Goal: Use online tool/utility: Utilize a website feature to perform a specific function

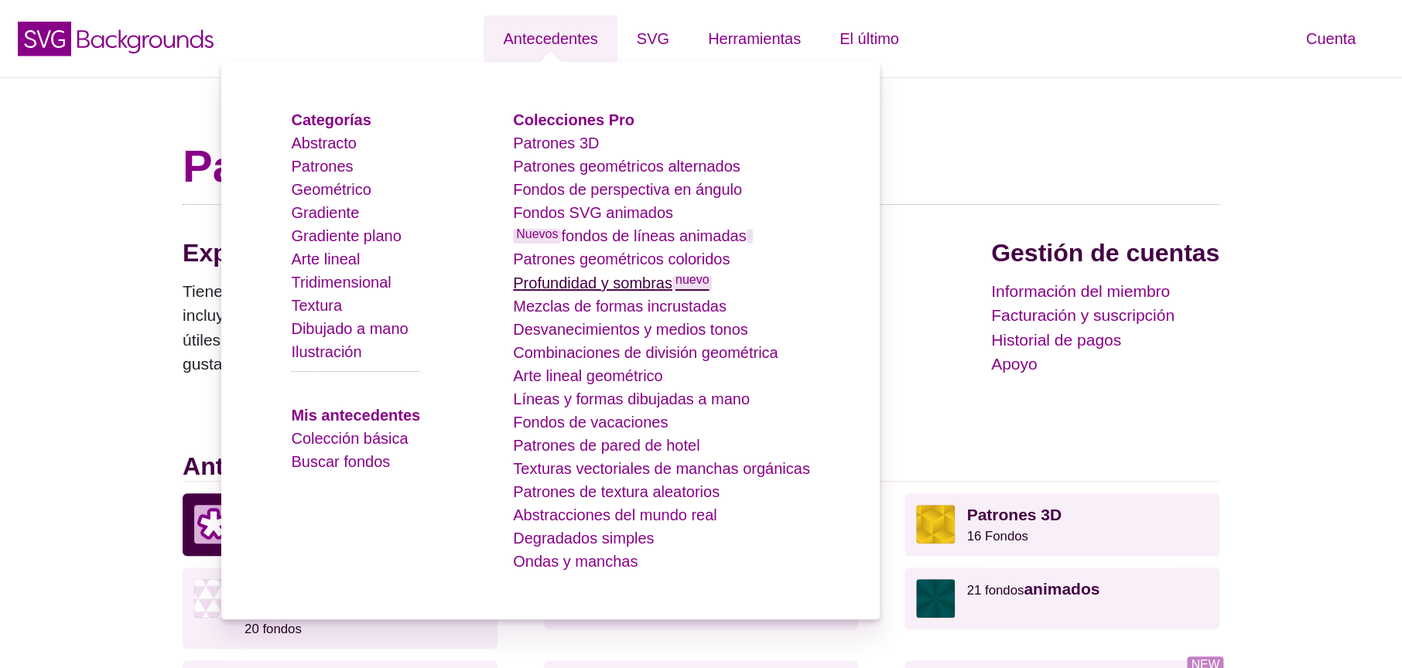
click at [662, 289] on font "Profundidad y sombras" at bounding box center [592, 283] width 159 height 17
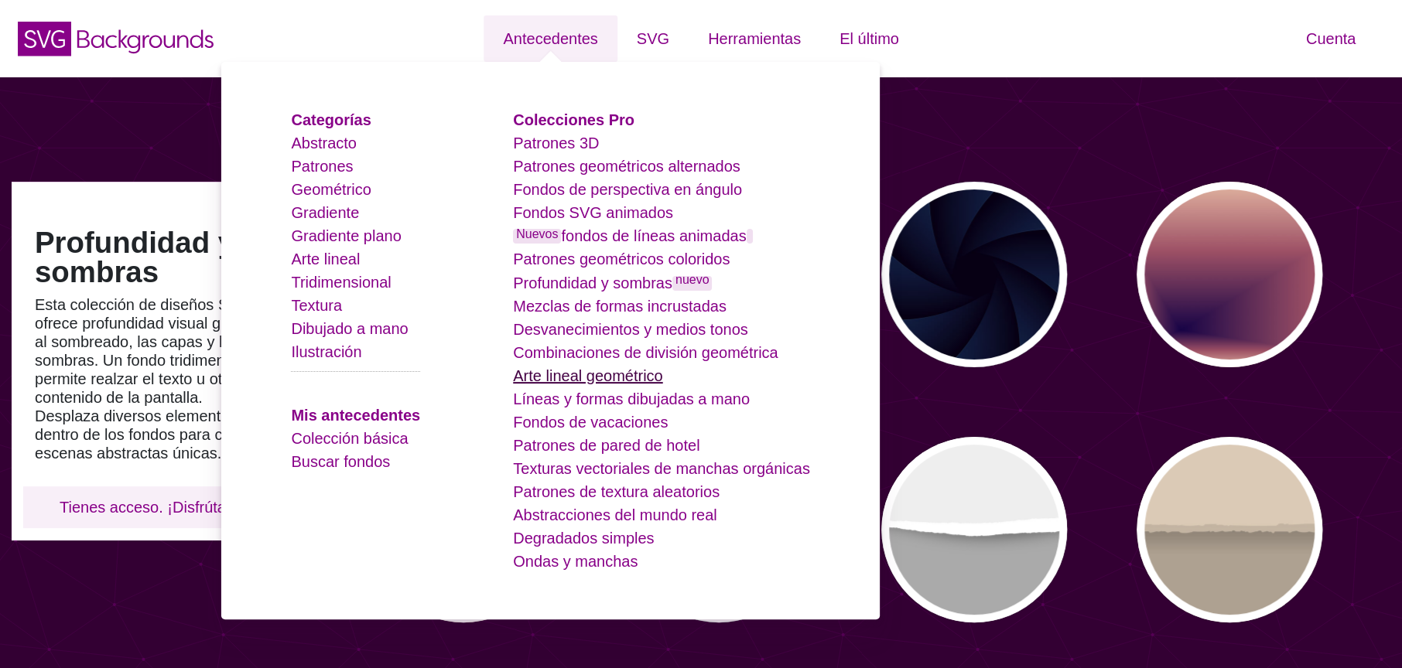
click at [601, 377] on font "Arte lineal geométrico" at bounding box center [587, 376] width 149 height 17
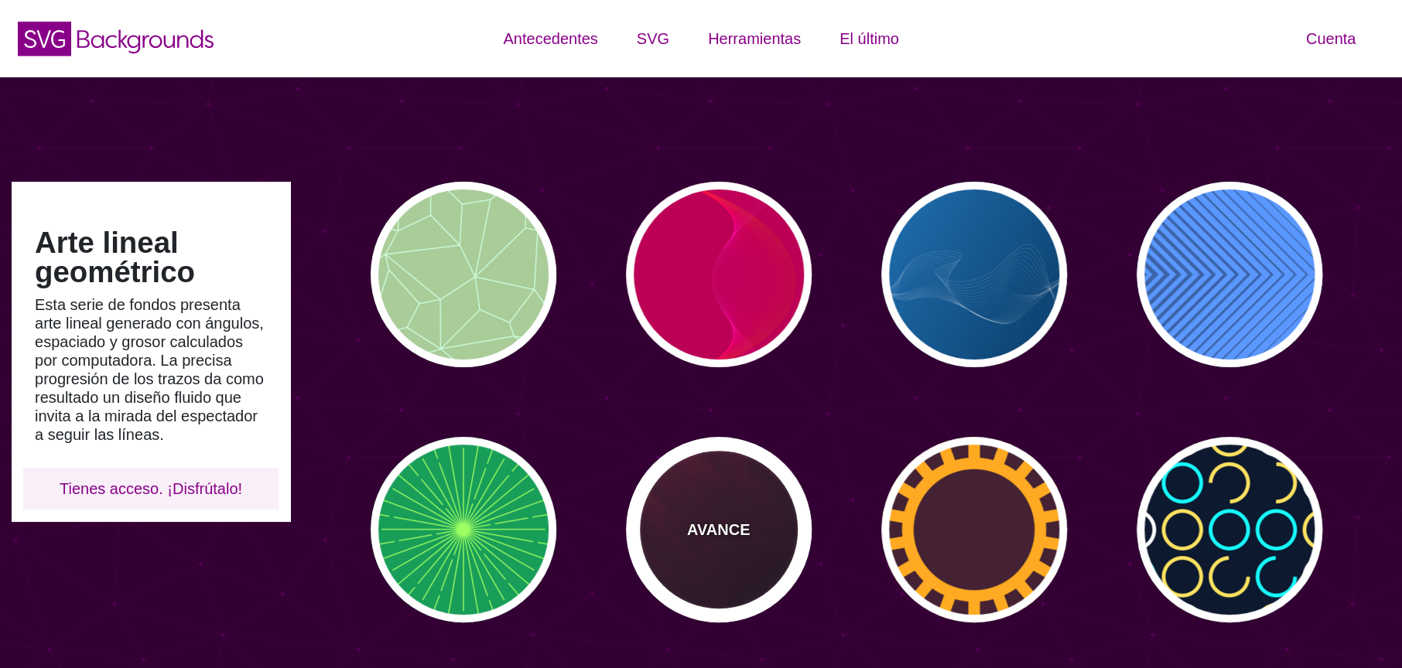
click at [703, 488] on div "AVANCE" at bounding box center [719, 530] width 186 height 186
type input "#110011"
type input "#FF4400"
type input "2"
type input "5"
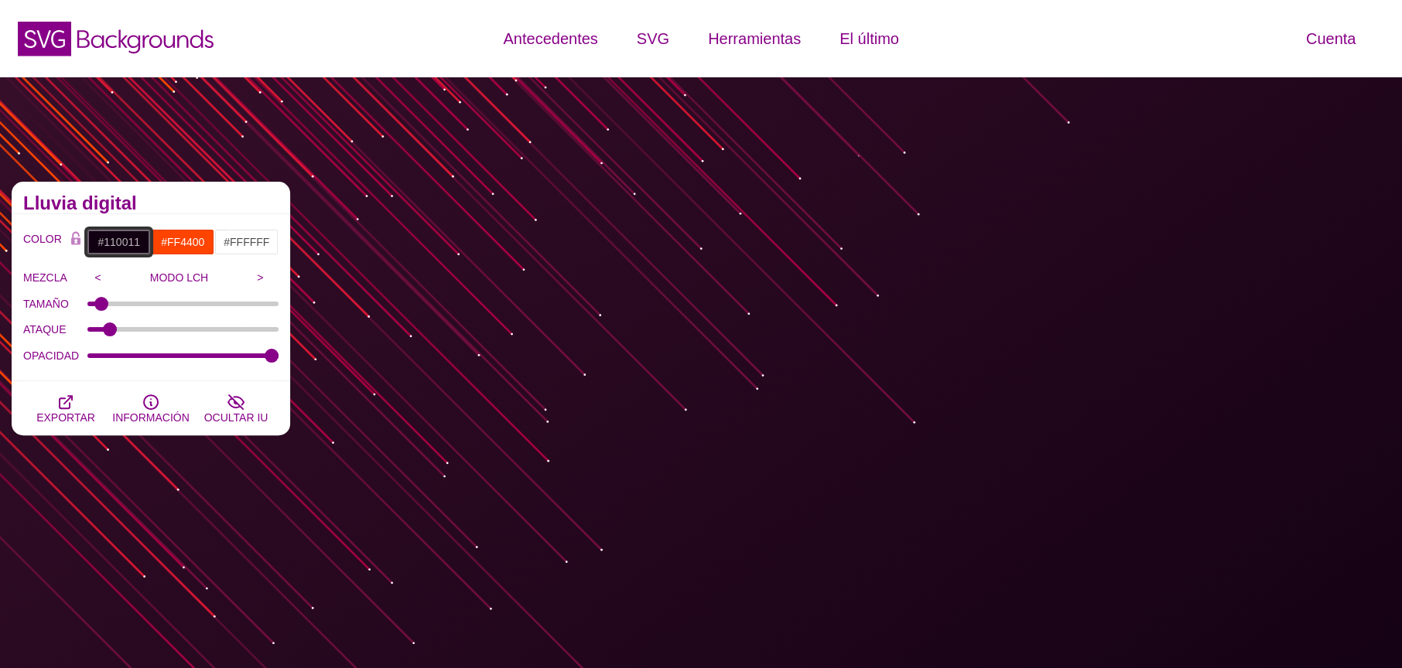
click at [137, 241] on input "#110011" at bounding box center [119, 242] width 64 height 26
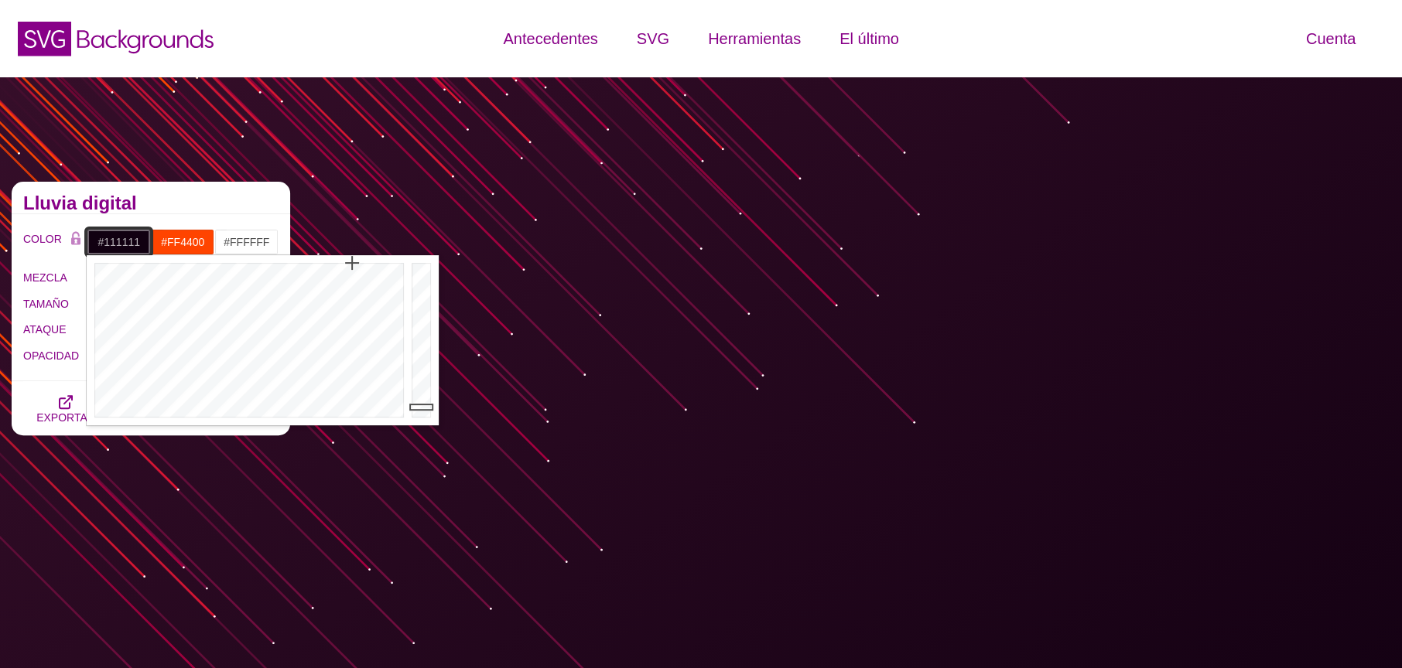
click at [307, 416] on div at bounding box center [247, 340] width 321 height 170
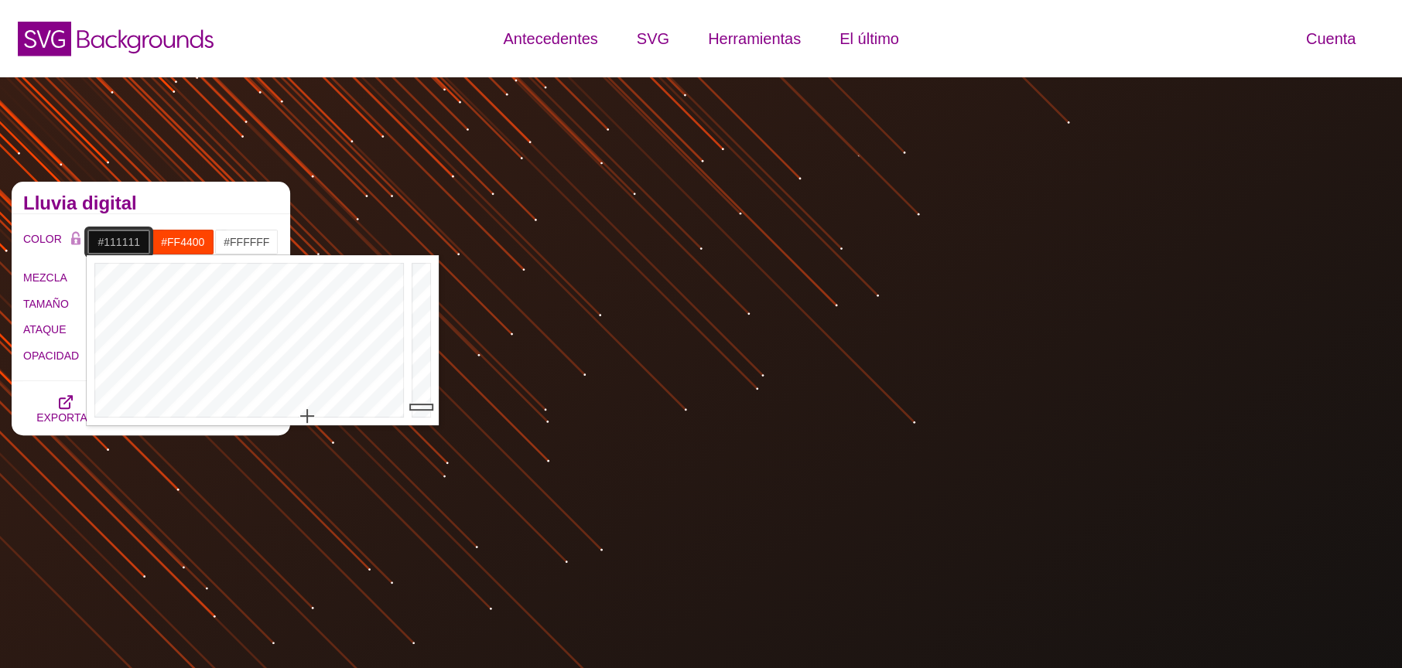
type input "#FDFCFE"
click at [422, 264] on div at bounding box center [423, 340] width 31 height 170
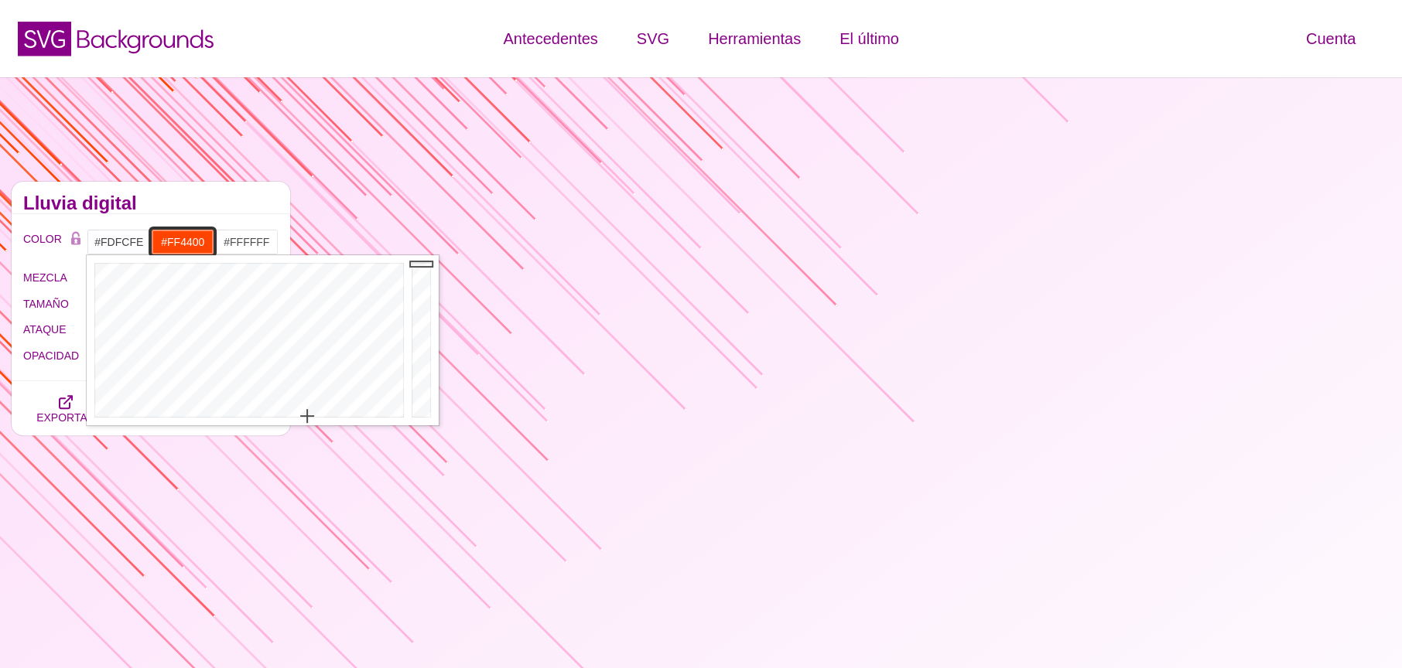
click at [186, 238] on input "#FF4400" at bounding box center [183, 242] width 64 height 26
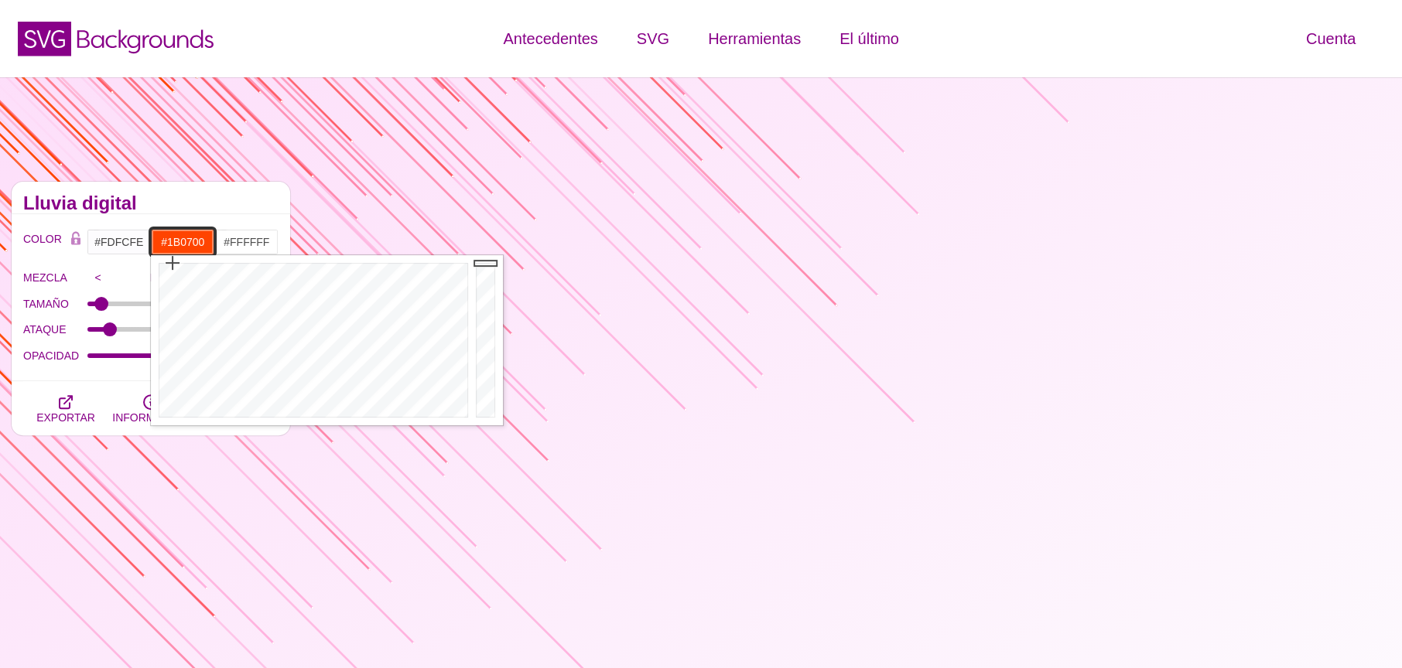
click at [482, 401] on div at bounding box center [487, 340] width 31 height 170
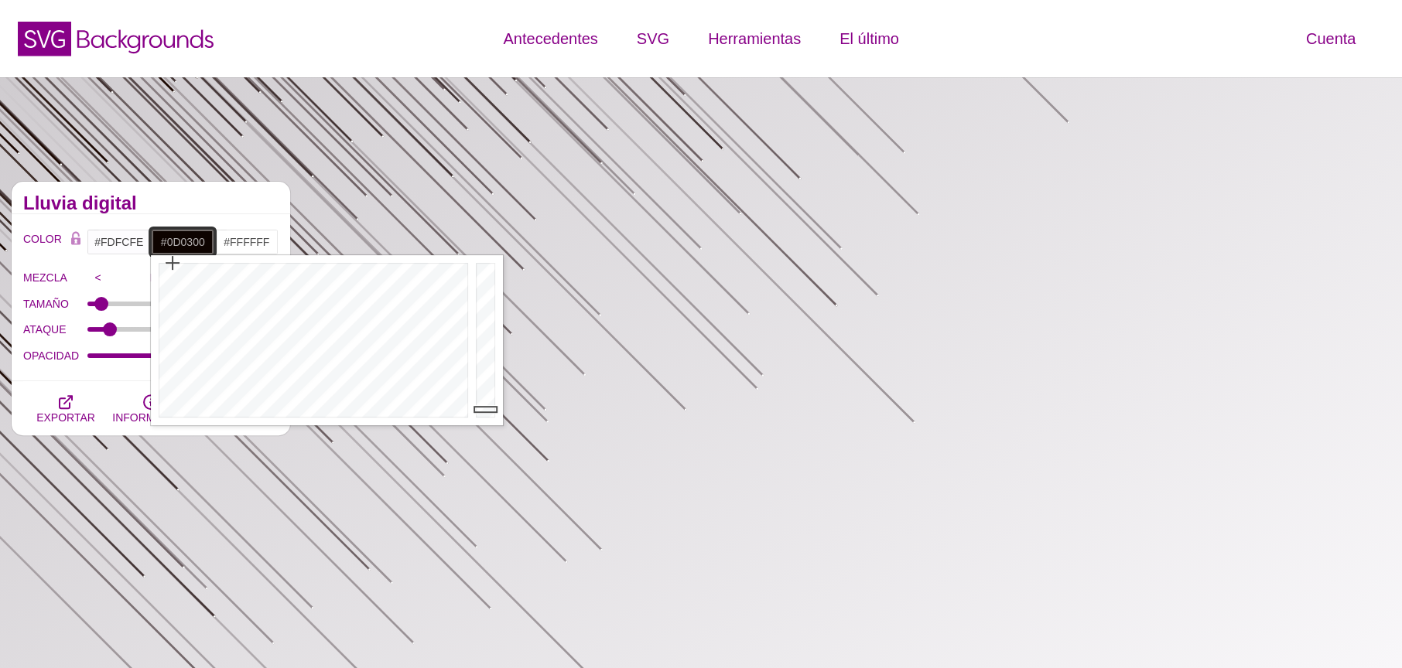
type input "#0B0300"
click at [486, 410] on div at bounding box center [487, 340] width 31 height 170
click at [240, 249] on input "#FFFFFF" at bounding box center [246, 242] width 64 height 26
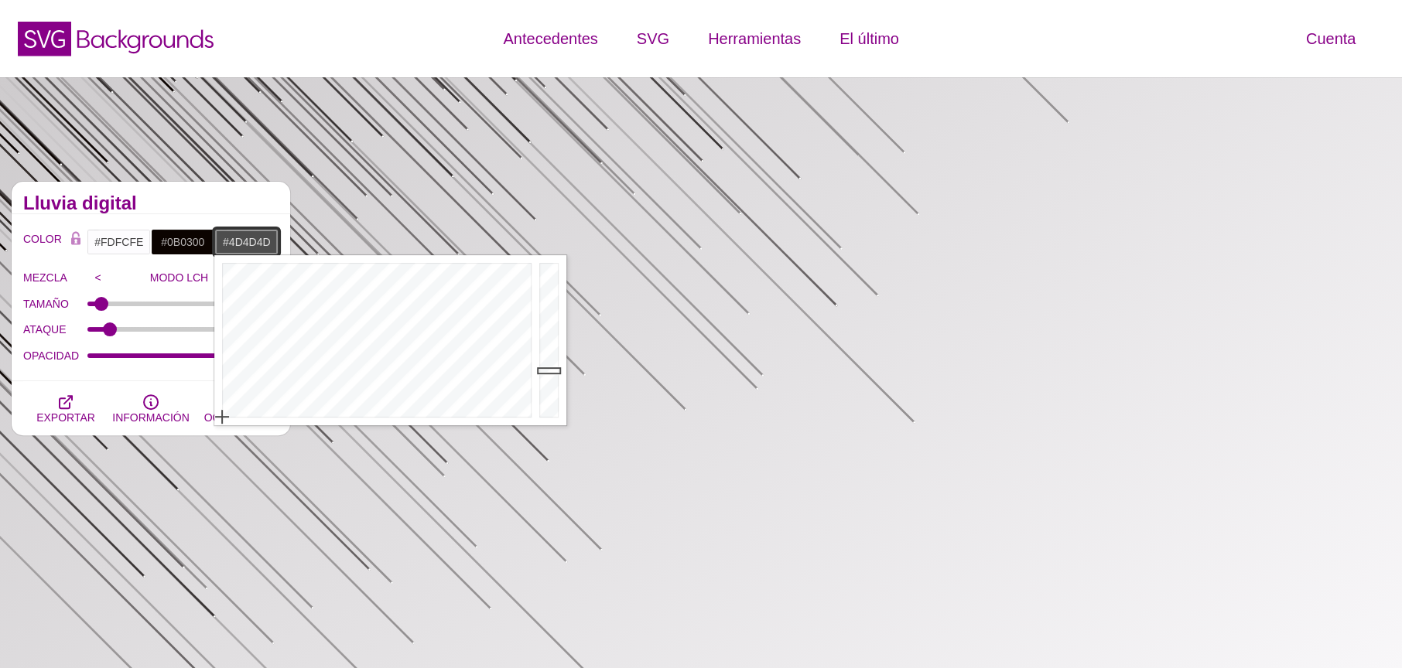
click at [543, 371] on div at bounding box center [550, 340] width 31 height 170
click at [547, 392] on div at bounding box center [550, 340] width 31 height 170
click at [549, 398] on div at bounding box center [550, 340] width 31 height 170
drag, startPoint x: 548, startPoint y: 403, endPoint x: 549, endPoint y: 416, distance: 13.2
type input "#000000"
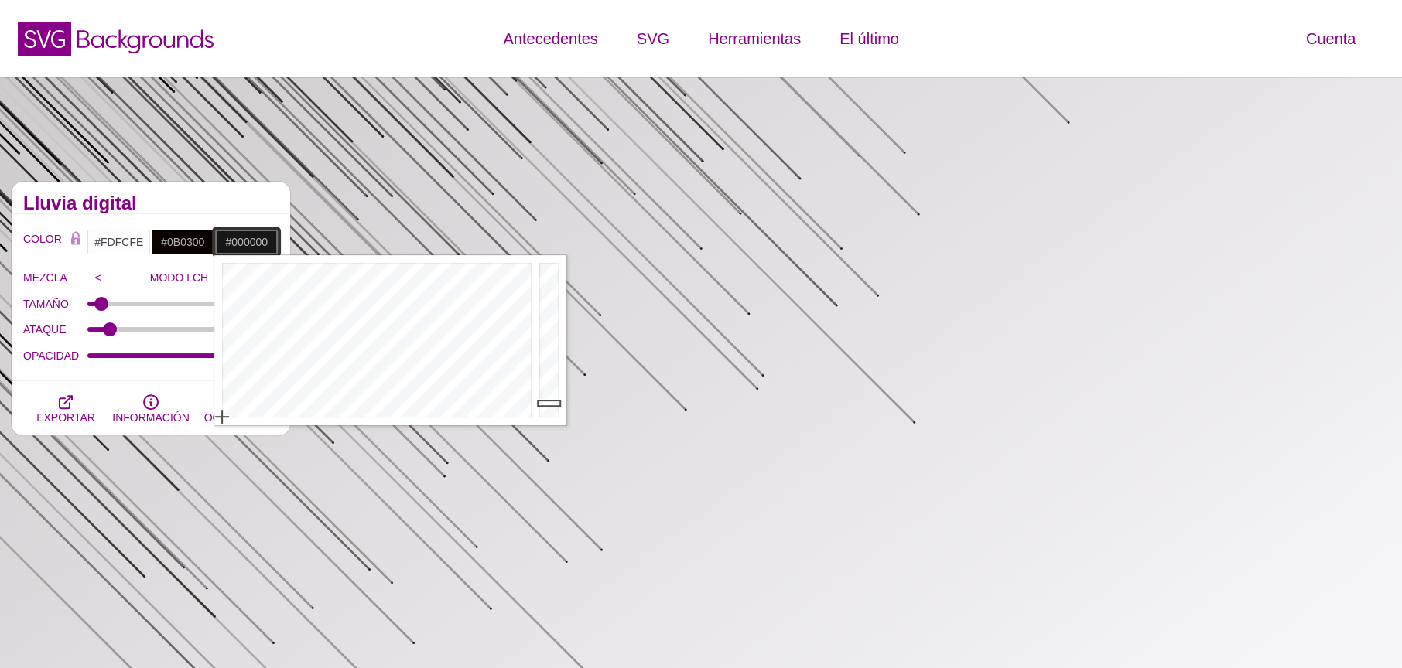
click at [545, 417] on div at bounding box center [550, 340] width 31 height 170
click at [180, 241] on input "#0B0300" at bounding box center [183, 242] width 64 height 26
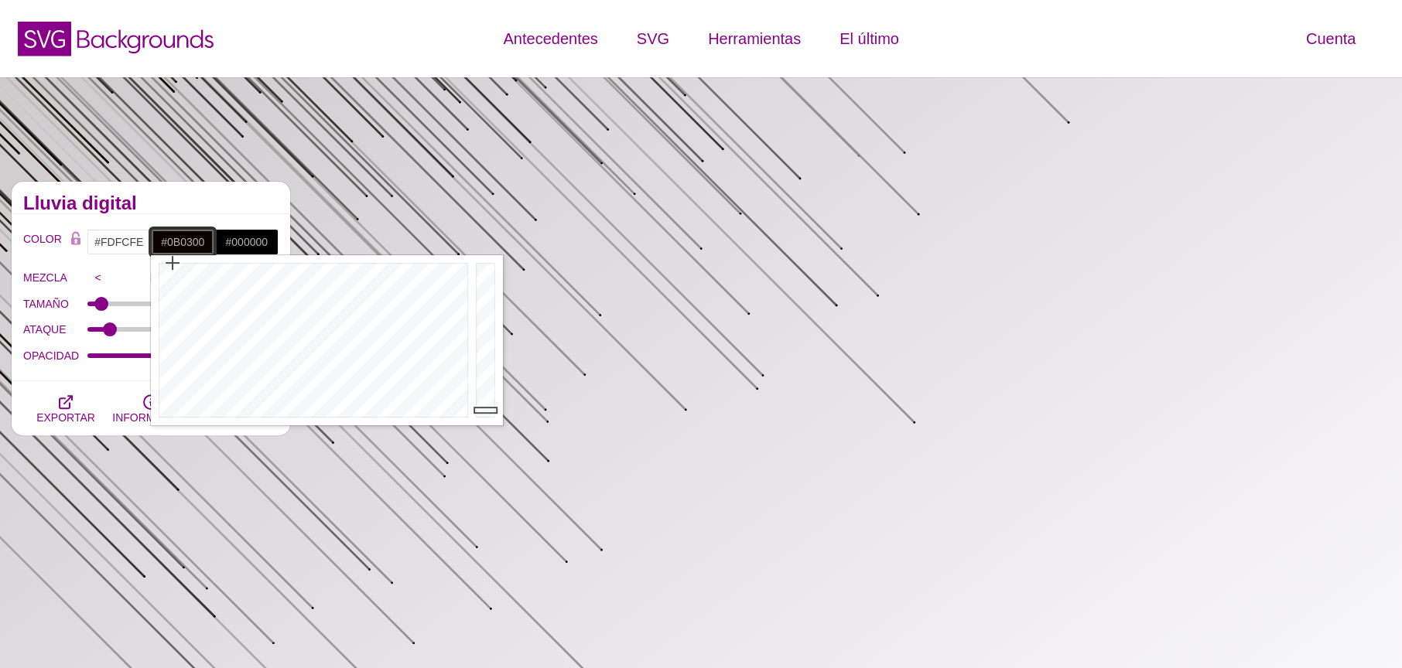
type input "#040B0B"
click at [312, 315] on div at bounding box center [311, 340] width 321 height 170
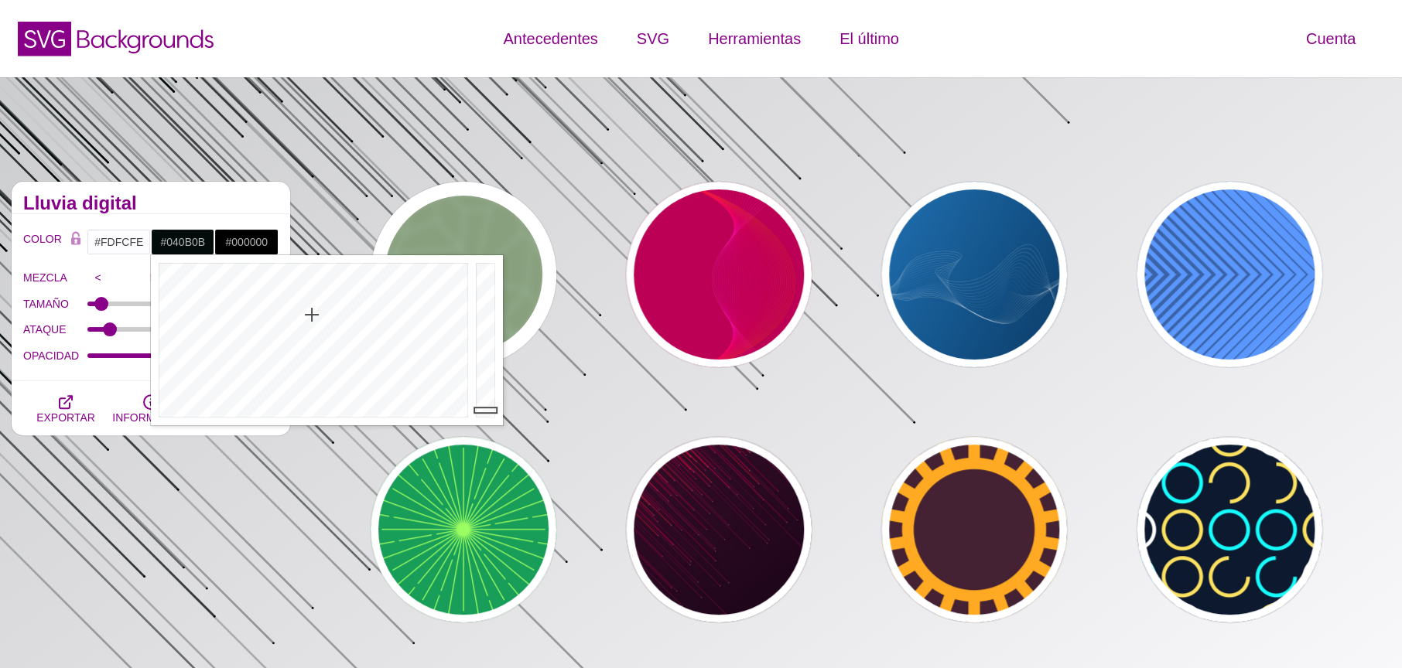
drag, startPoint x: 504, startPoint y: 308, endPoint x: 497, endPoint y: 309, distance: 7.8
click at [504, 307] on div "AVANCE" at bounding box center [464, 275] width 186 height 186
type input "#AACC99"
type input "#CCFFDD"
type input "0"
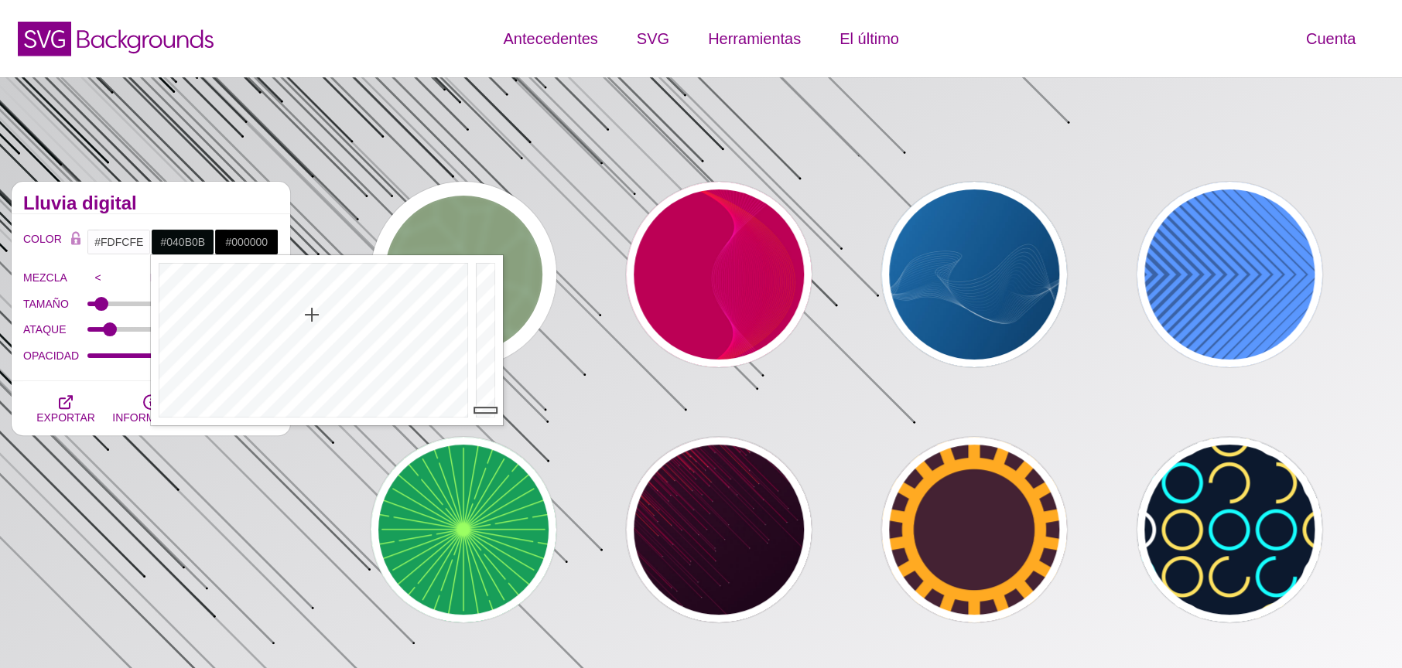
type input "0"
type input "5"
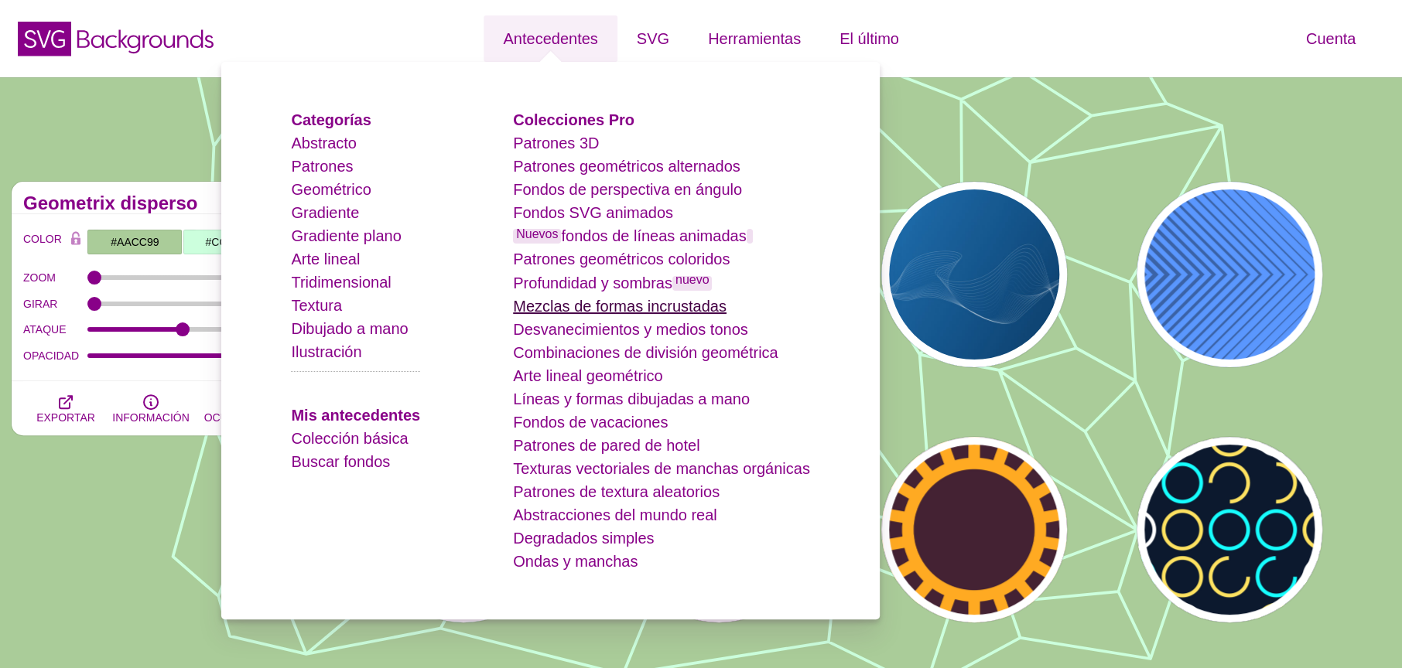
click at [646, 311] on font "Mezclas de formas incrustadas" at bounding box center [620, 306] width 214 height 17
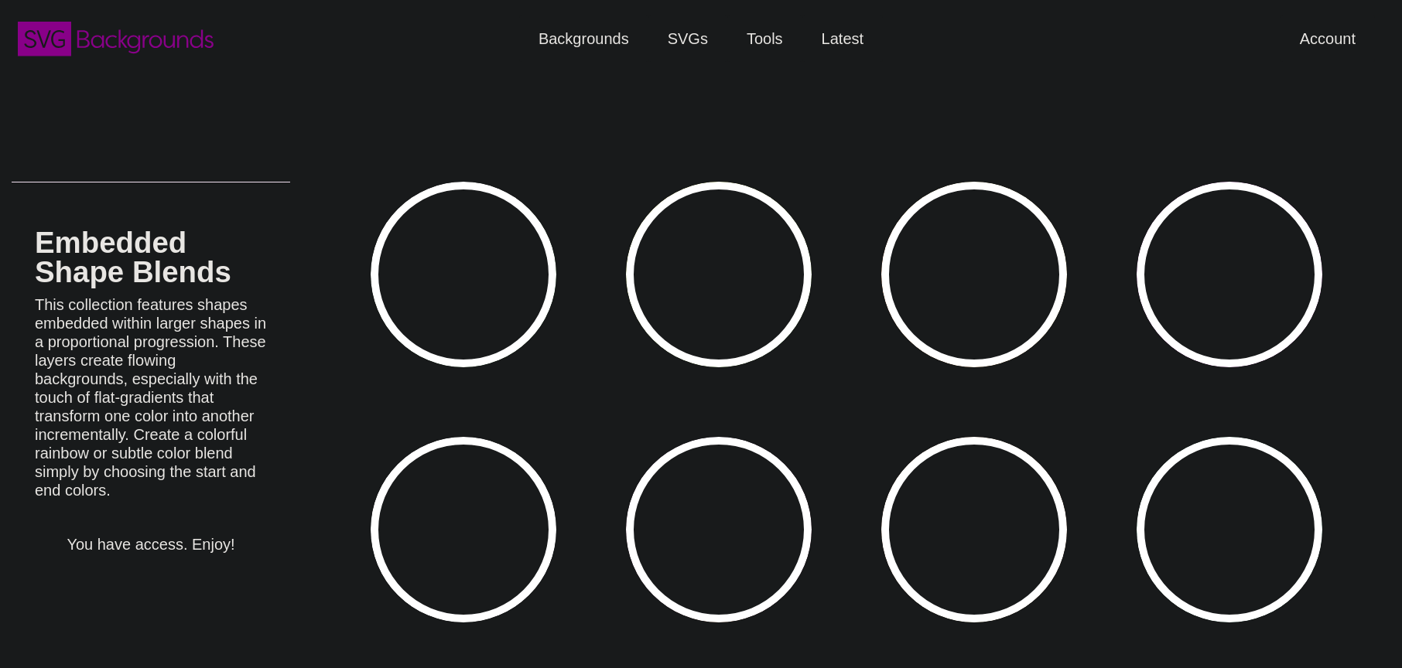
type input "#450057"
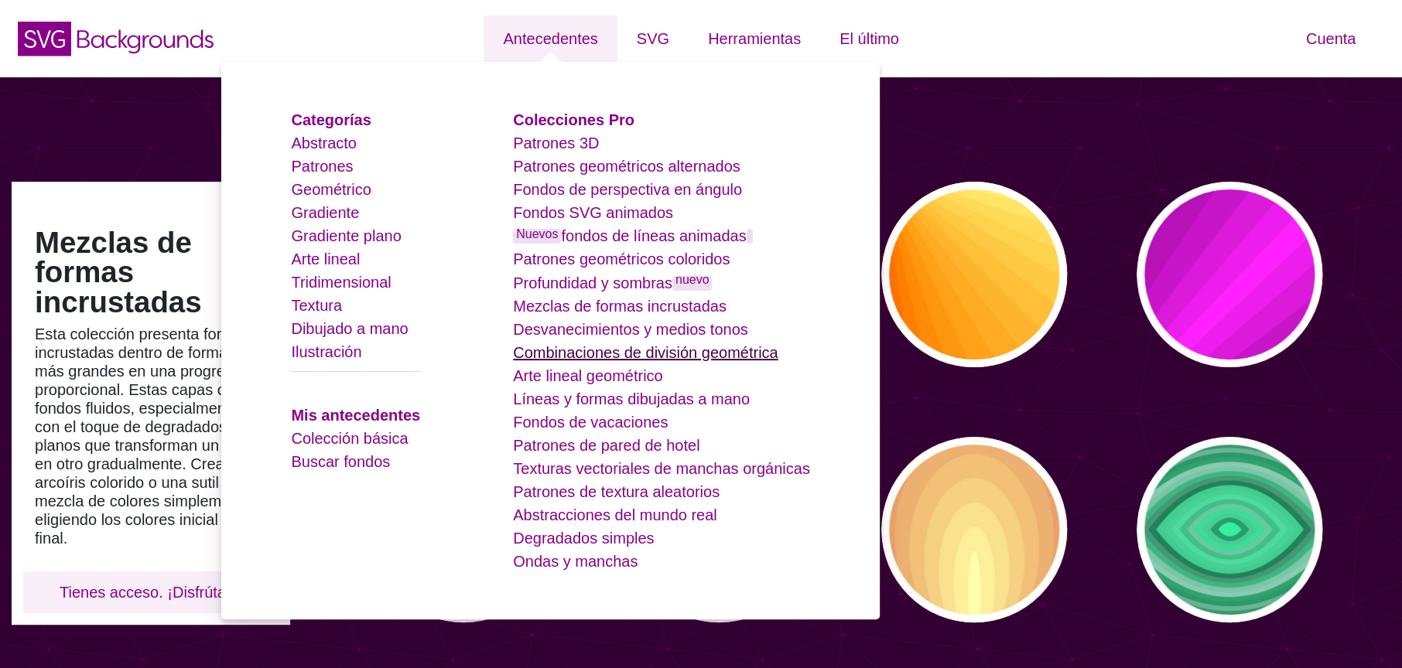
click at [658, 355] on font "Combinaciones de división geométrica" at bounding box center [645, 352] width 265 height 17
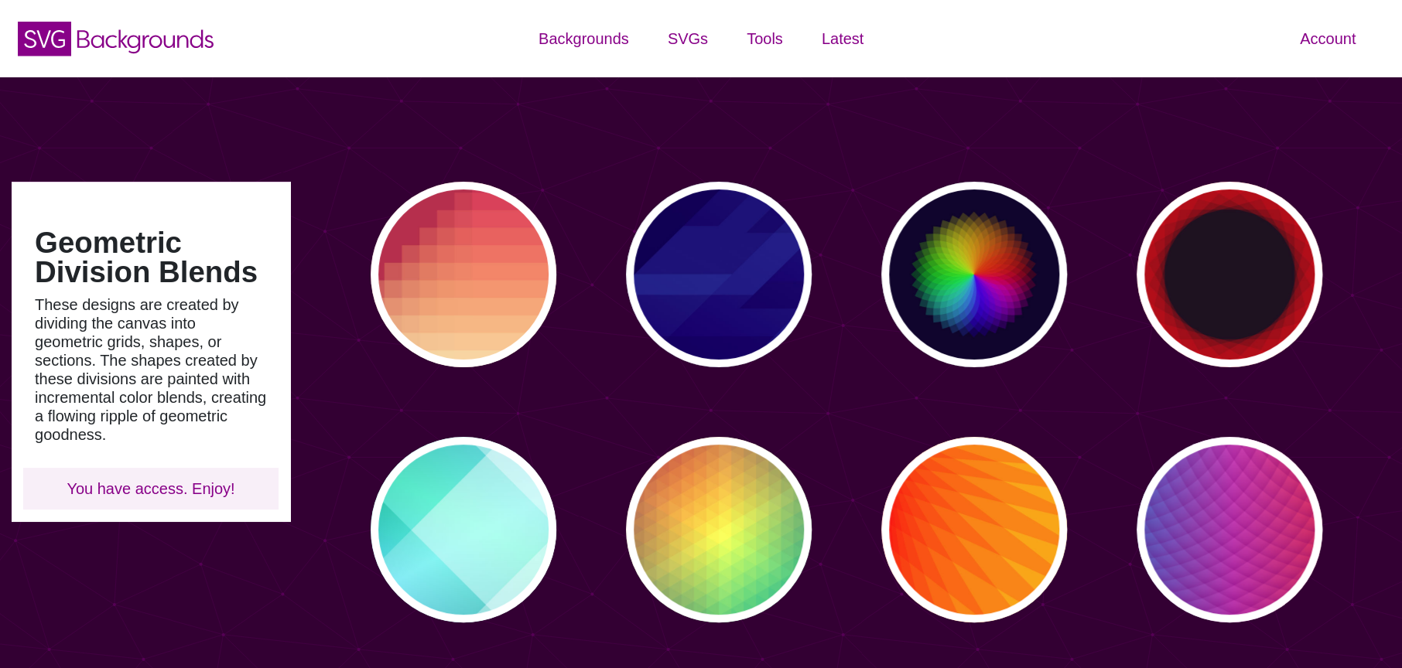
type input "#450057"
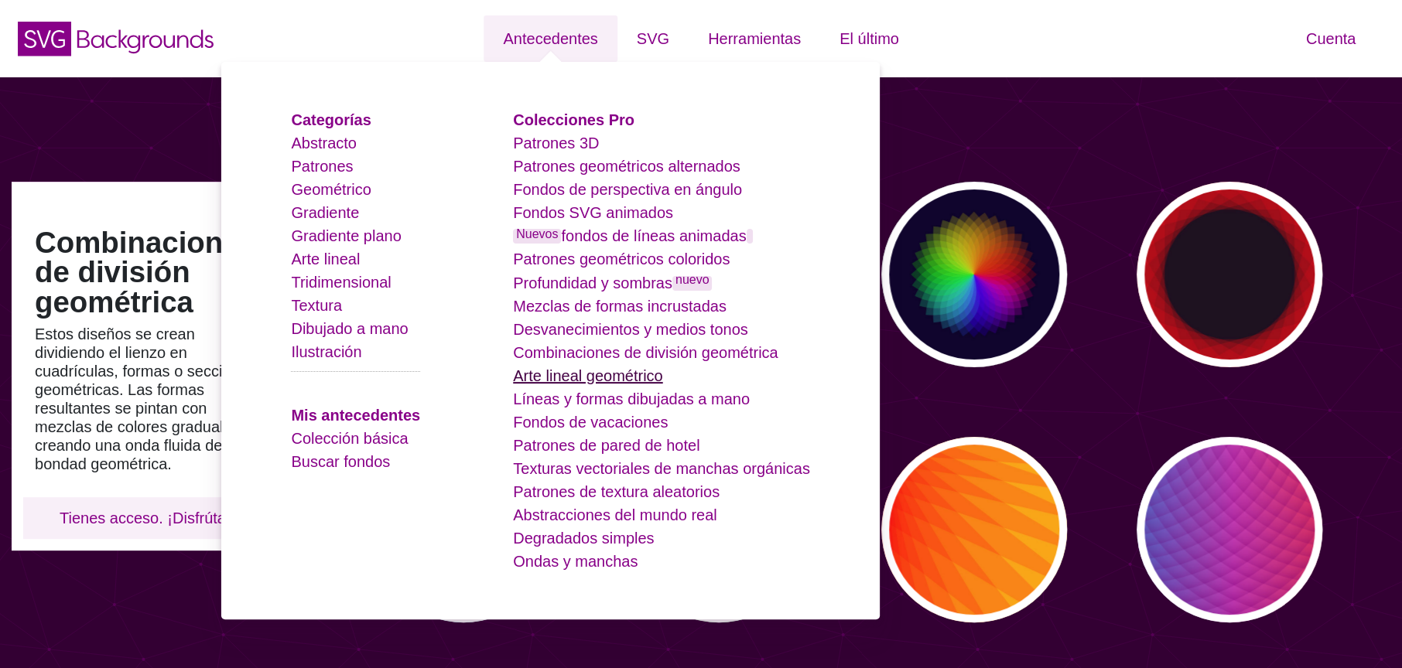
click at [634, 373] on font "Arte lineal geométrico" at bounding box center [587, 376] width 149 height 17
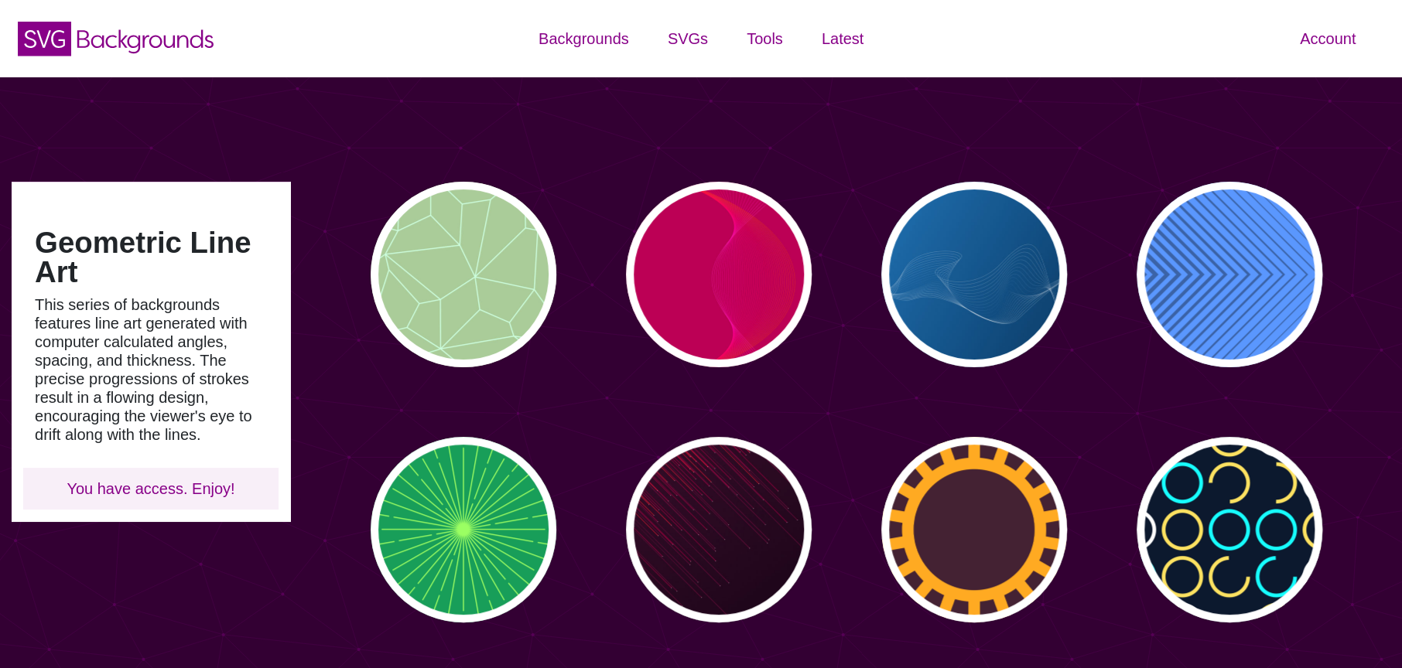
type input "#450057"
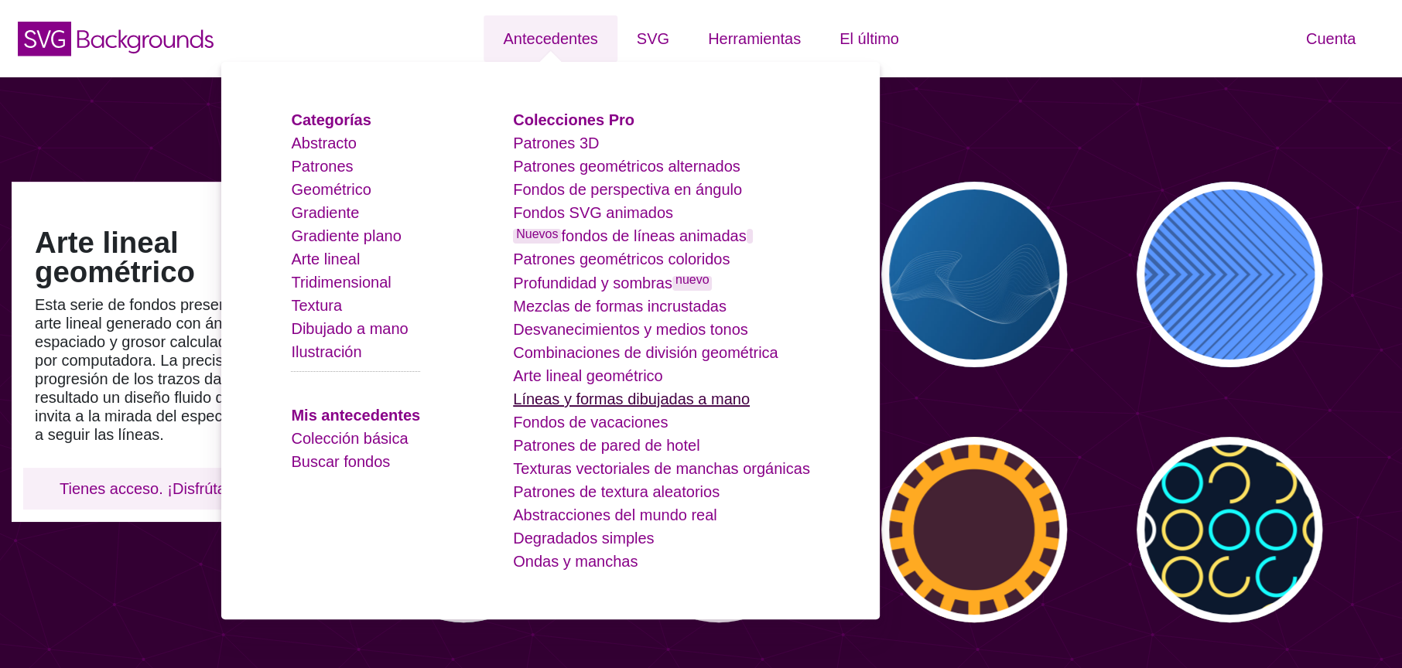
click at [634, 398] on font "Líneas y formas dibujadas a mano" at bounding box center [631, 399] width 237 height 17
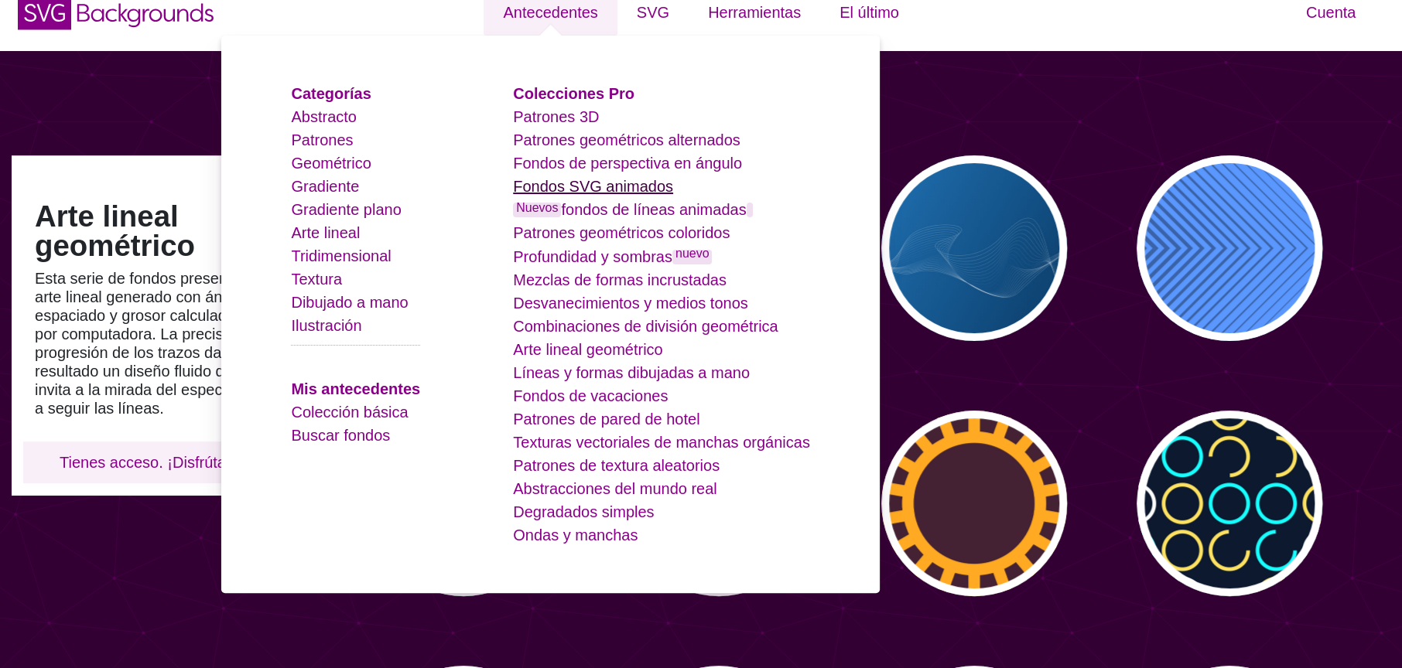
scroll to position [21, 0]
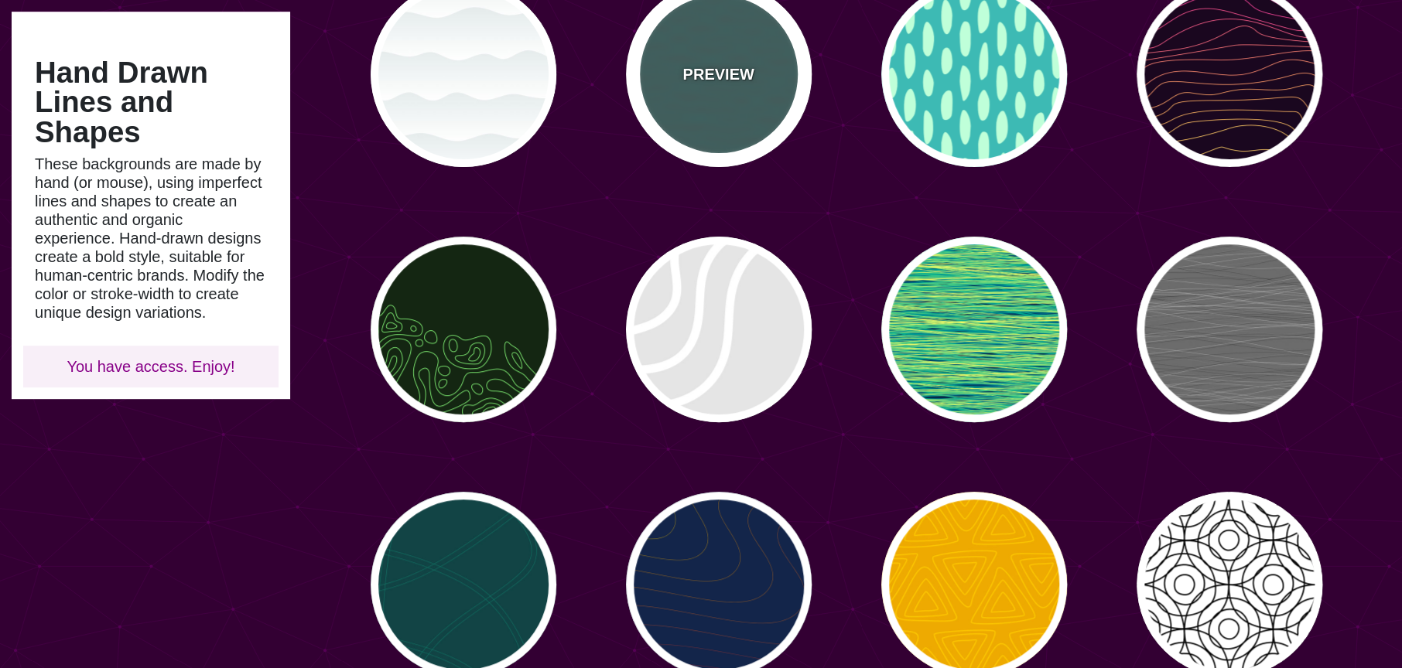
type input "#450057"
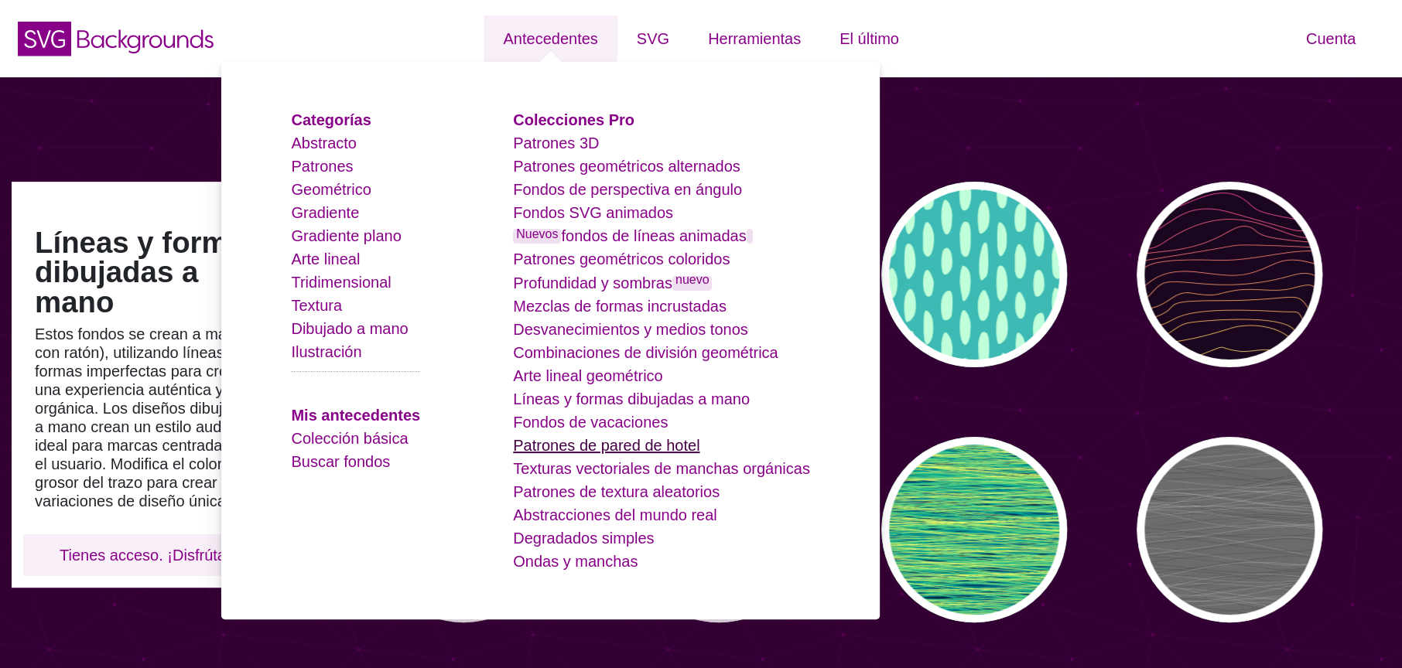
drag, startPoint x: 585, startPoint y: 474, endPoint x: 580, endPoint y: 450, distance: 23.8
click at [573, 450] on font "Patrones de pared de hotel" at bounding box center [606, 445] width 186 height 17
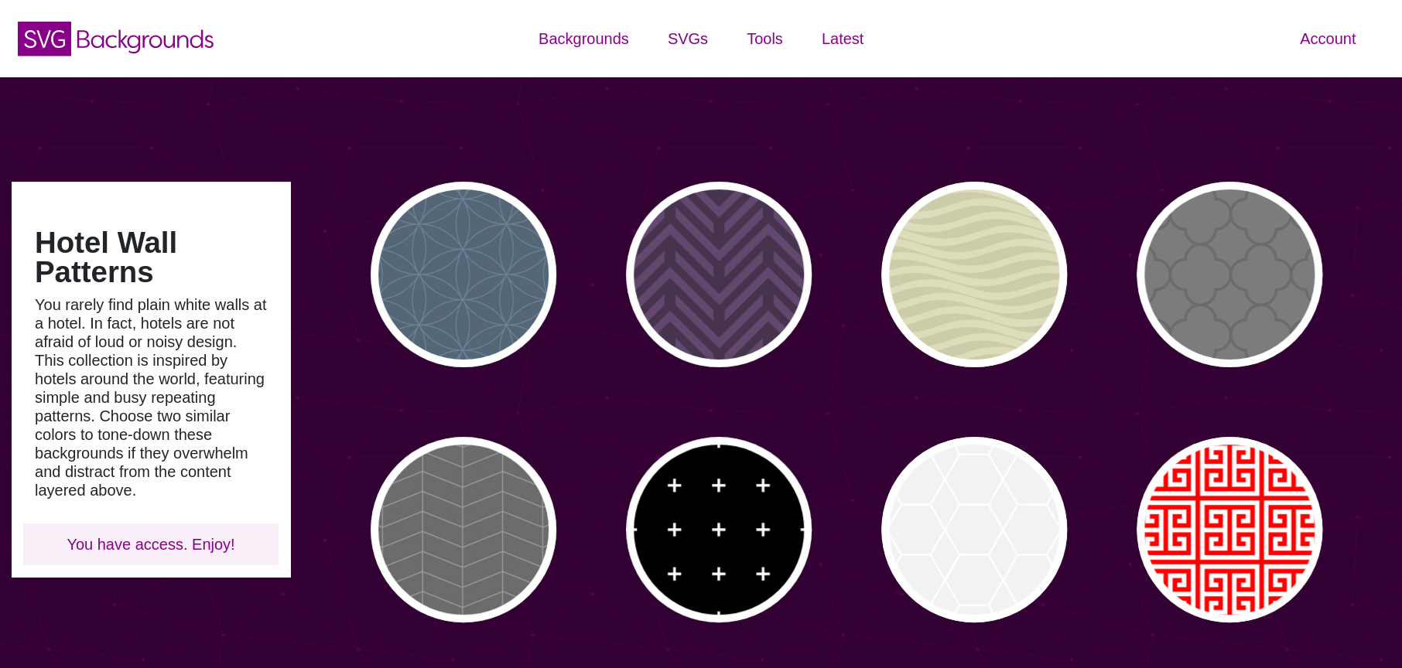
type input "#450057"
type input "#FFFFFF"
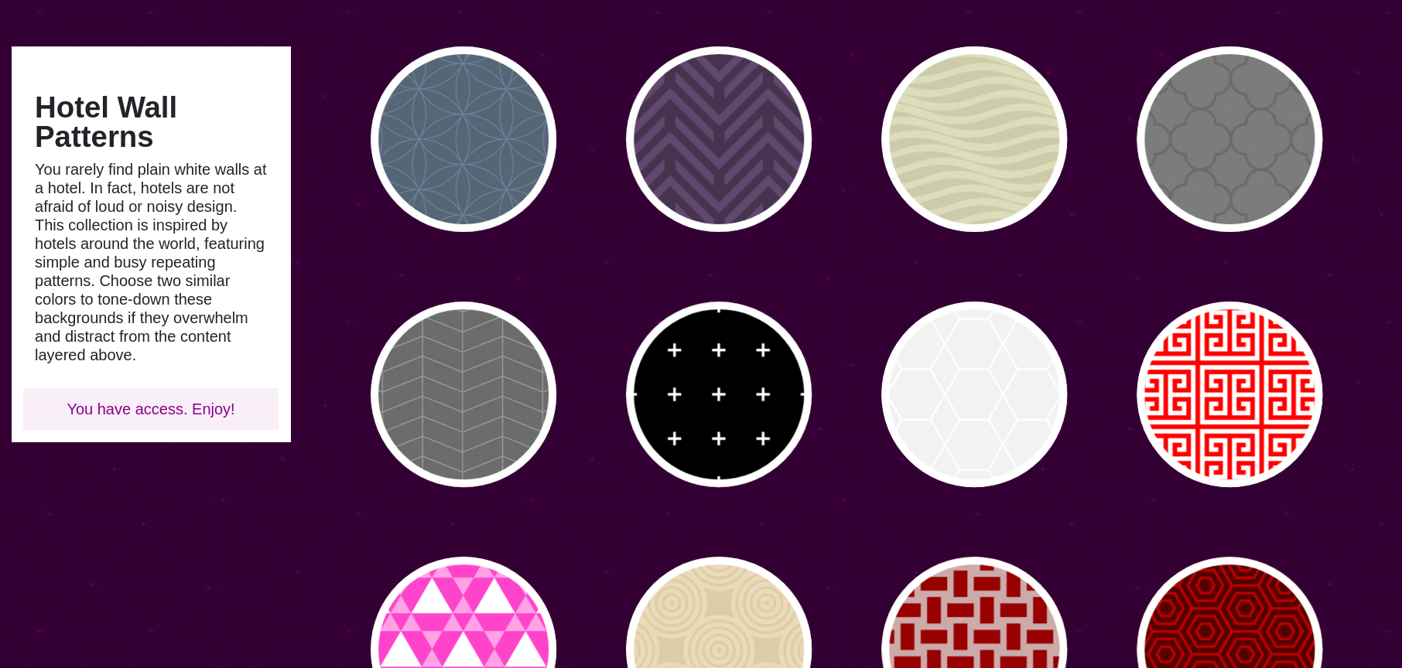
scroll to position [138, 0]
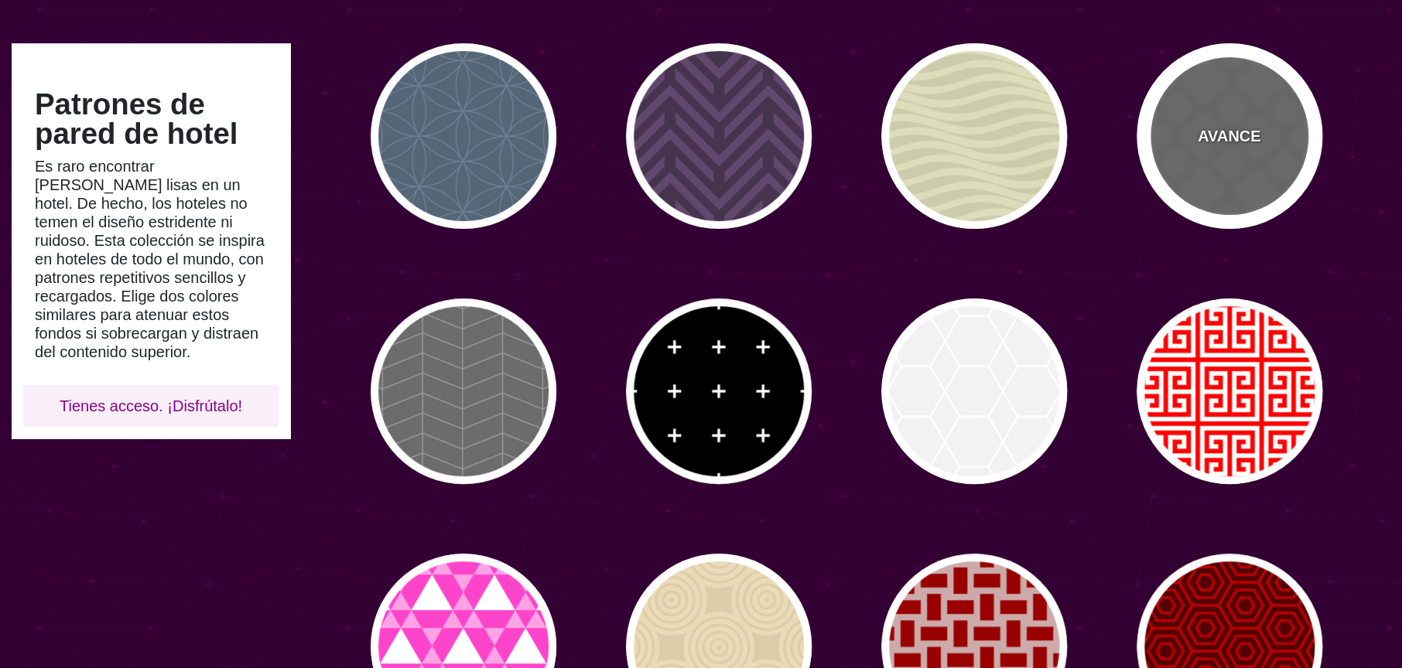
click at [1184, 145] on div "AVANCE" at bounding box center [1230, 136] width 186 height 186
type input "#666666"
type input "#555555"
type input "#666666"
type input "20"
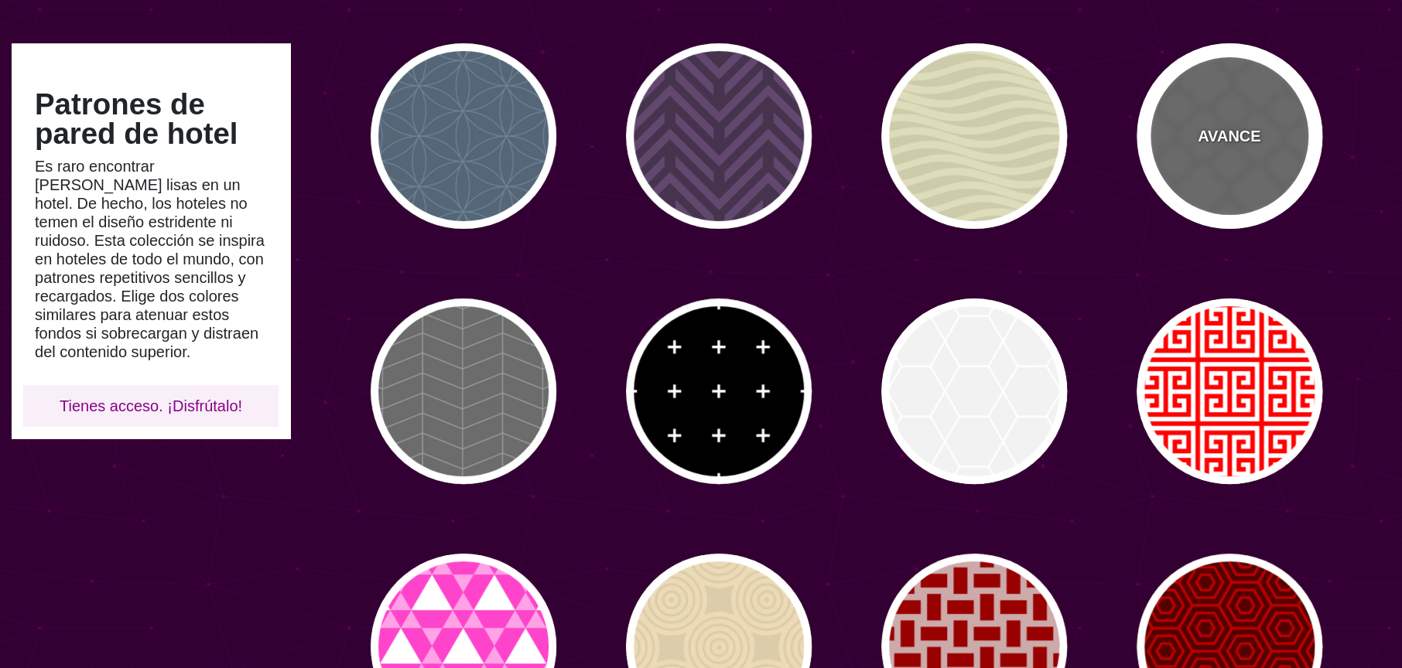
type input "5"
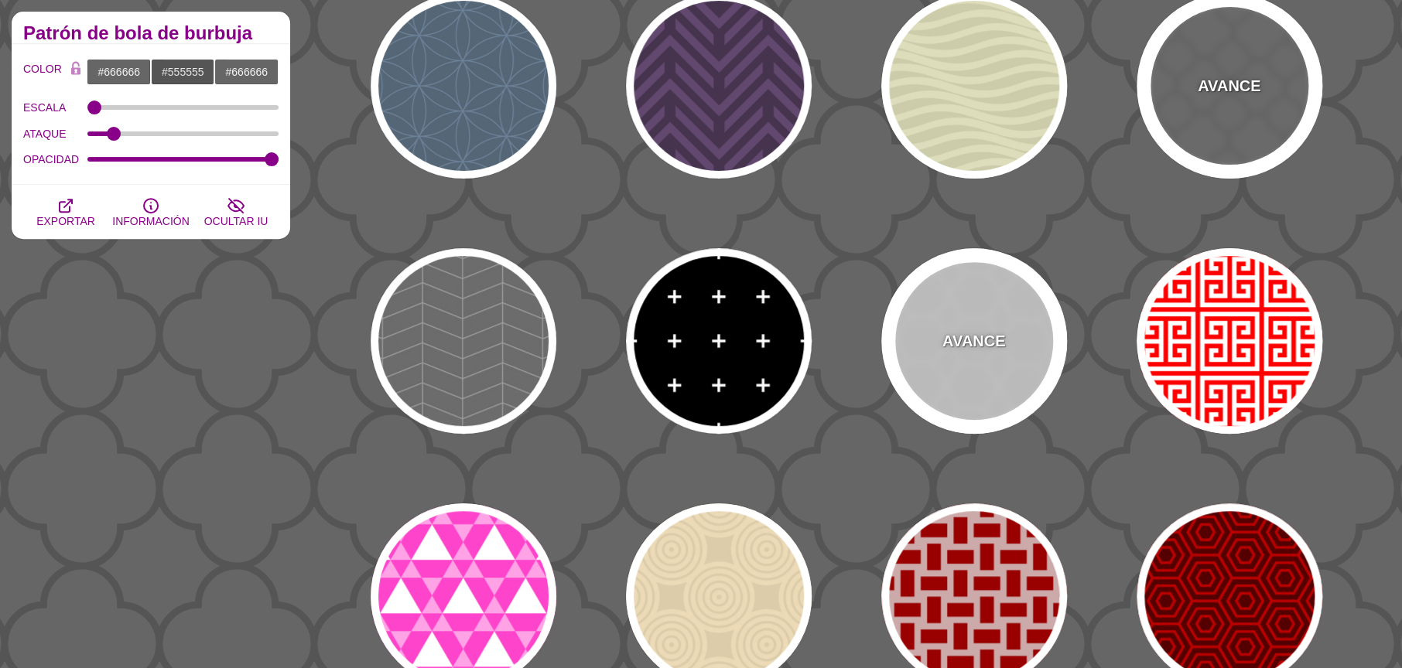
scroll to position [0, 0]
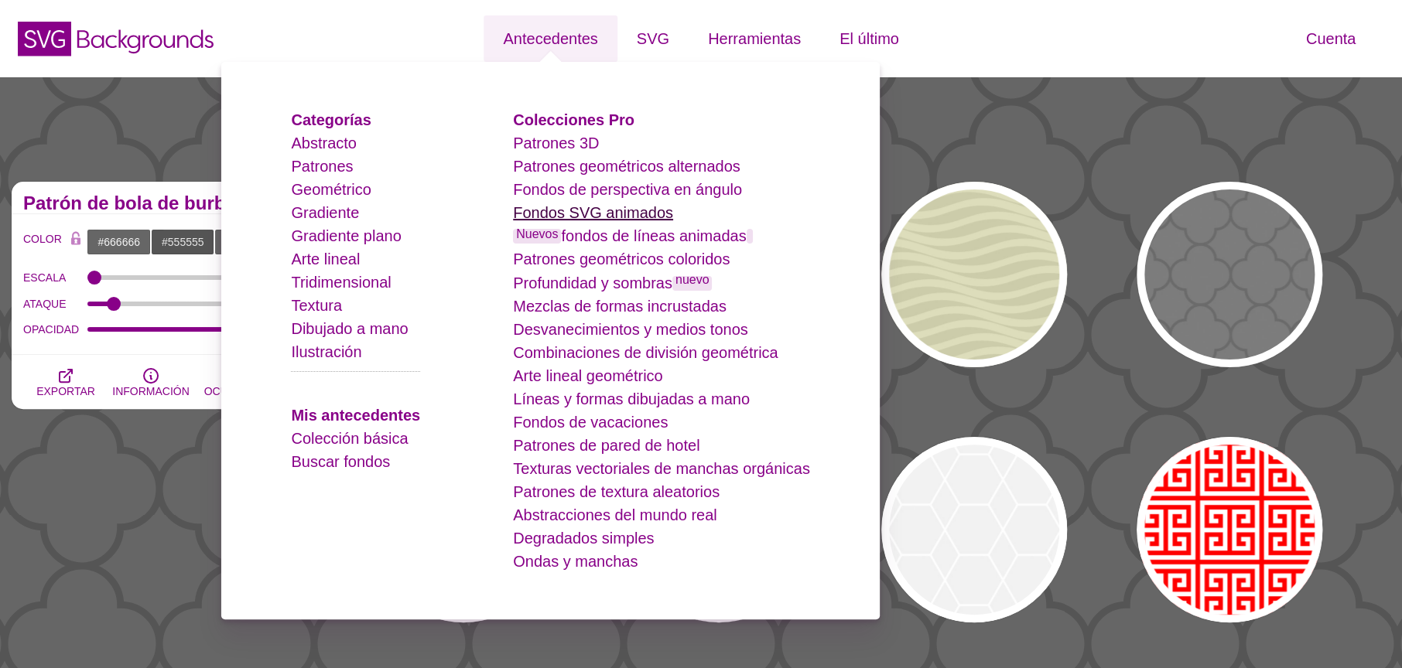
click at [617, 217] on font "Fondos SVG animados" at bounding box center [593, 212] width 160 height 17
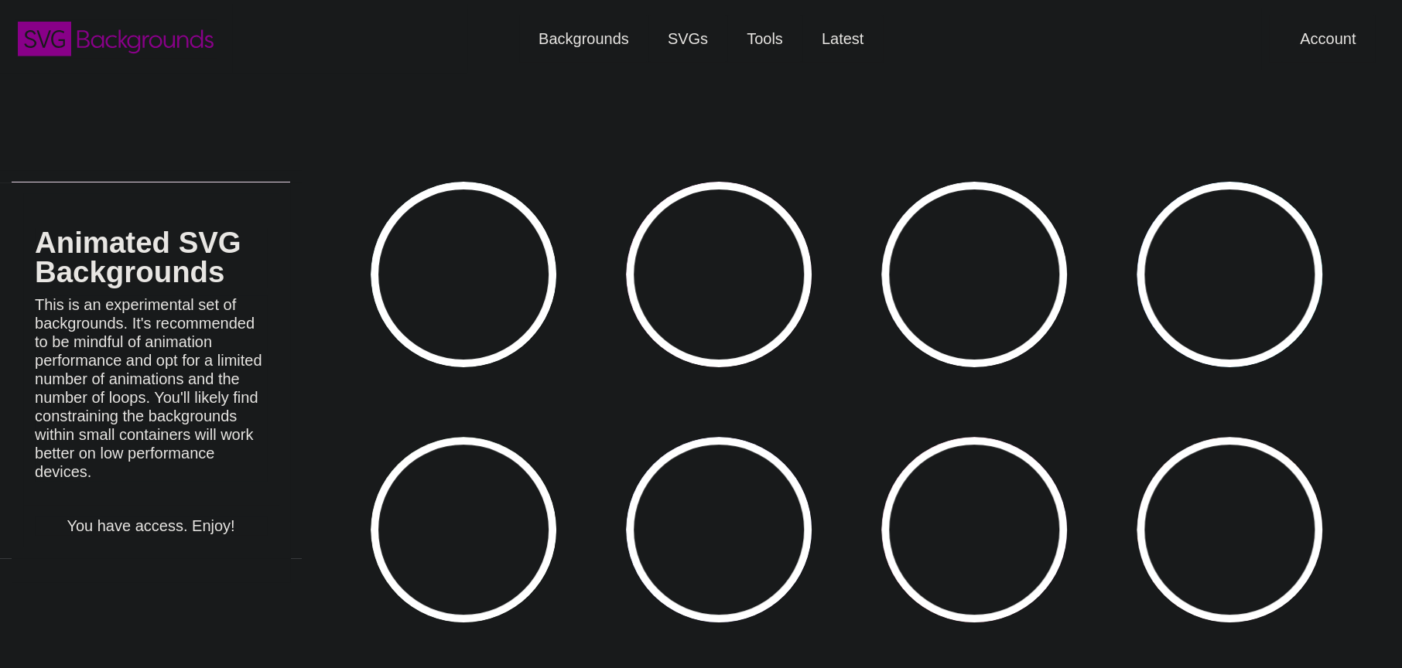
type input "#450057"
type input "#FFFFFF"
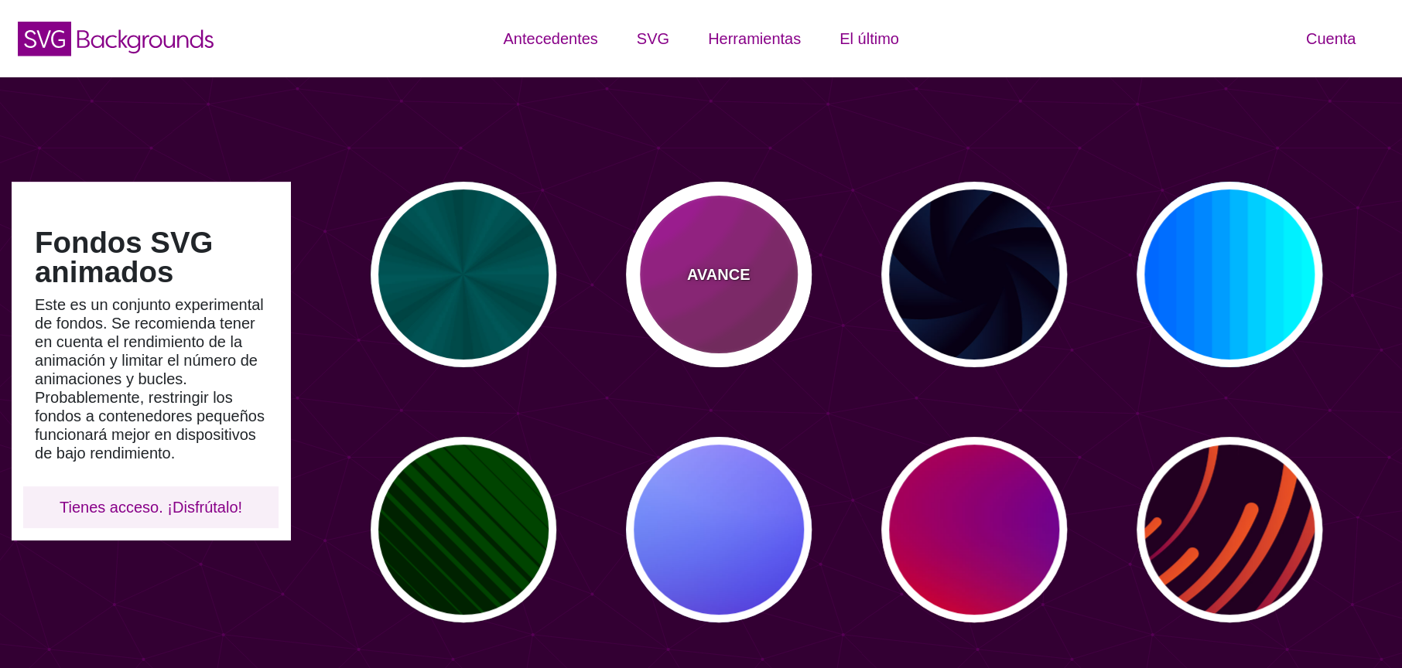
click at [712, 266] on font "AVANCE" at bounding box center [718, 274] width 63 height 17
type input "#442233"
type input "#DD00DD"
type input "0"
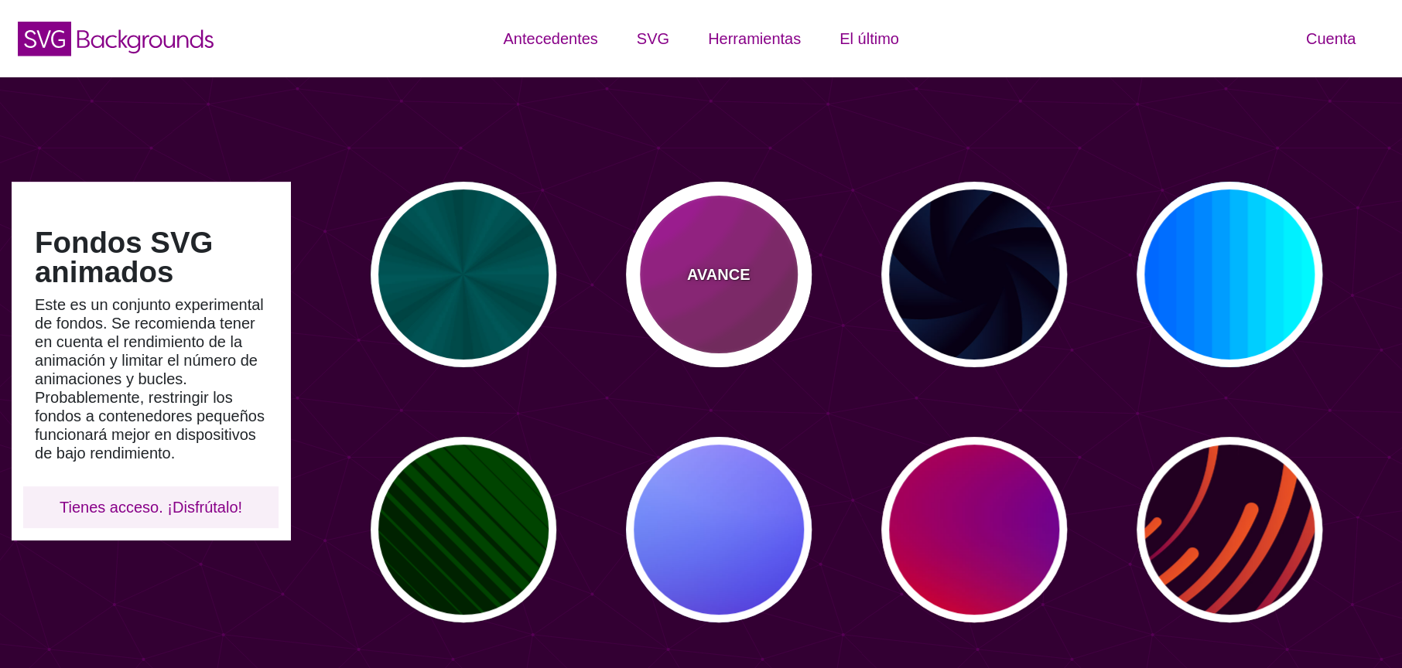
type input "5"
type input "0.2"
type input "0"
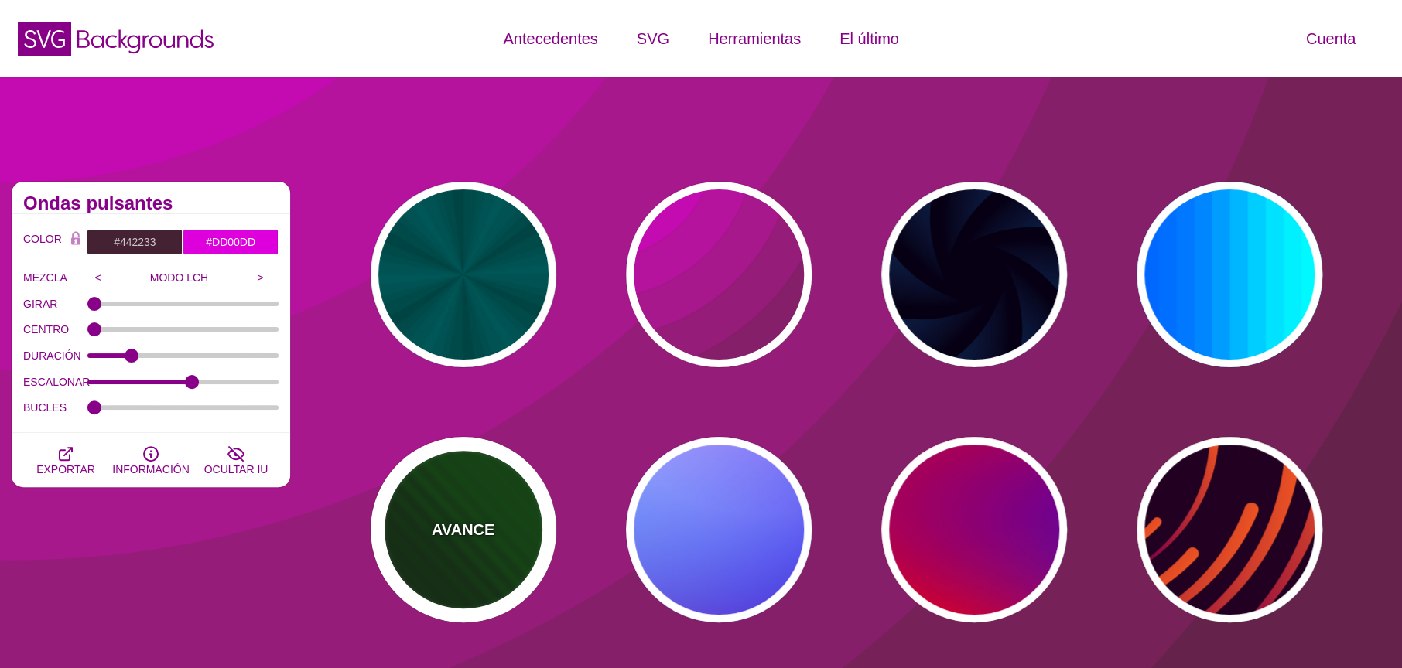
click at [439, 467] on div "AVANCE" at bounding box center [464, 530] width 186 height 186
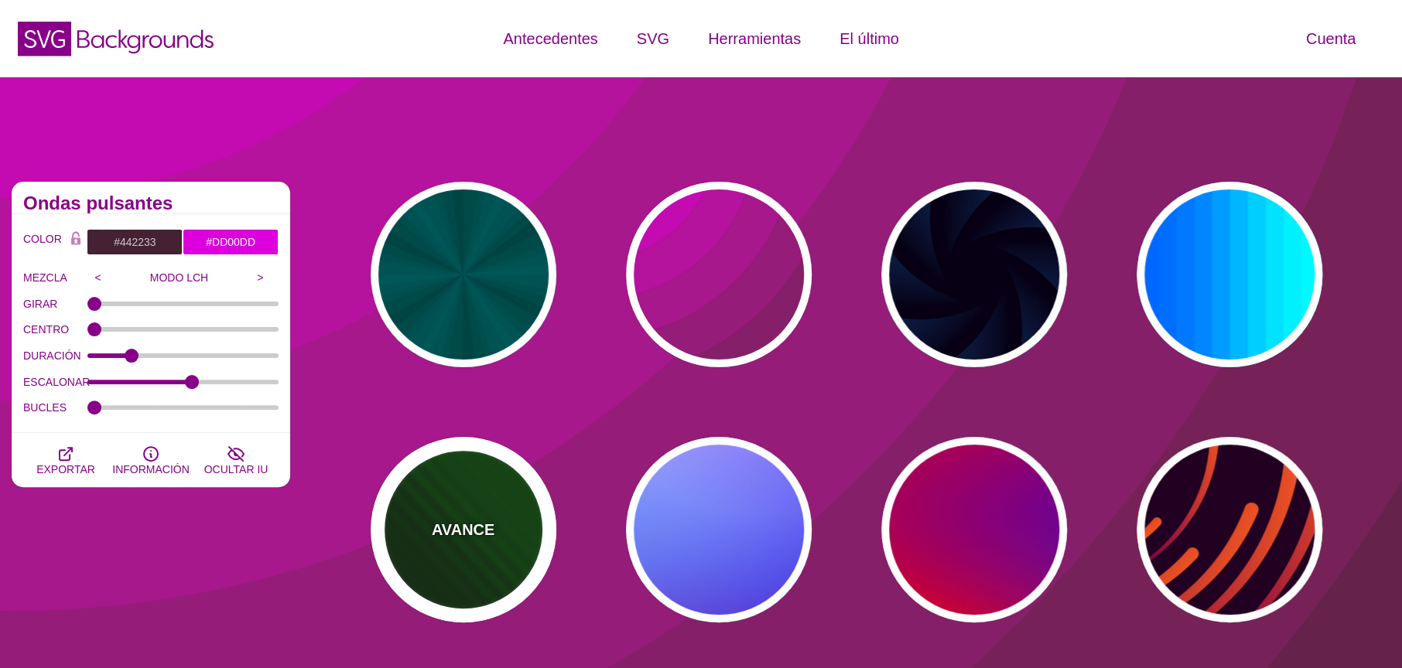
type input "#002200"
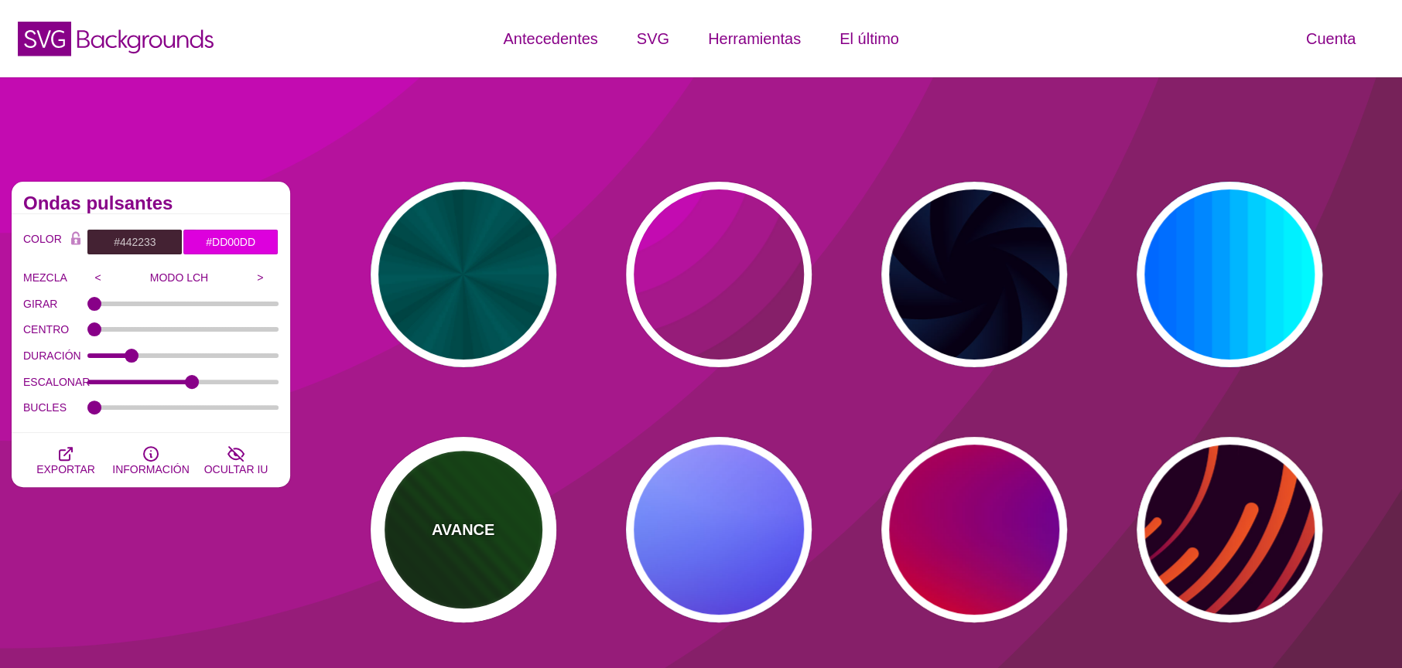
type input "#004400"
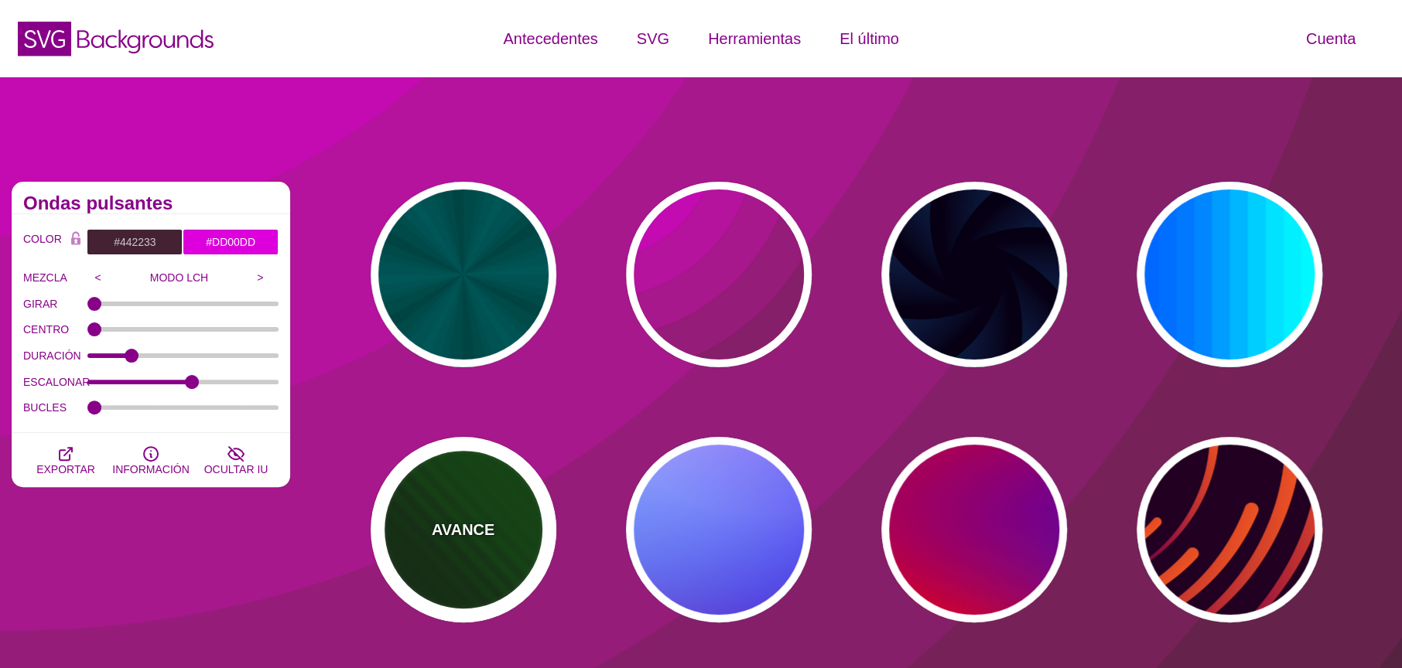
type input "1"
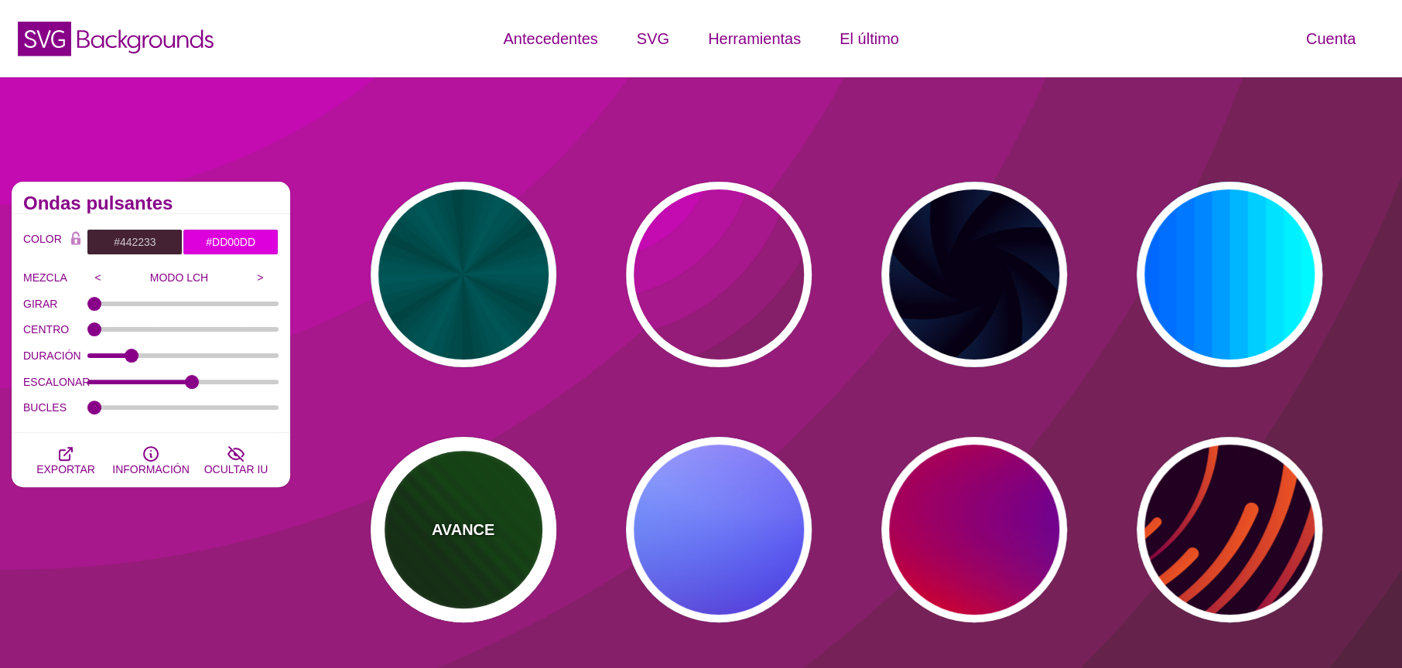
type input "0"
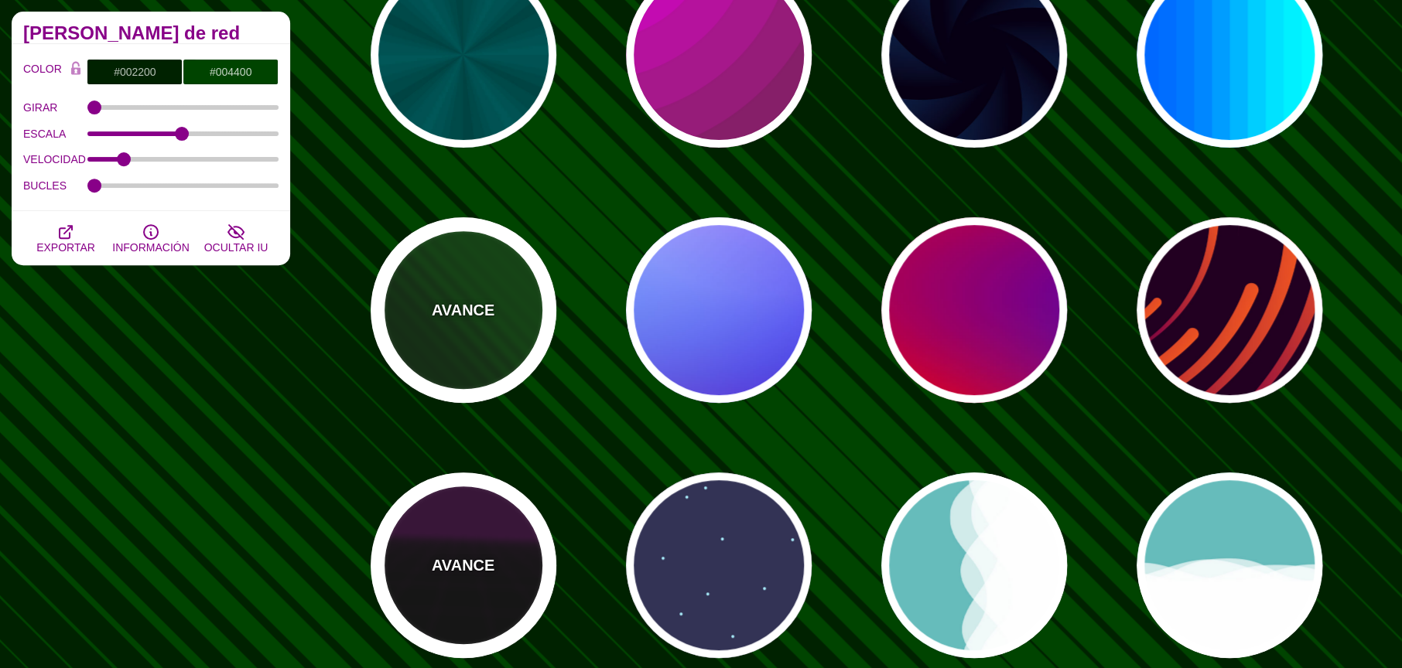
scroll to position [230, 0]
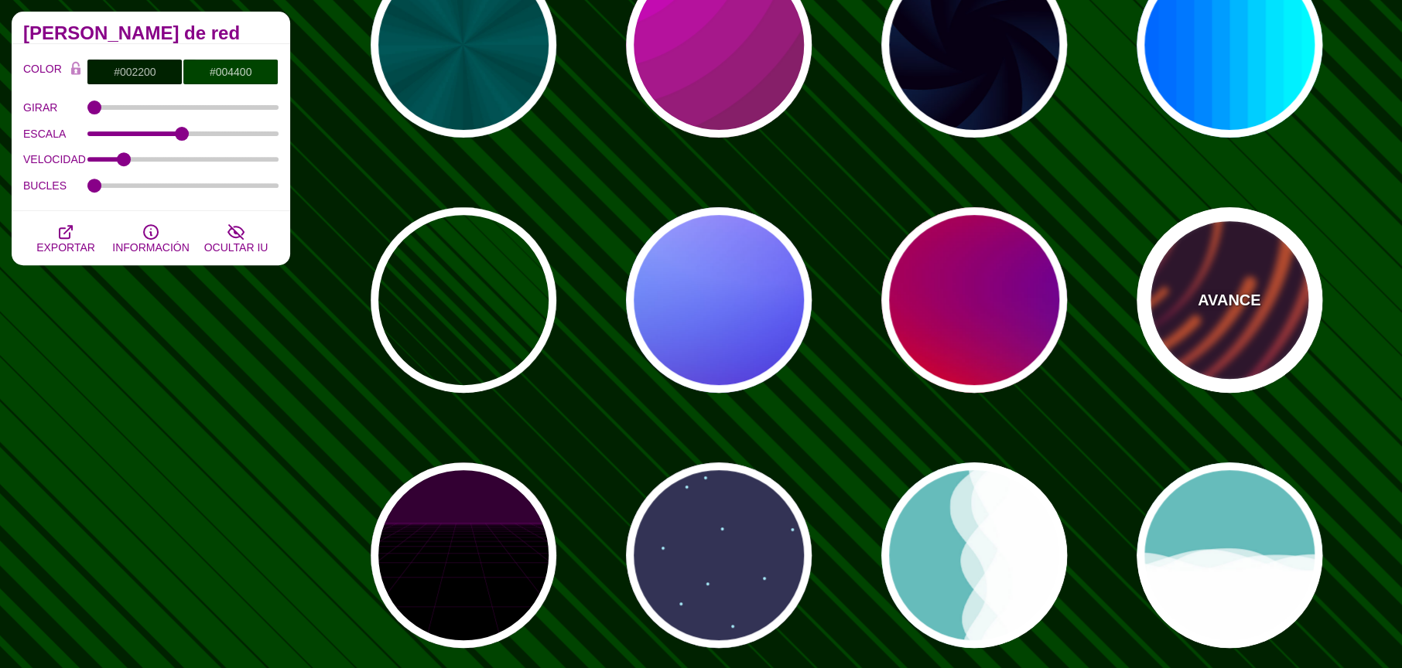
click at [1188, 310] on div "AVANCE" at bounding box center [1230, 300] width 186 height 186
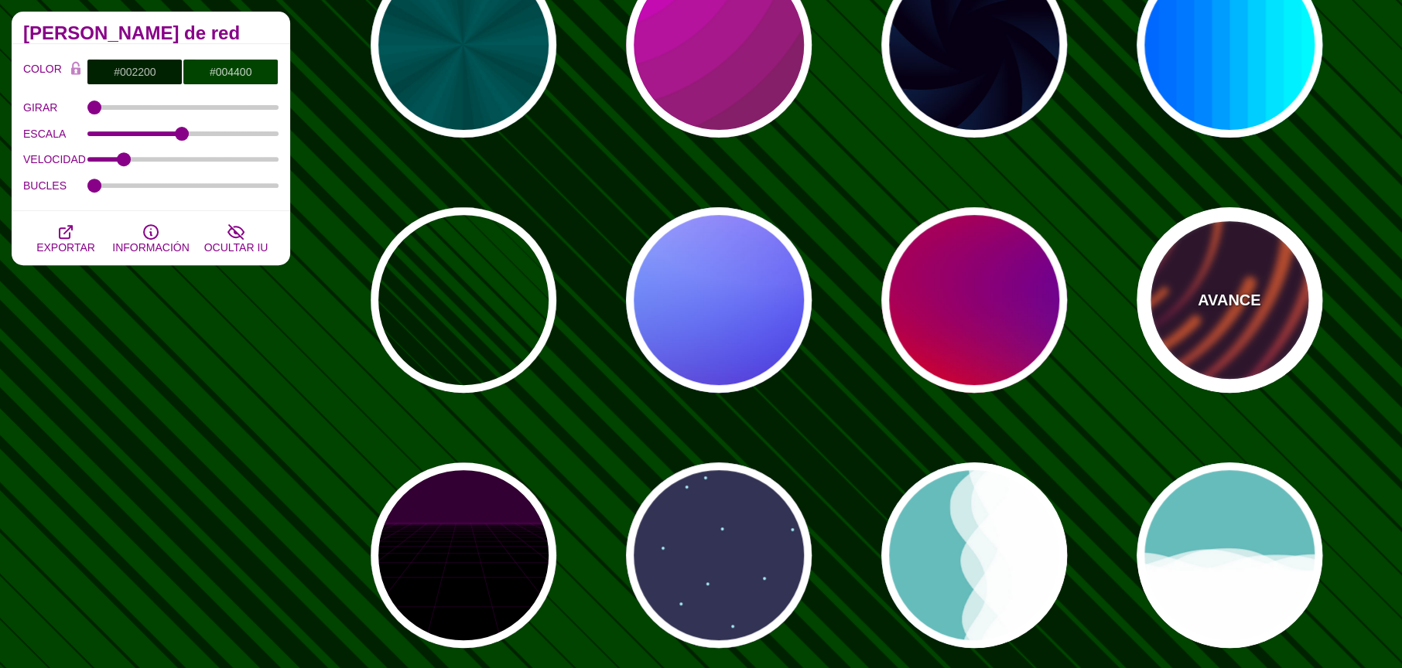
type input "#220022"
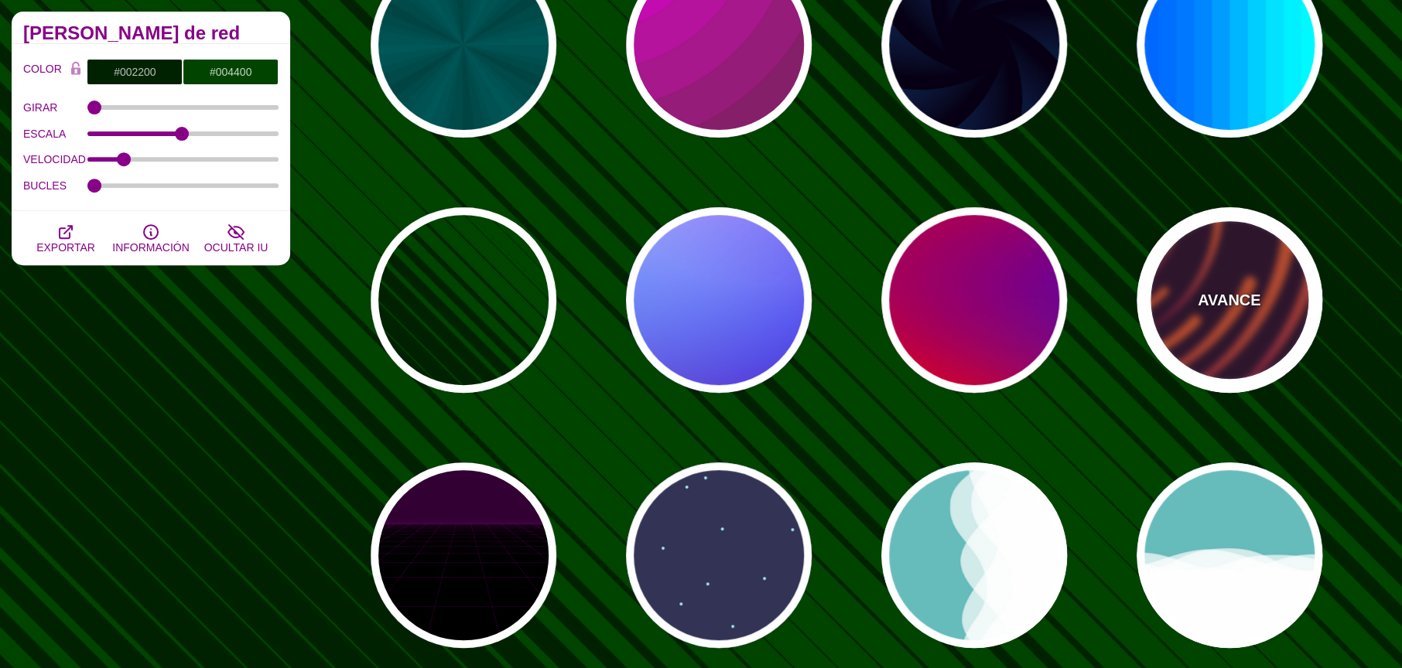
type input "#EE5522"
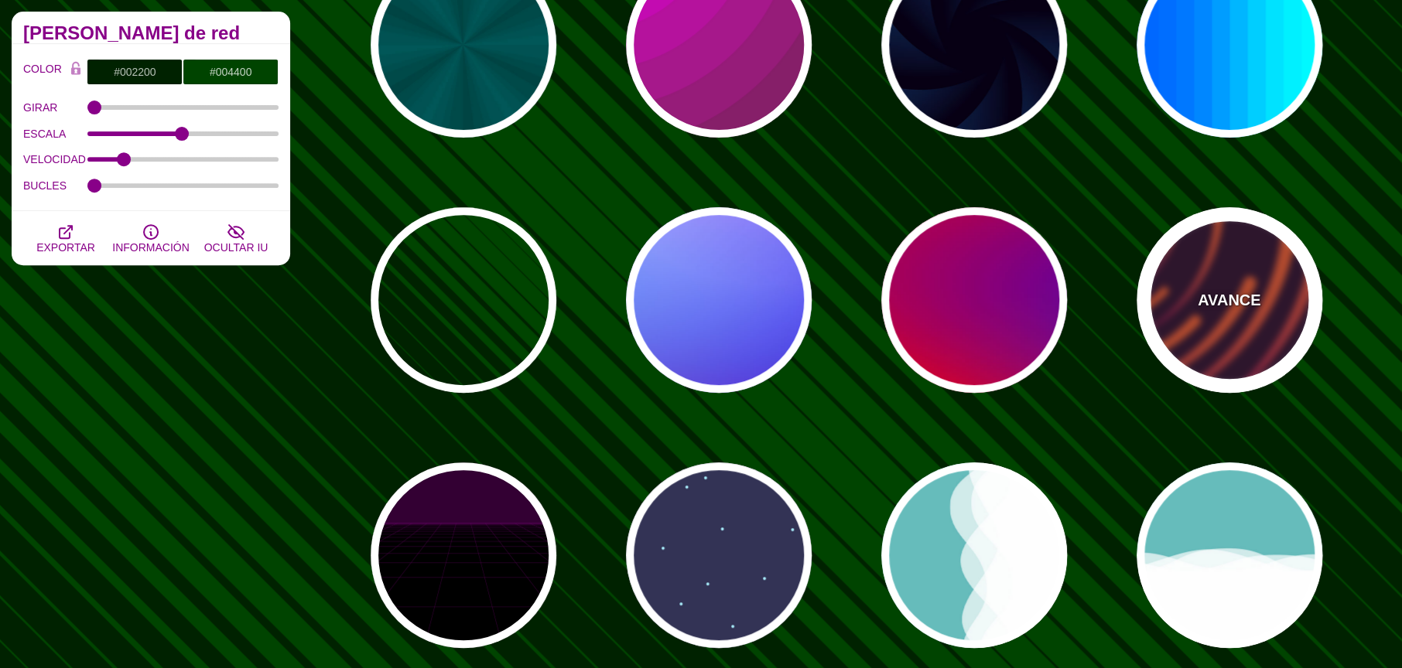
type input "#220022"
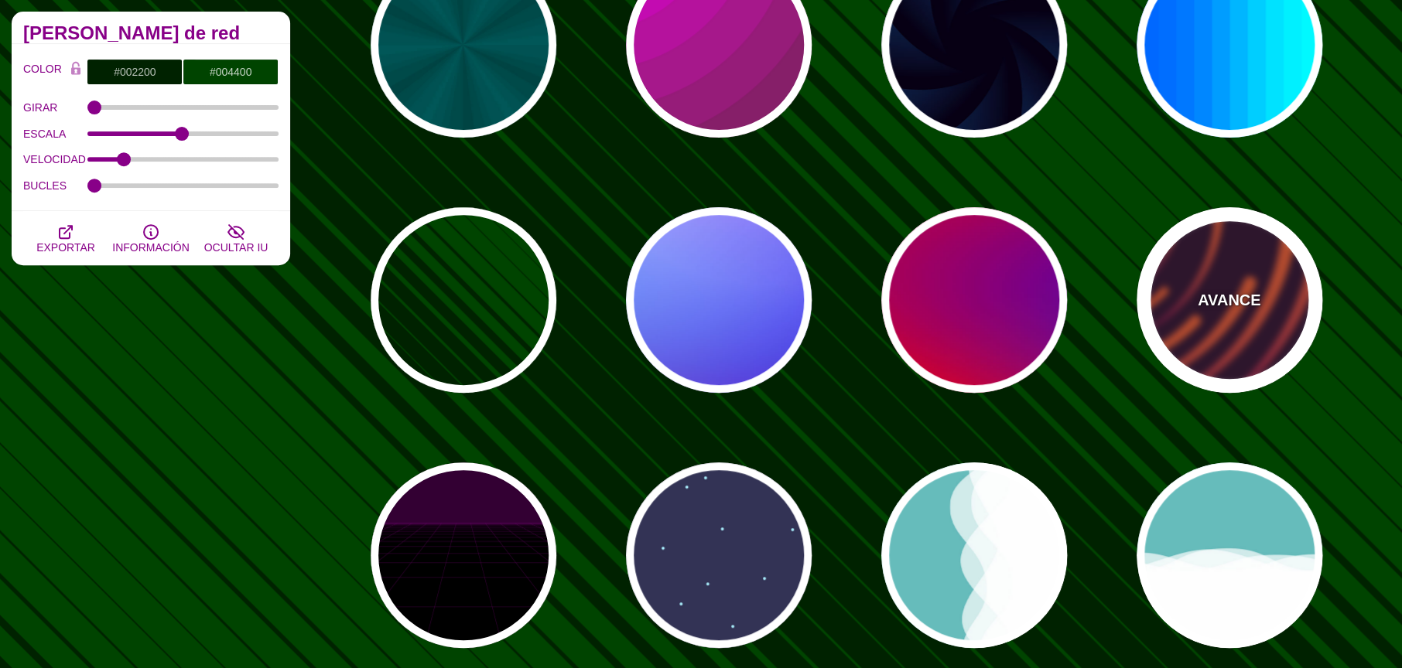
type input "50"
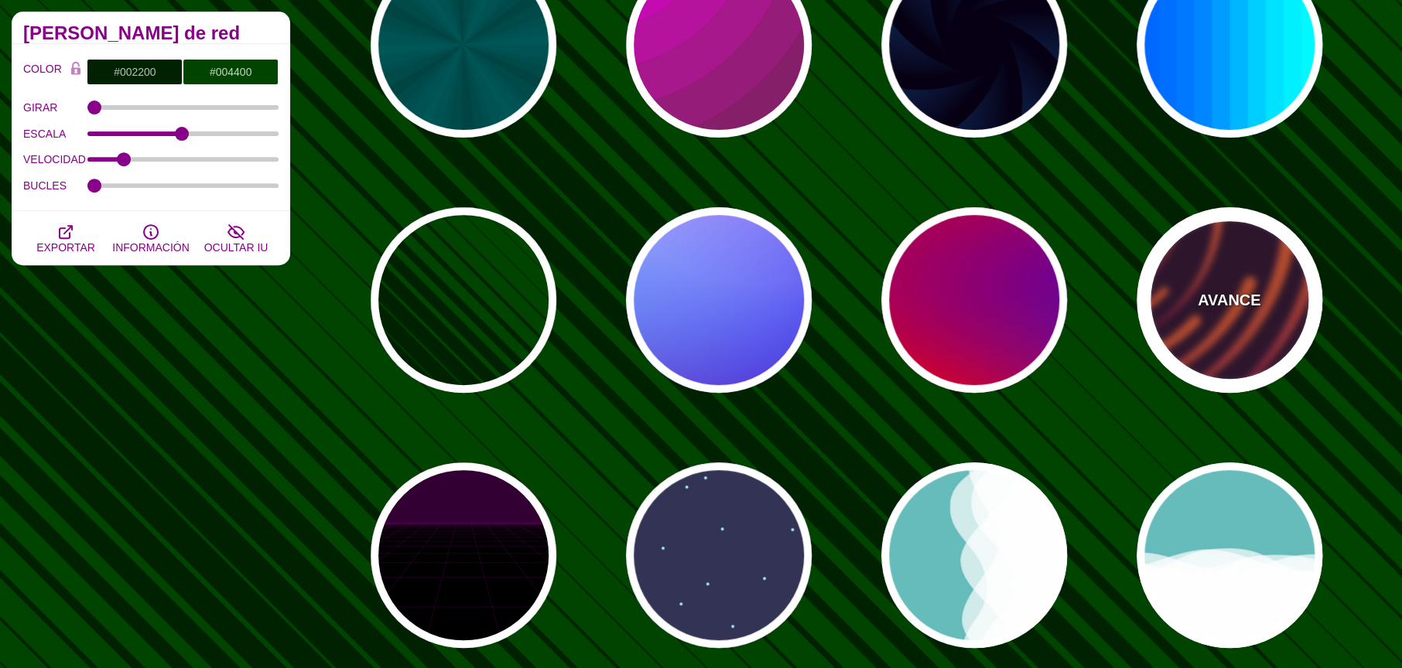
type input "99"
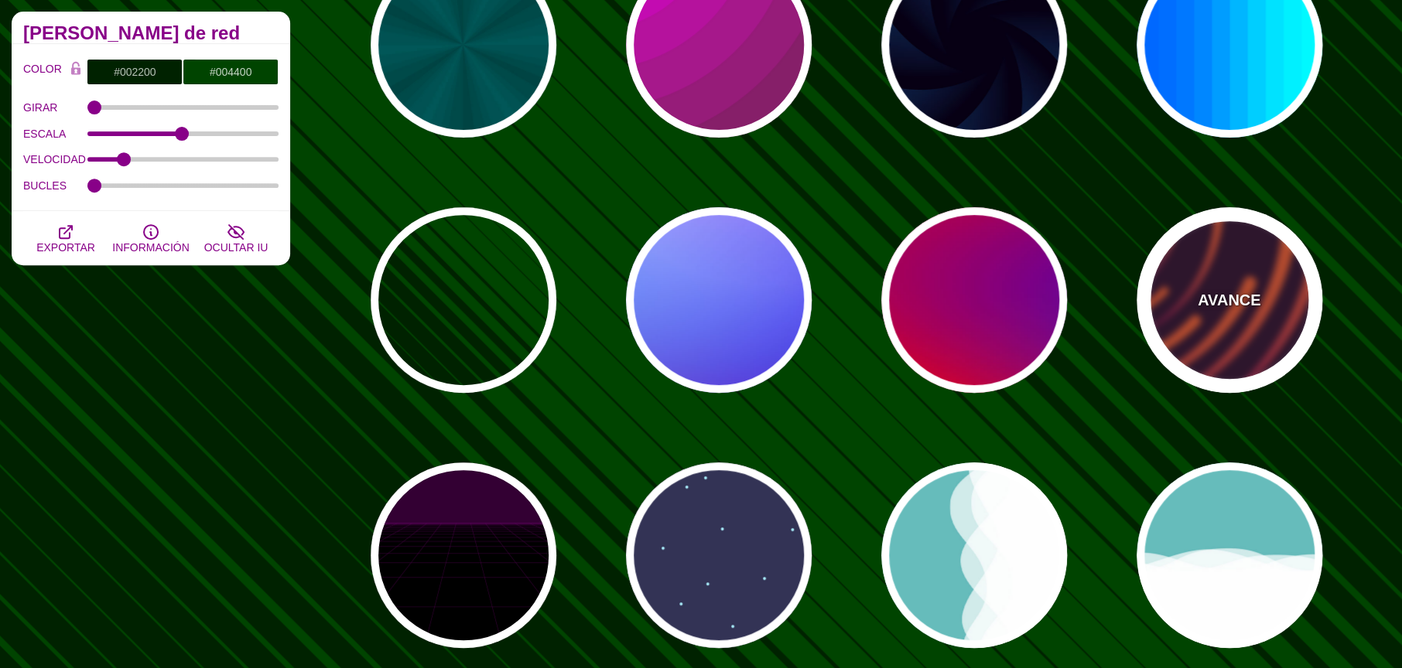
type input "0"
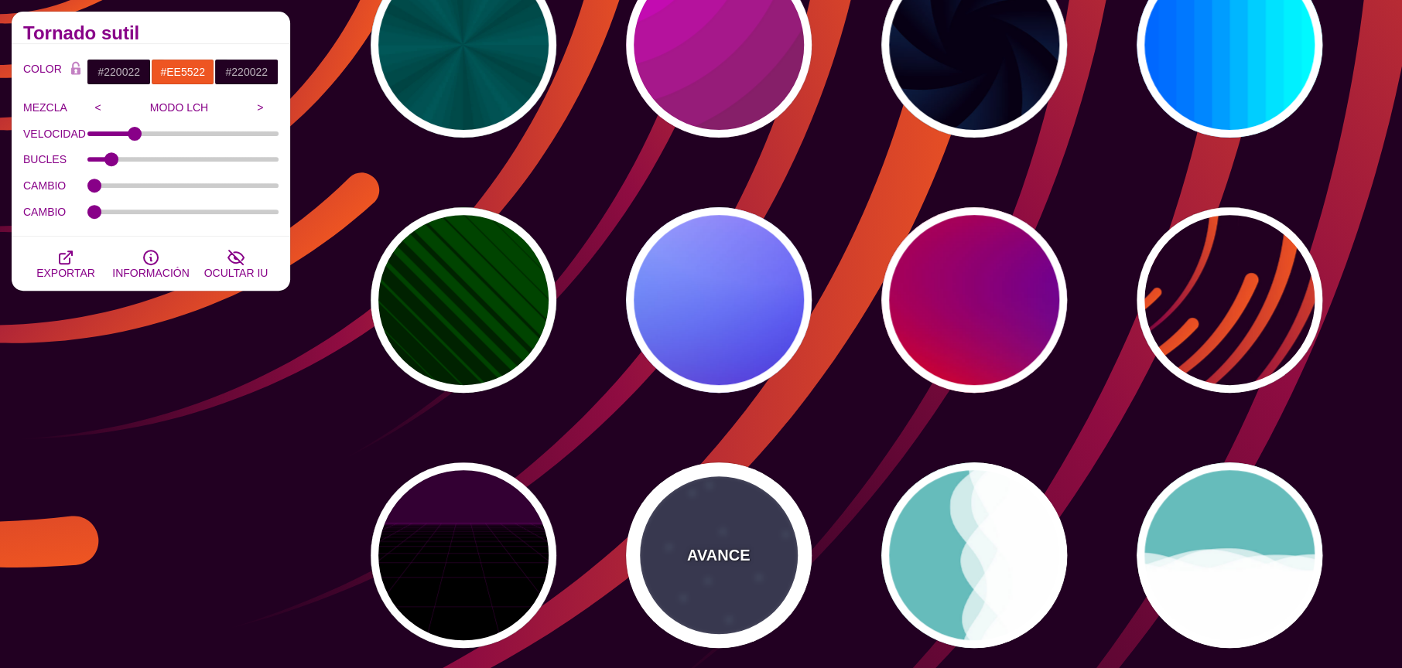
click at [763, 555] on div "AVANCE" at bounding box center [719, 556] width 186 height 186
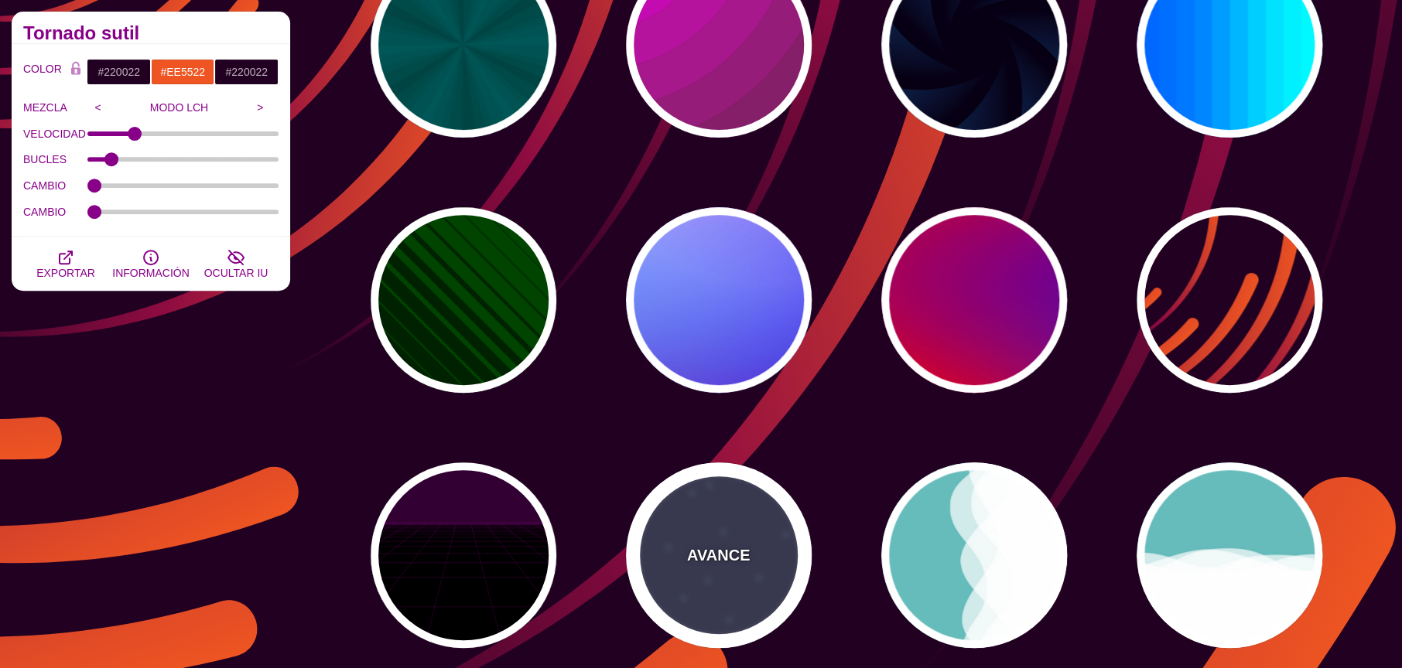
type input "#333355"
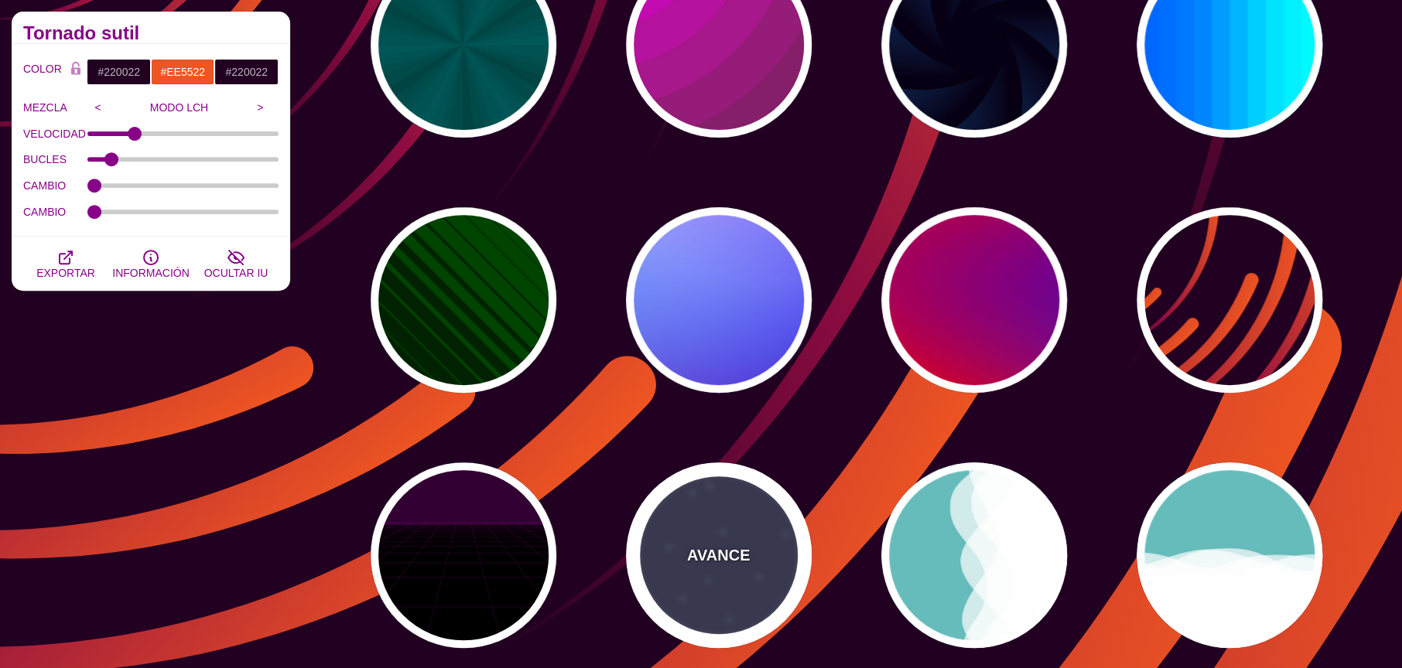
type input "#AAEEFF"
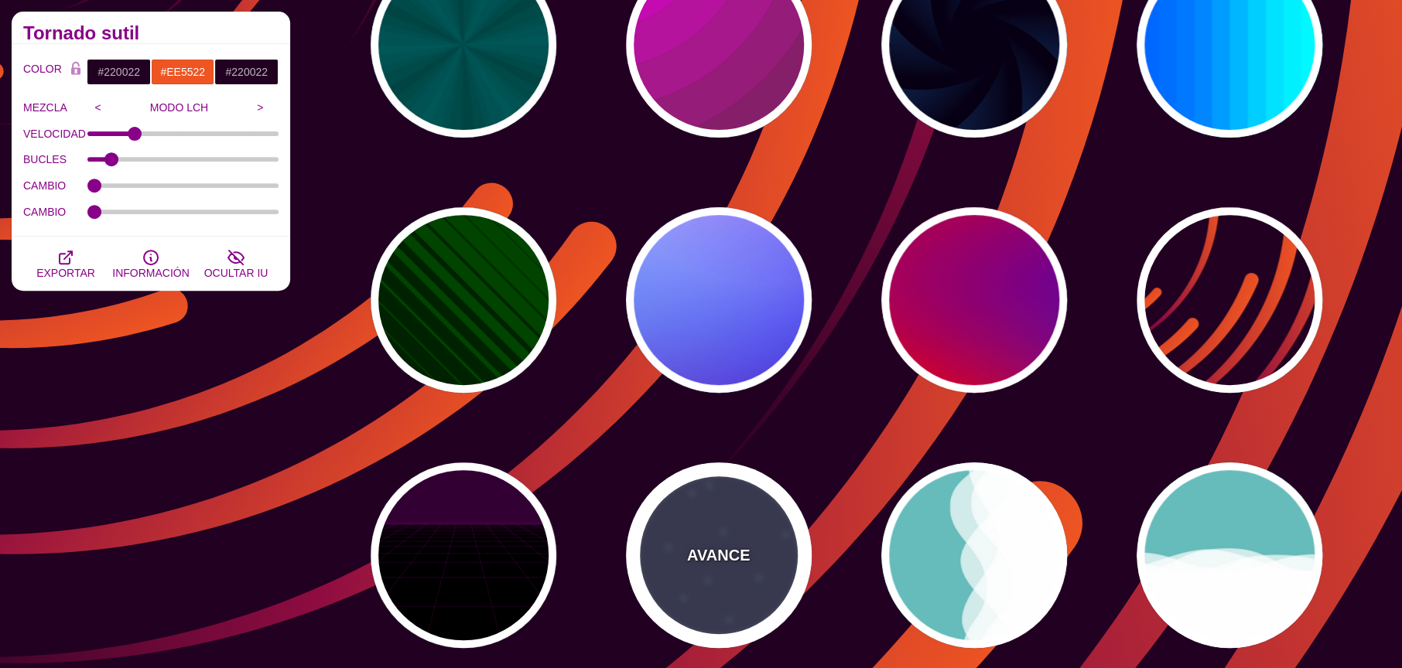
type input "#FFFFFF"
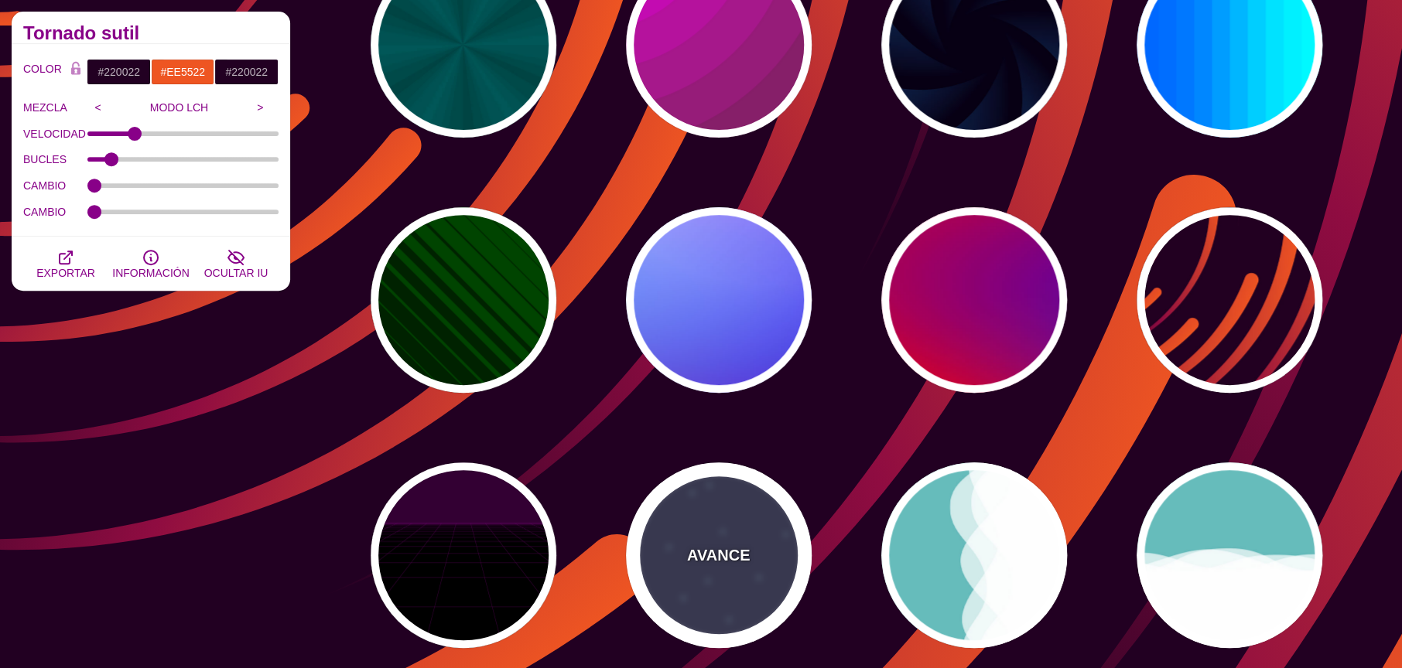
type input "15"
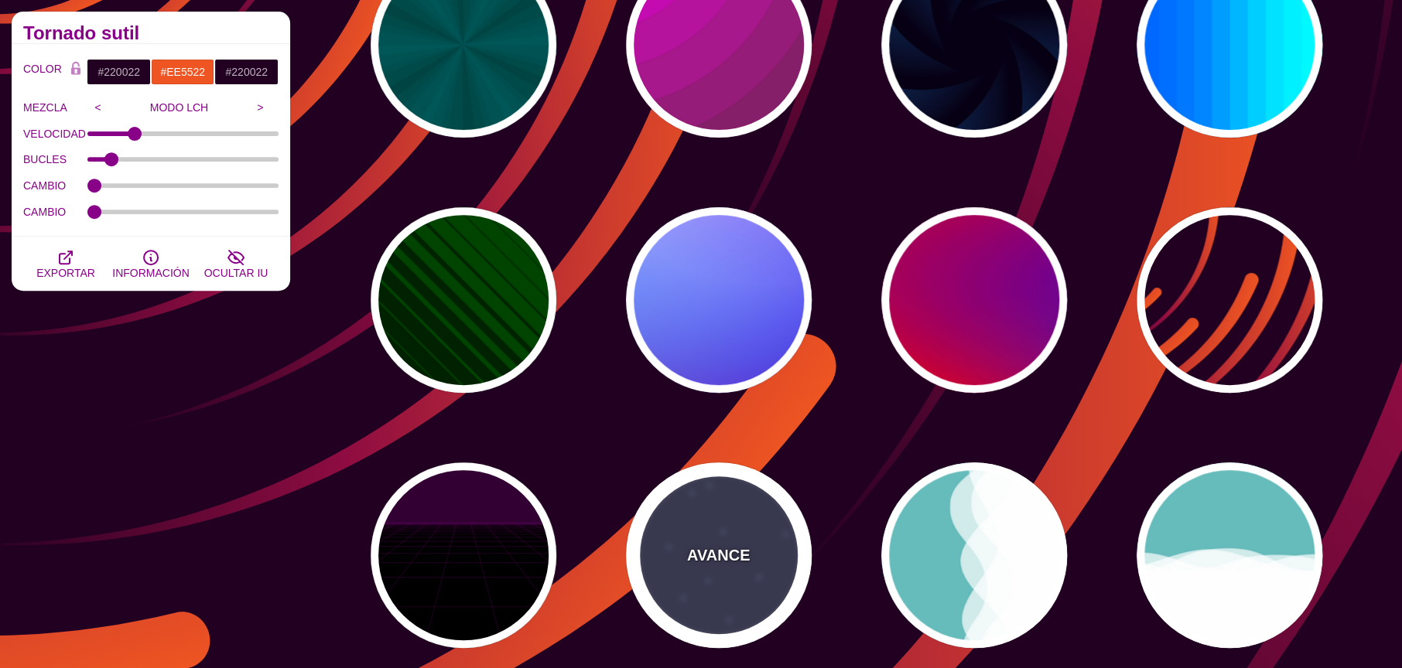
type input "40"
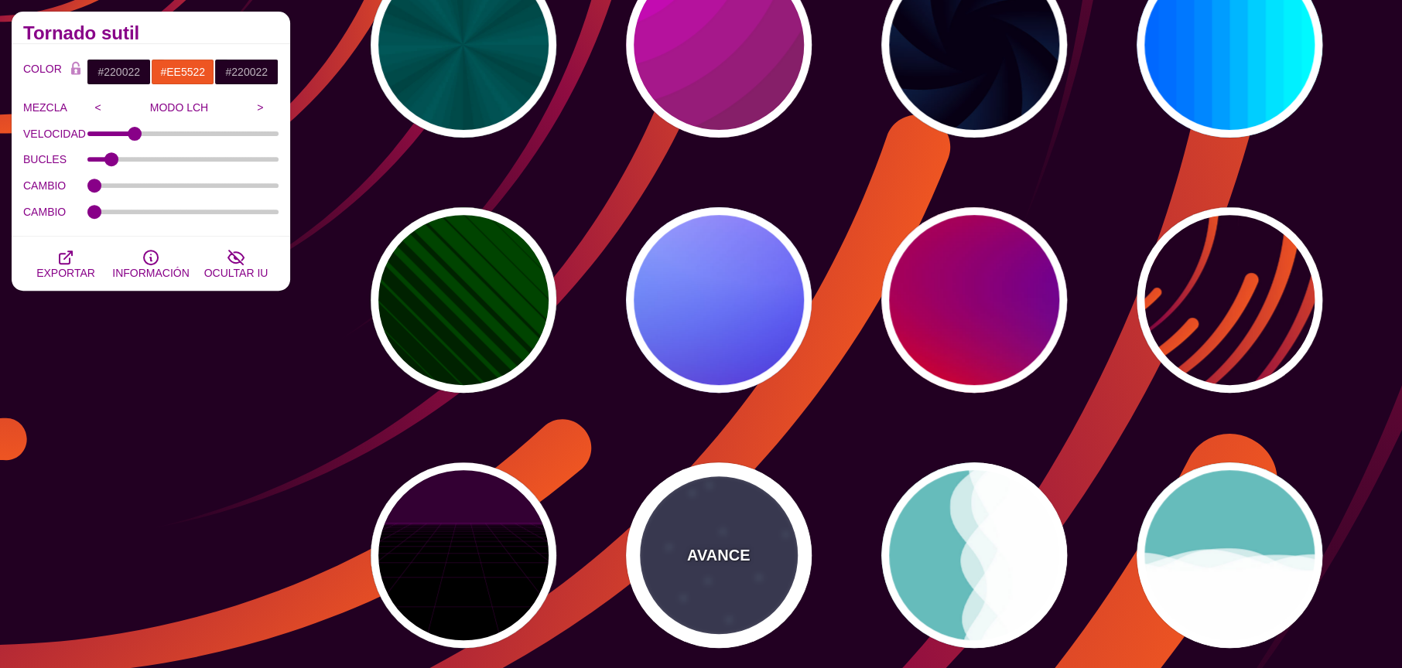
type input "5"
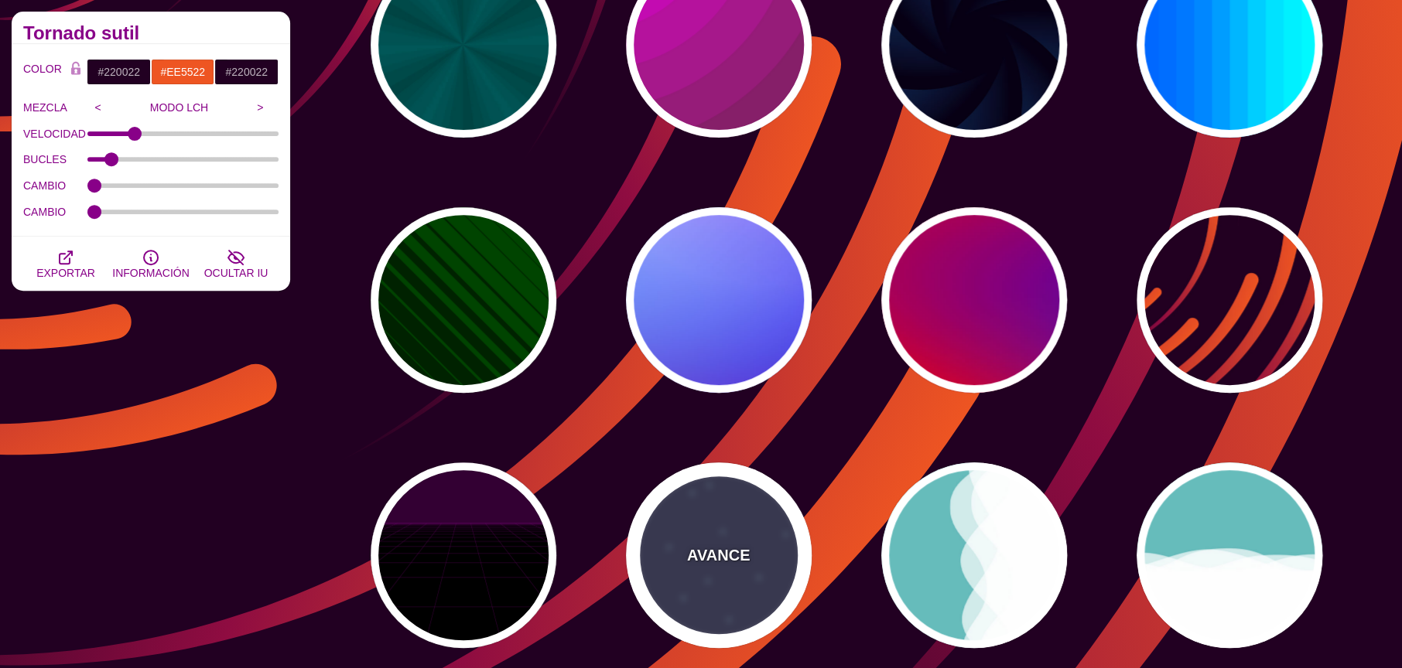
type input "1"
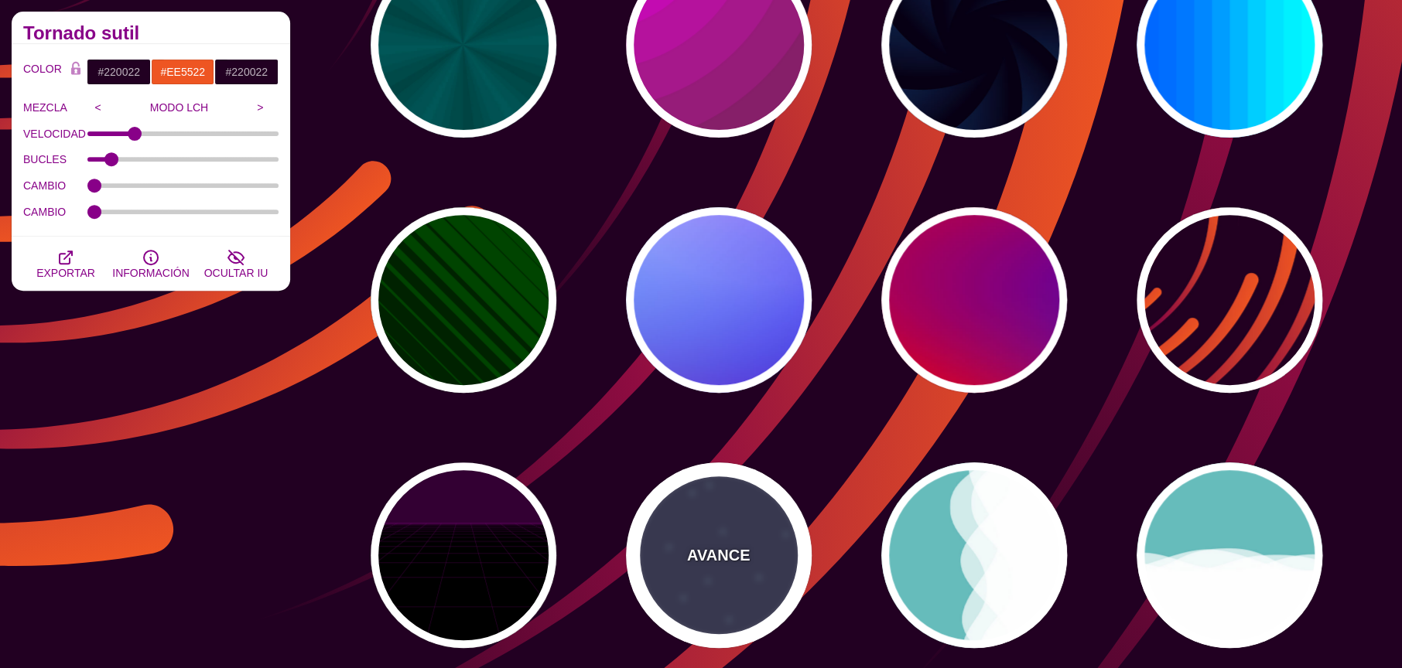
type input "1"
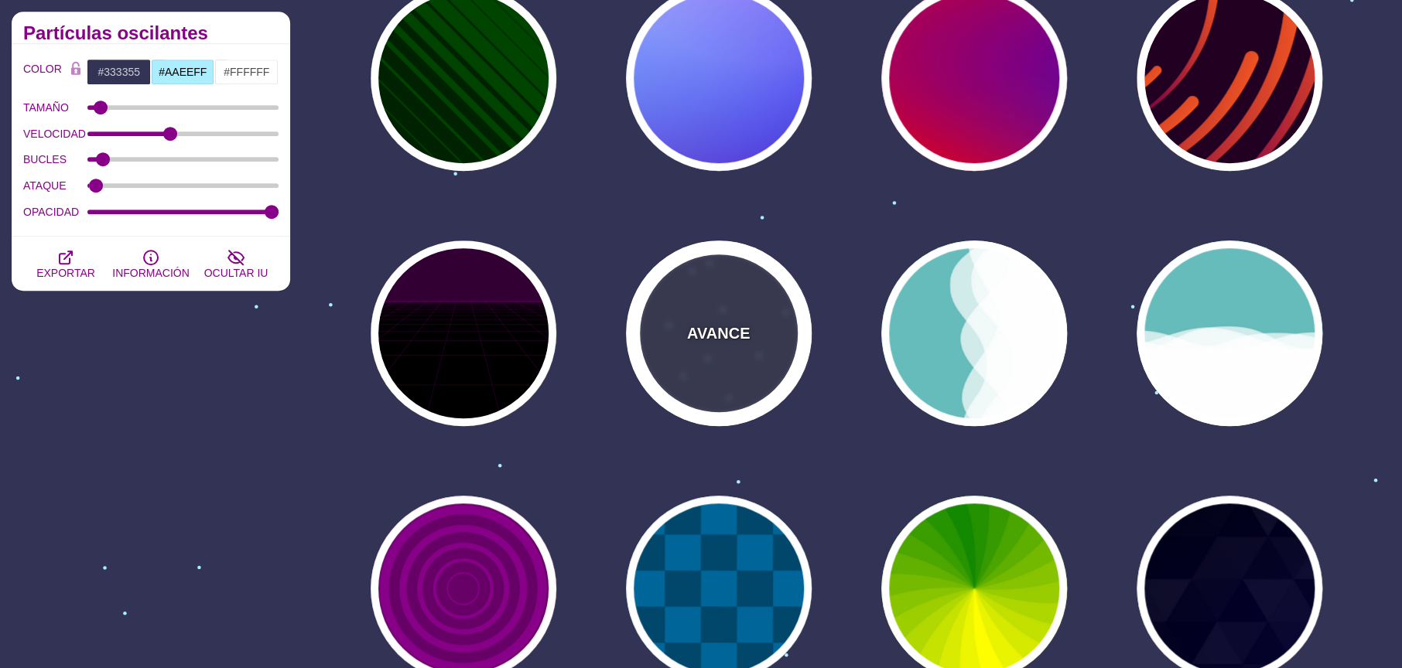
scroll to position [462, 0]
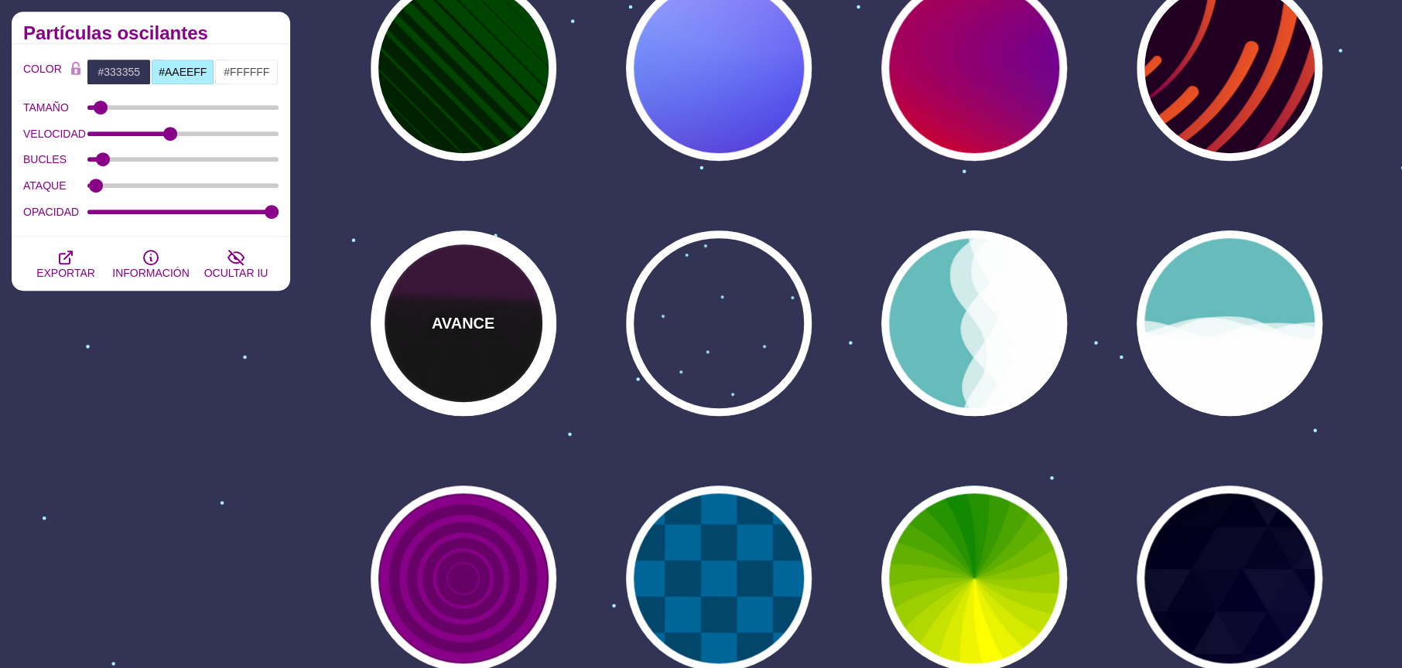
click at [472, 370] on div "AVANCE" at bounding box center [464, 324] width 186 height 186
type input "#000000"
type input "#220022"
type input "#330033"
type input "1"
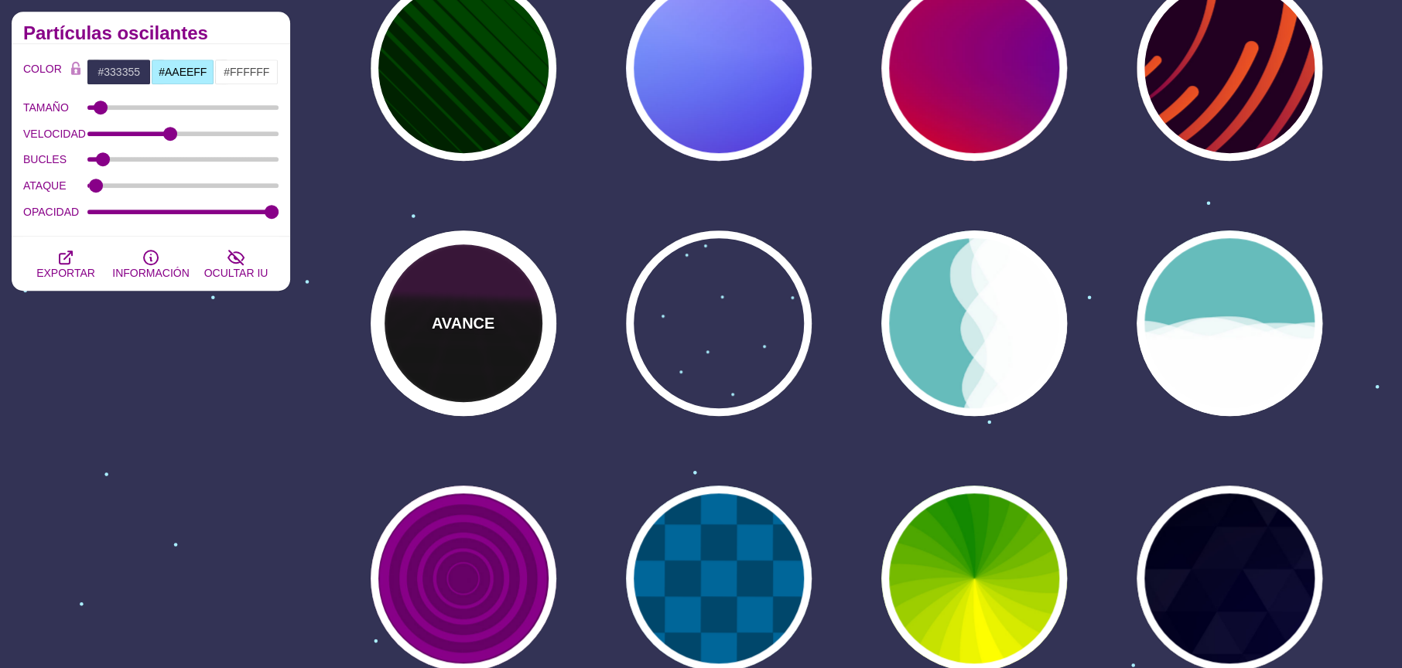
type input "10"
type input "999"
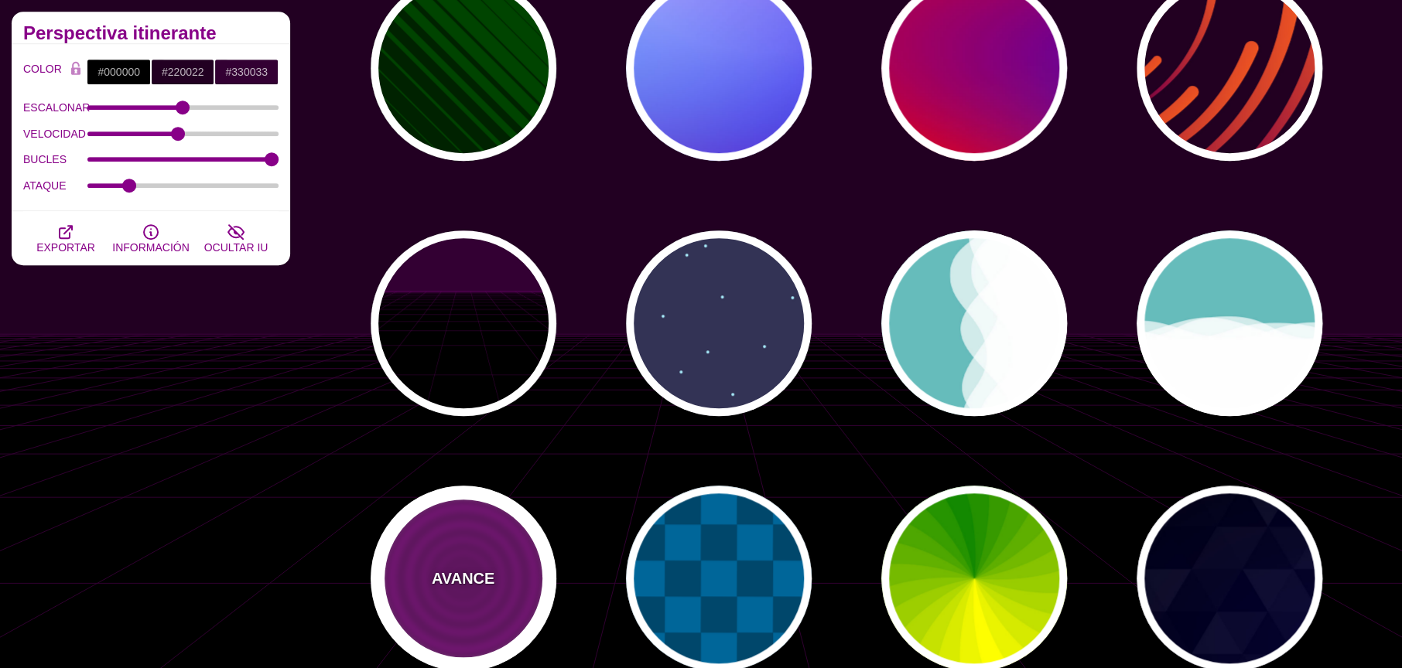
click at [518, 575] on div "AVANCE" at bounding box center [464, 579] width 186 height 186
type input "#880088"
type input "#660066"
type input "15"
type input "0"
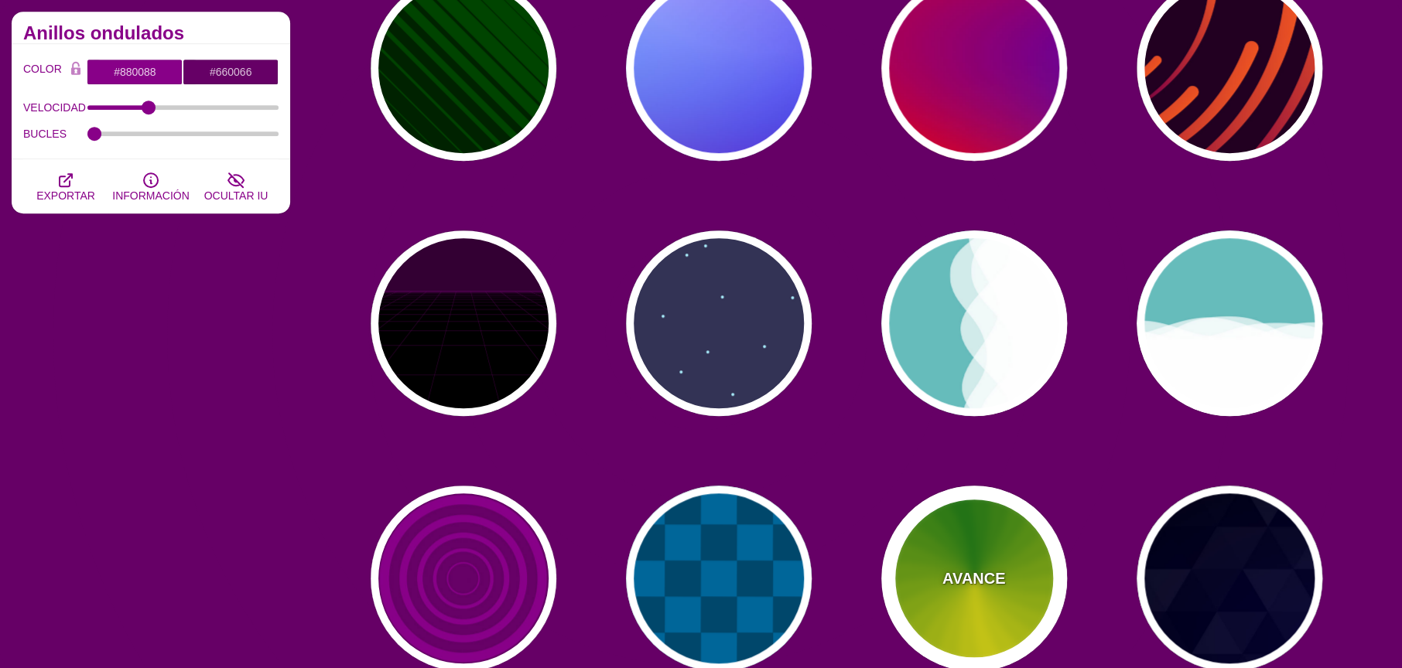
click at [948, 578] on font "AVANCE" at bounding box center [973, 578] width 63 height 17
type input "#118800"
type input "#FFFF00"
type input "4.8"
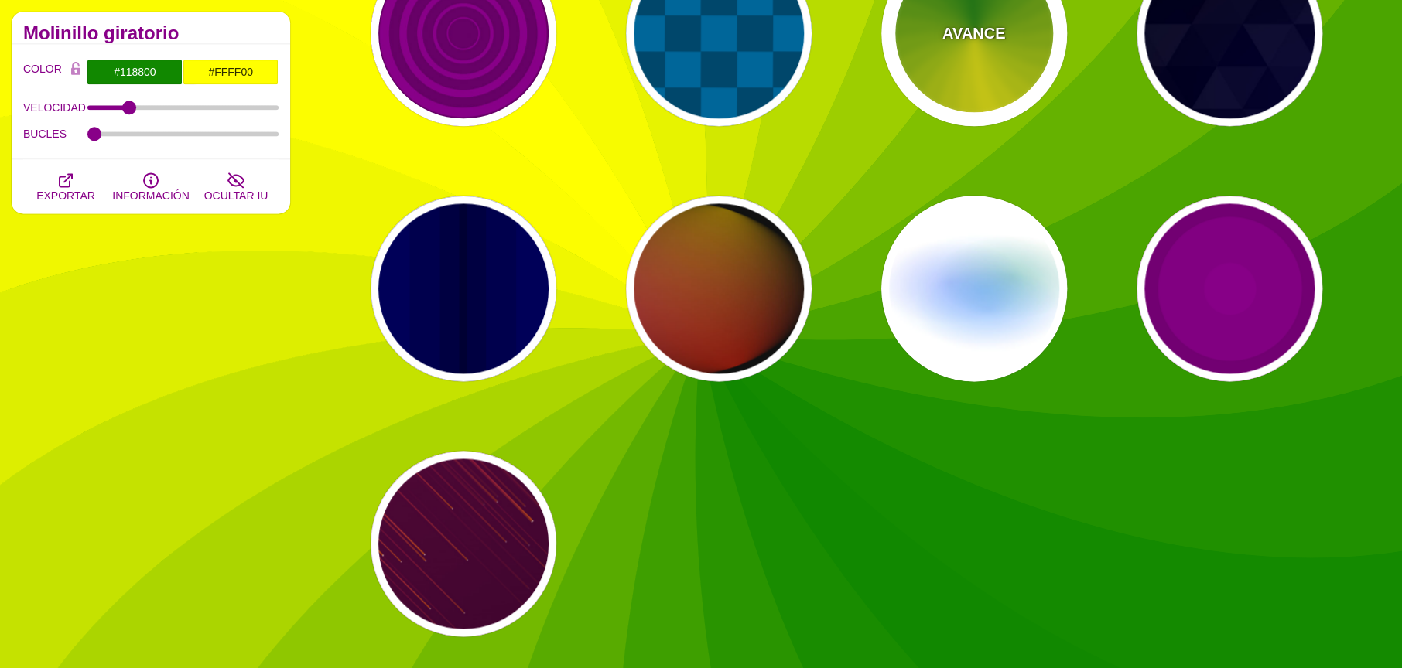
scroll to position [1008, 0]
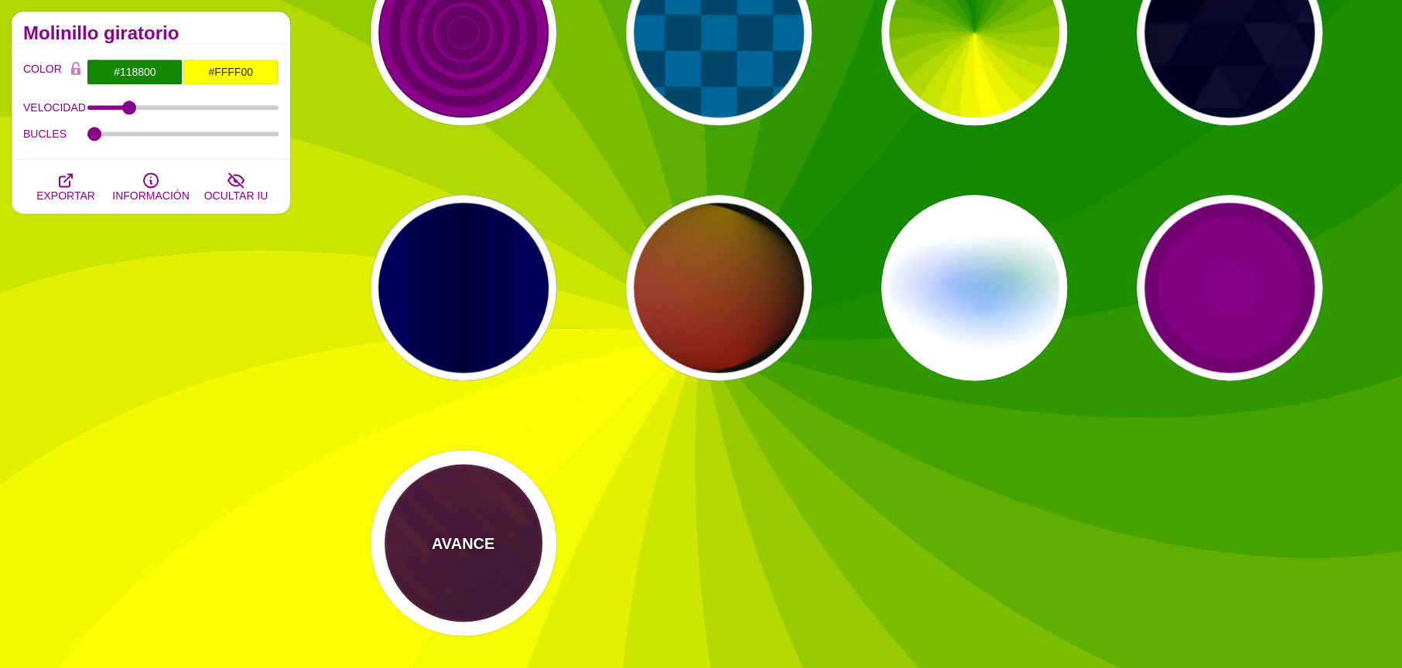
click at [470, 562] on div "AVANCE" at bounding box center [464, 543] width 186 height 186
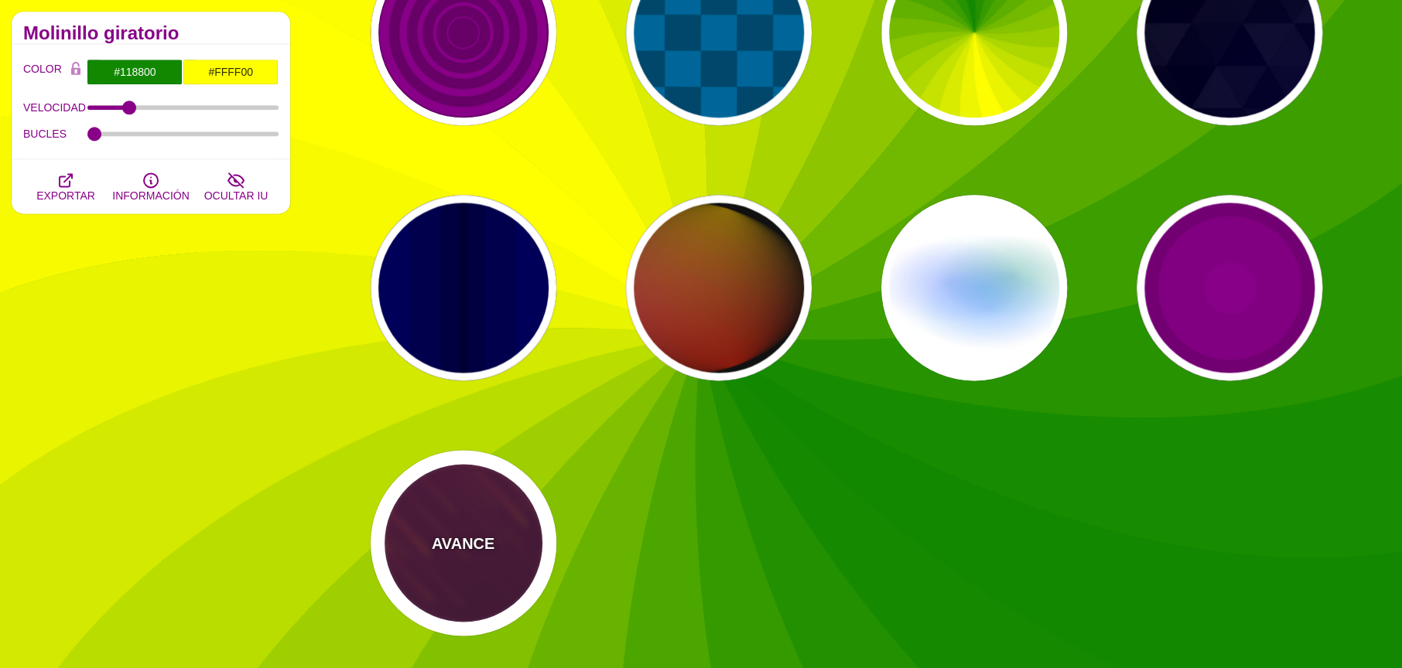
type input "#220022"
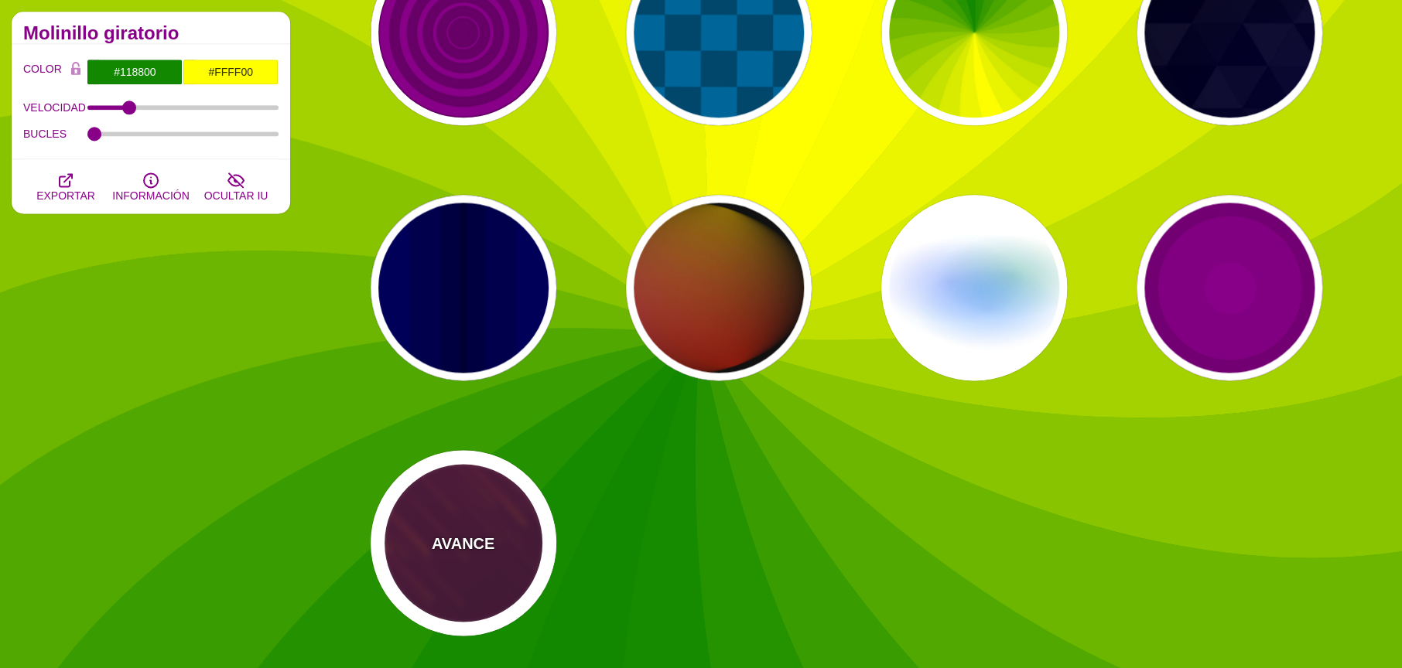
type input "#FF7700"
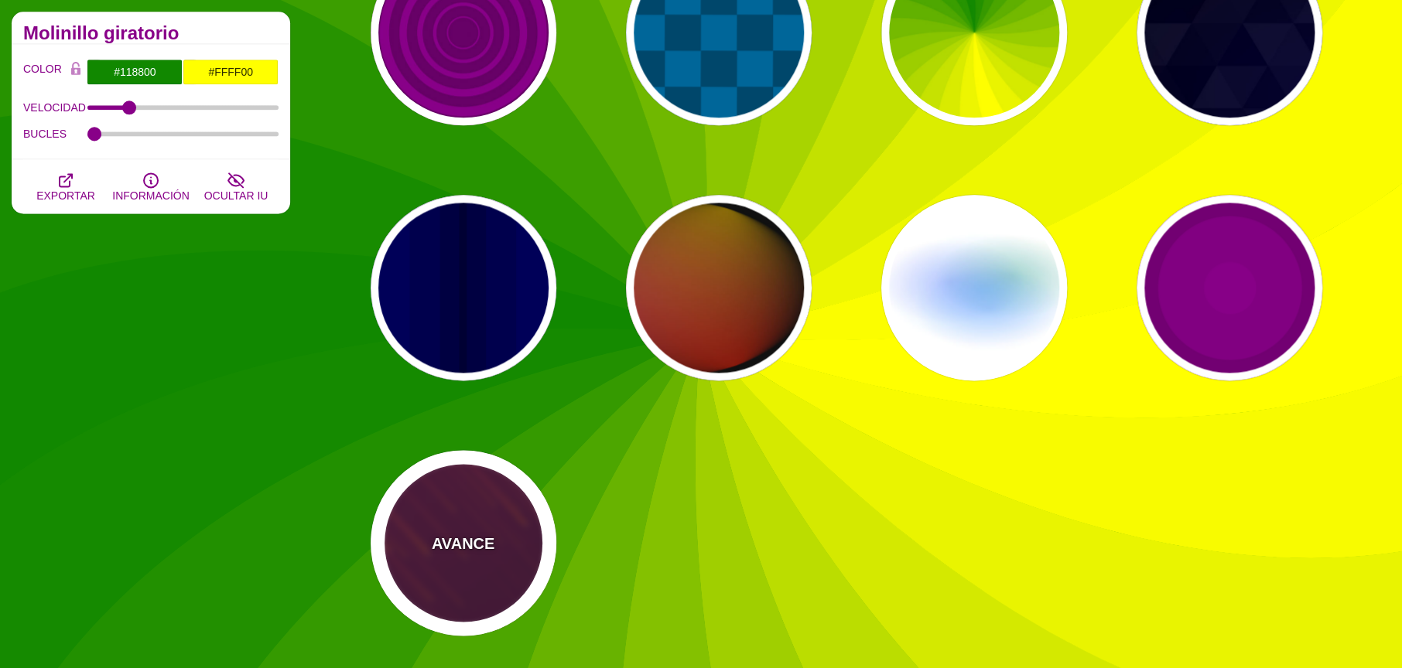
type input "#FFFFFF"
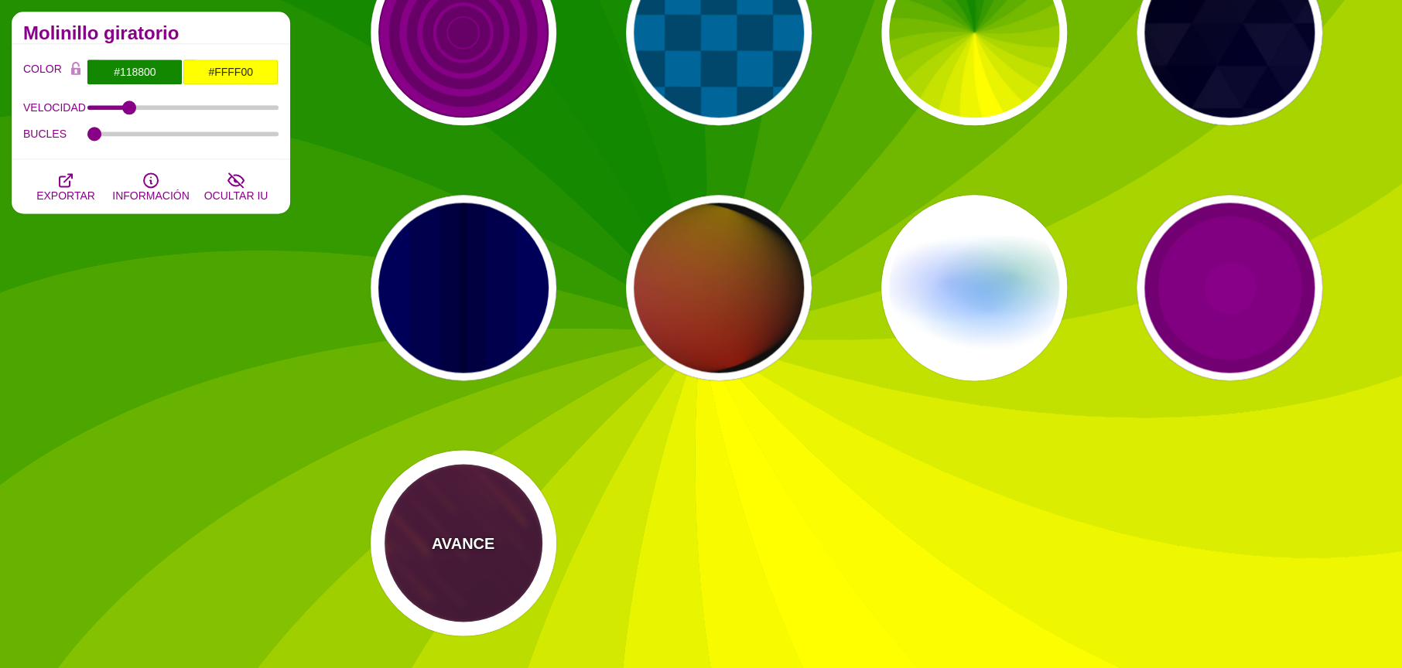
type input "10"
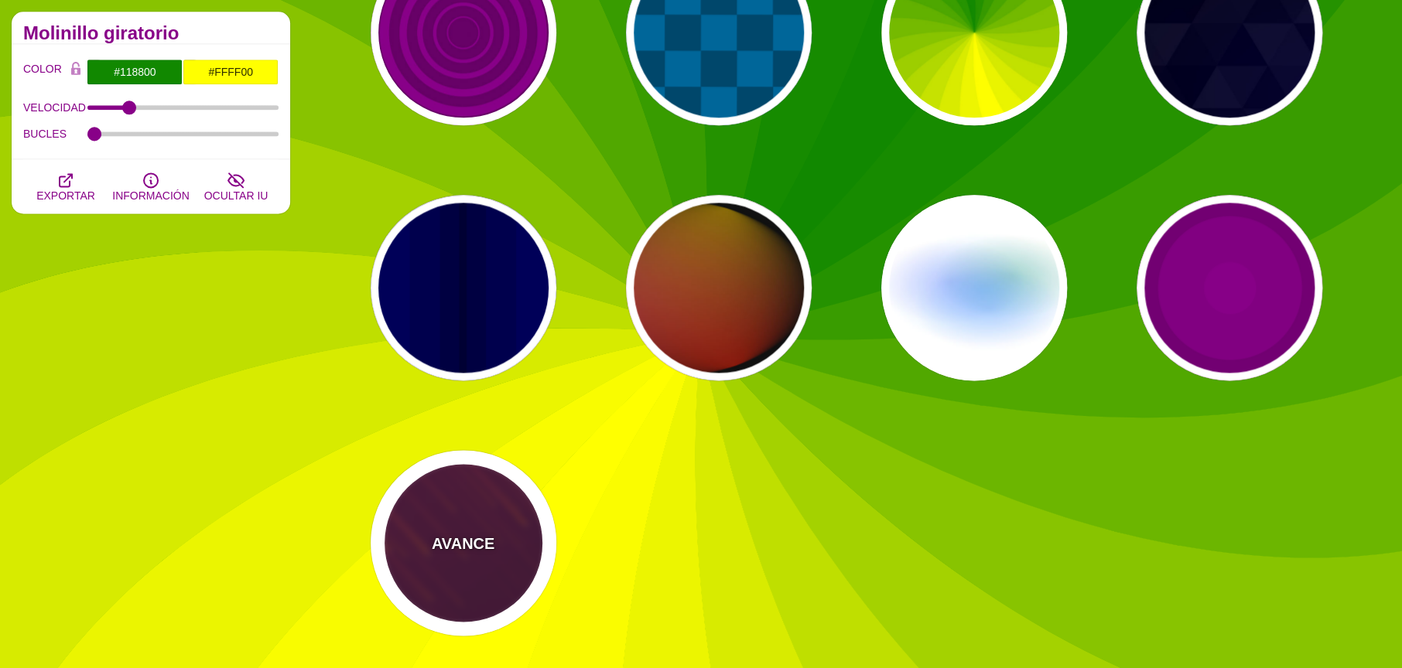
type input "999"
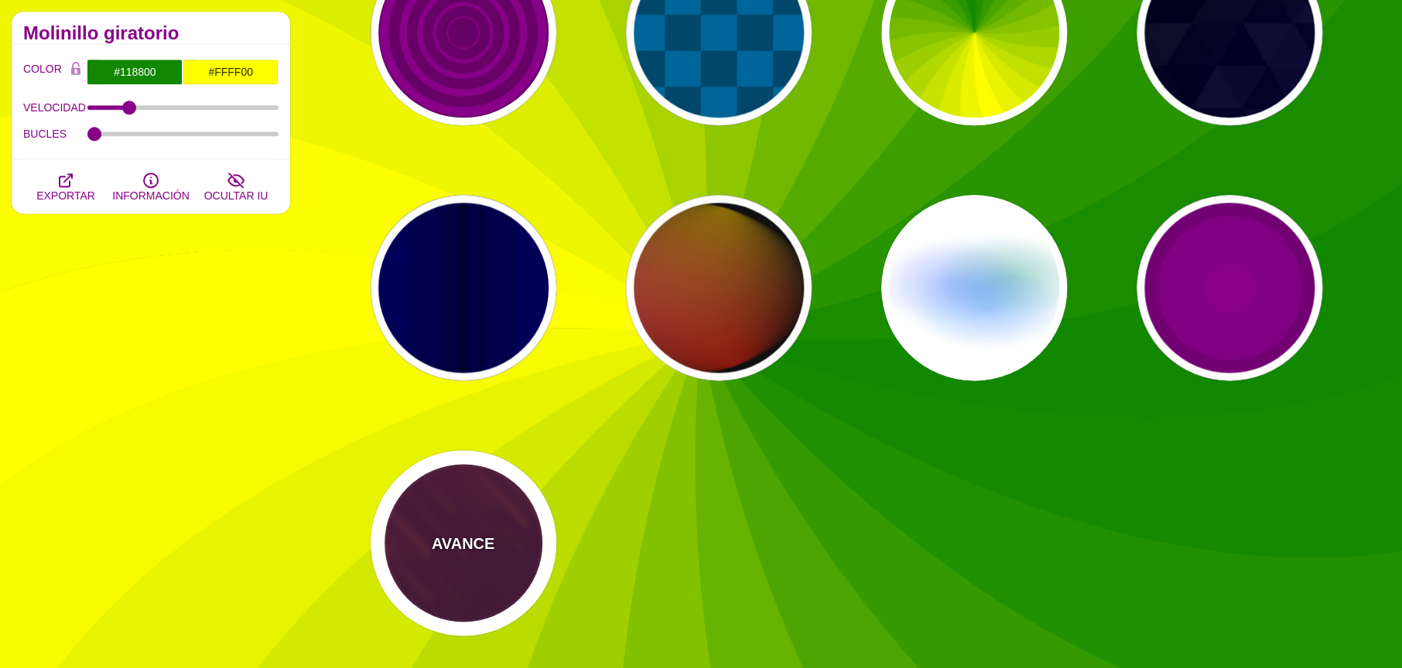
type input "3"
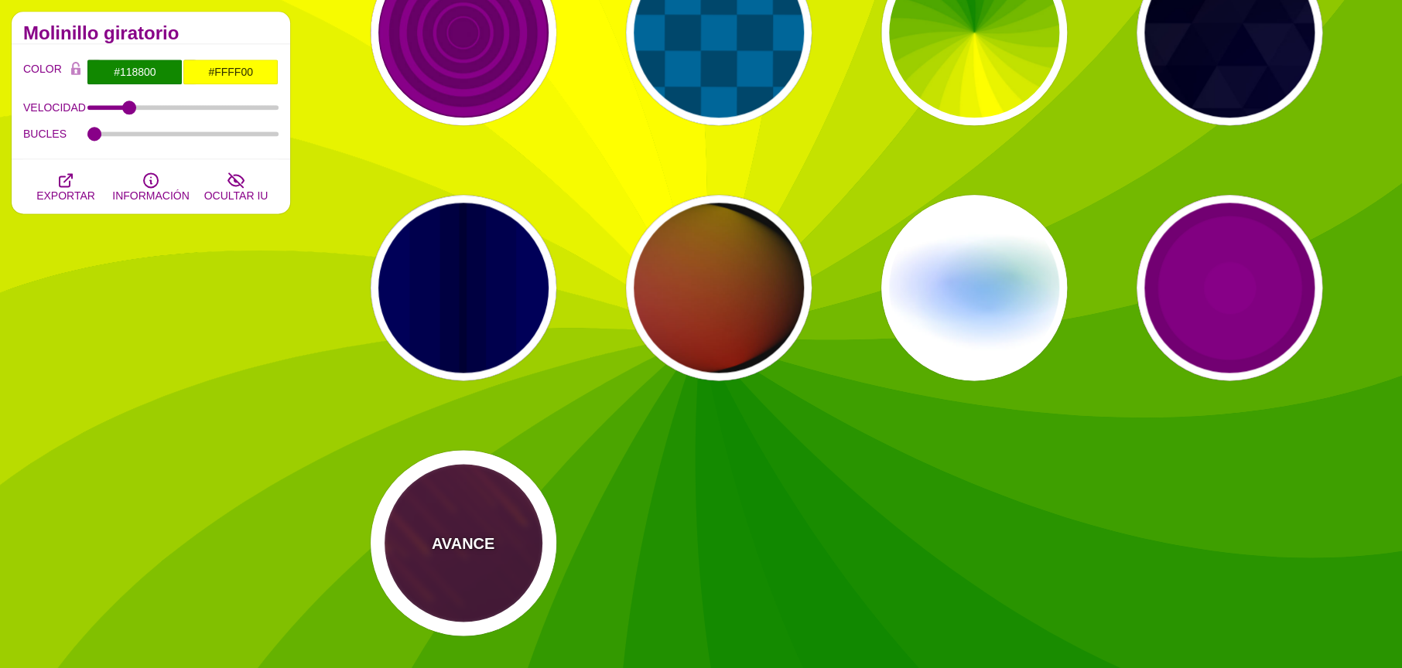
type input "1.5"
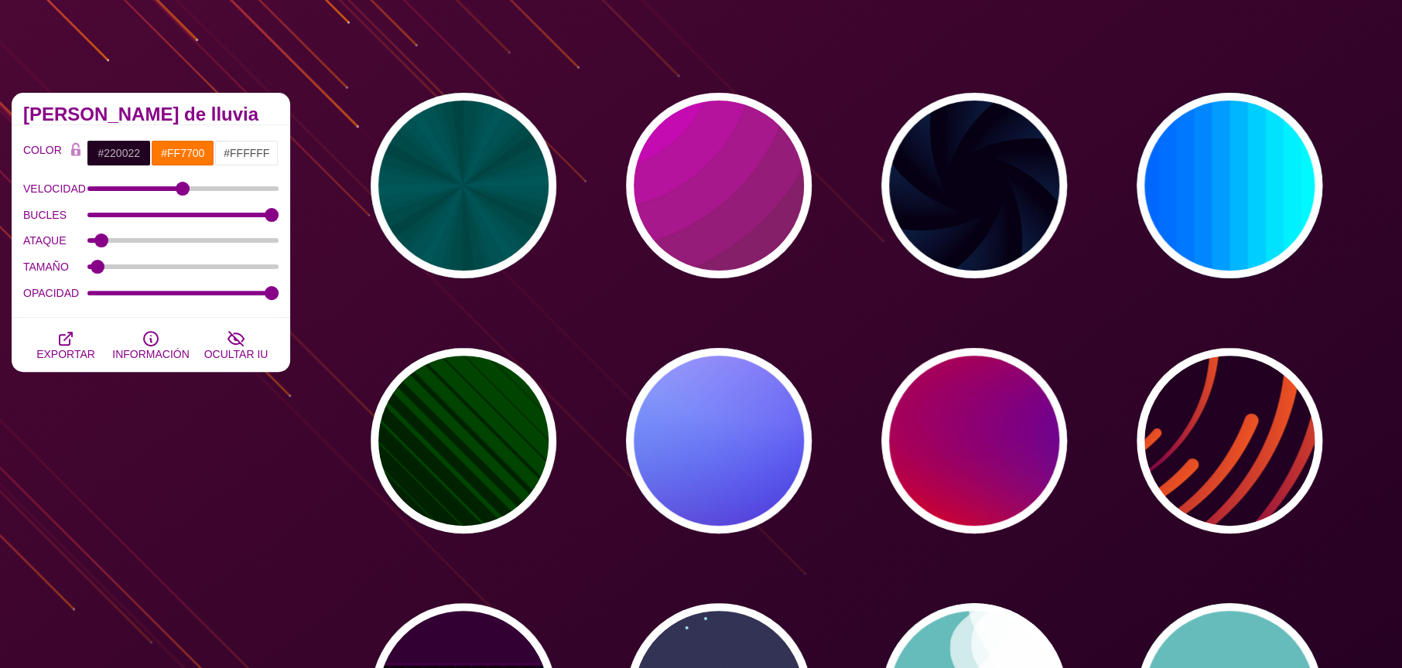
scroll to position [0, 0]
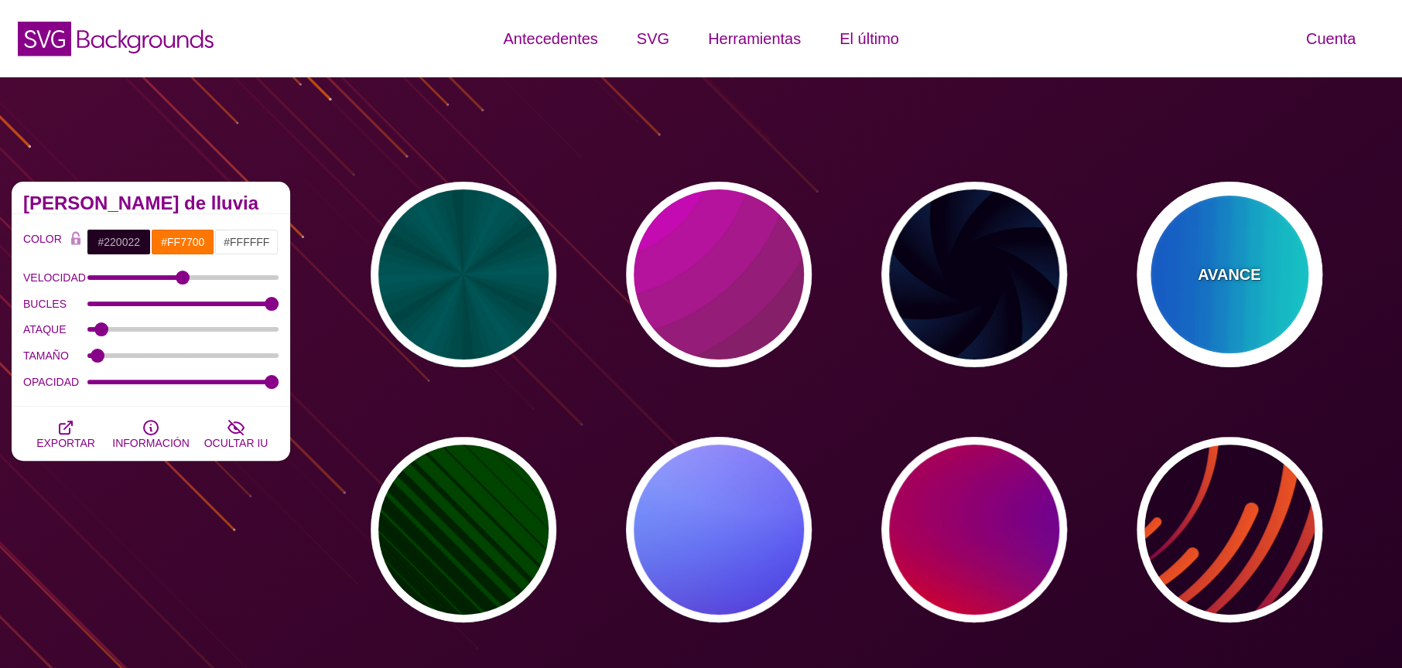
click at [1195, 311] on div "AVANCE" at bounding box center [1230, 275] width 186 height 186
type input "#00FFFF"
type input "#0066FF"
type input "0.25"
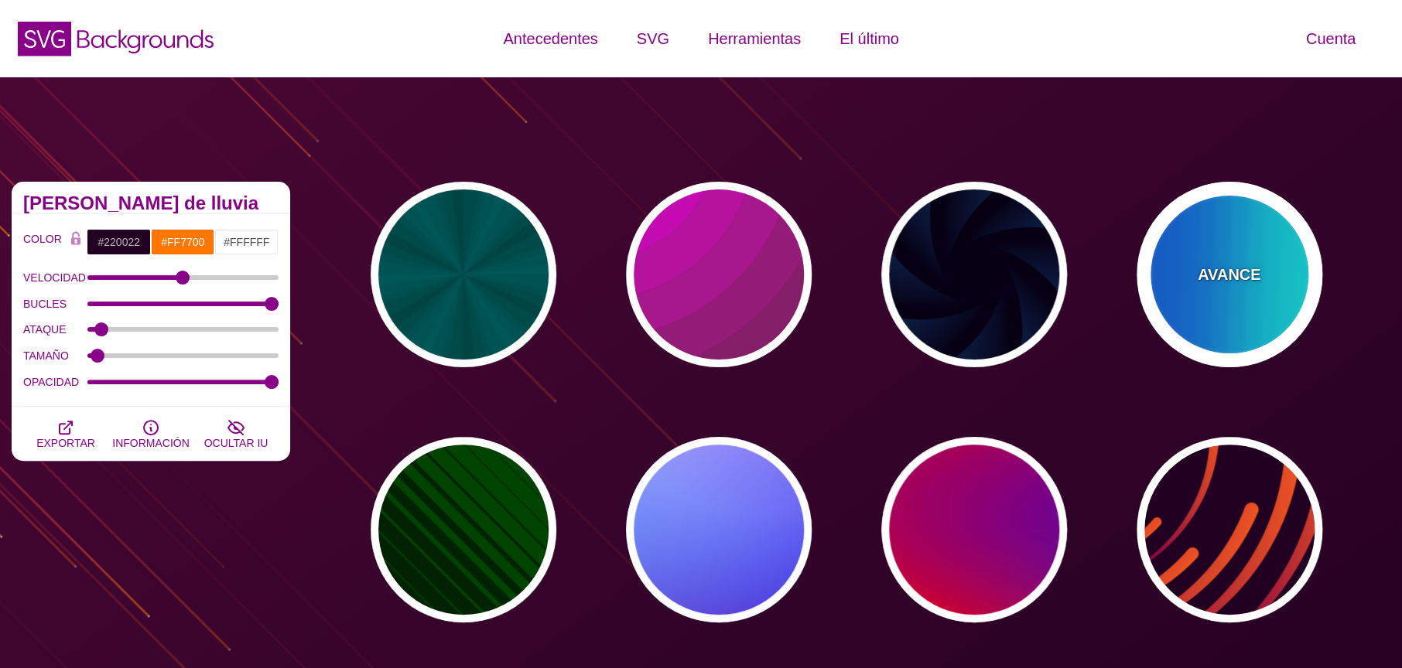
type input "12"
type input "999"
type input "0"
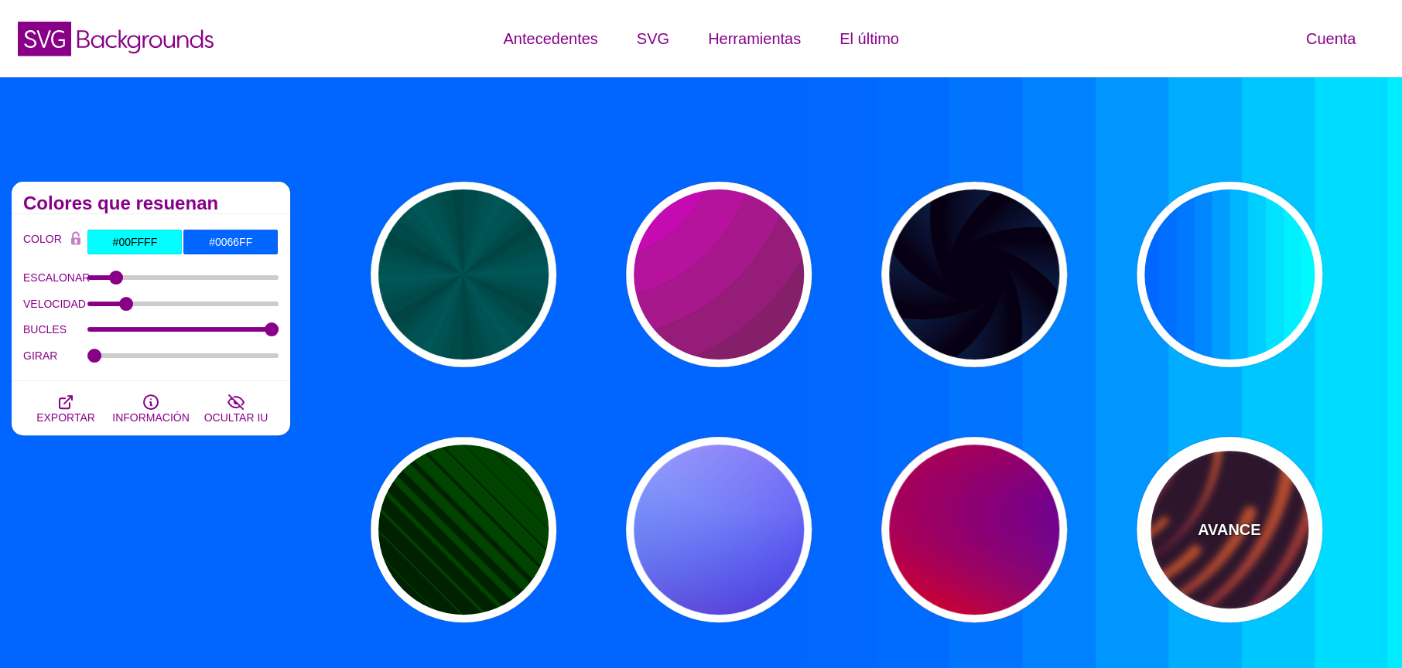
click at [1159, 521] on div "AVANCE" at bounding box center [1230, 530] width 186 height 186
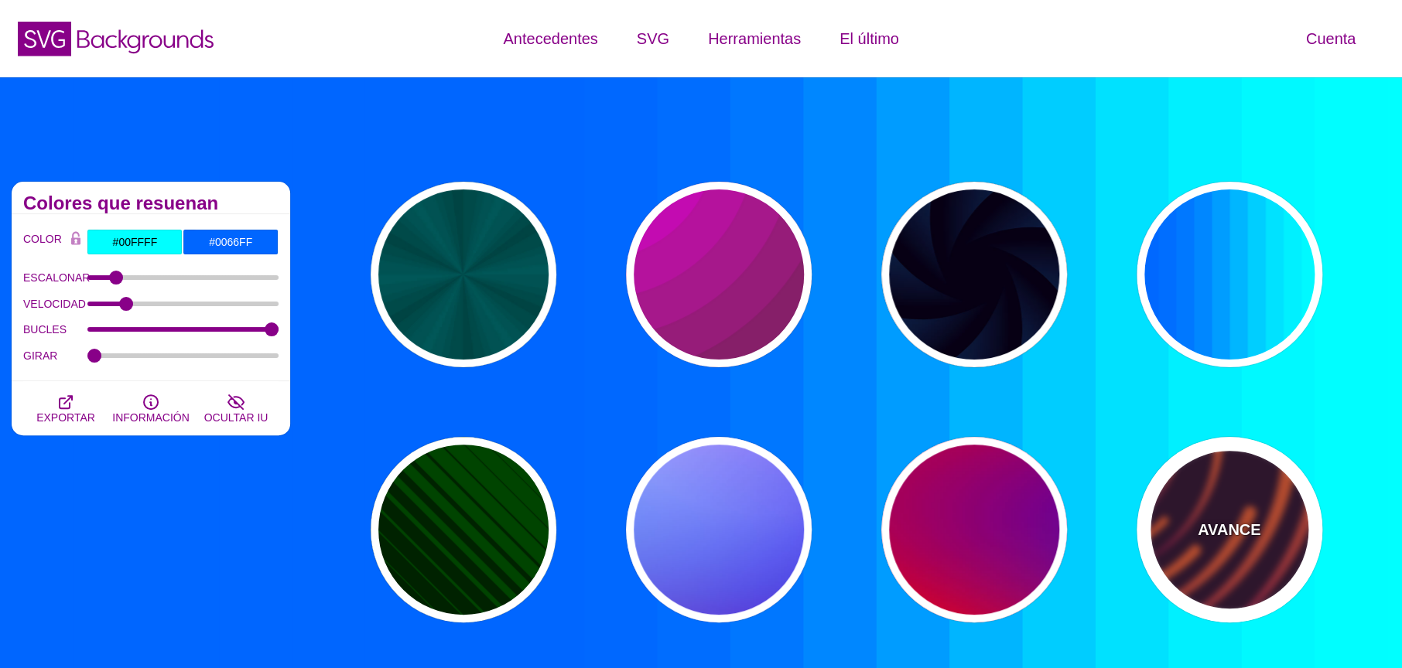
type input "#220022"
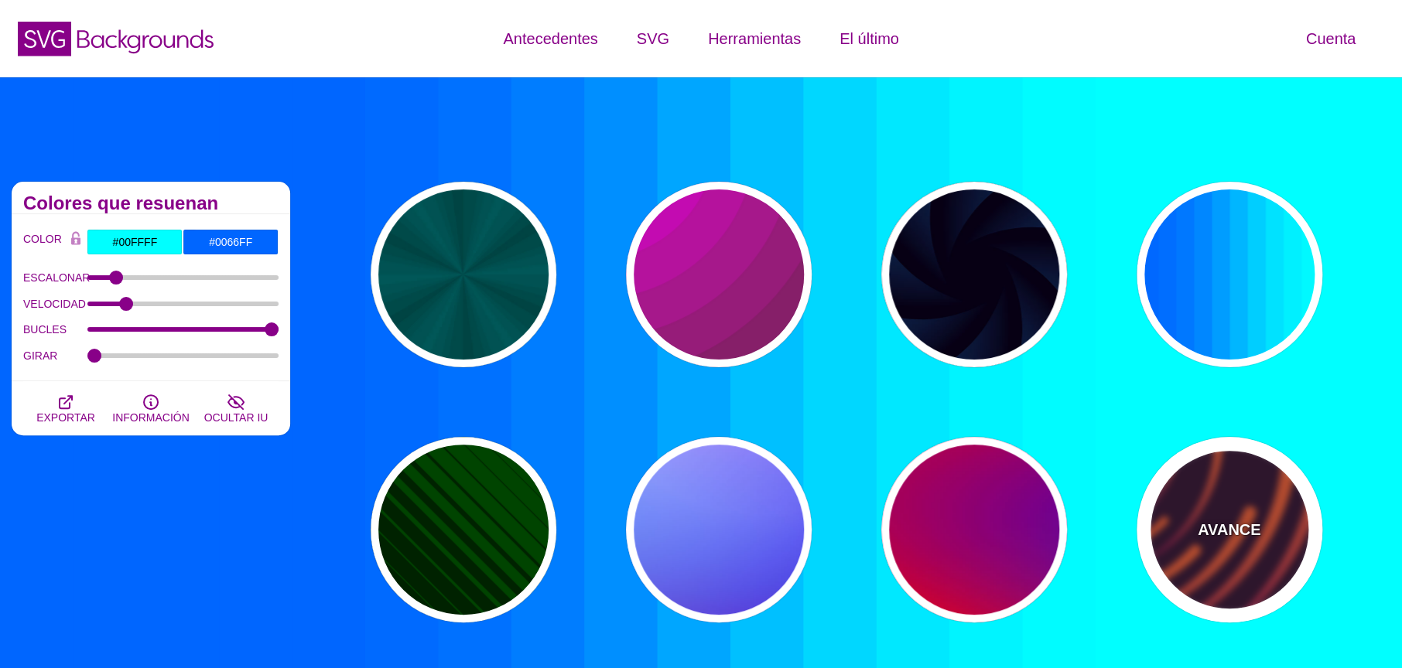
type input "#EE5522"
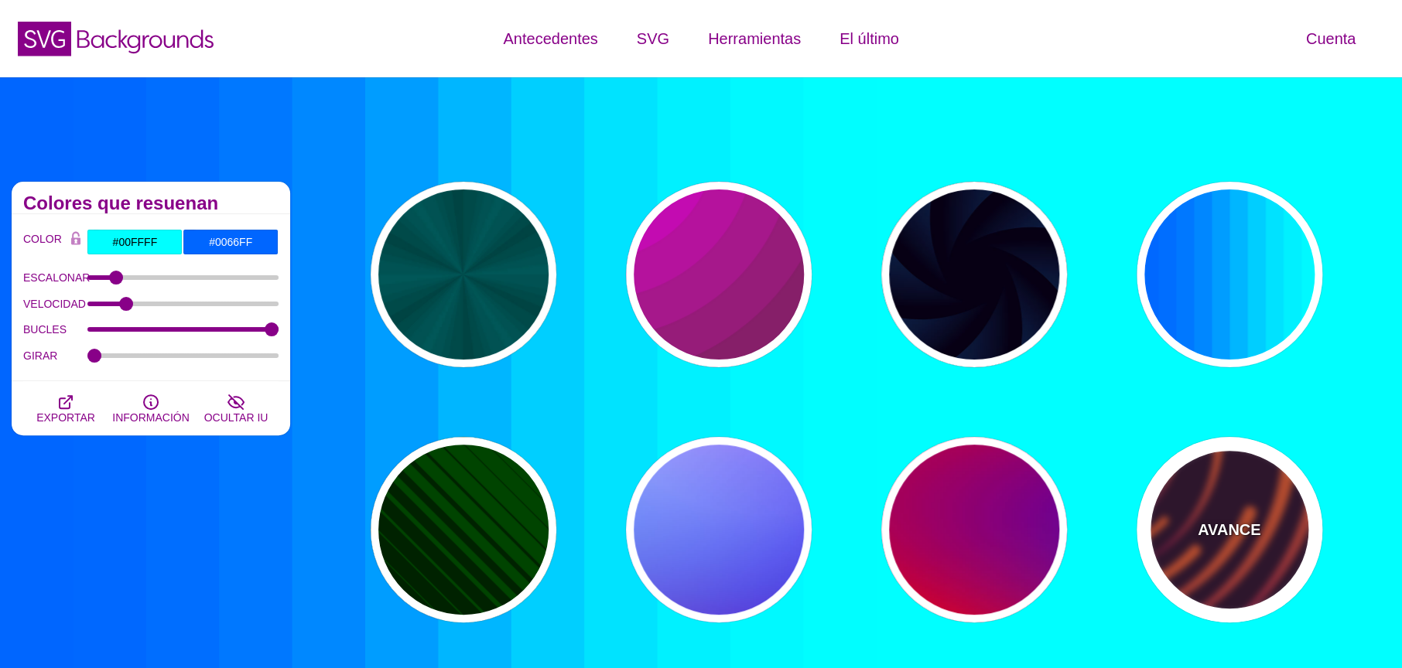
type input "#220022"
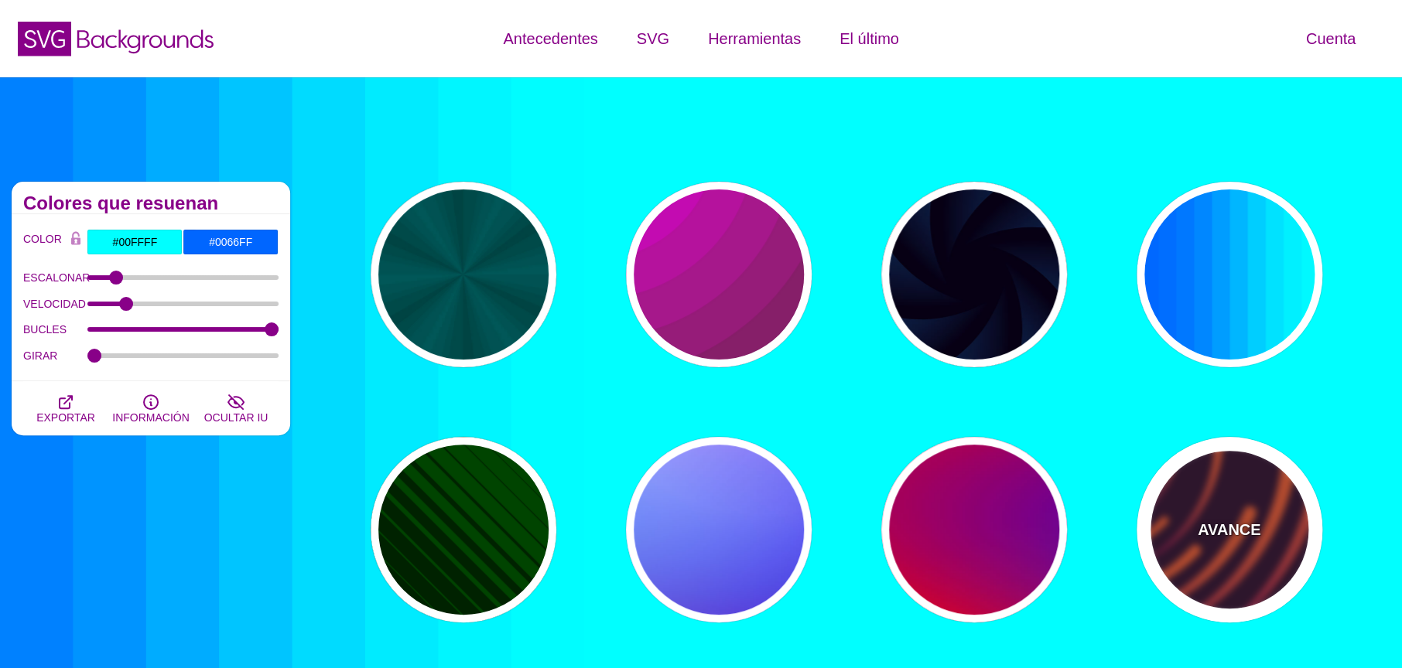
type input "50"
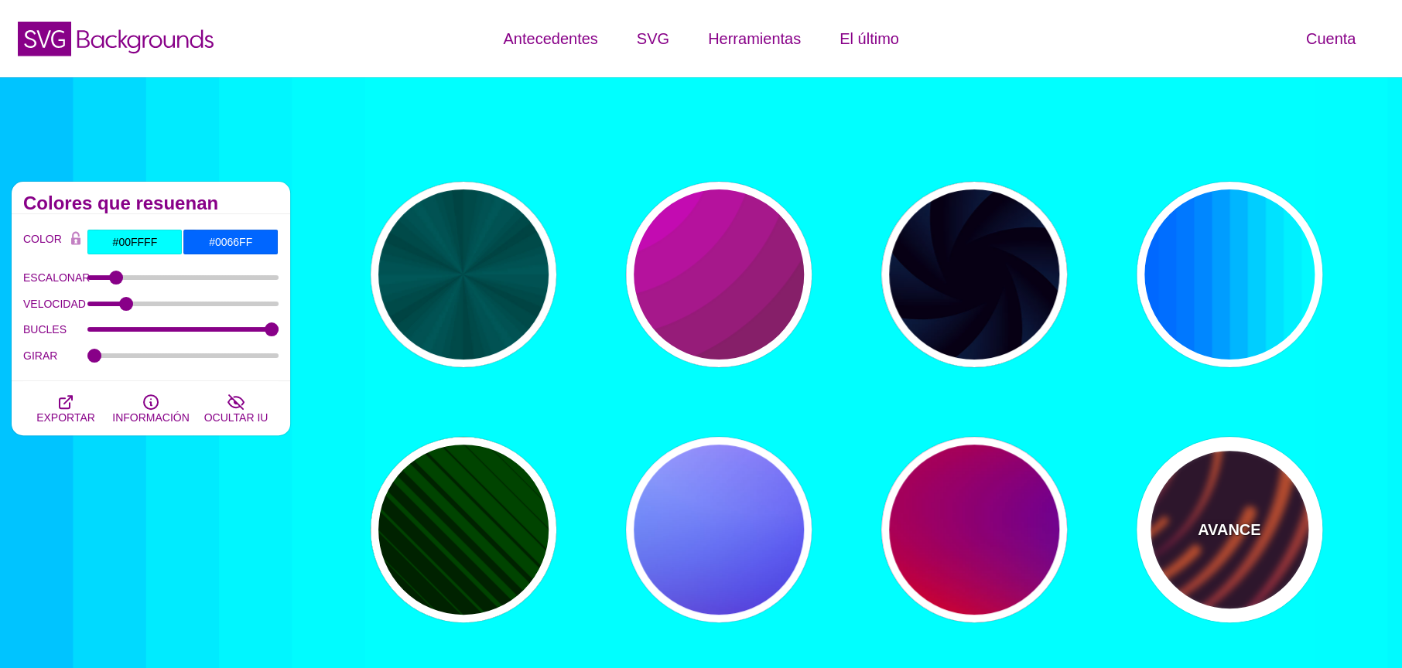
type input "99"
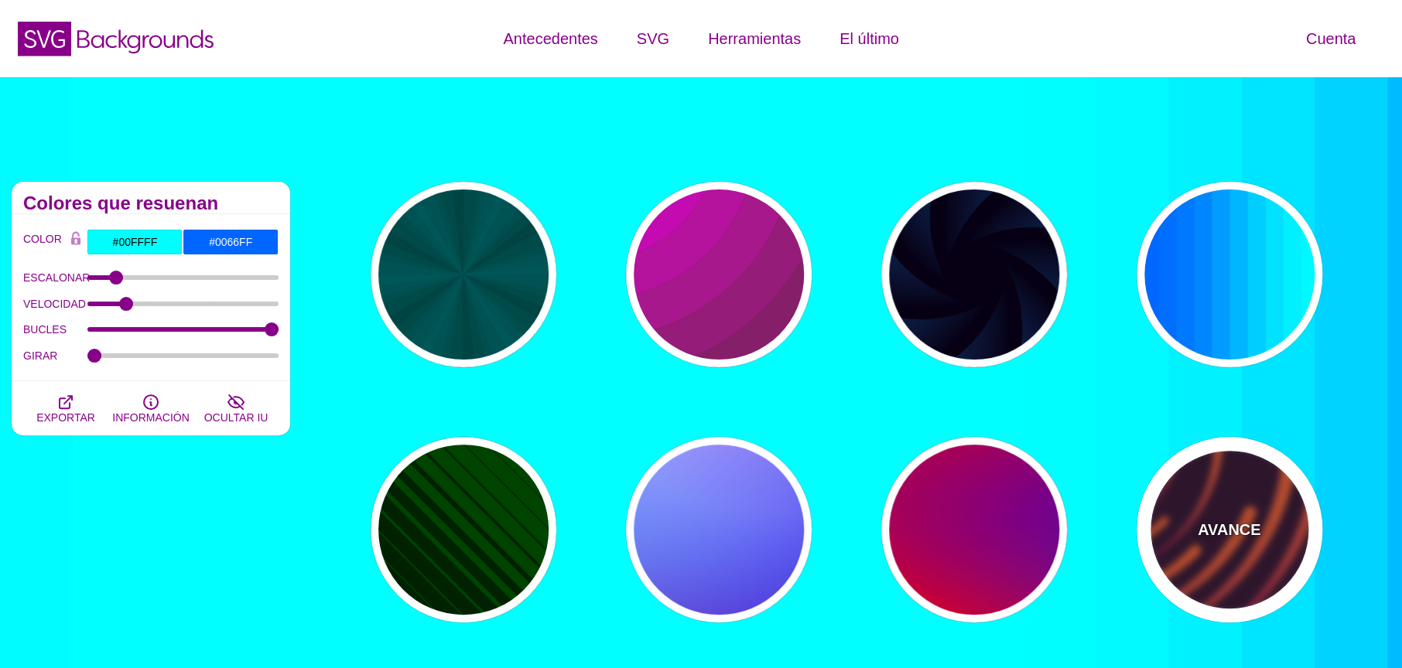
type input "0"
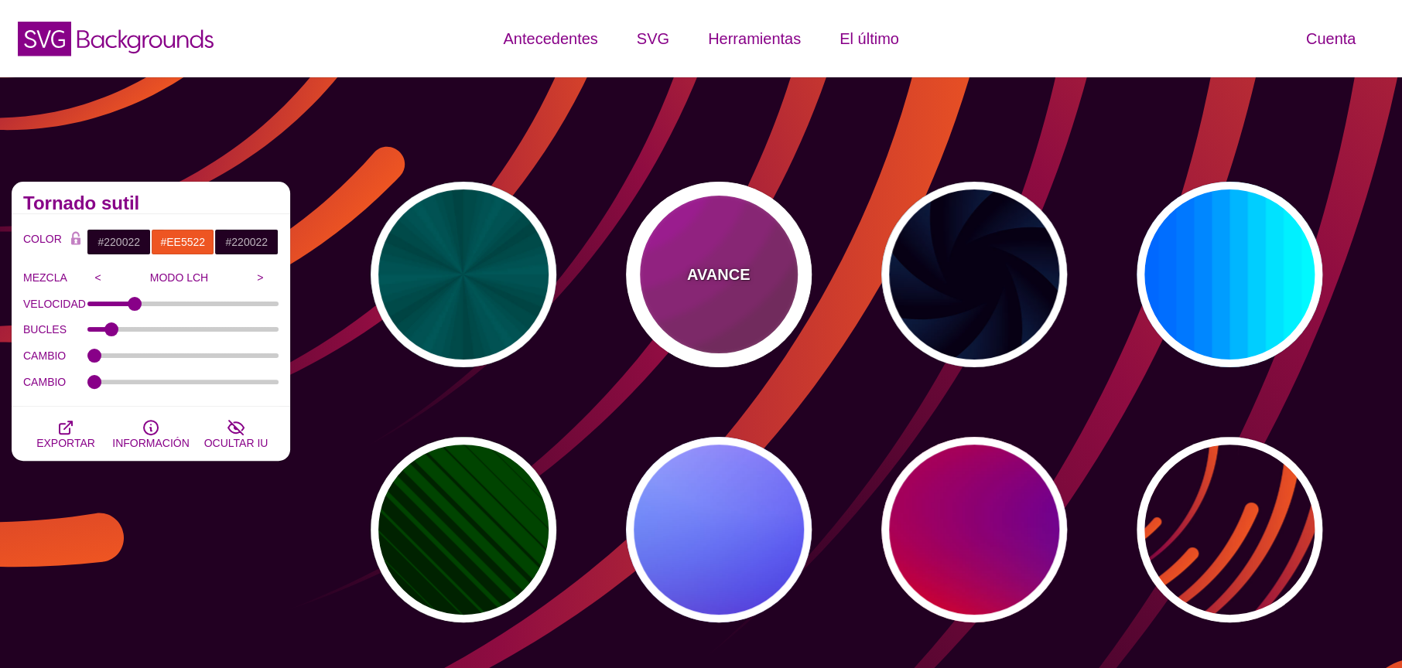
click at [713, 320] on div "AVANCE" at bounding box center [719, 275] width 186 height 186
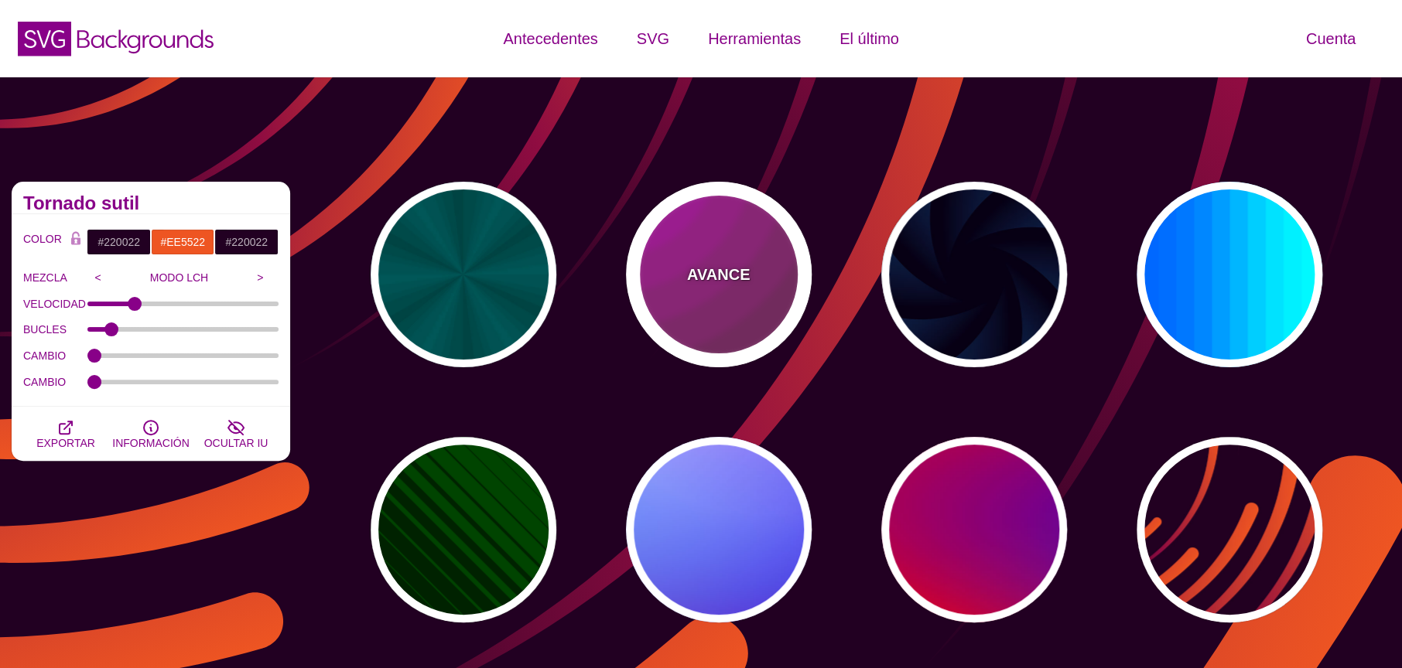
type input "#442233"
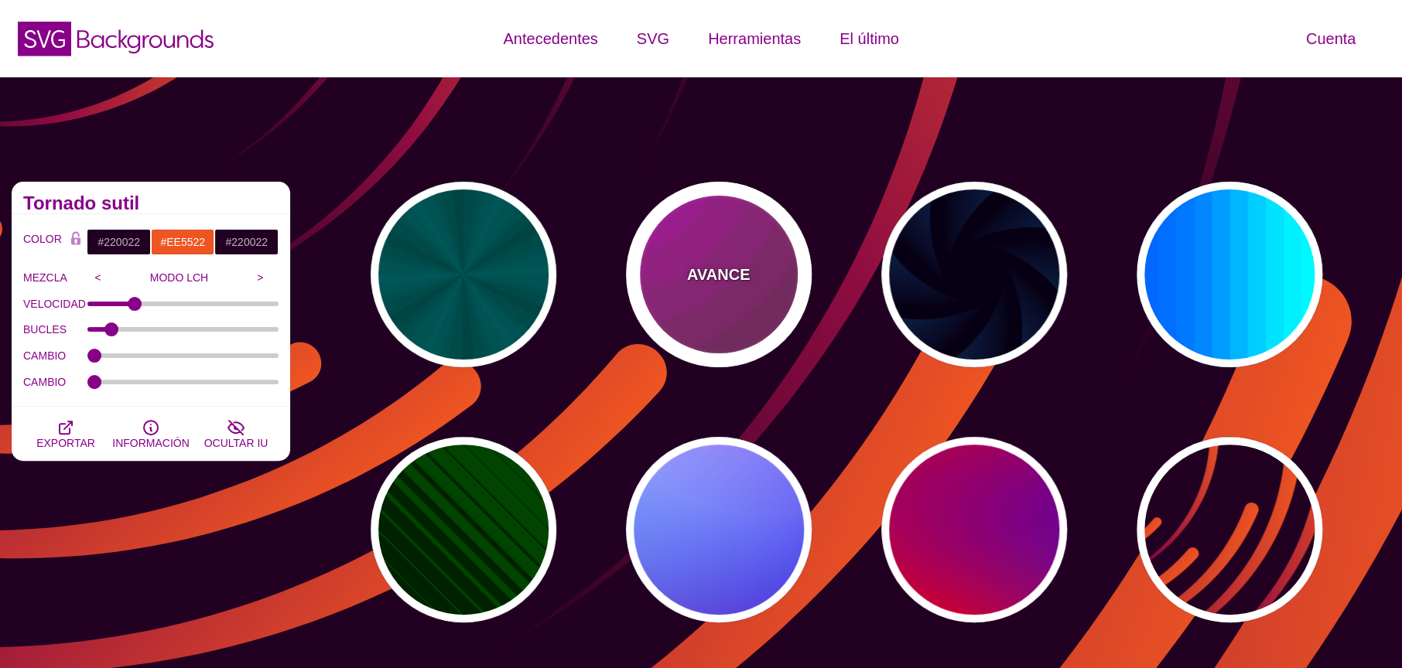
type input "#DD00DD"
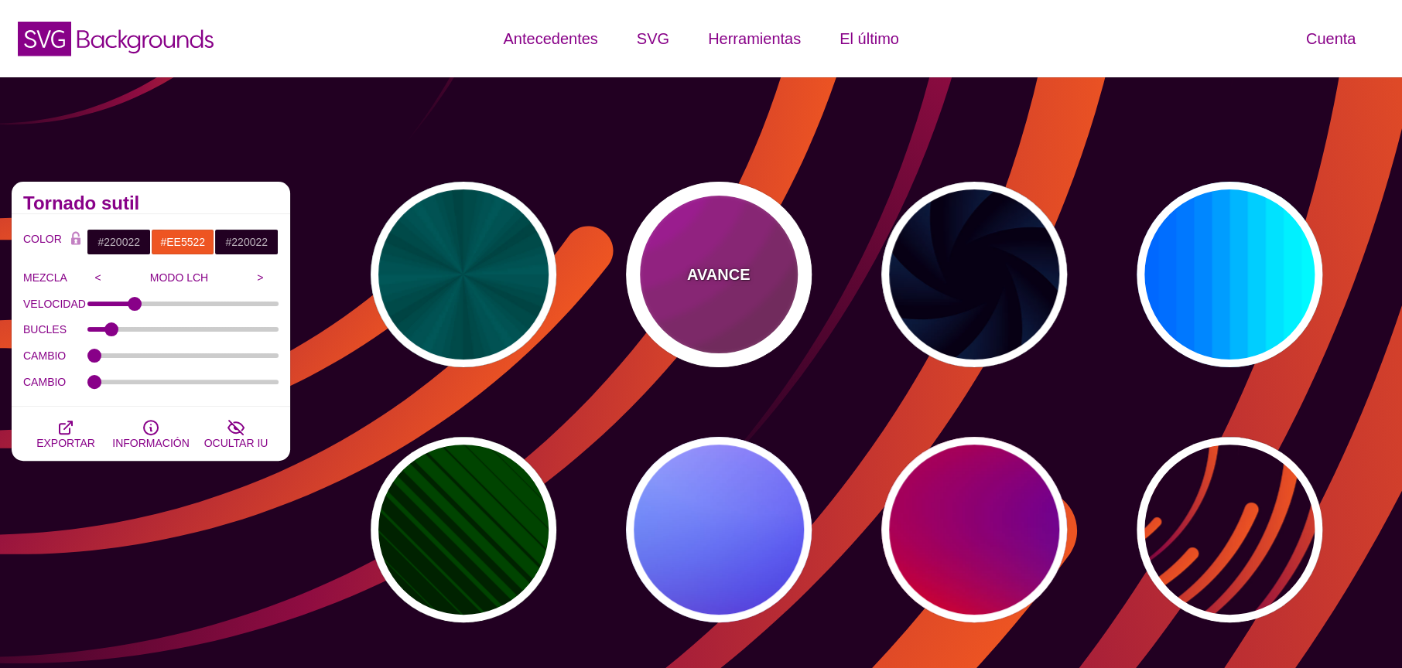
type input "0"
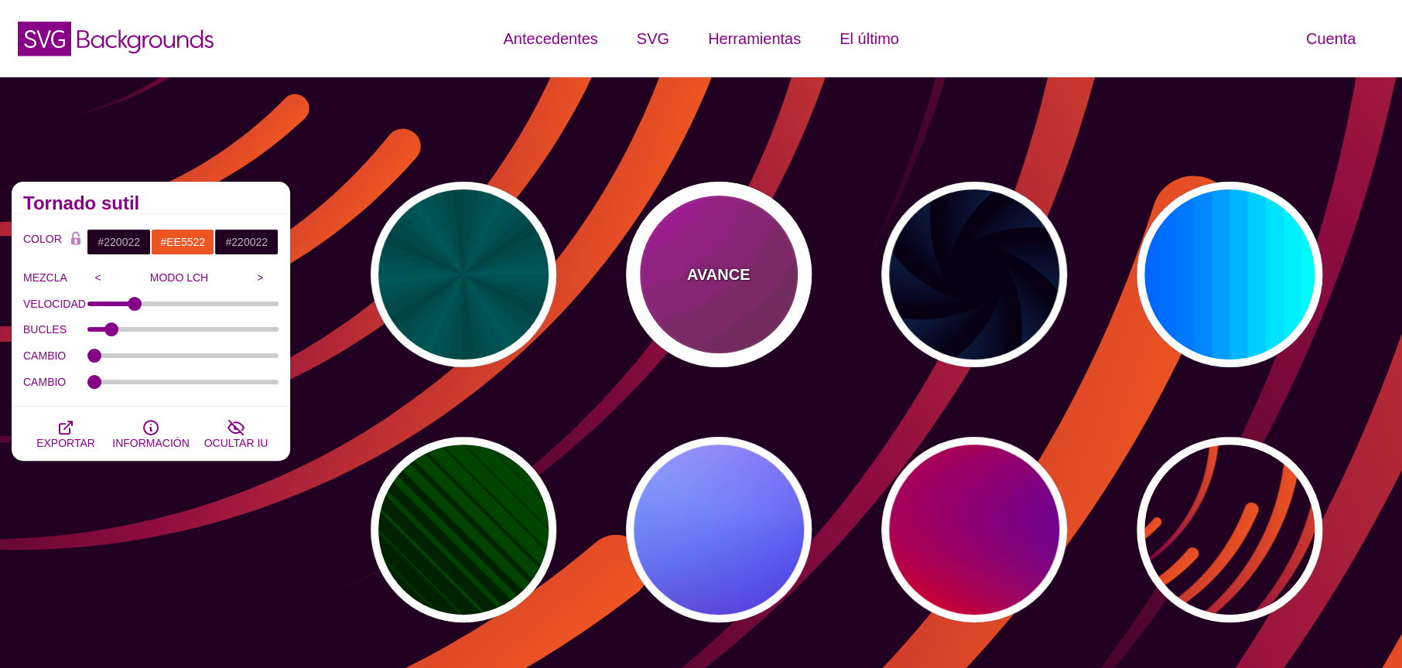
type input "0"
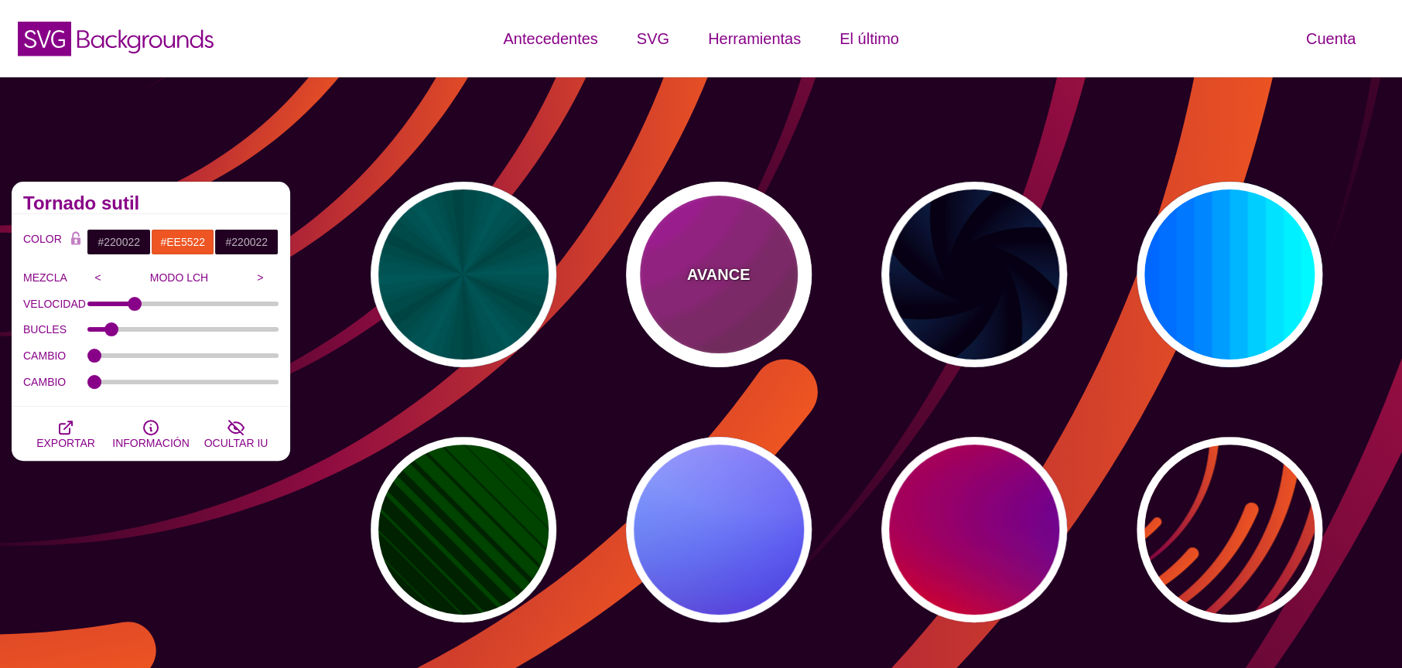
type input "5"
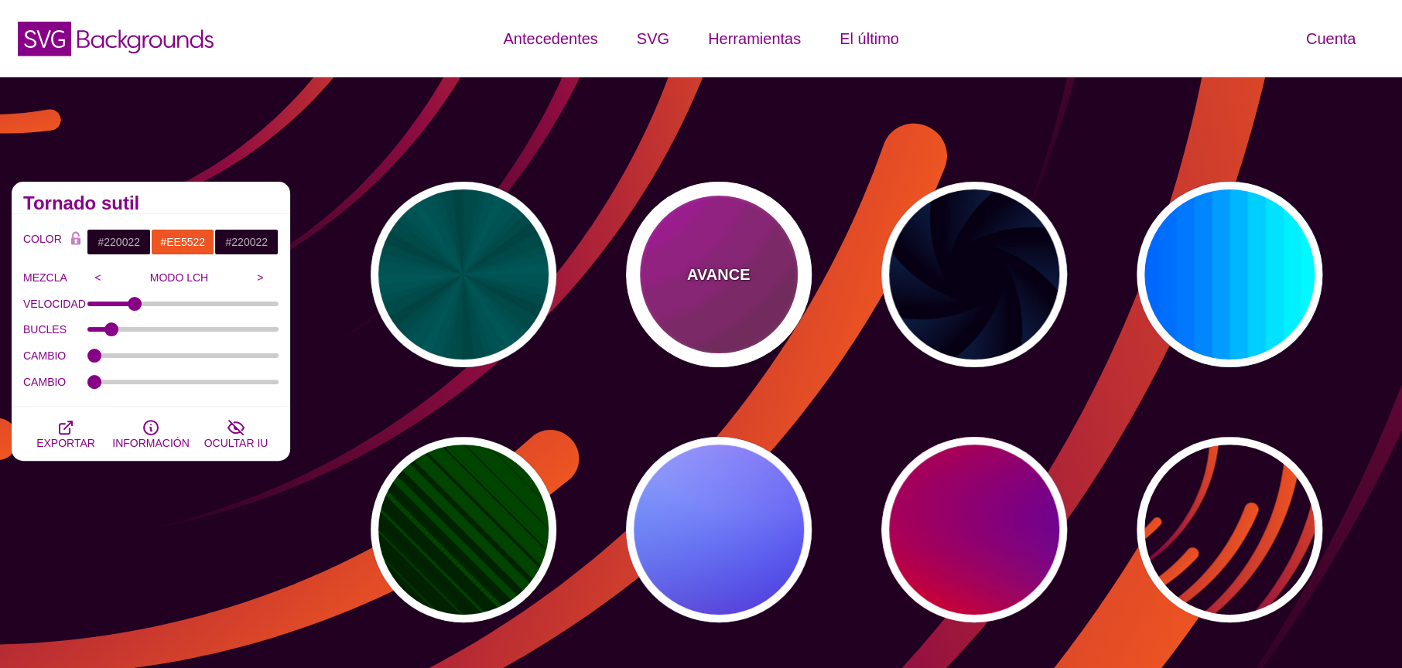
type input "0.2"
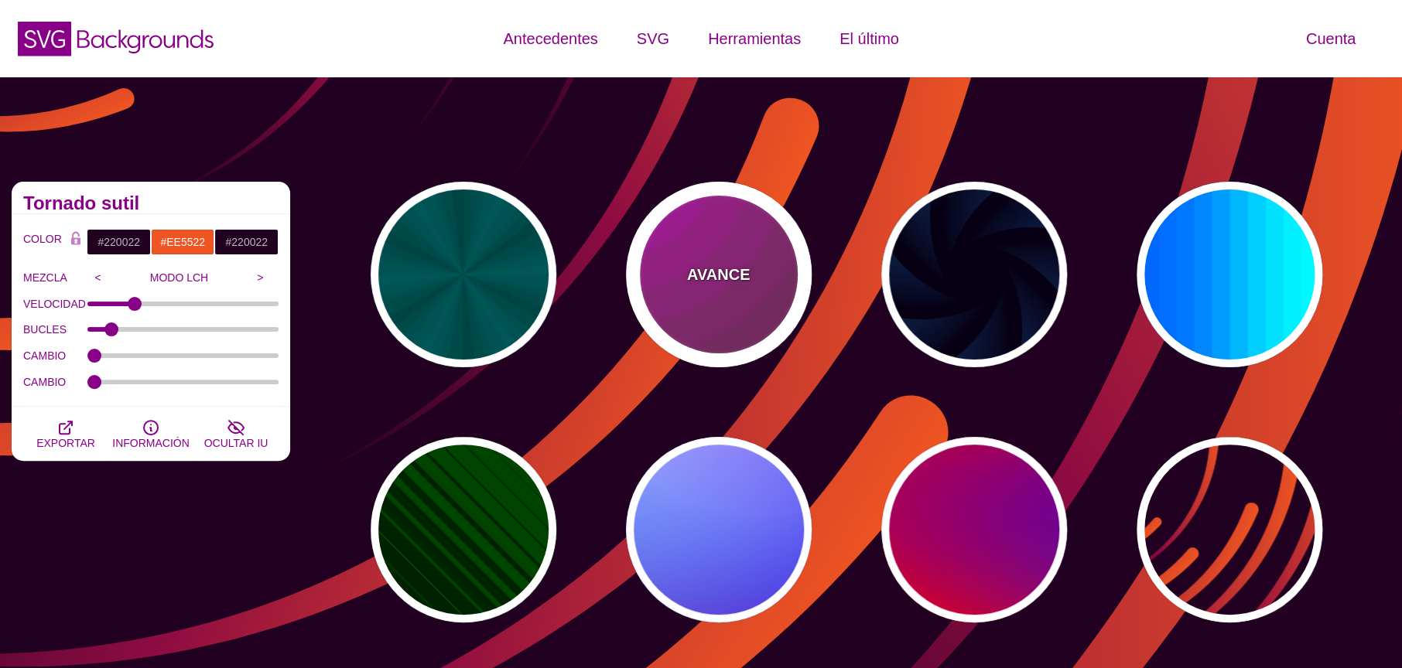
type input "0"
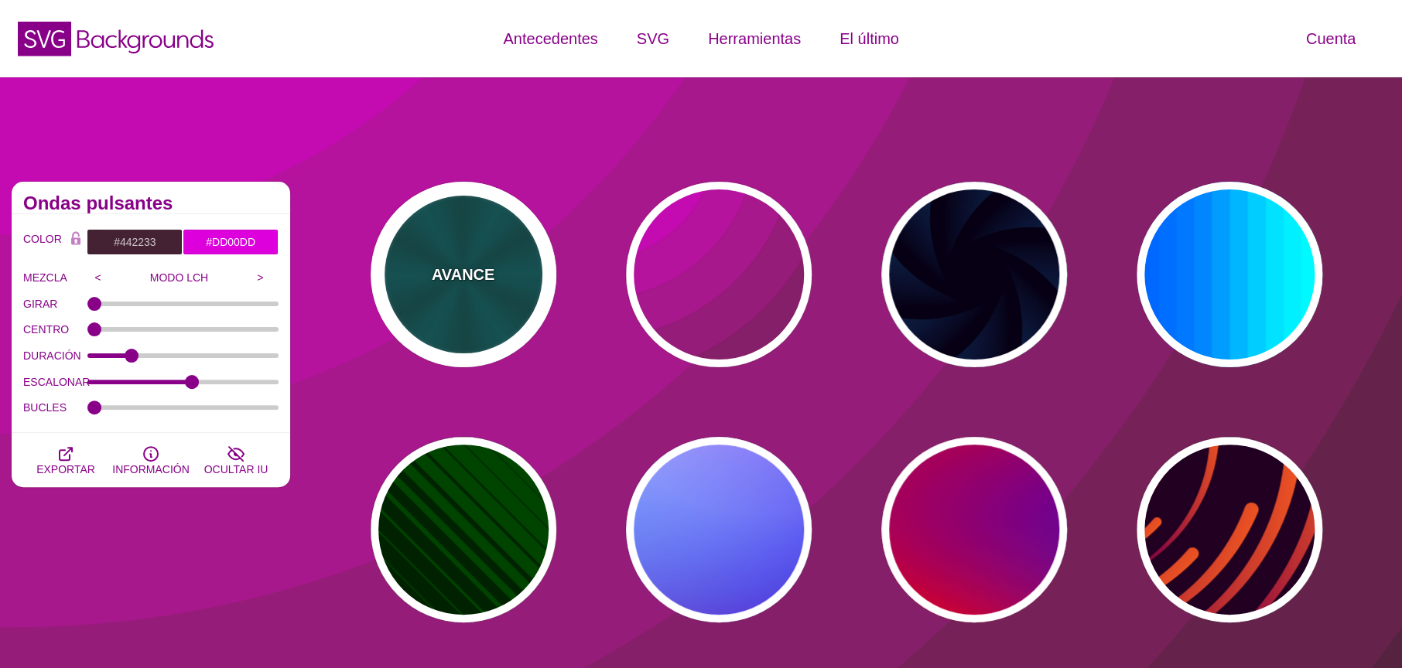
click at [449, 280] on font "AVANCE" at bounding box center [463, 274] width 63 height 17
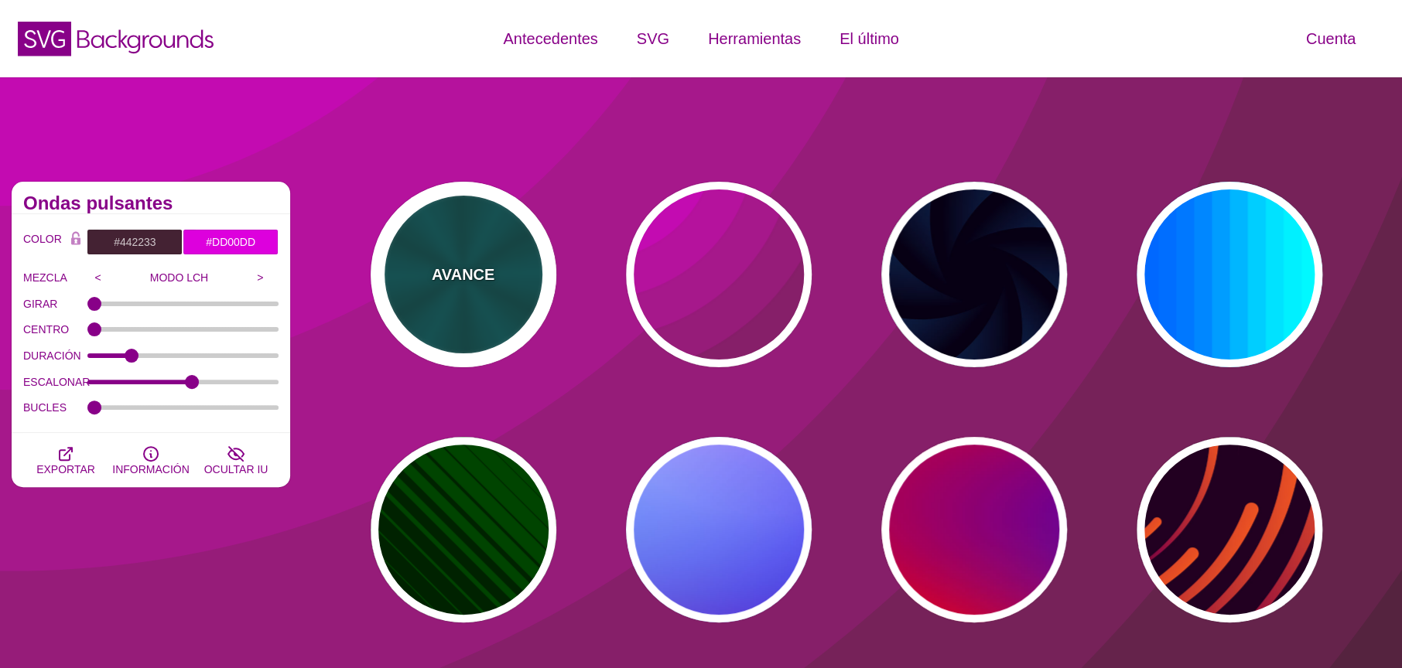
type input "#004444"
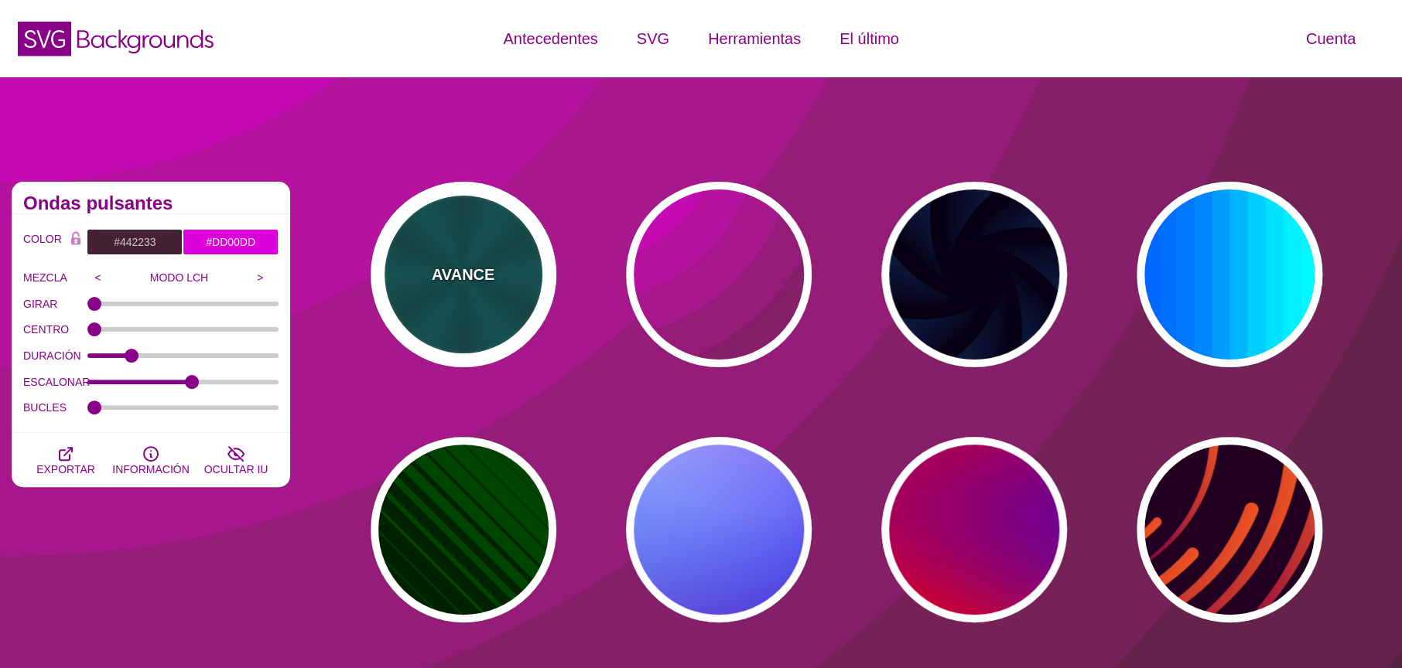
type input "#006666"
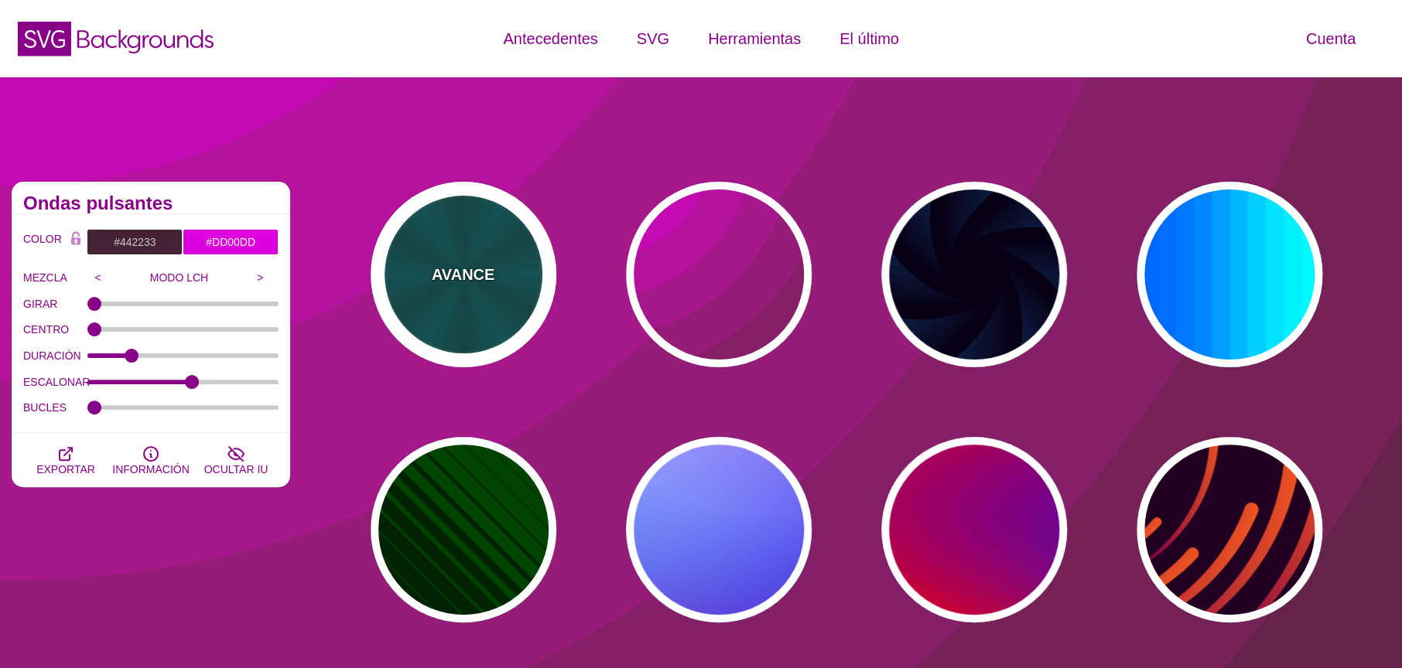
type input "5"
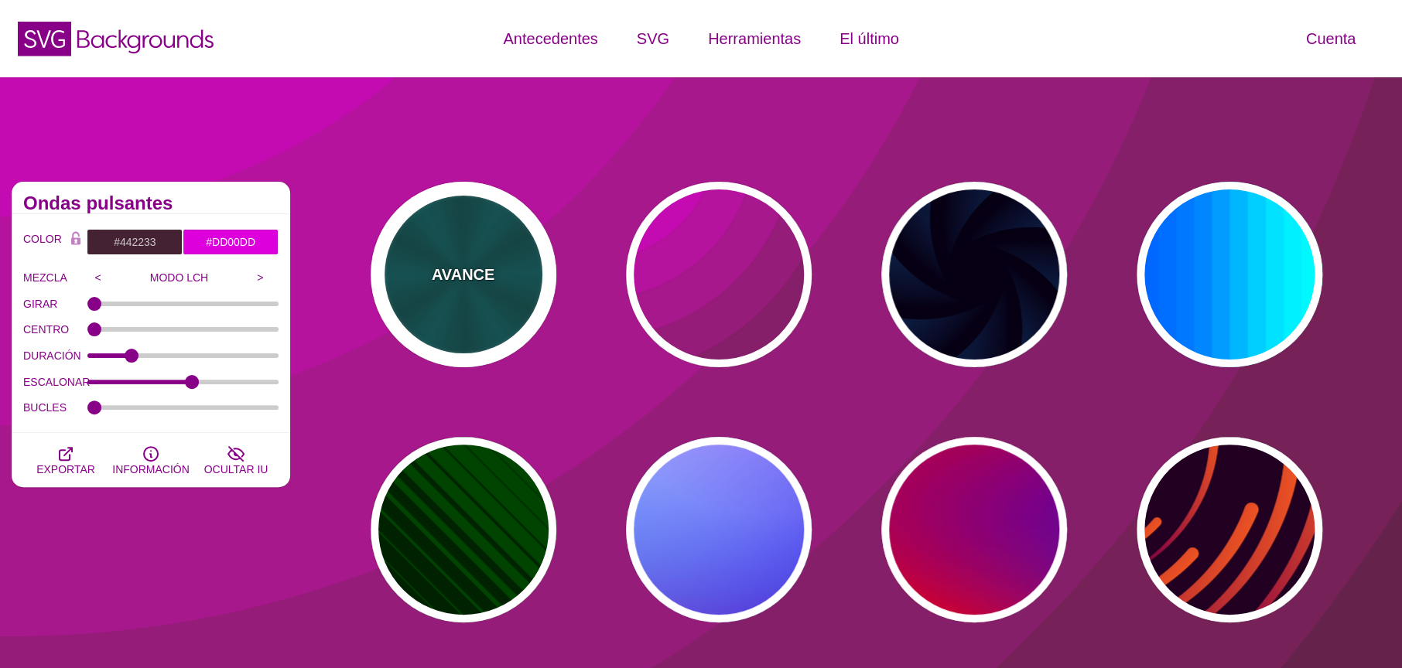
type input "1"
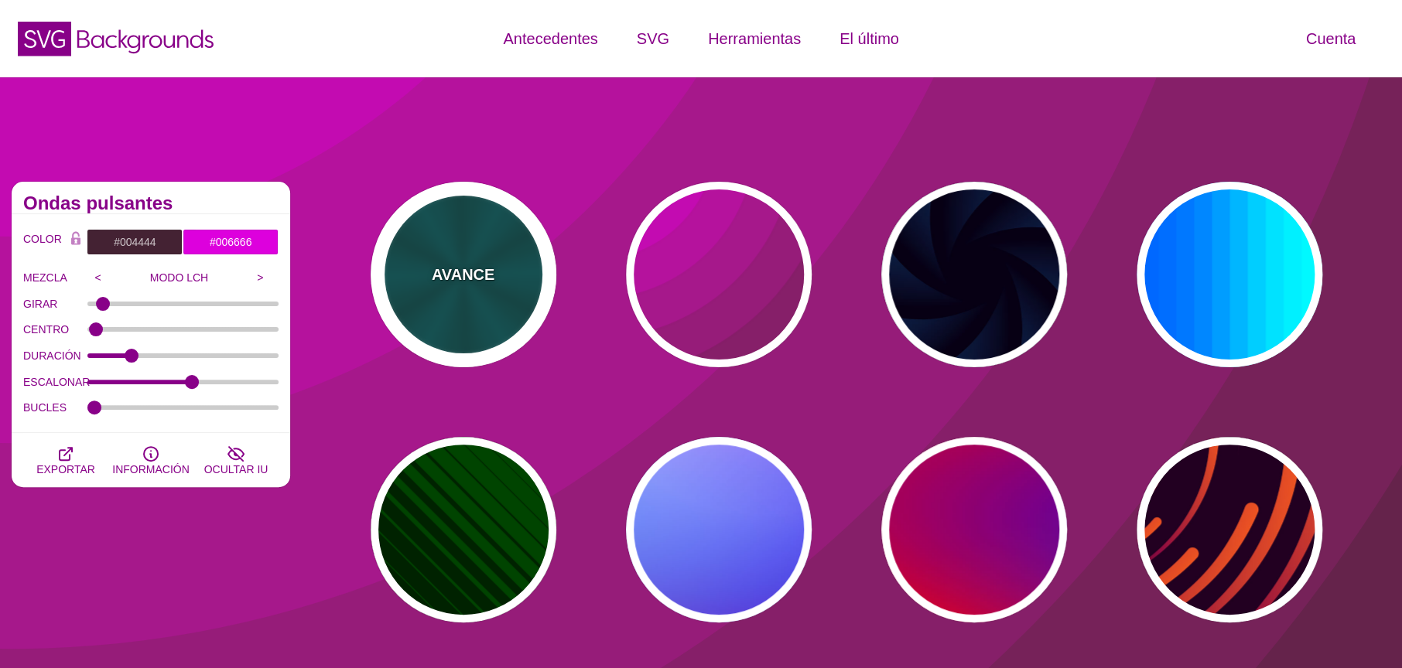
type input "0.2"
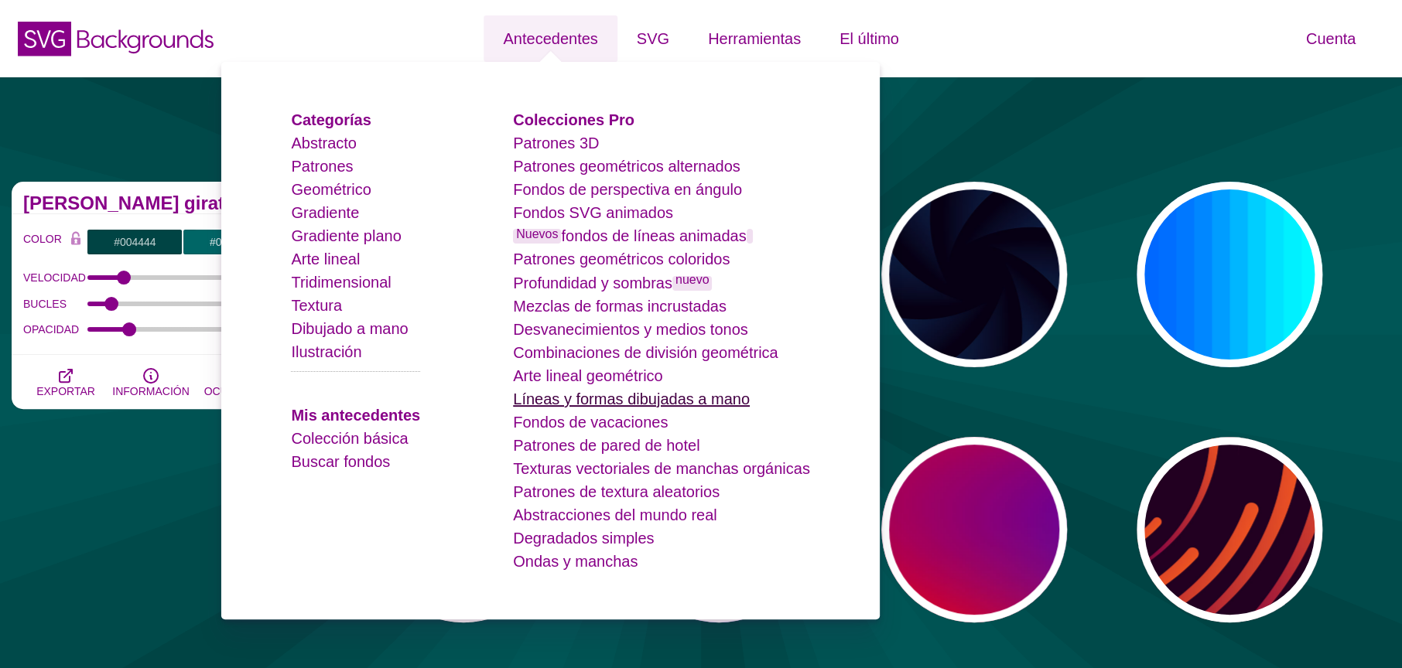
click at [628, 395] on font "Líneas y formas dibujadas a mano" at bounding box center [631, 399] width 237 height 17
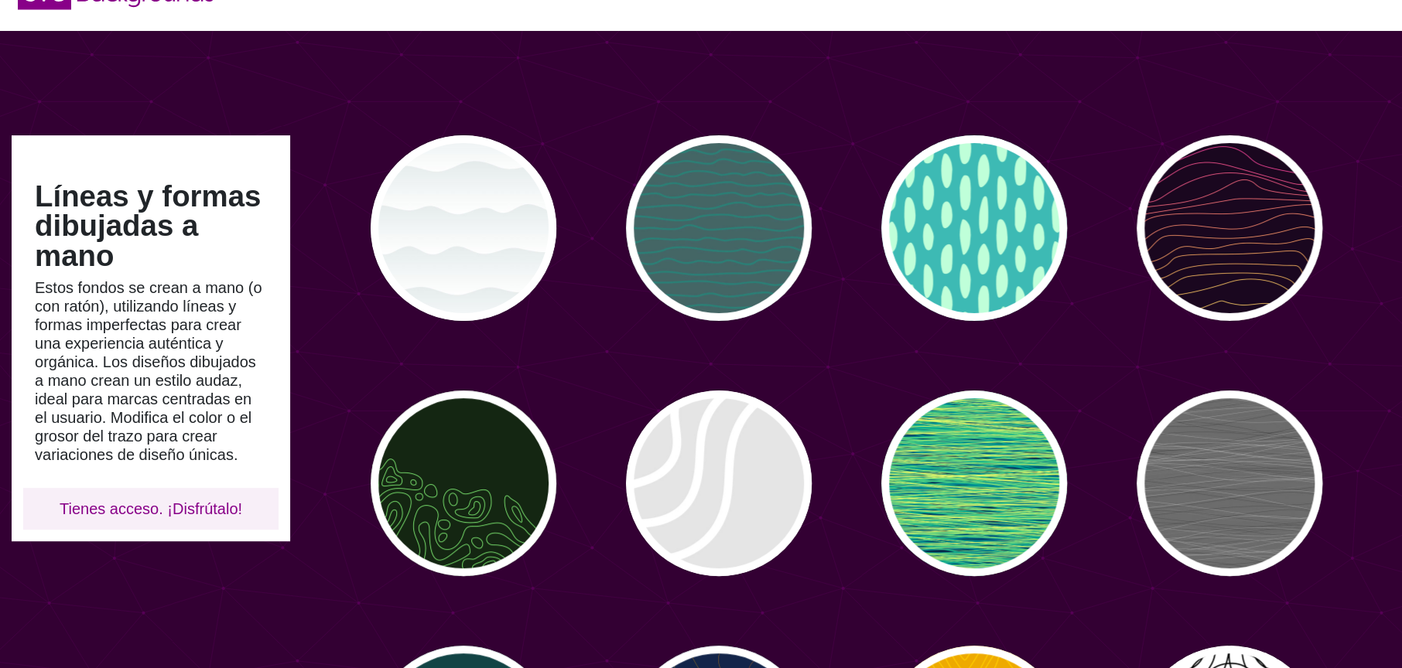
scroll to position [46, 0]
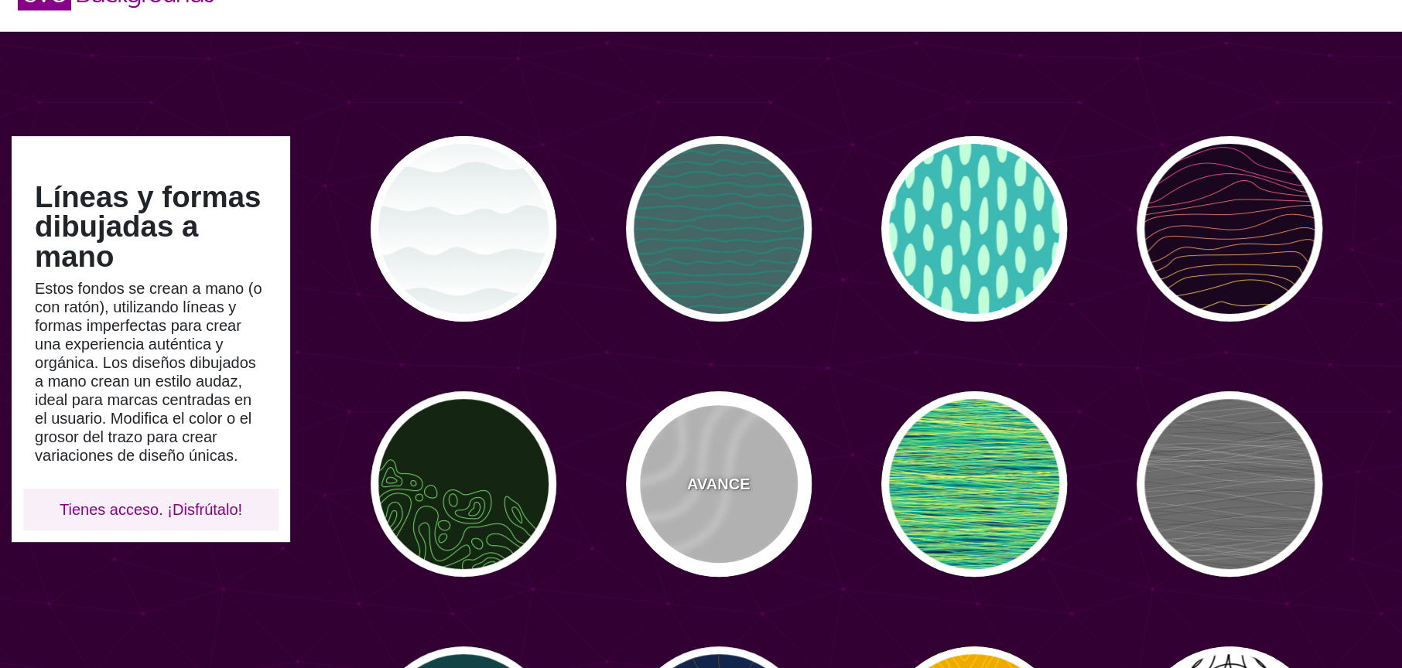
drag, startPoint x: 751, startPoint y: 451, endPoint x: 764, endPoint y: 451, distance: 13.2
click at [750, 451] on div "AVANCE" at bounding box center [719, 485] width 186 height 186
type input "#DDDDDD"
type input "35"
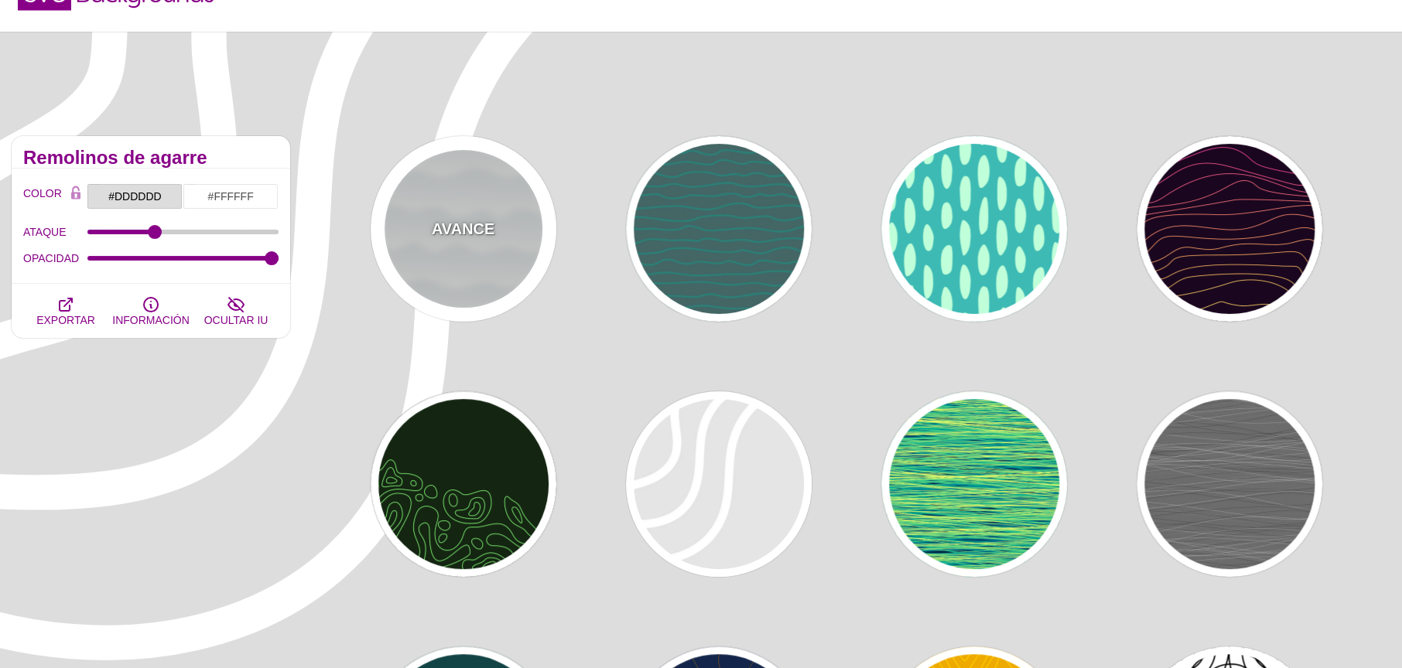
click at [481, 227] on font "AVANCE" at bounding box center [463, 229] width 63 height 17
type input "#FFFFFF"
type input "#779999"
type input "#99BBBB"
type input "0"
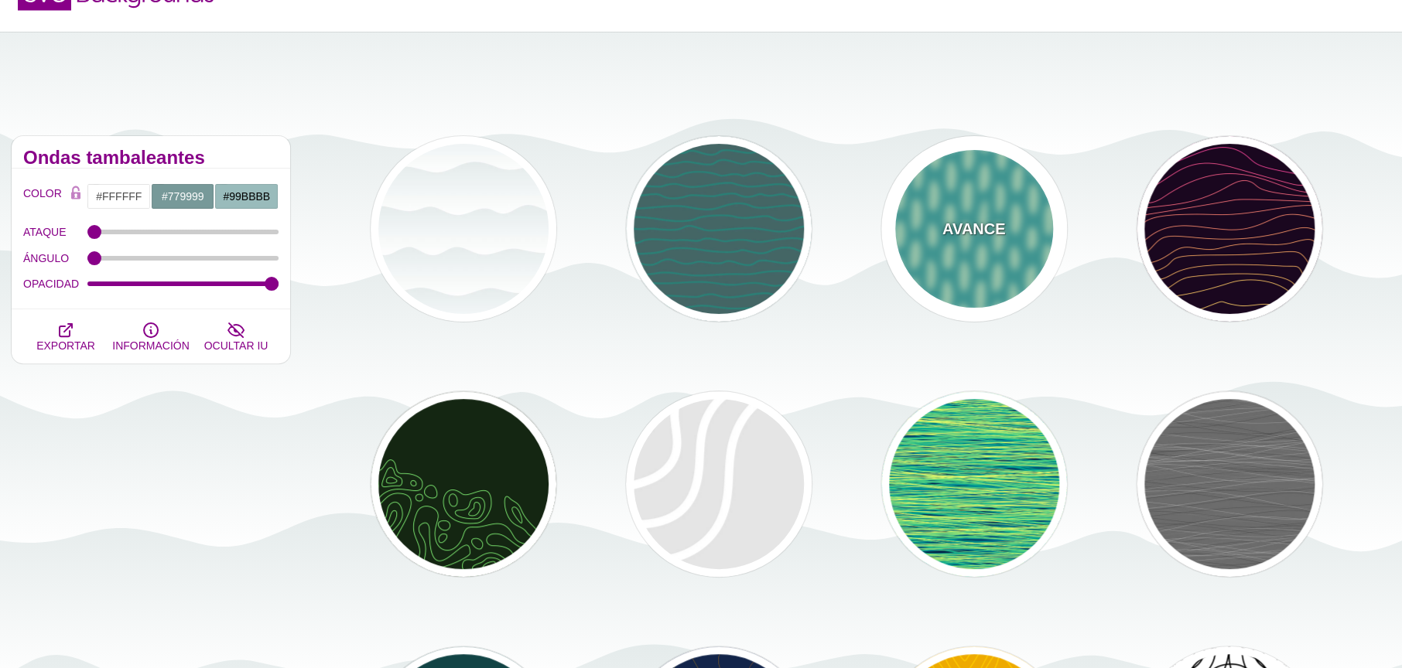
click at [996, 226] on font "AVANCE" at bounding box center [973, 229] width 63 height 17
type input "#3DBAB4"
type input "#BFFFD9"
type input "#FFFFFF"
type input "0"
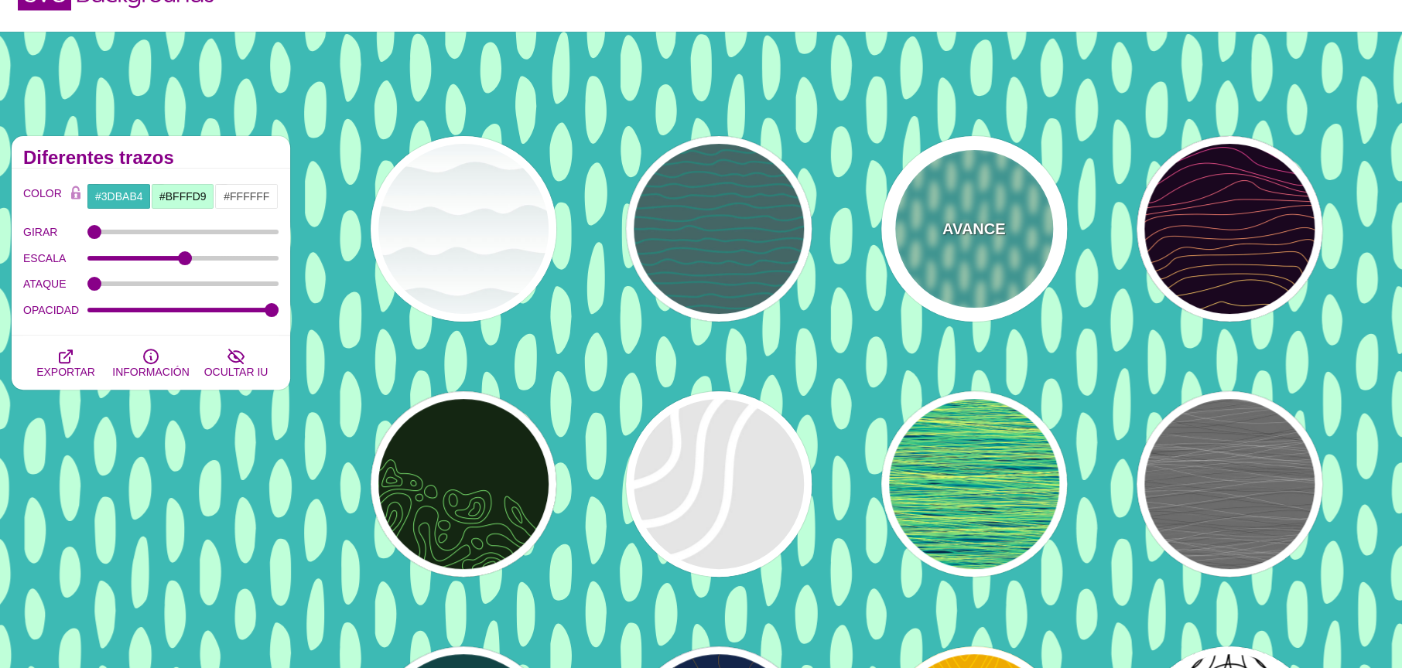
scroll to position [0, 0]
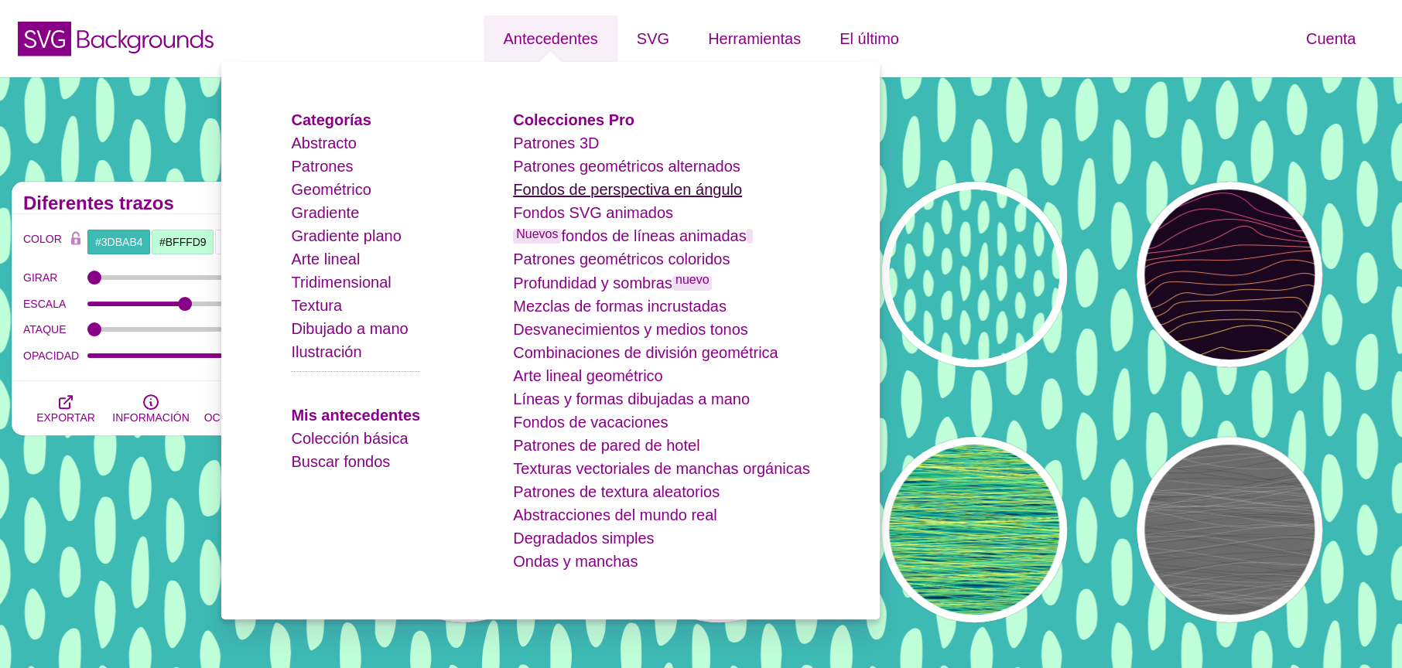
click at [682, 198] on font "Fondos de perspectiva en ángulo" at bounding box center [627, 189] width 229 height 17
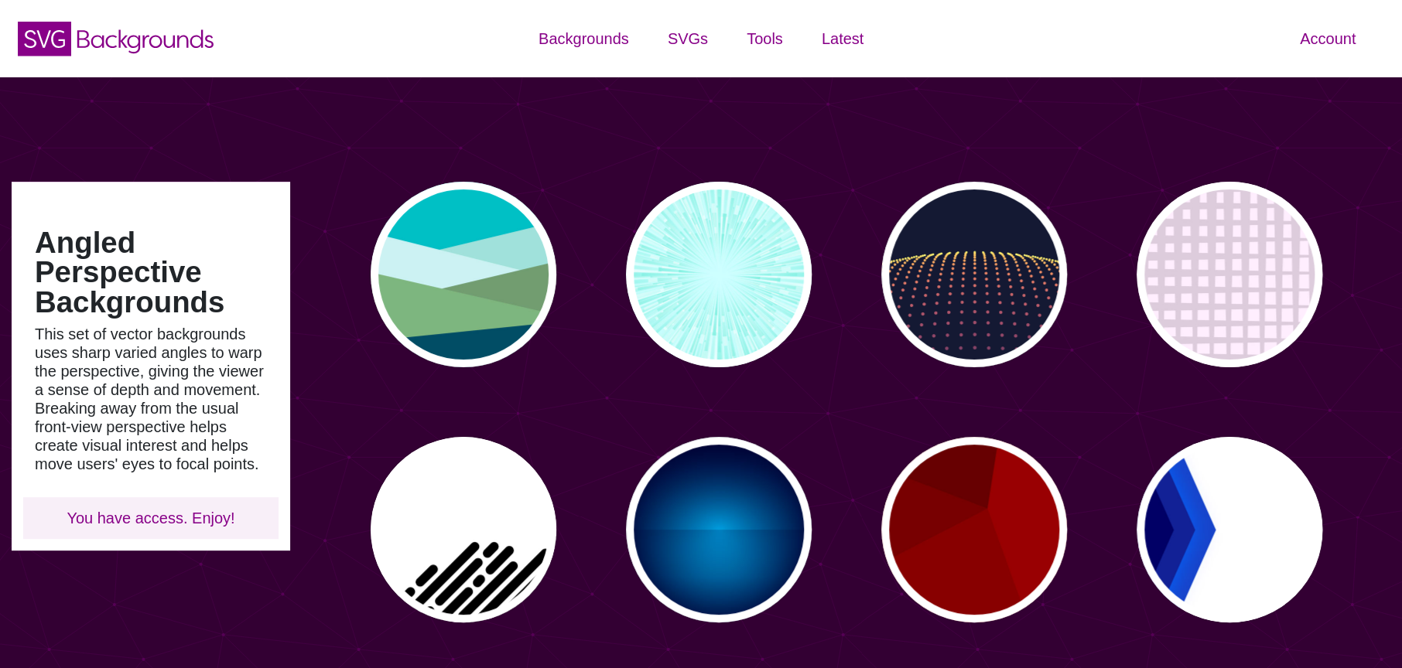
type input "#450057"
type input "#FFFFFF"
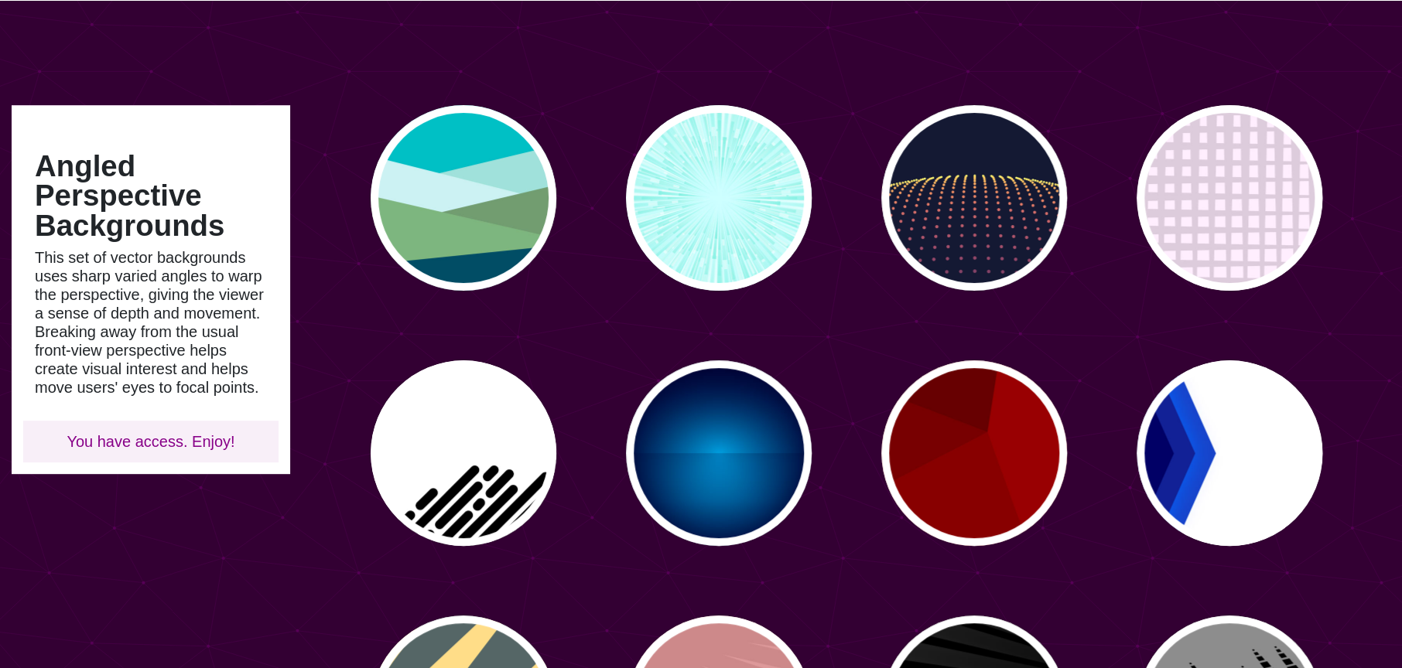
scroll to position [115, 0]
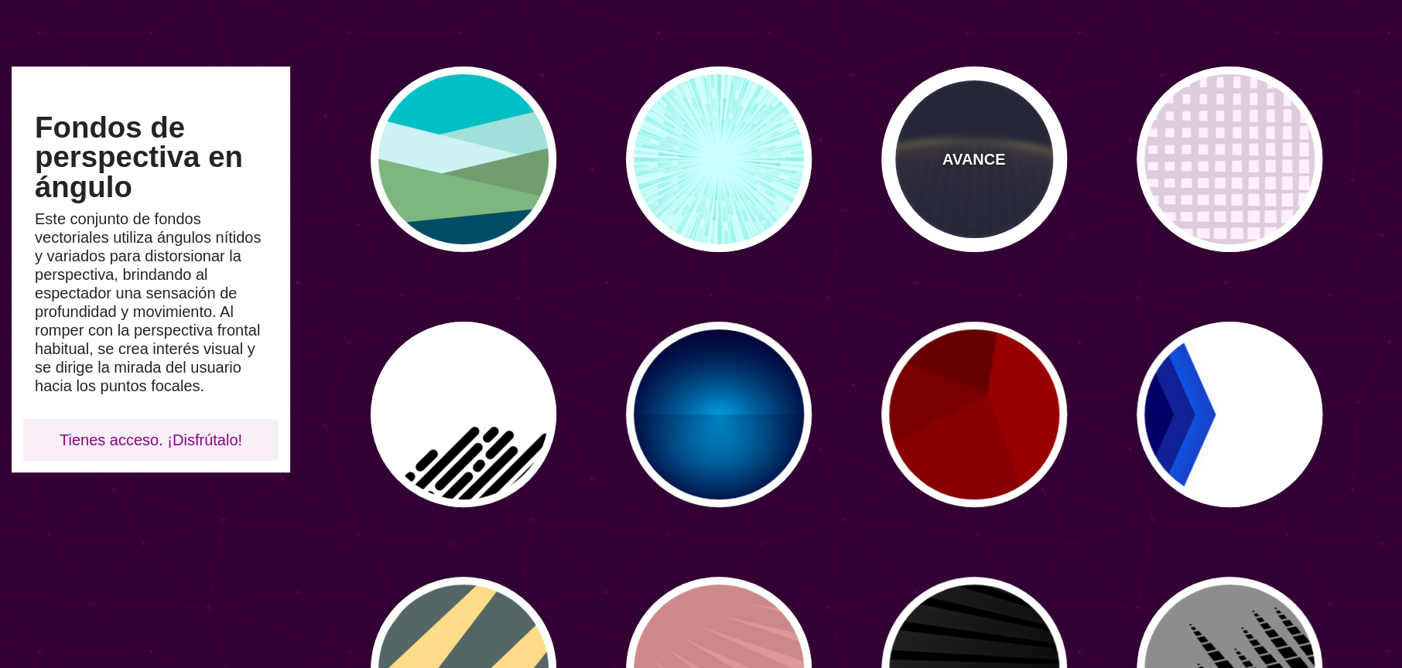
click at [919, 190] on div "AVANCE" at bounding box center [974, 160] width 186 height 186
type input "#141933"
type input "#FFFF77"
type input "0"
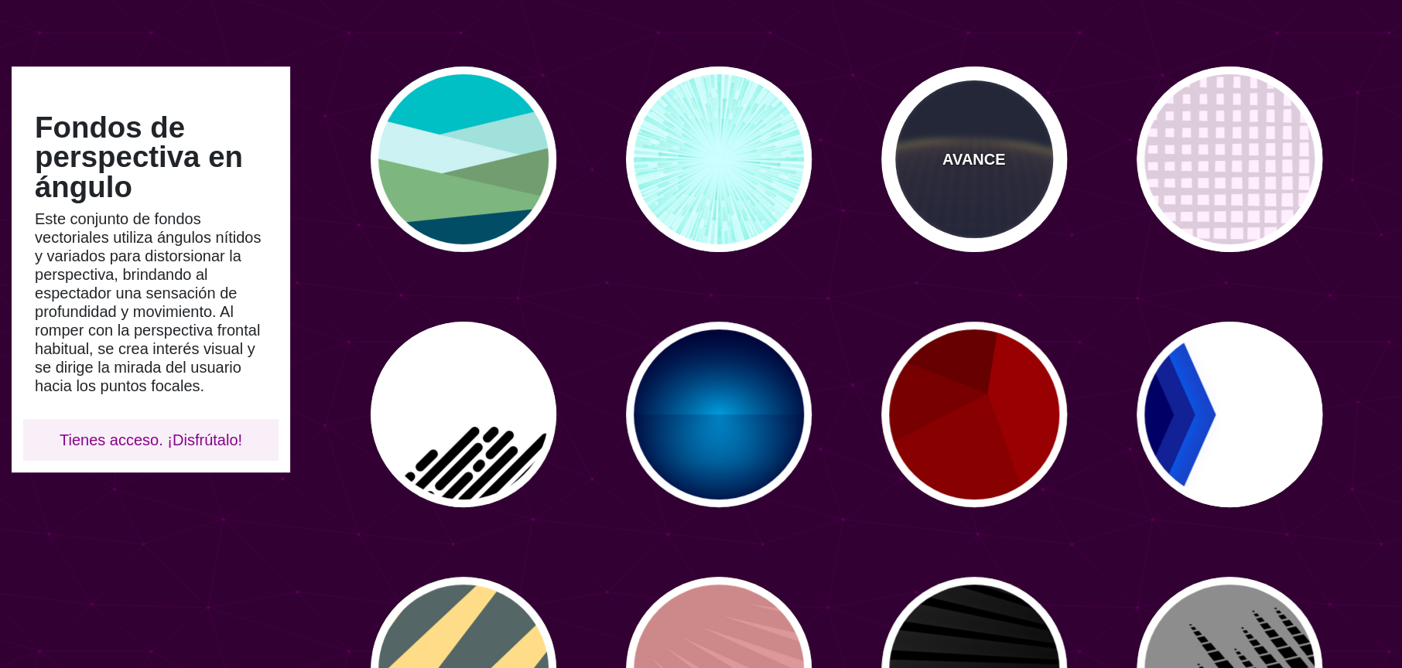
type input "5"
type input "0"
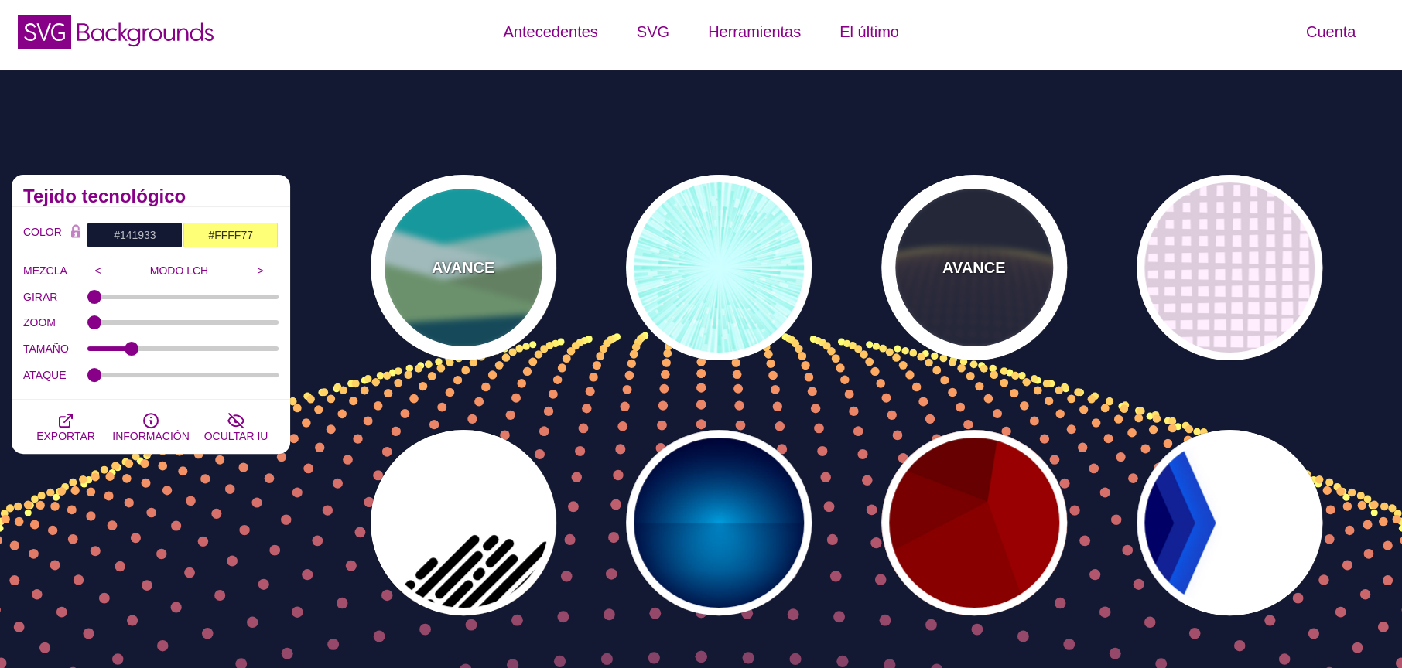
scroll to position [0, 0]
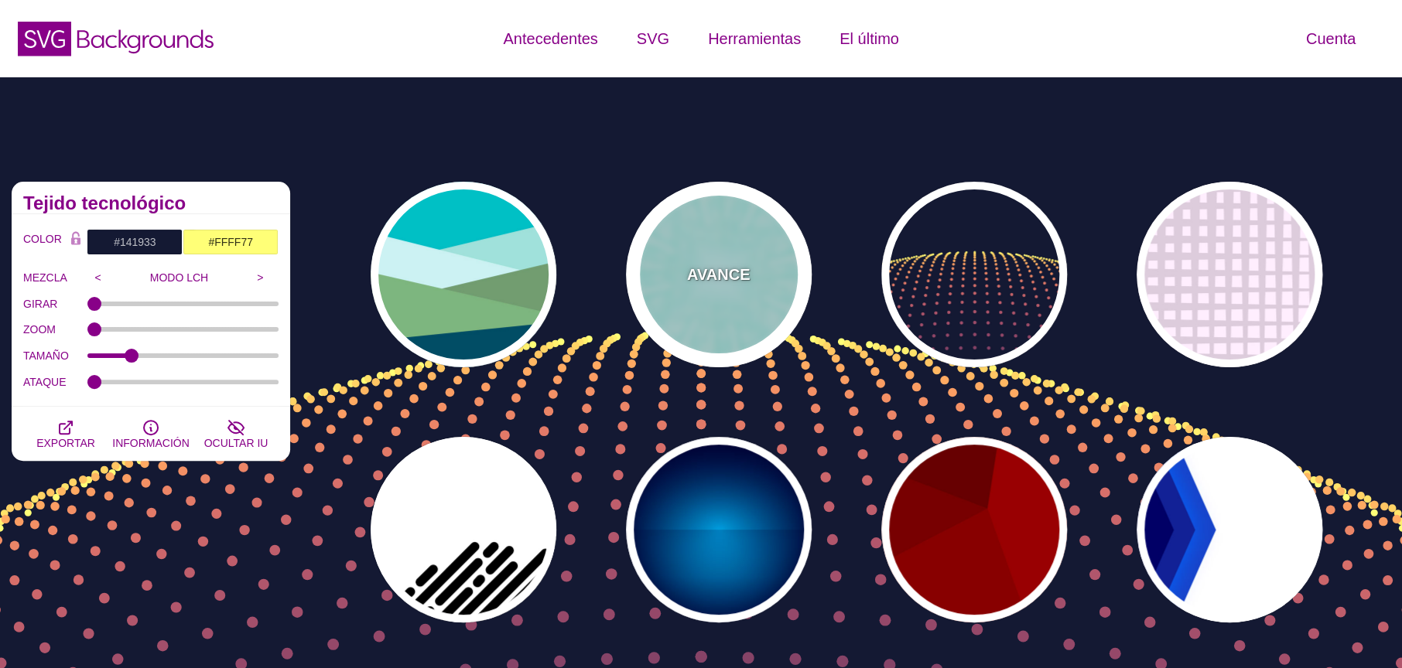
click at [666, 226] on div "AVANCE" at bounding box center [719, 275] width 186 height 186
type input "#CCFFFF"
type input "#77EEDD"
type input "#FFFFFF"
type input "0"
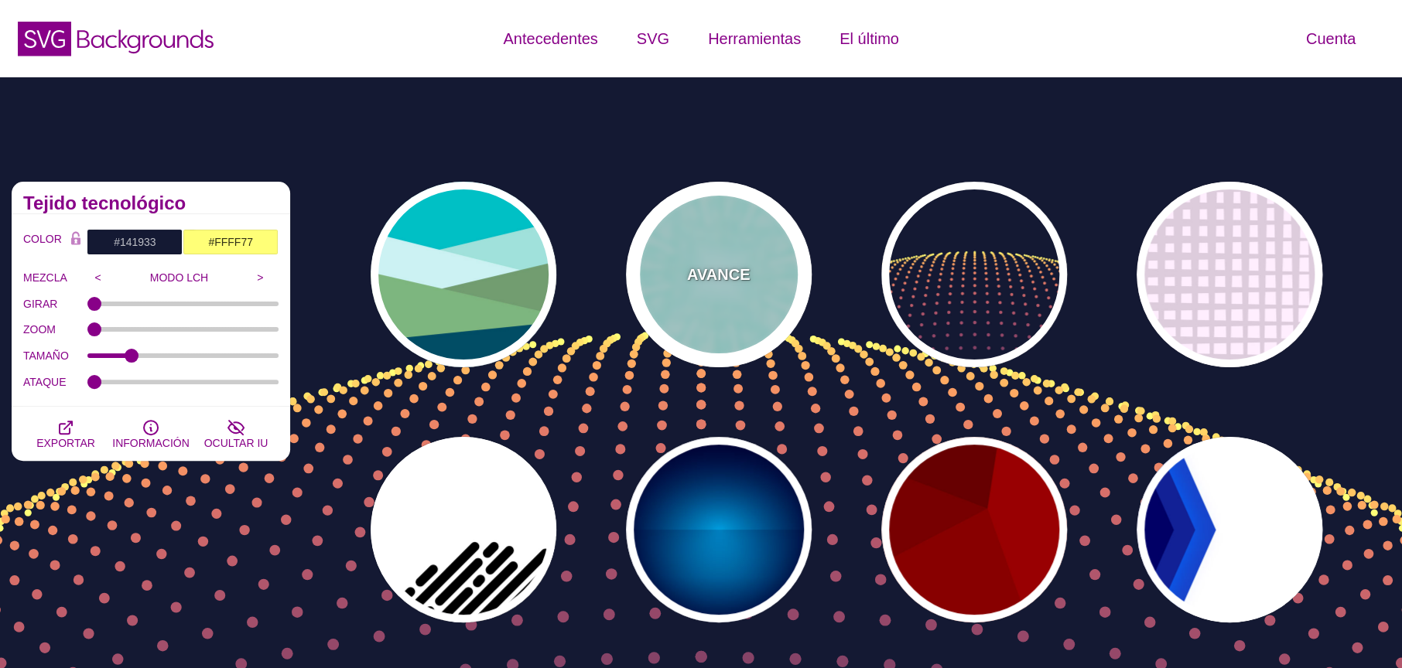
type input "0.5"
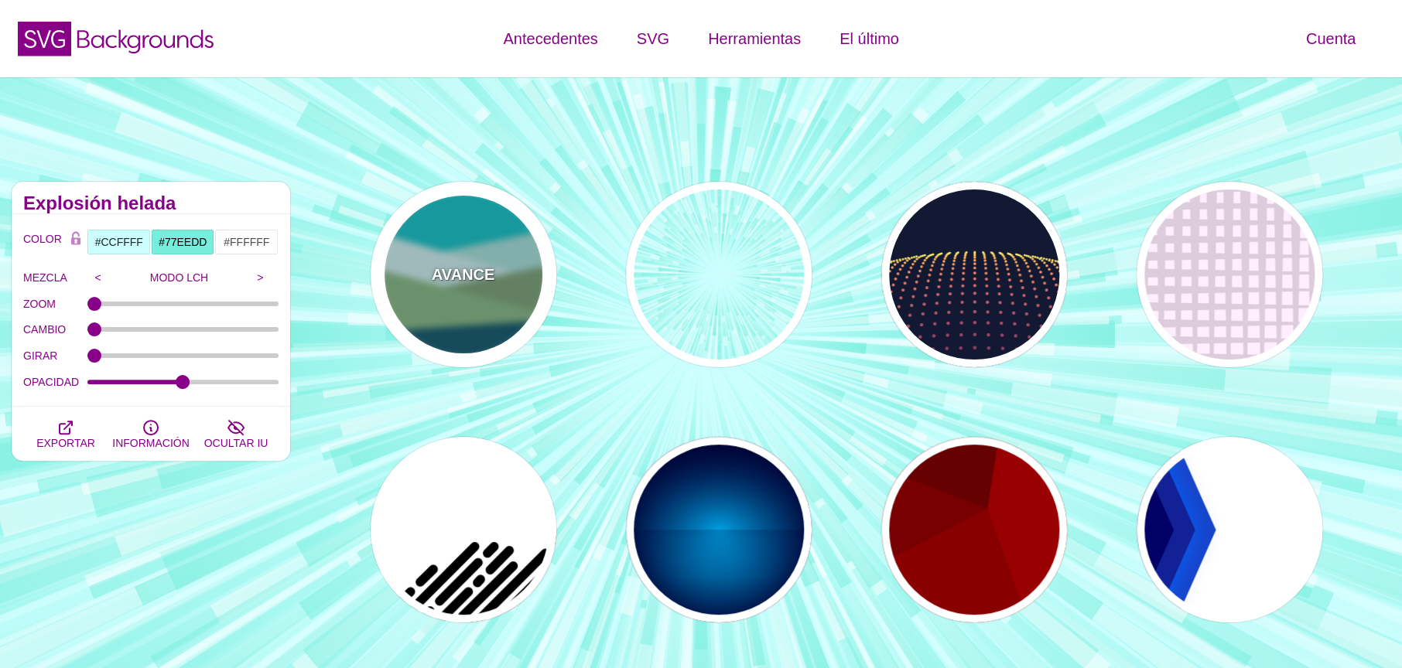
click at [427, 292] on div "AVANCE" at bounding box center [464, 275] width 186 height 186
type input "#00BFC5"
type input "#A0E2DB"
type input "#CBF2F3"
type input "#719D71"
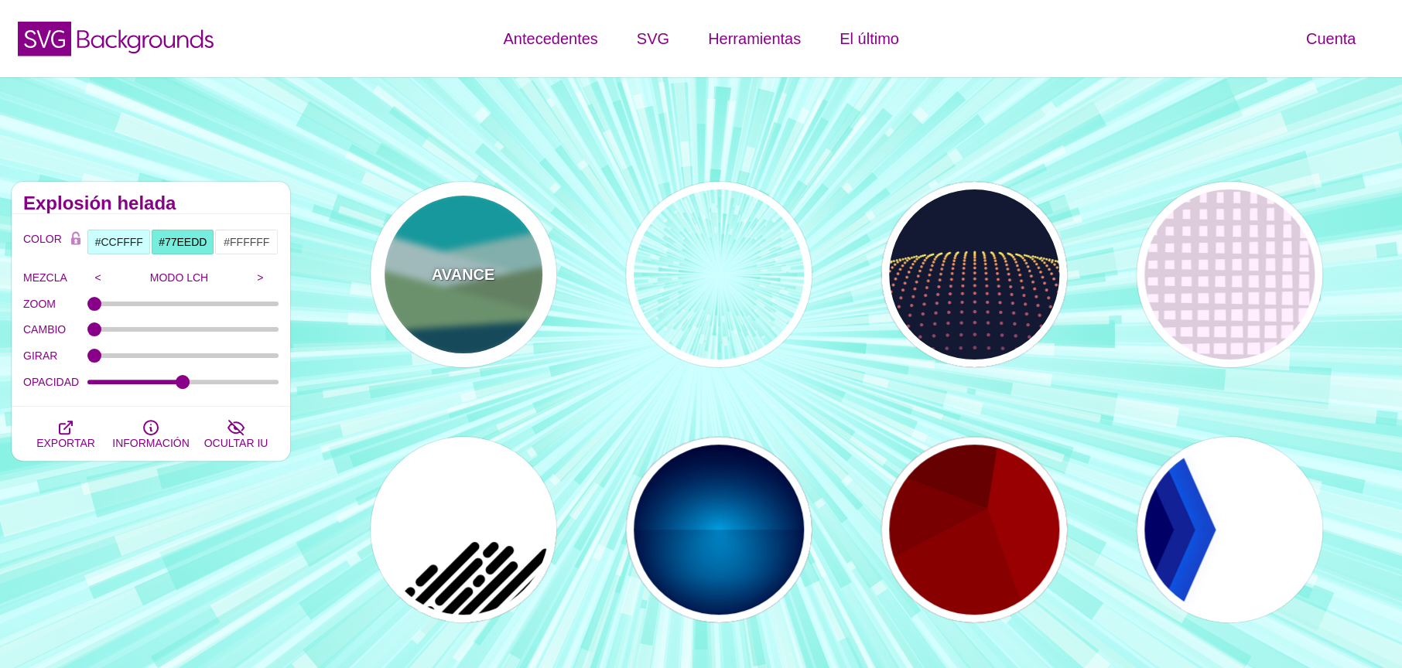
type input "#7EB67E"
type input "#004D66"
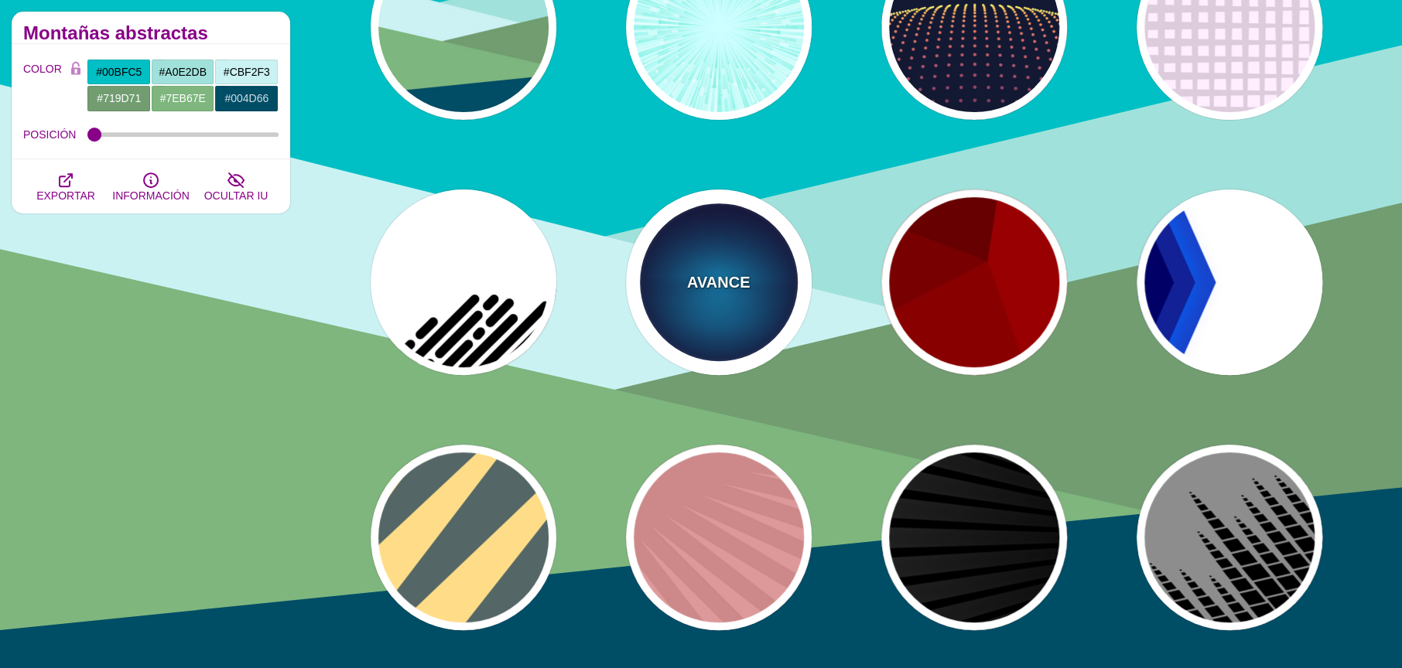
click at [659, 296] on div "AVANCE" at bounding box center [719, 283] width 186 height 186
type input "#000033"
type input "#00BBFF"
type input "#000033"
type input "2000"
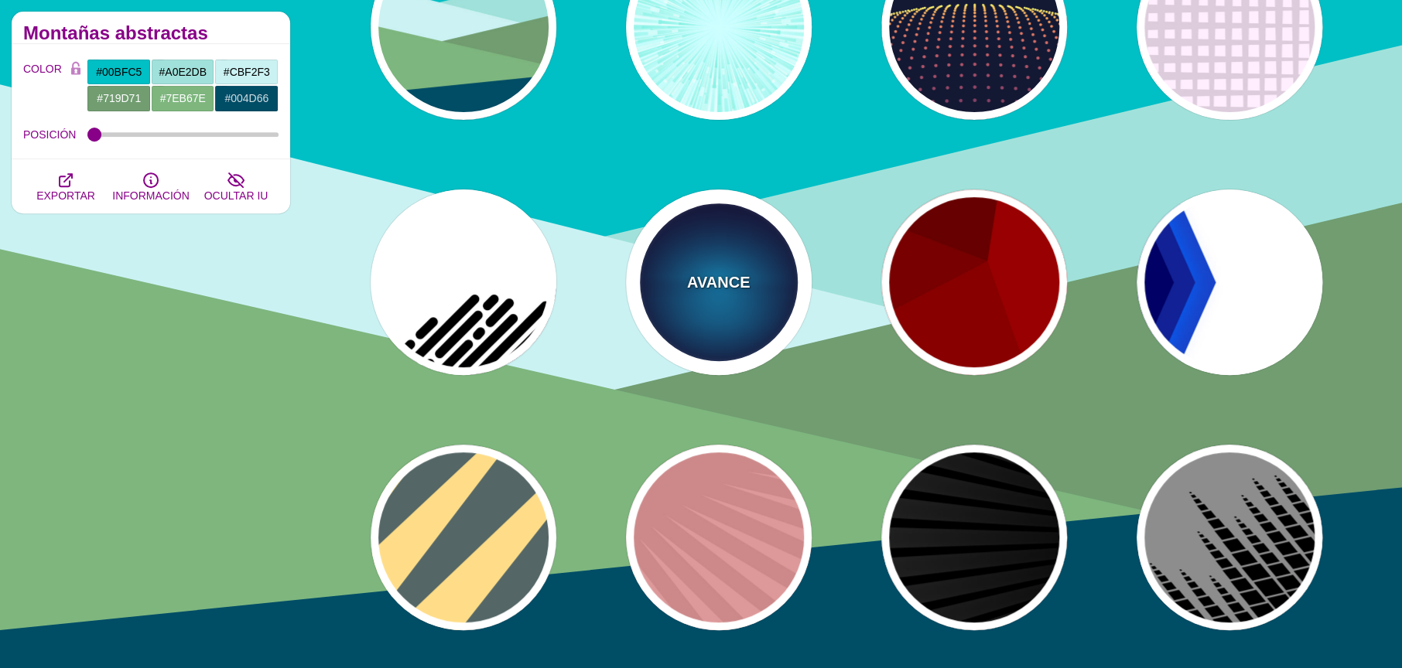
type input "0.5"
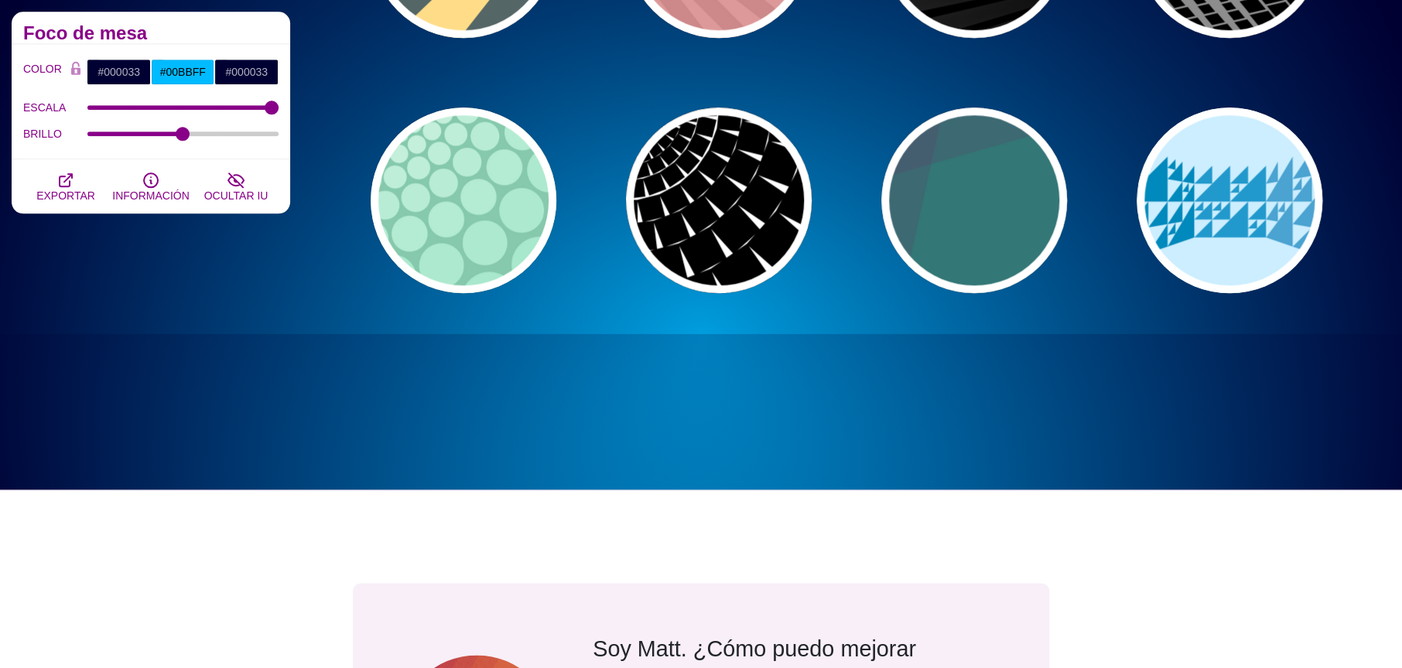
scroll to position [870, 0]
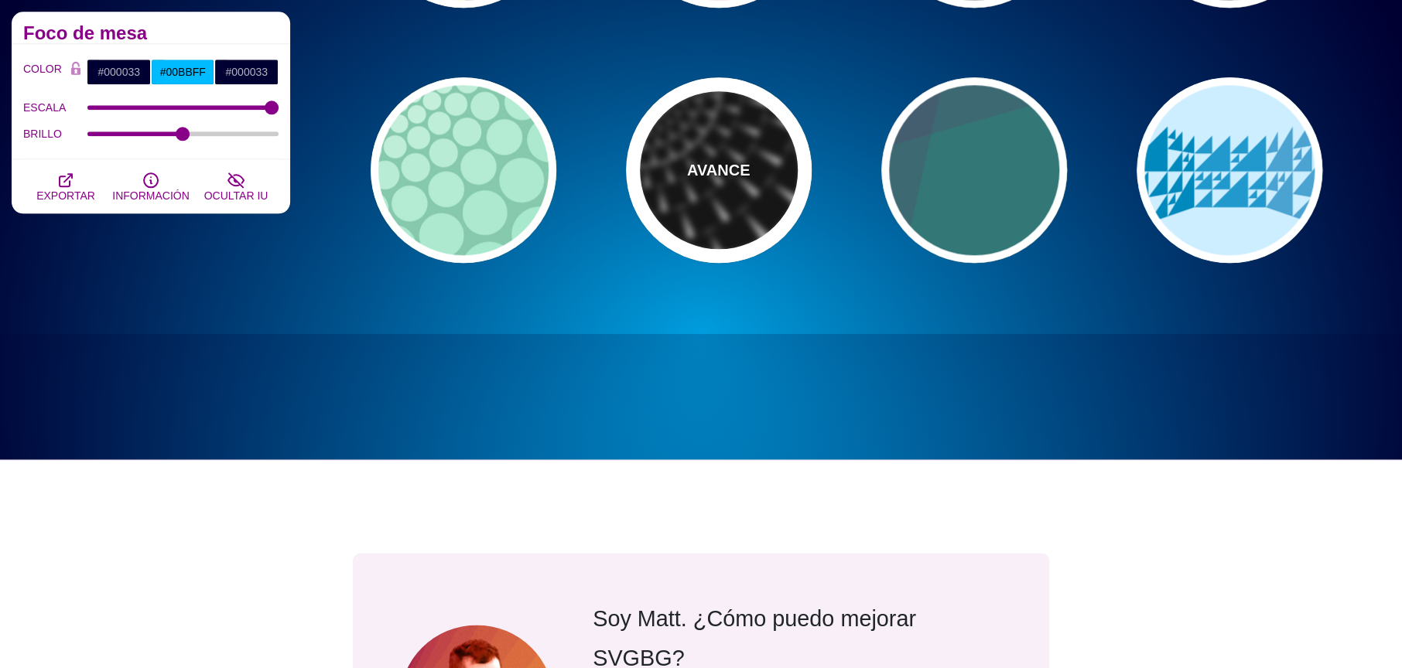
click at [725, 226] on div "AVANCE" at bounding box center [719, 170] width 186 height 186
type input "#FFFFFF"
type input "#000000"
type input "0"
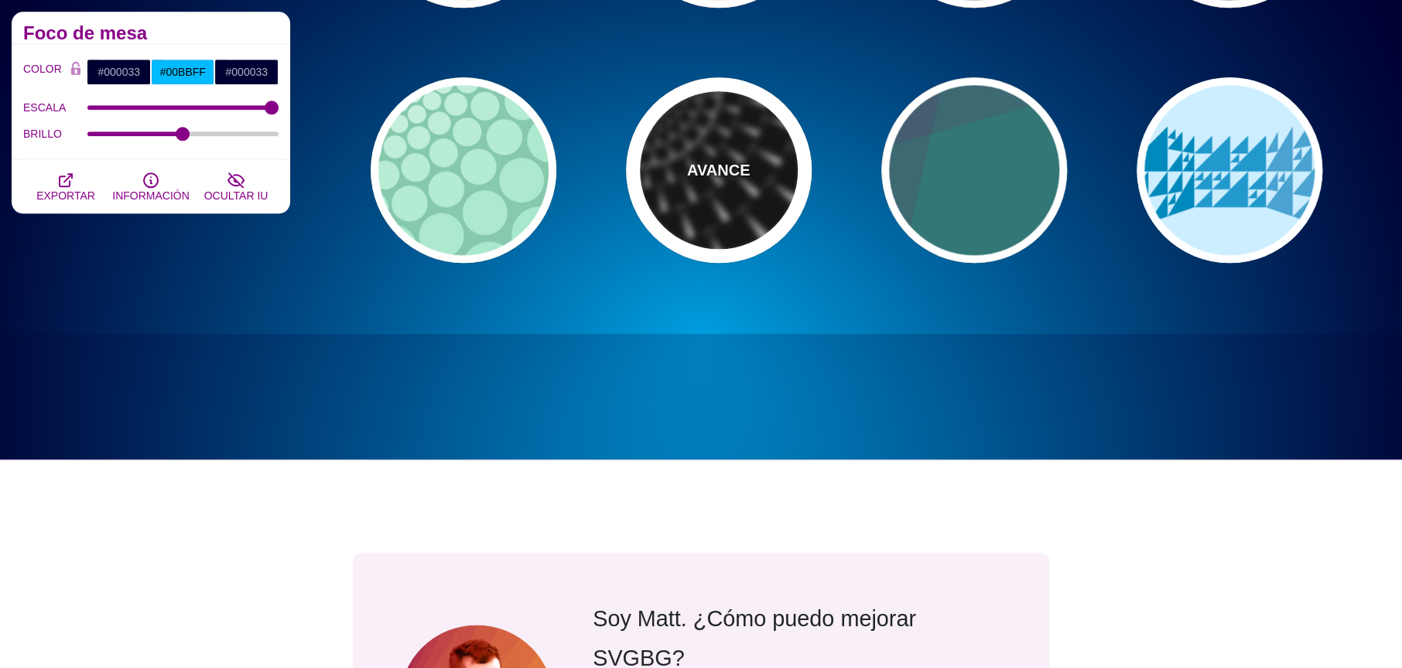
type input "100"
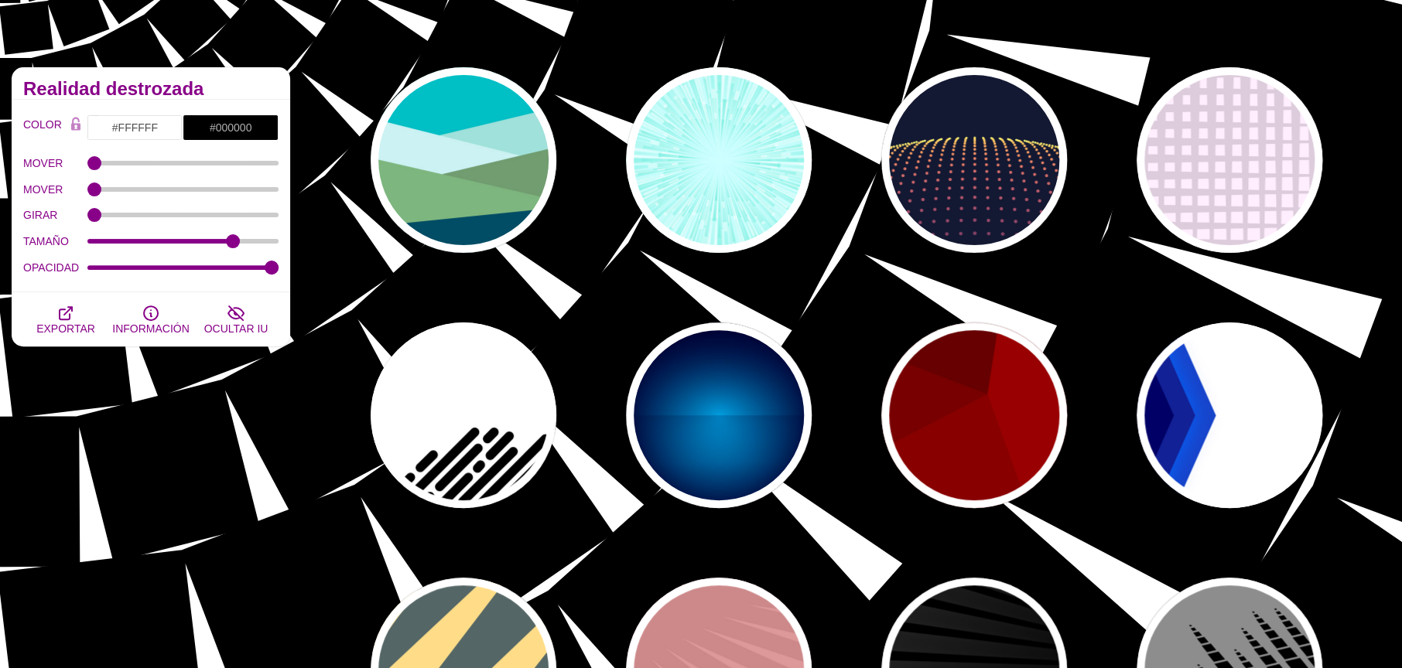
scroll to position [0, 0]
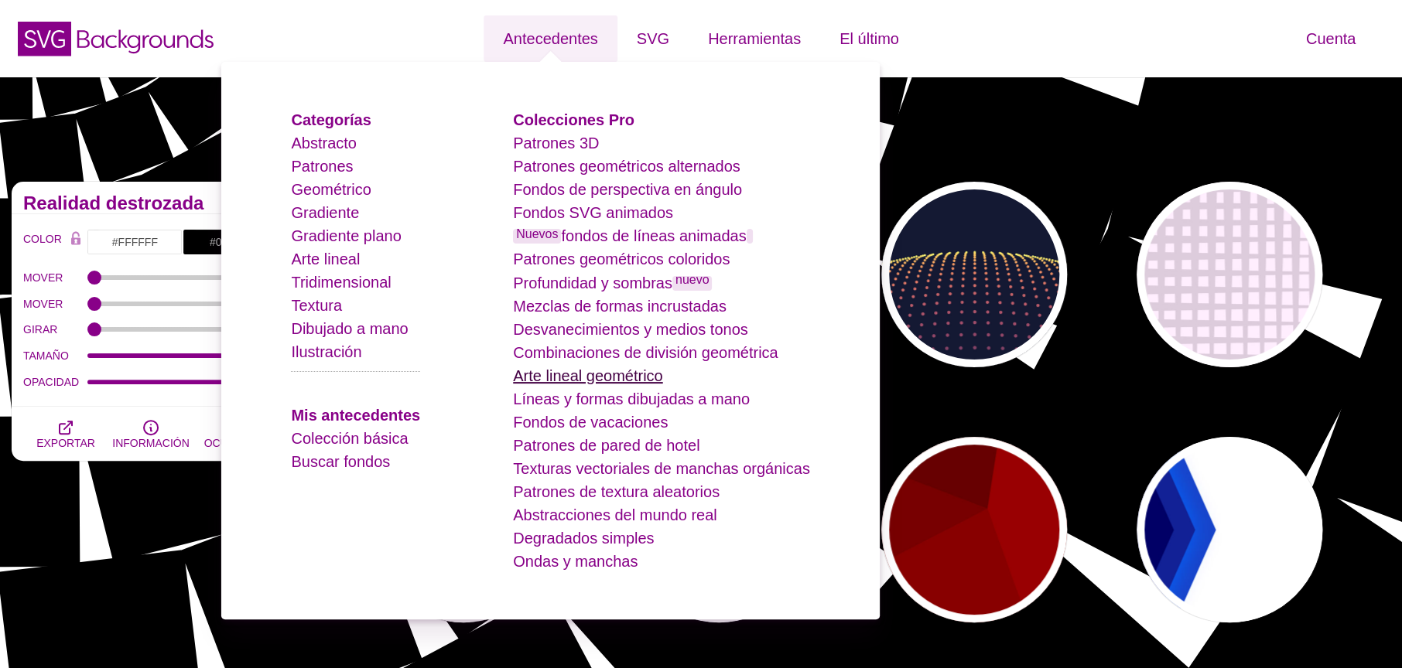
click at [590, 378] on font "Arte lineal geométrico" at bounding box center [587, 376] width 149 height 17
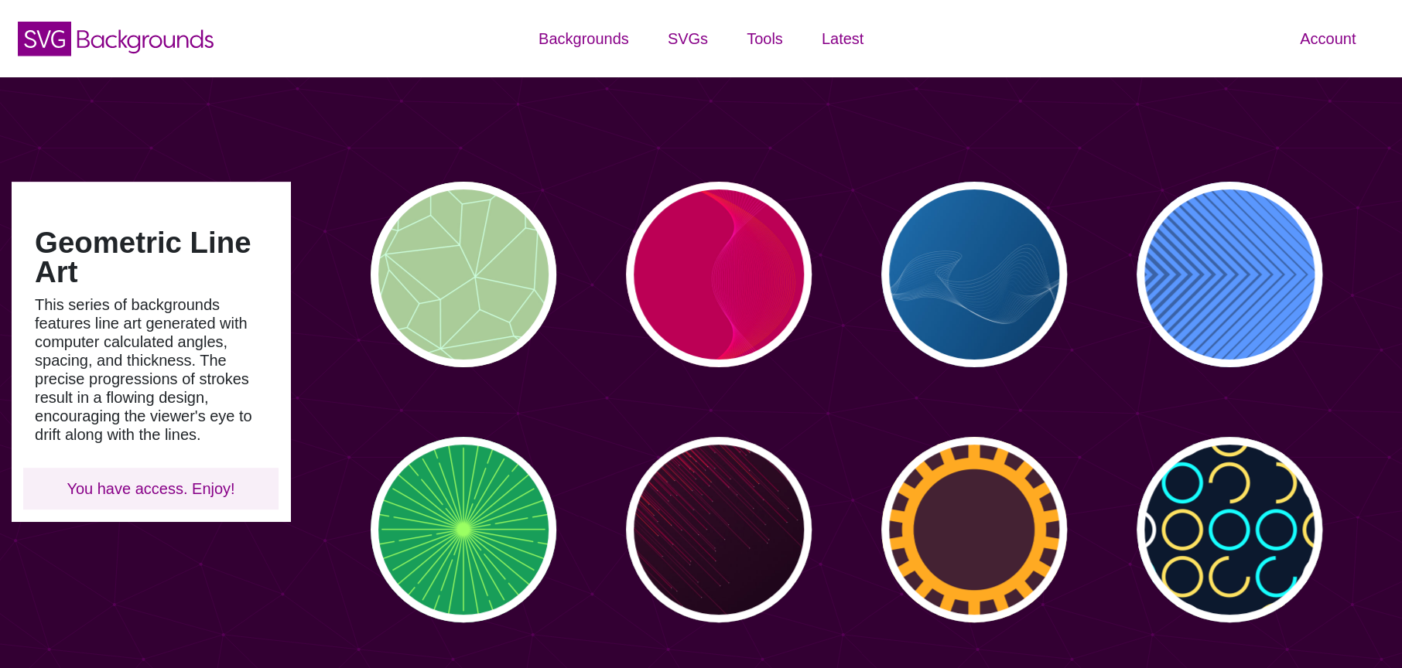
type input "#450057"
type input "#FFFFFF"
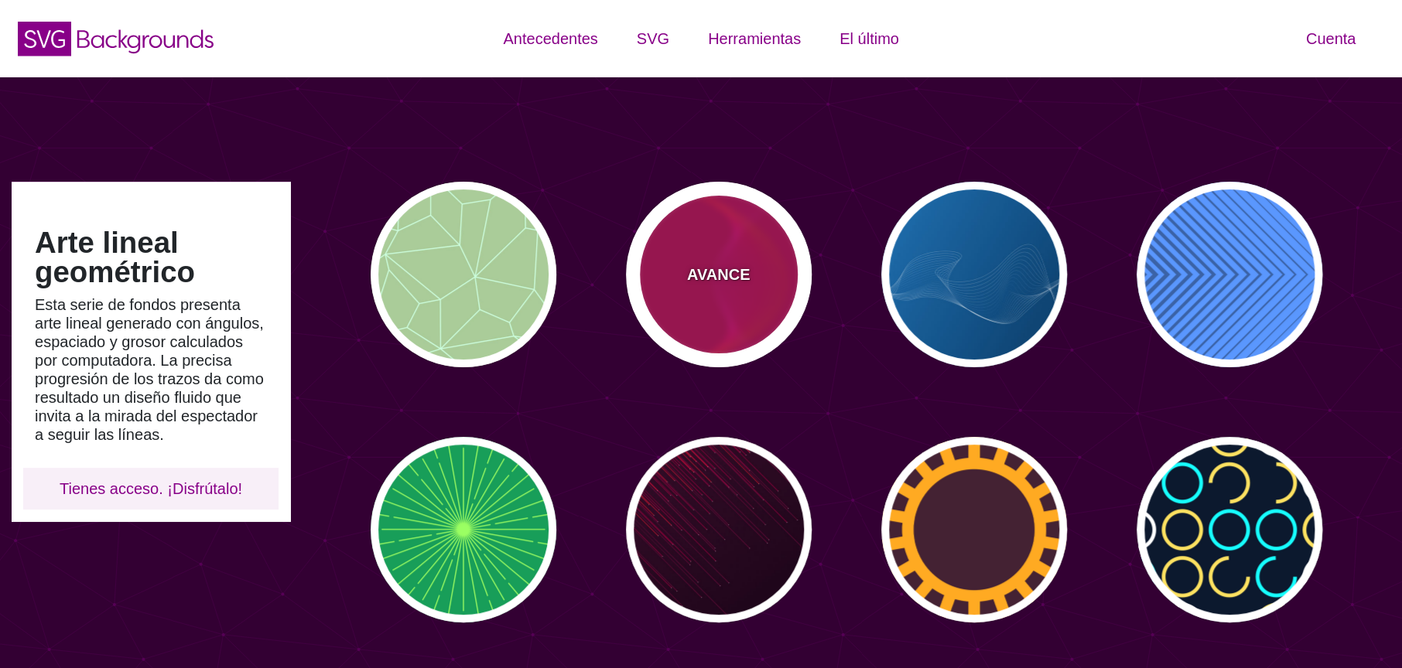
click at [672, 314] on div "AVANCE" at bounding box center [719, 275] width 186 height 186
type input "#BB0055"
type input "#FF4400"
type input "#FF22BB"
type input "0"
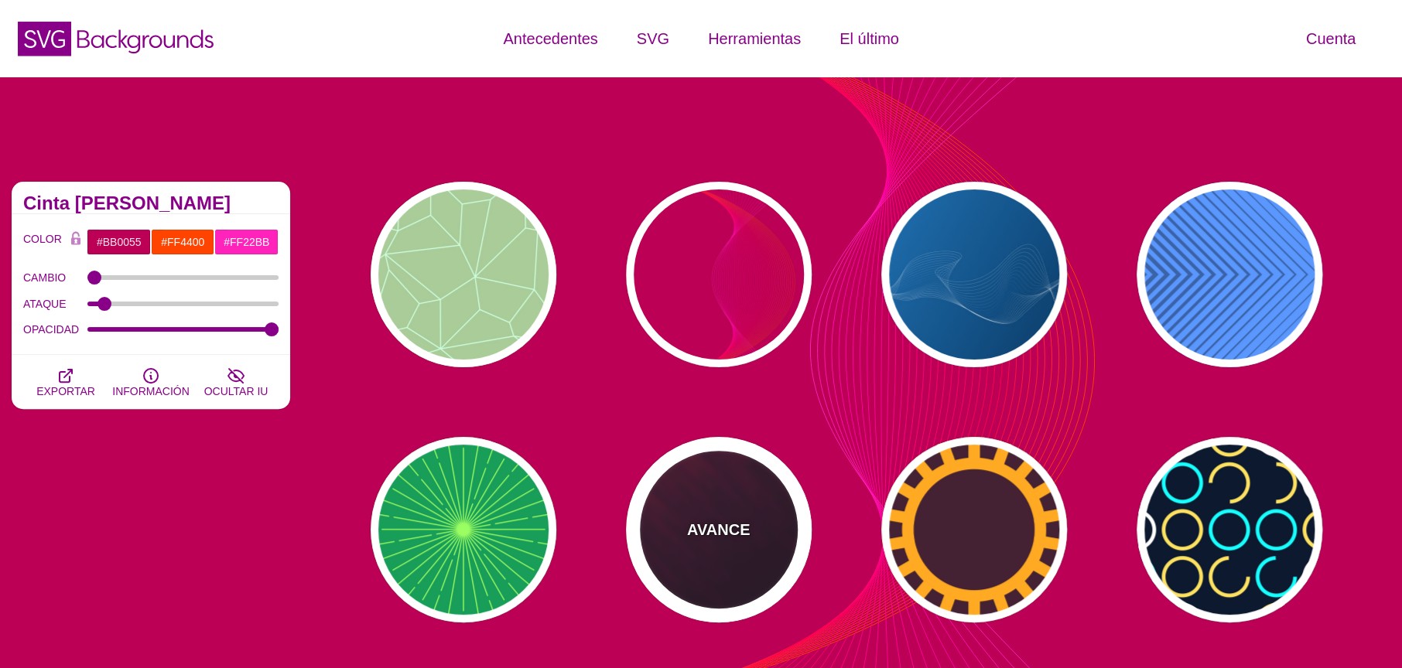
click at [683, 518] on div "AVANCE" at bounding box center [719, 530] width 186 height 186
type input "#110011"
type input "#FFFFFF"
type input "2"
type input "5"
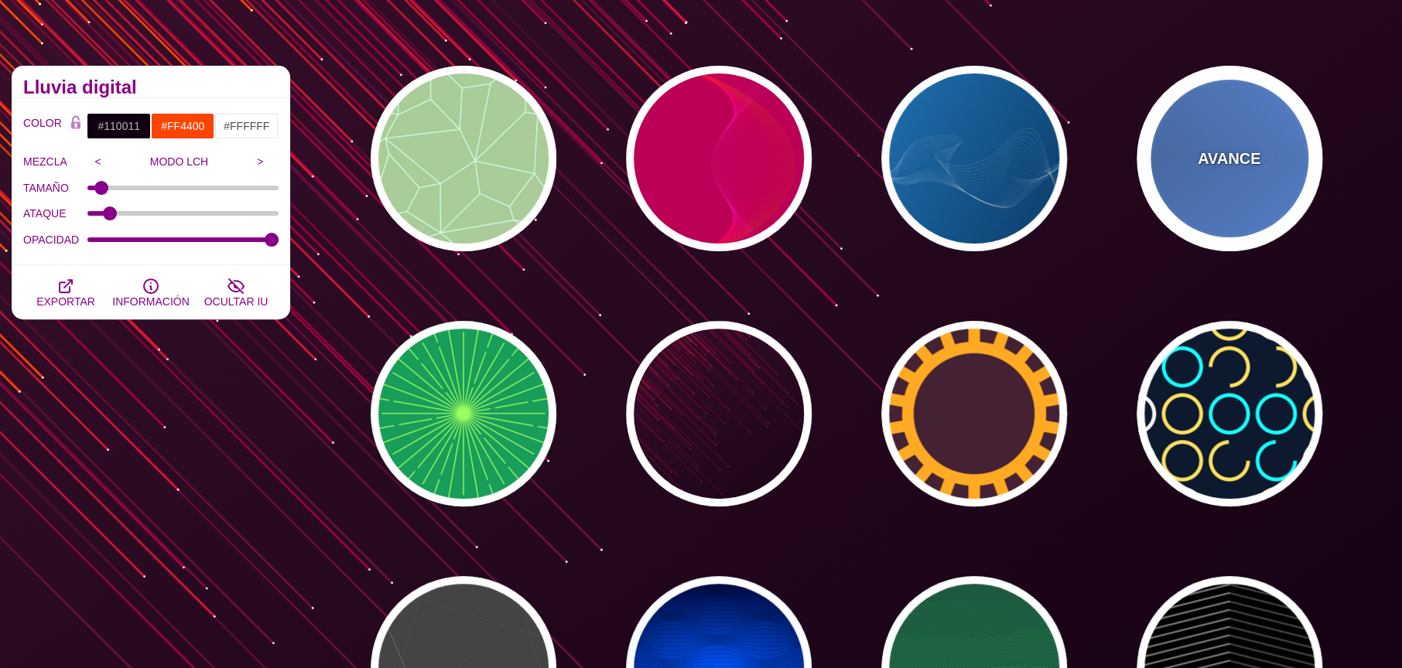
click at [1281, 183] on div "AVANCE" at bounding box center [1230, 159] width 186 height 186
type input "#2C68A8"
type input "#439EFF"
type input "0"
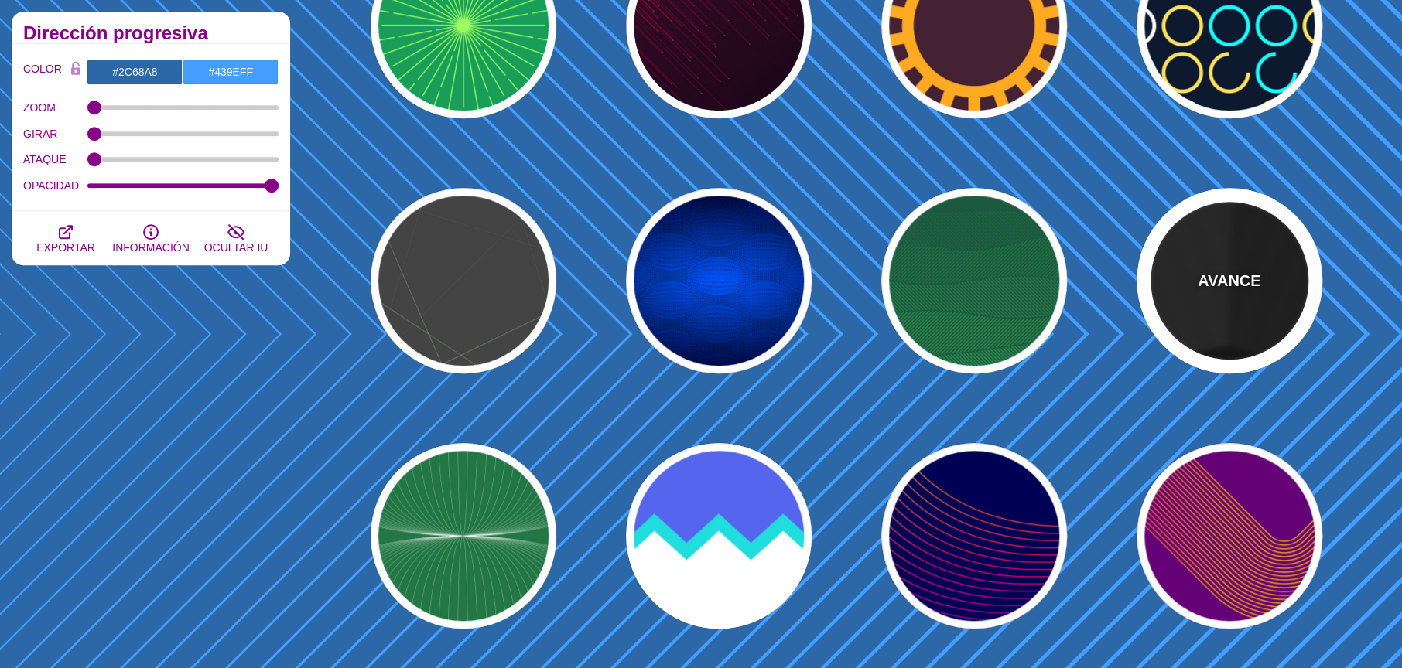
scroll to position [507, 0]
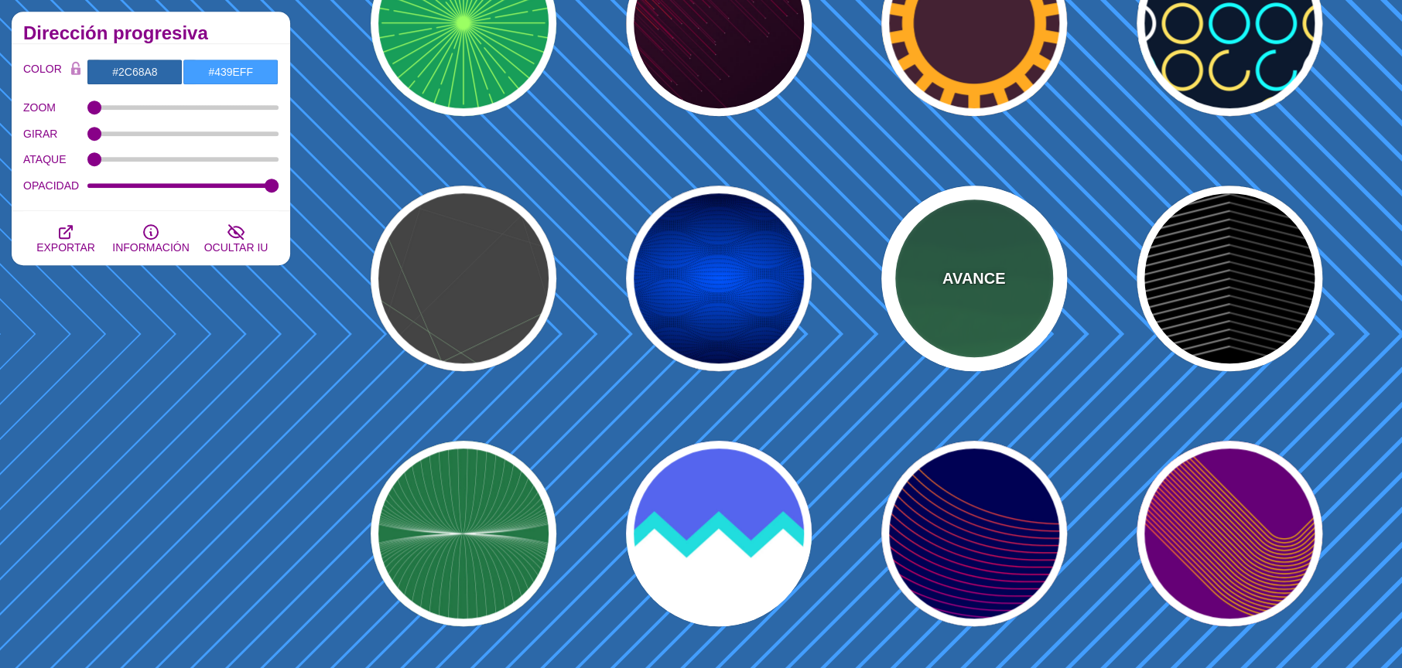
click at [1004, 316] on div "AVANCE" at bounding box center [974, 279] width 186 height 186
type input "#1C5940"
type input "#32A150"
type input "1"
type input "0"
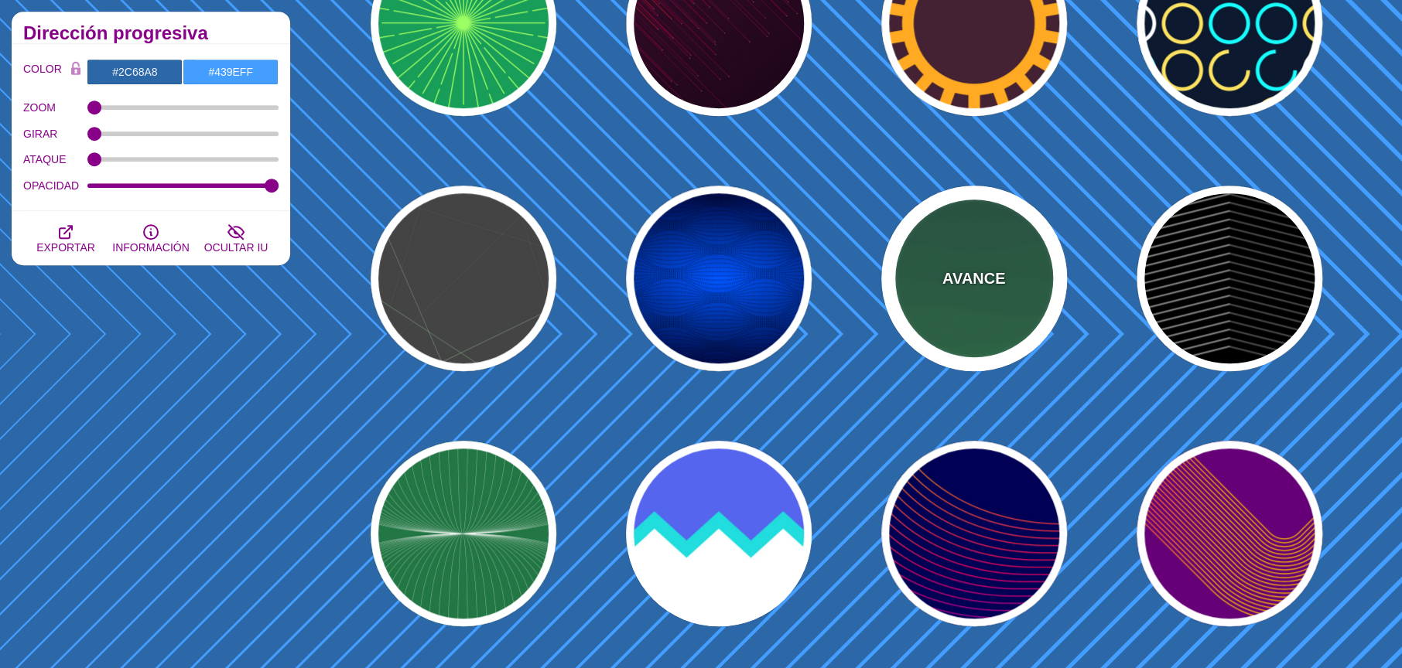
type input "0"
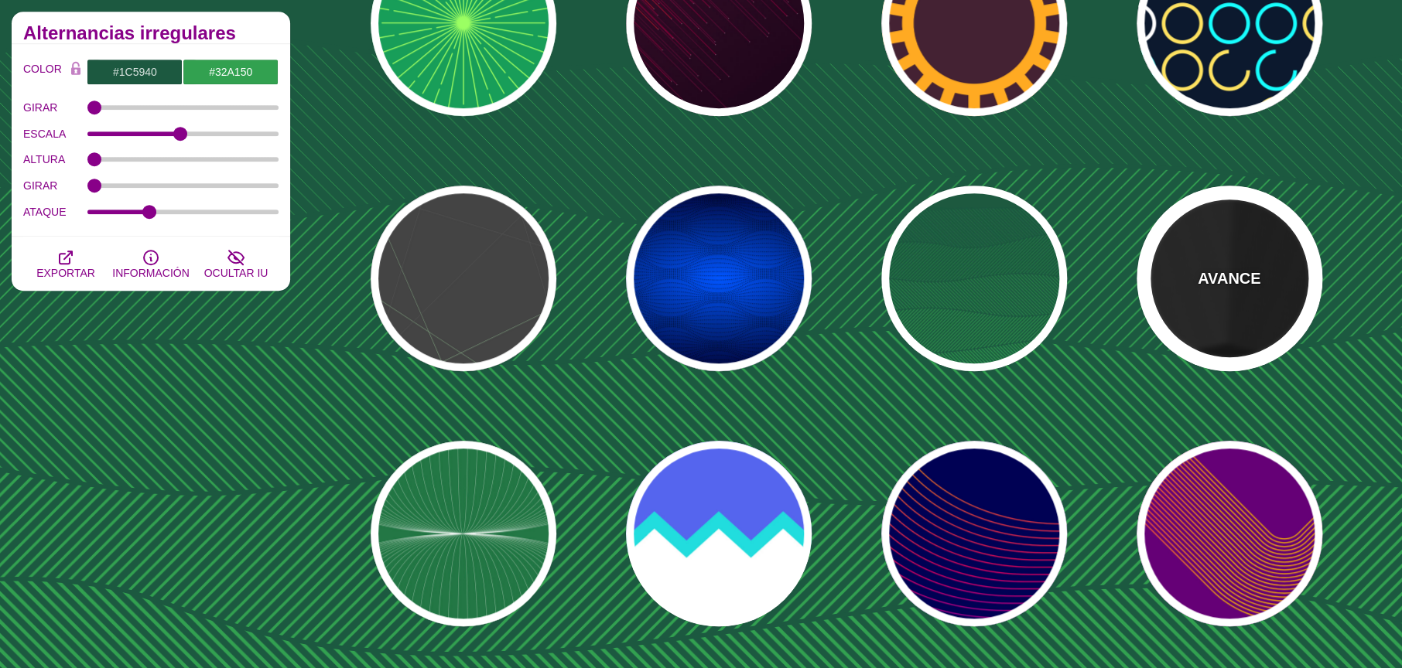
click at [1211, 343] on div "AVANCE" at bounding box center [1230, 279] width 186 height 186
type input "#000000"
type input "#333333"
type input "#666666"
type input "0"
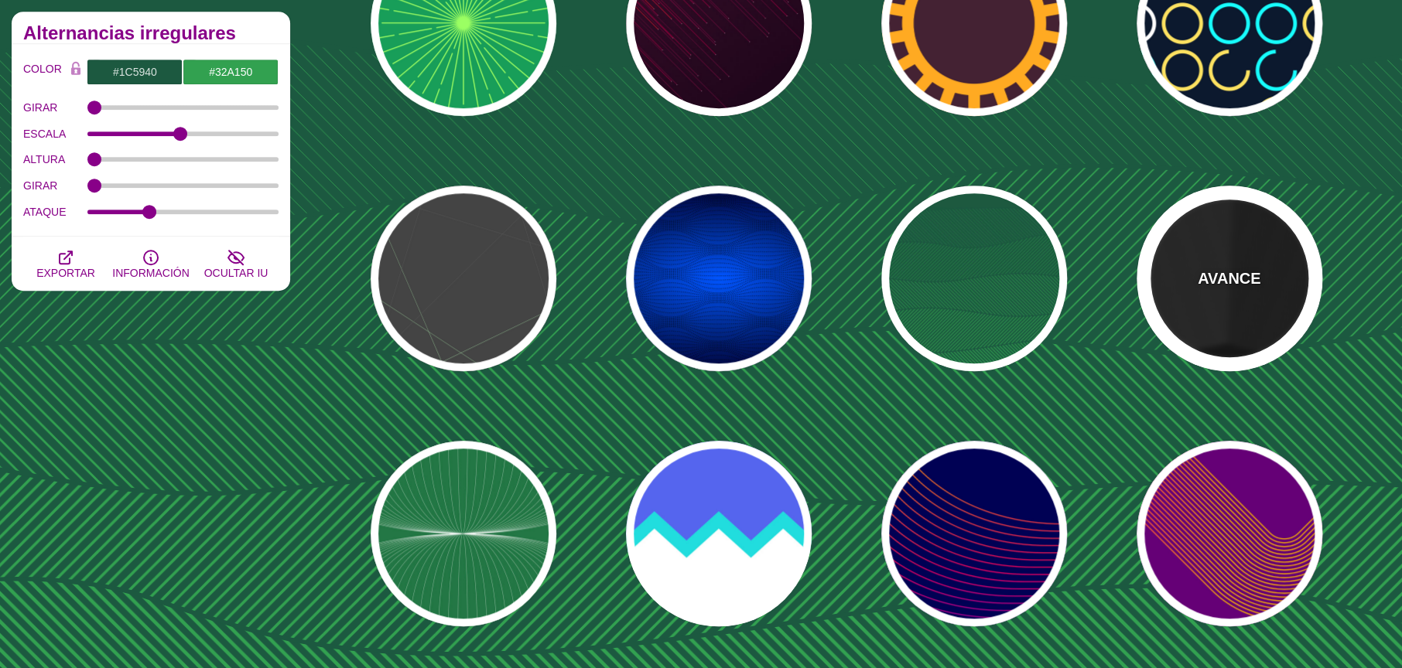
type input "10"
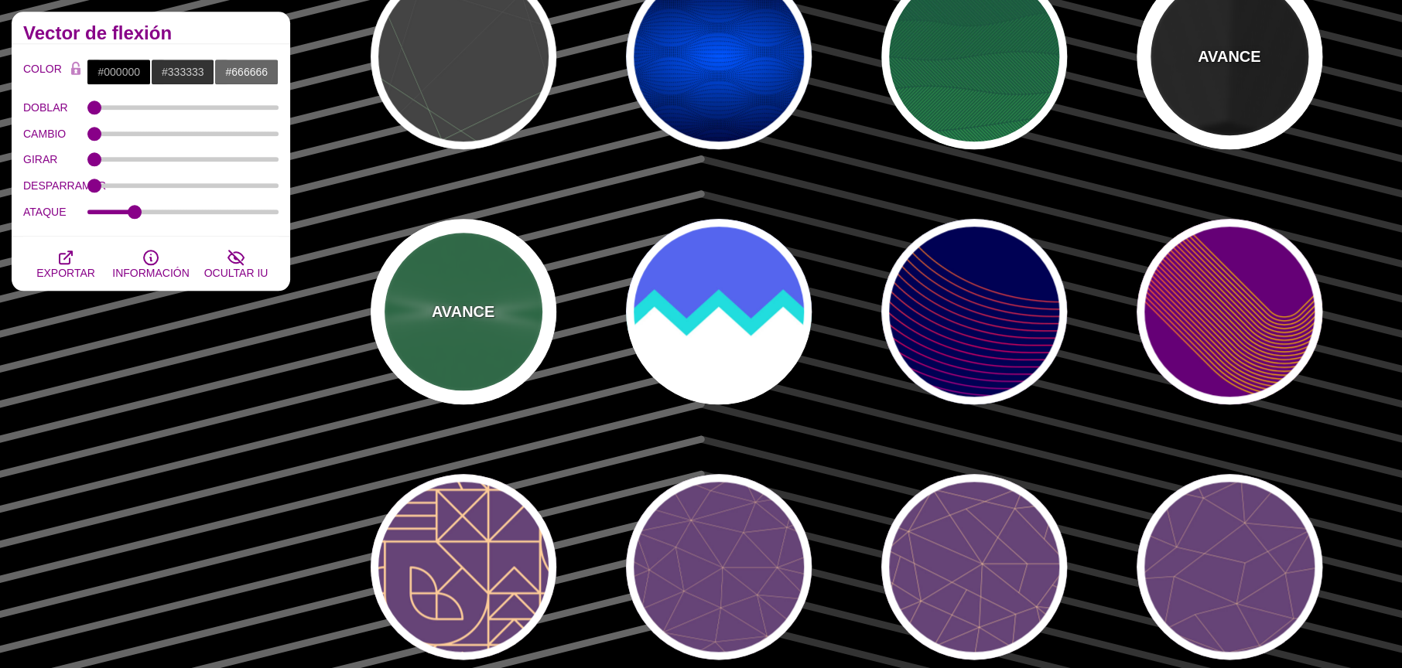
scroll to position [740, 0]
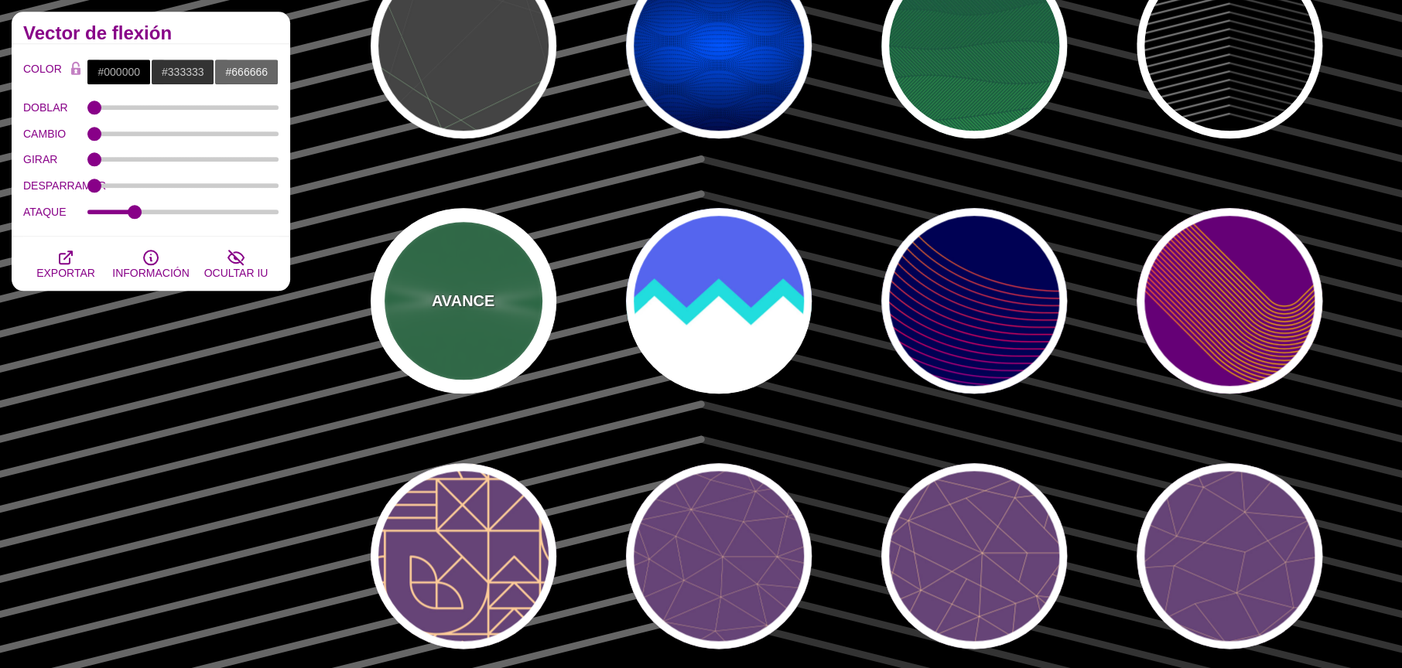
click at [533, 310] on div "AVANCE" at bounding box center [464, 301] width 186 height 186
type input "#227744"
type input "#DDFFCC"
type input "#FFFFFF"
type input "1"
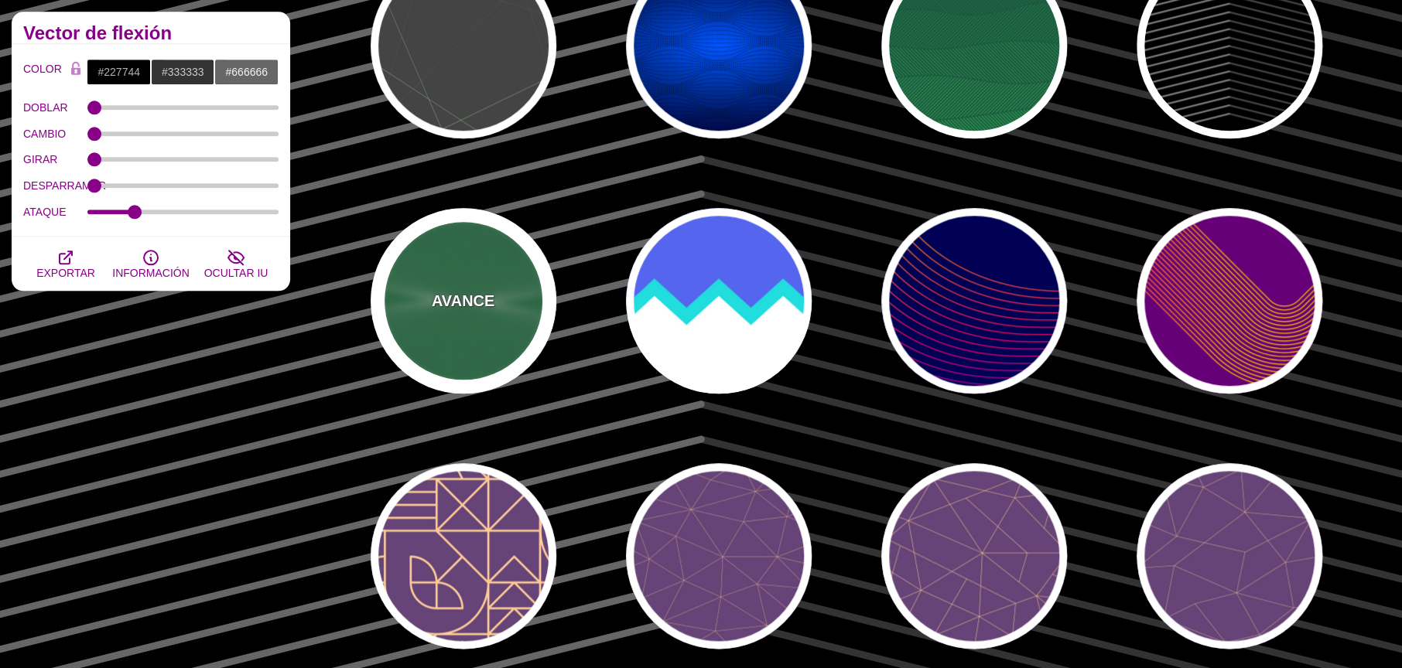
type input "0"
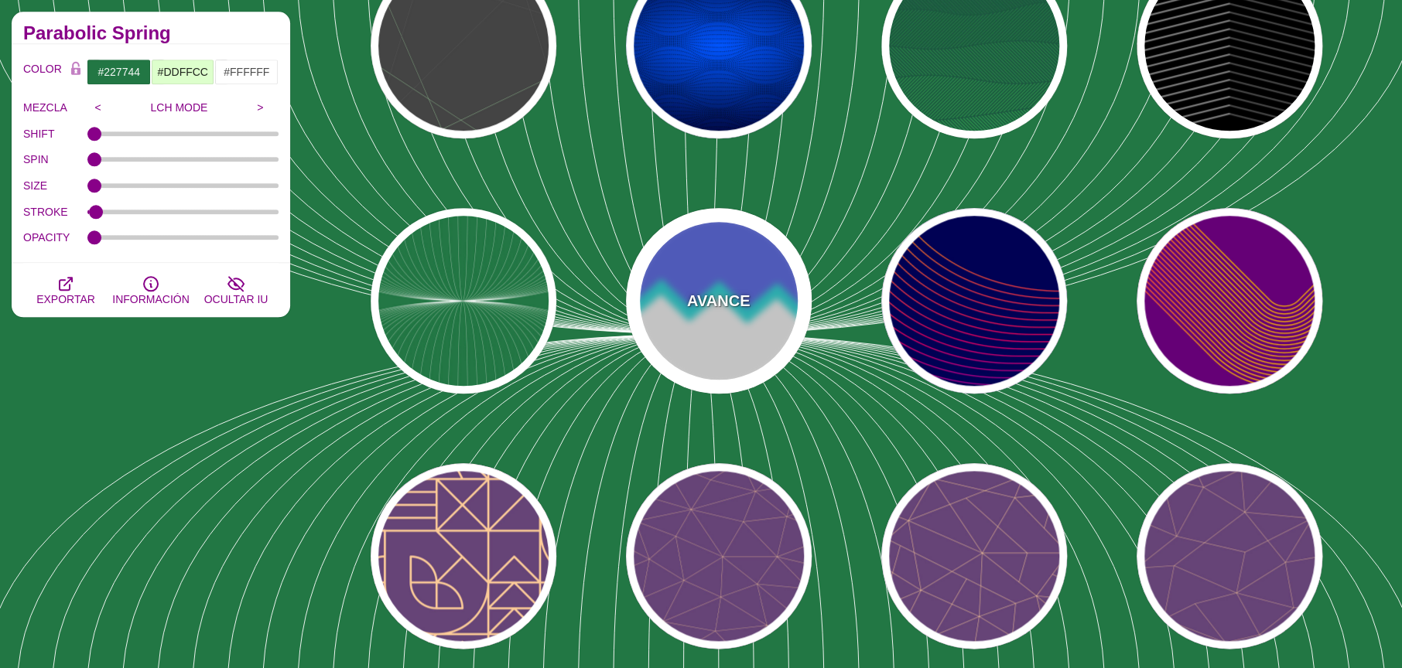
drag, startPoint x: 727, startPoint y: 324, endPoint x: 755, endPoint y: 326, distance: 27.9
click at [728, 324] on div "AVANCE" at bounding box center [719, 301] width 186 height 186
type input "#FFFFFF"
type input "#5566EE"
type input "#22DDDD"
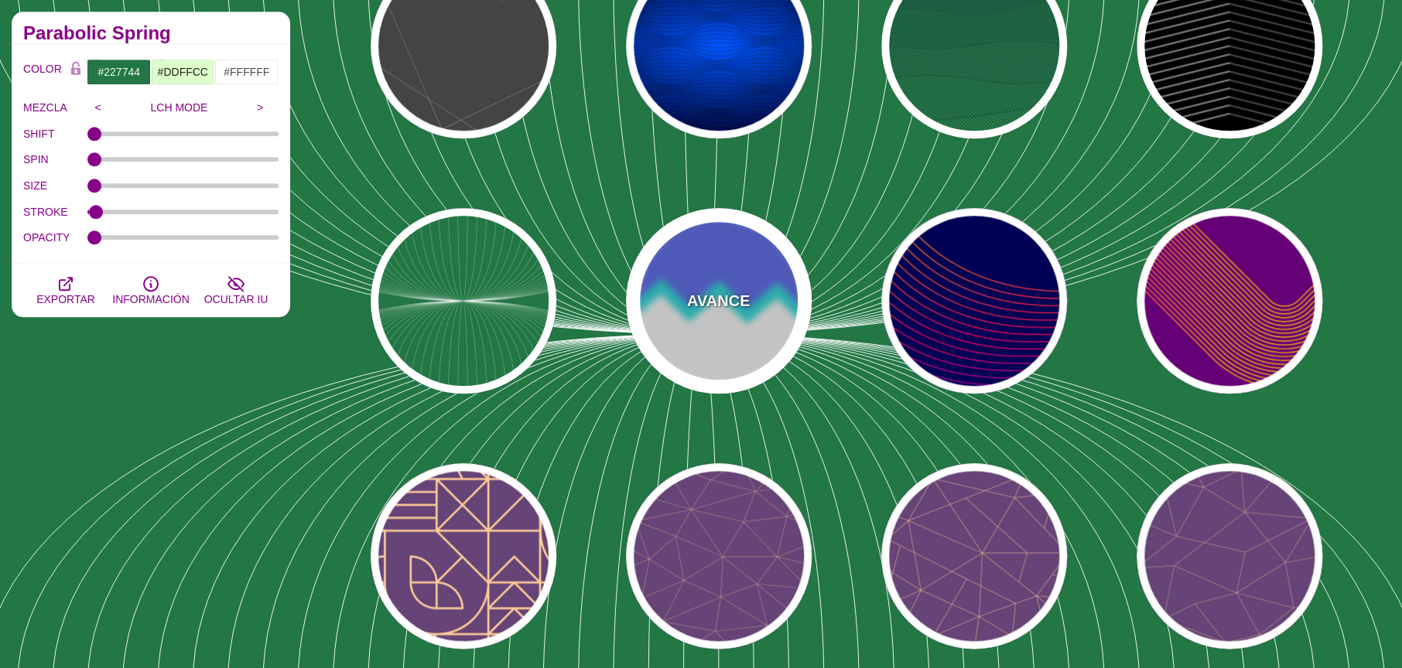
type input "300"
type input "10"
type input "1"
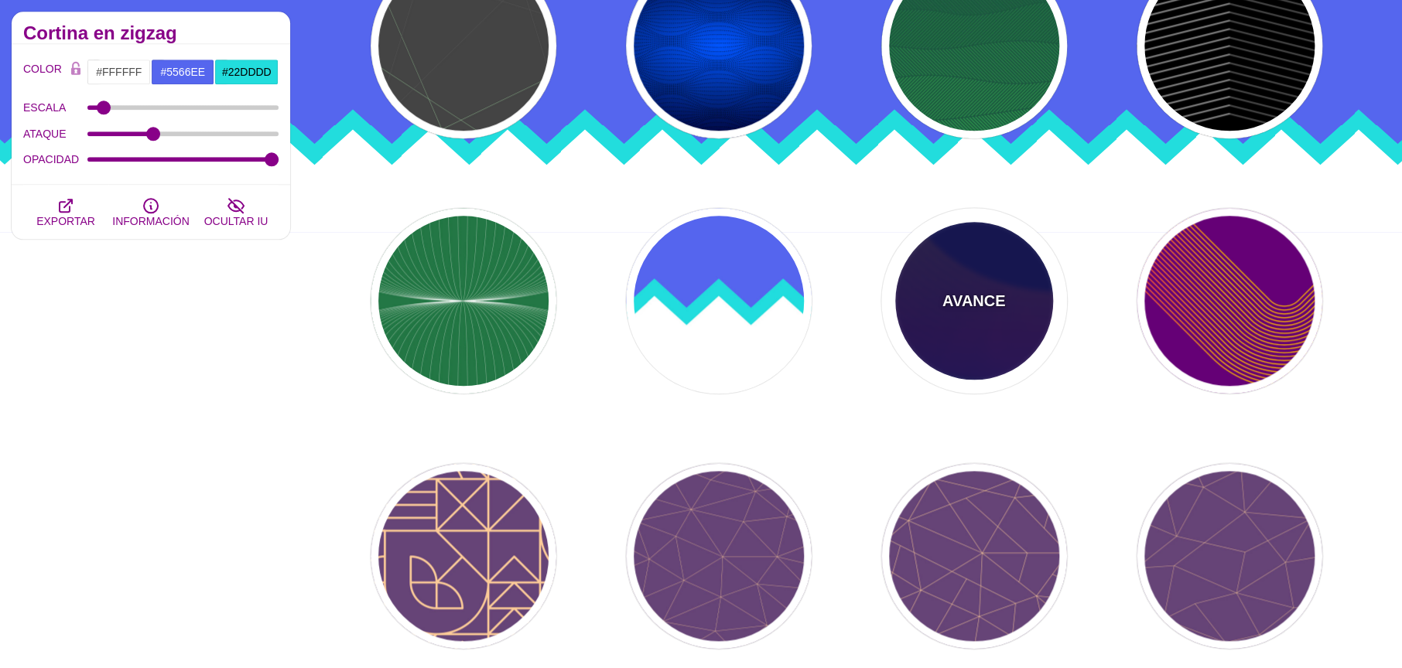
click at [1010, 309] on div "AVANCE" at bounding box center [974, 301] width 186 height 186
type input "#000055"
type input "#FFBB00"
type input "#0000FF"
type input "0"
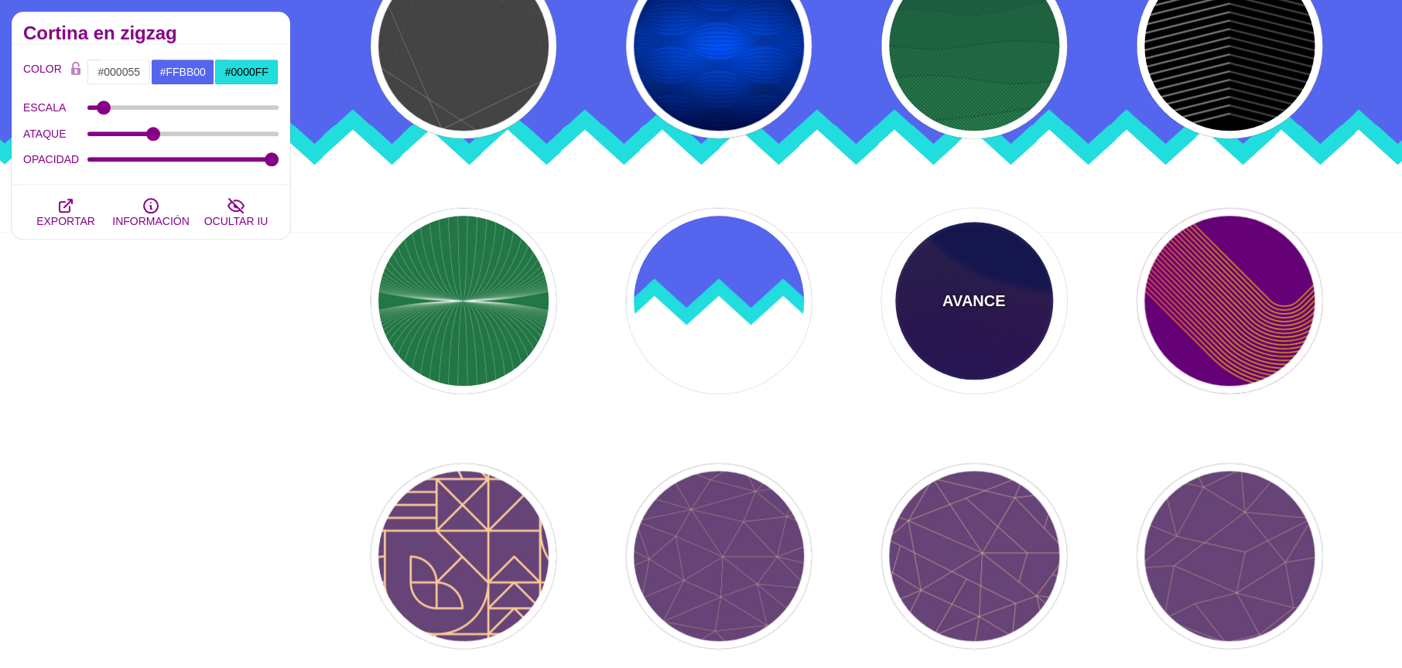
type input "1"
type input "4"
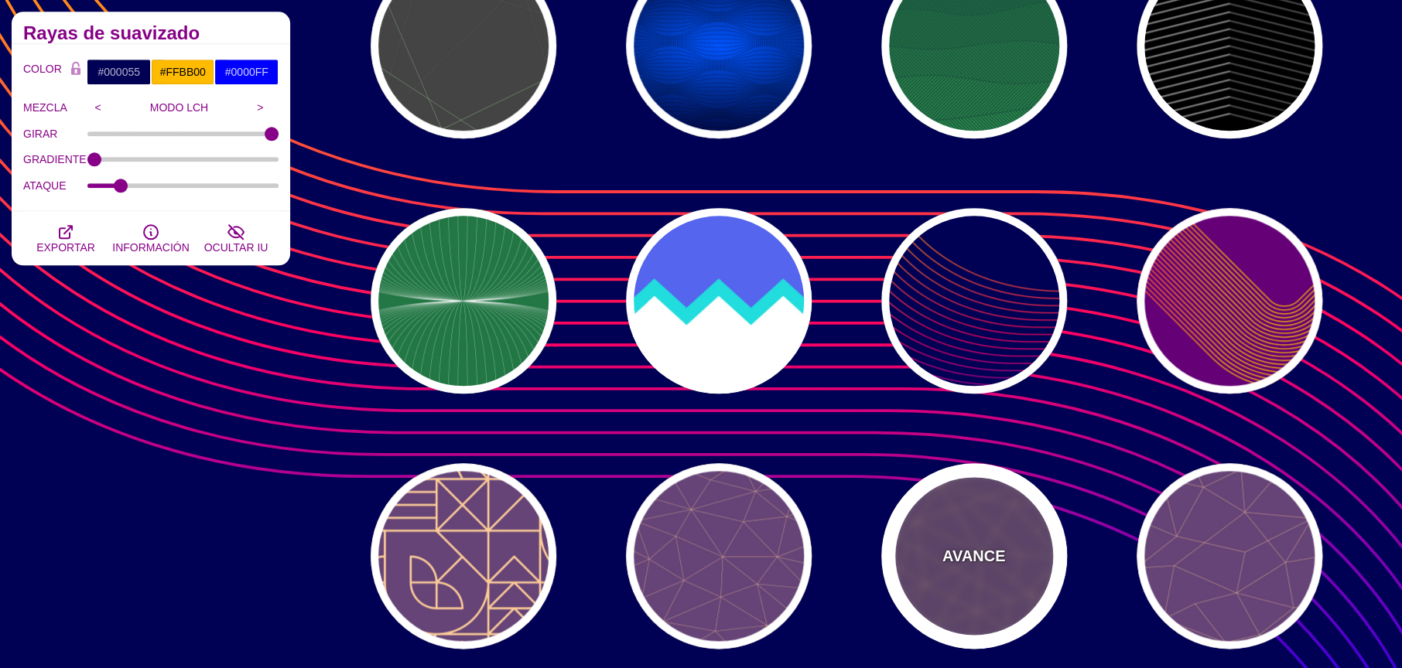
click at [908, 593] on div "AVANCE" at bounding box center [974, 556] width 186 height 186
type input "#664477"
type input "#FFCC99"
type input "2"
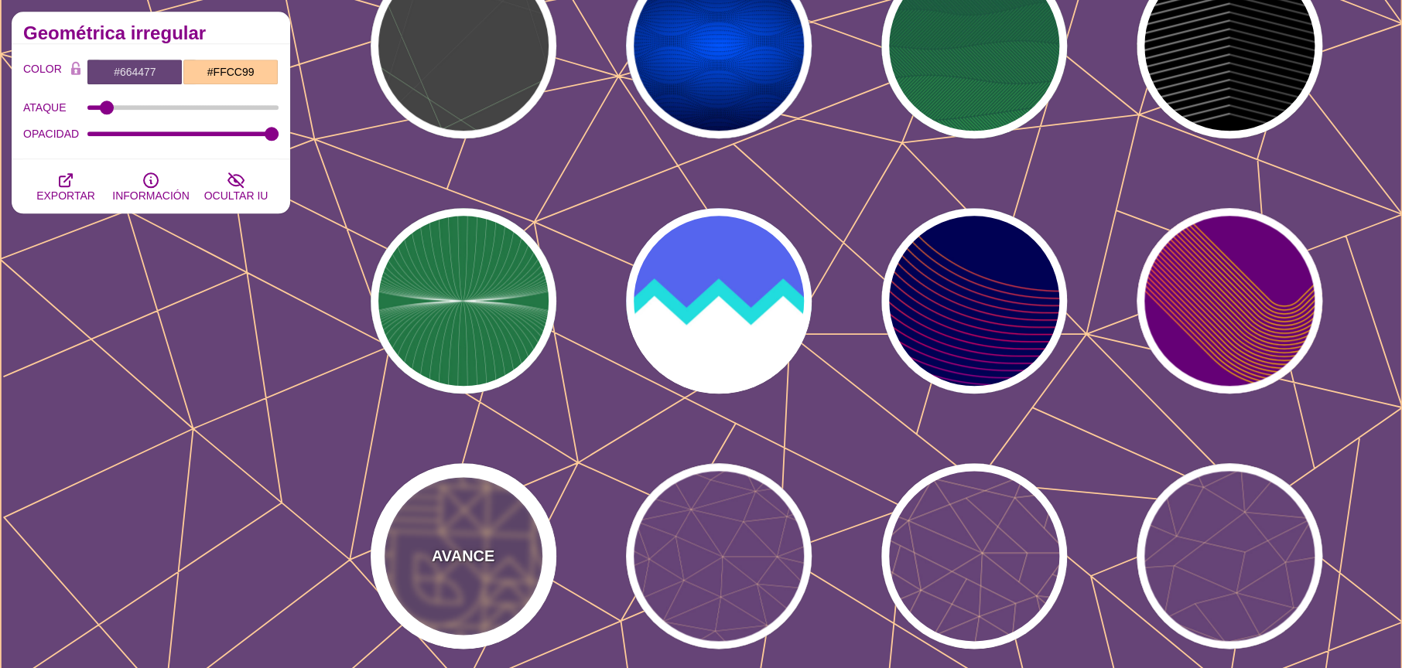
click at [549, 567] on div "AVANCE" at bounding box center [464, 556] width 186 height 186
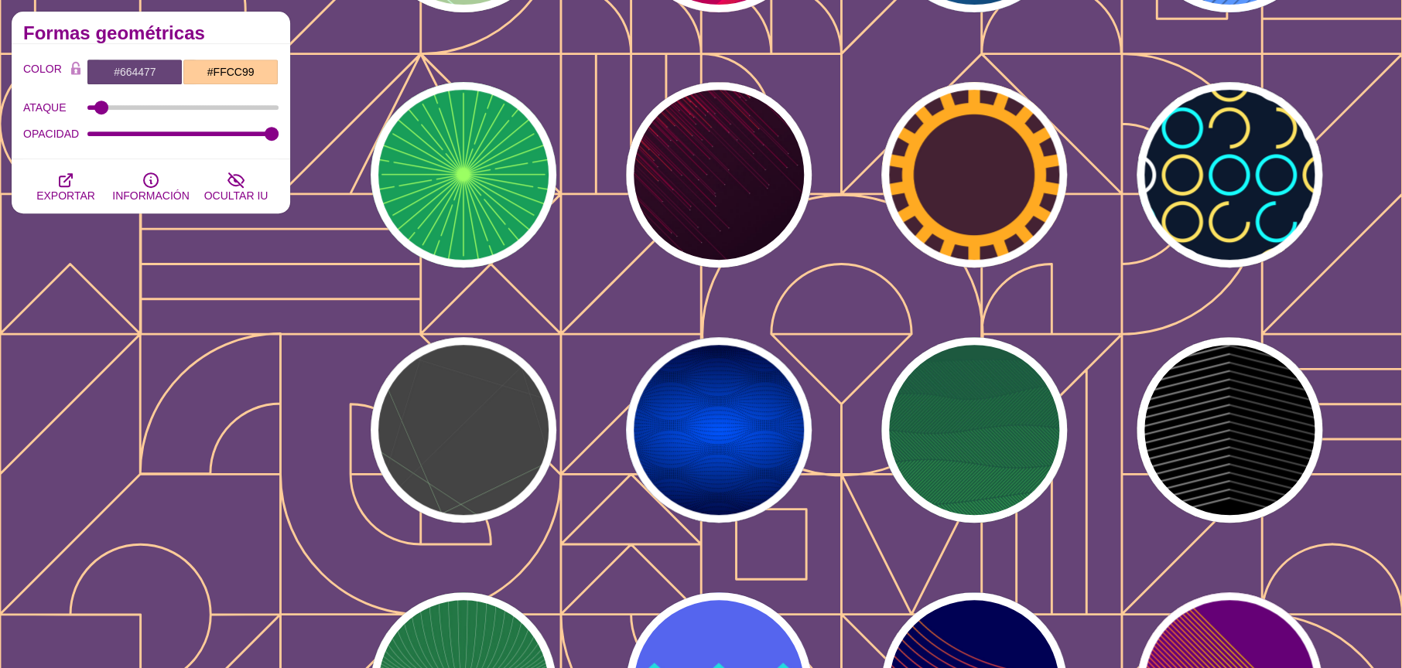
scroll to position [0, 0]
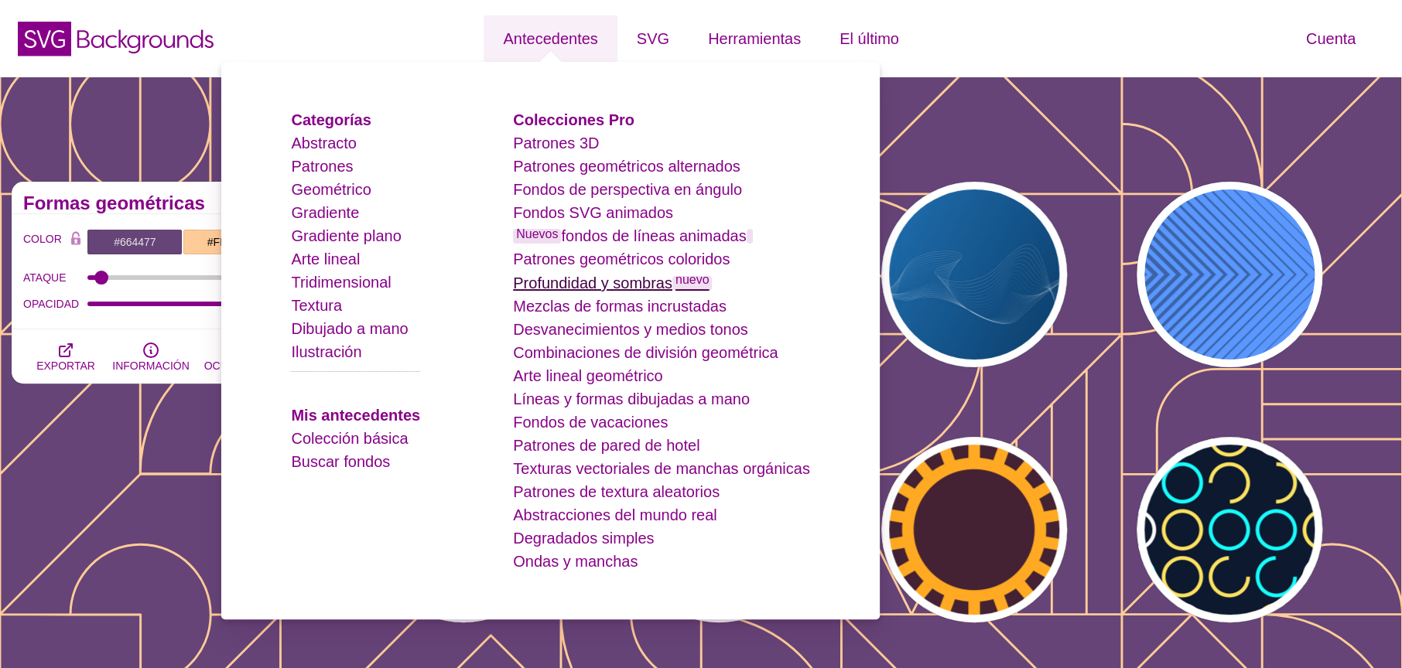
click at [624, 286] on font "Profundidad y sombras" at bounding box center [592, 283] width 159 height 17
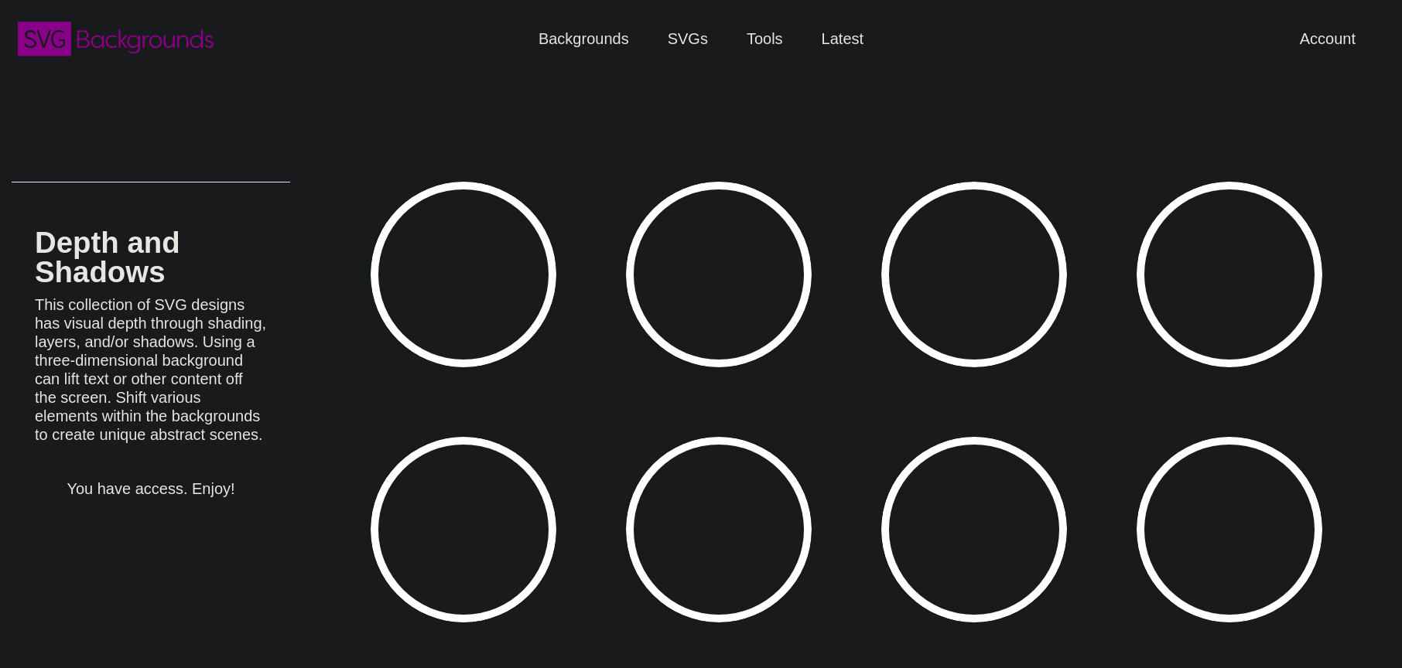
type input "#450057"
type input "#FFFFFF"
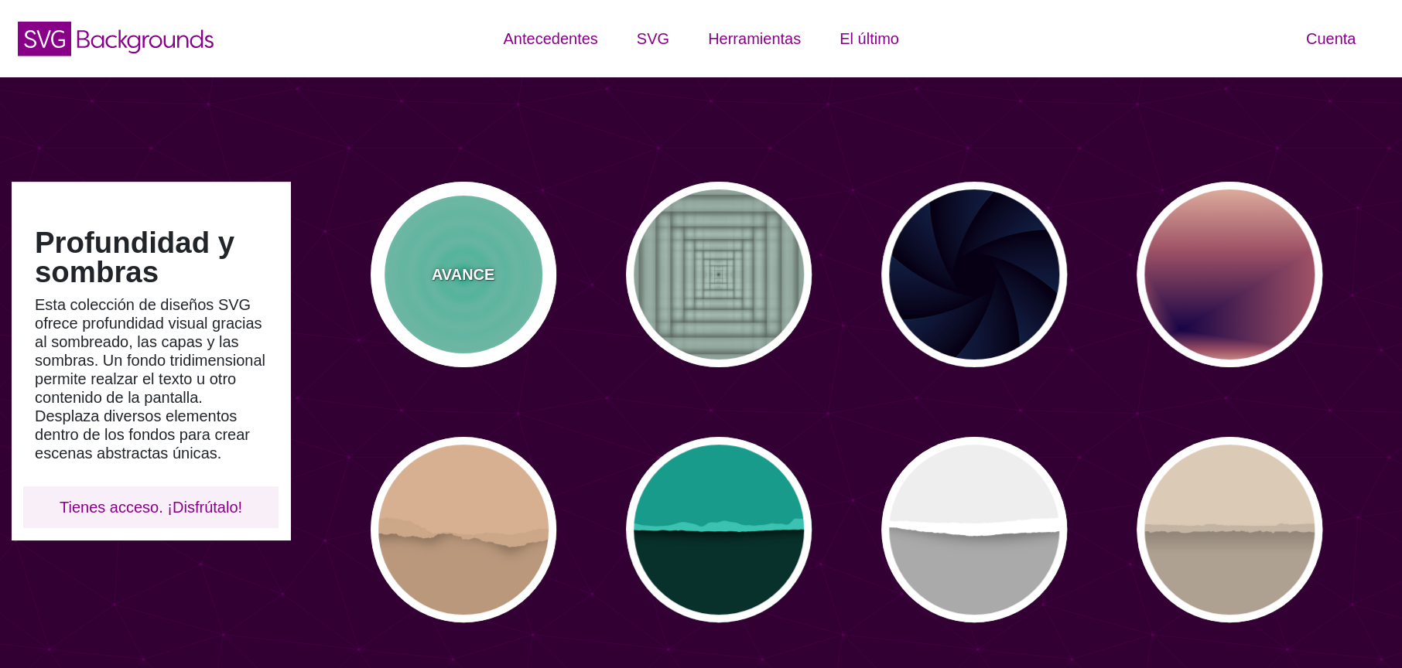
click at [501, 281] on div "AVANCE" at bounding box center [464, 275] width 186 height 186
type input "#11DDAA"
type input "0"
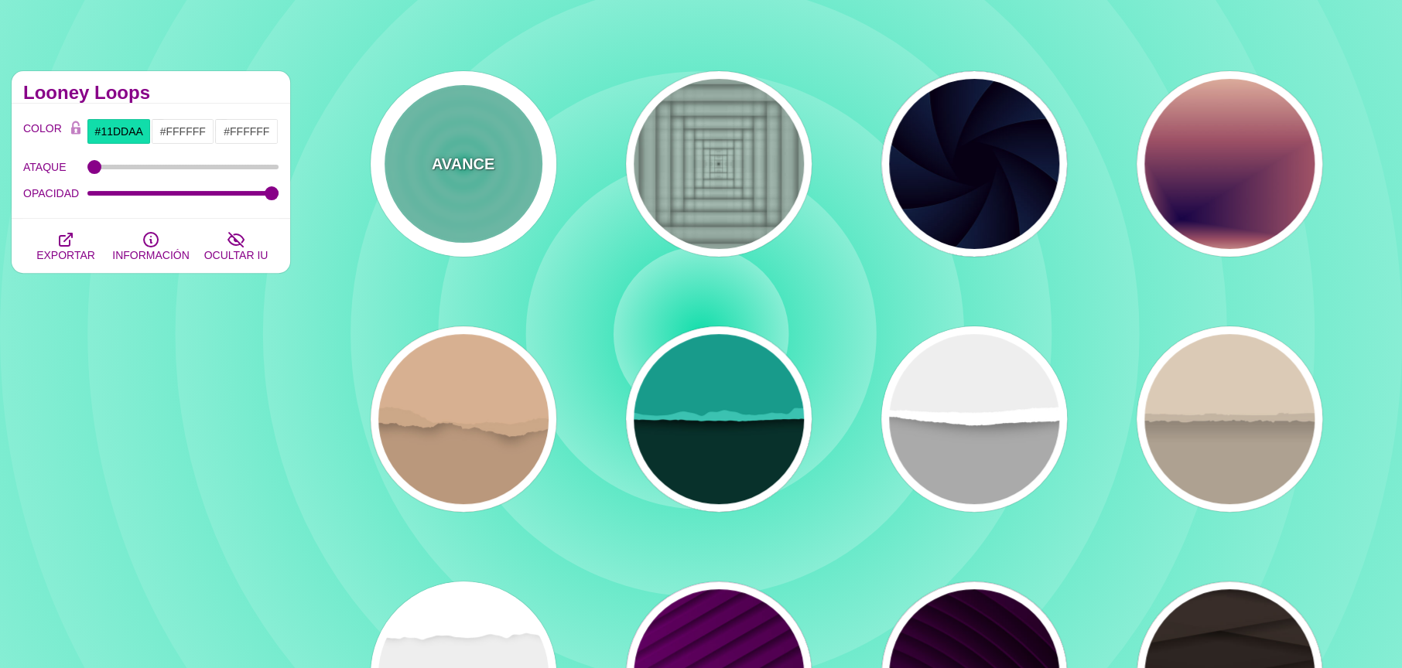
scroll to position [114, 0]
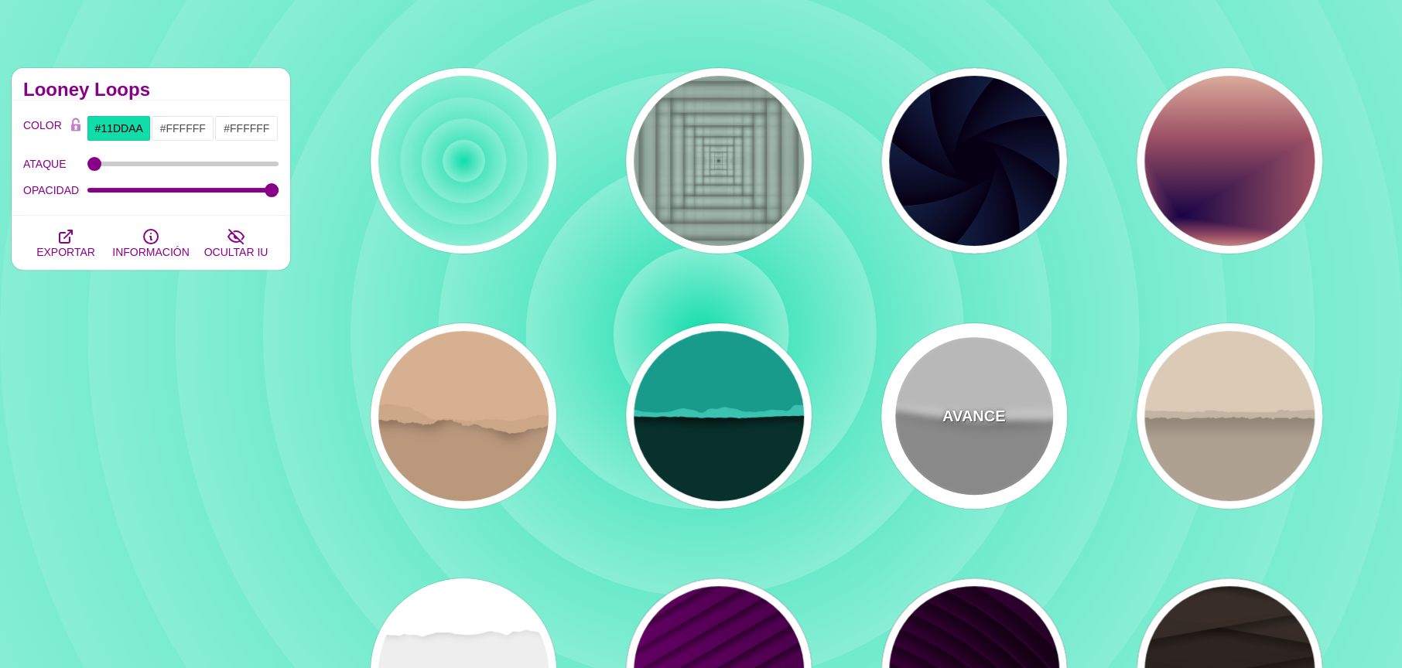
click at [981, 385] on div "AVANCE" at bounding box center [974, 416] width 186 height 186
type input "#AAAAAA"
type input "#EEEEEE"
type input "0"
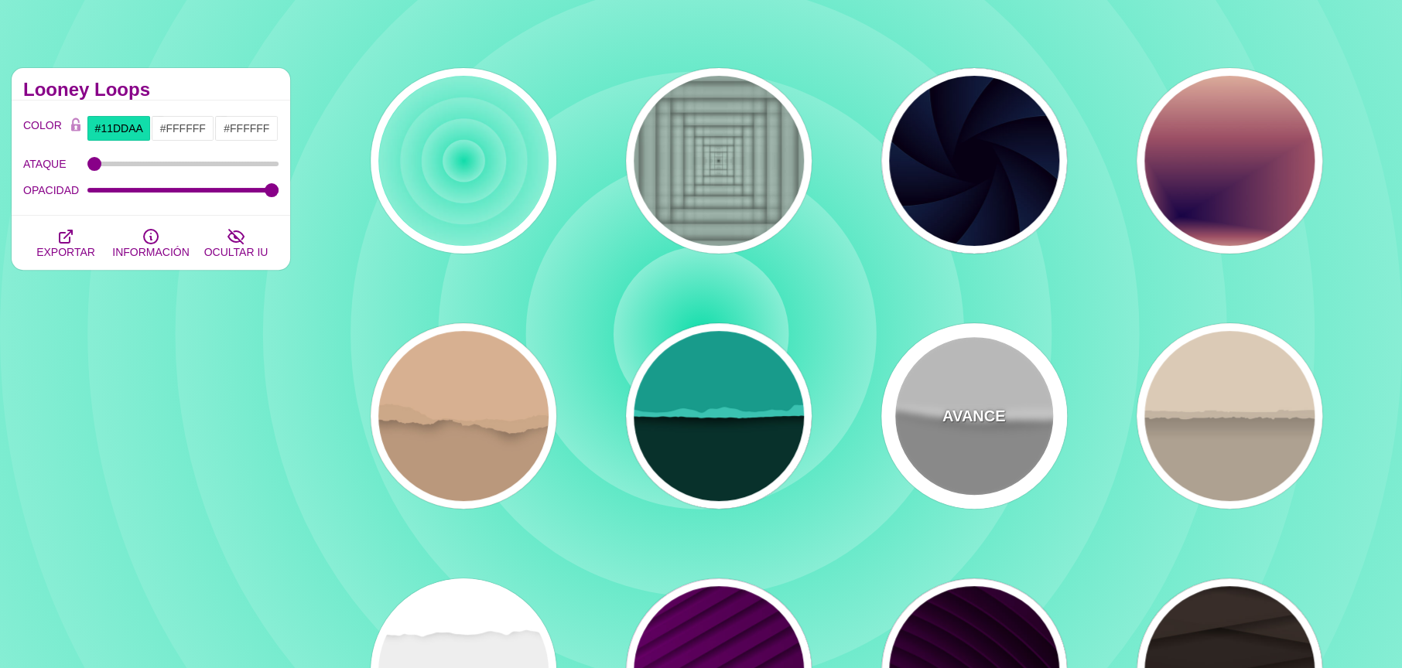
type input "0.5"
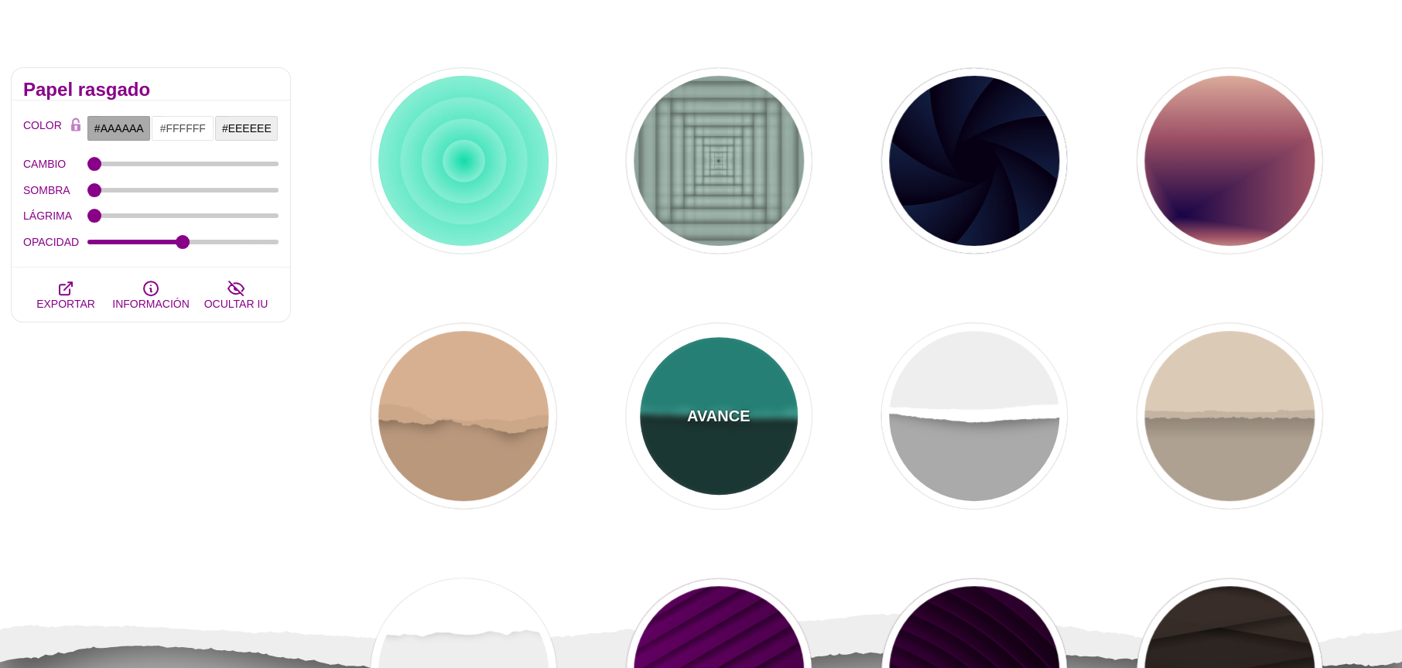
click at [748, 414] on font "AVANCE" at bounding box center [718, 416] width 63 height 17
type input "#08312B"
type input "#189B8A"
type input "#3BC3B0"
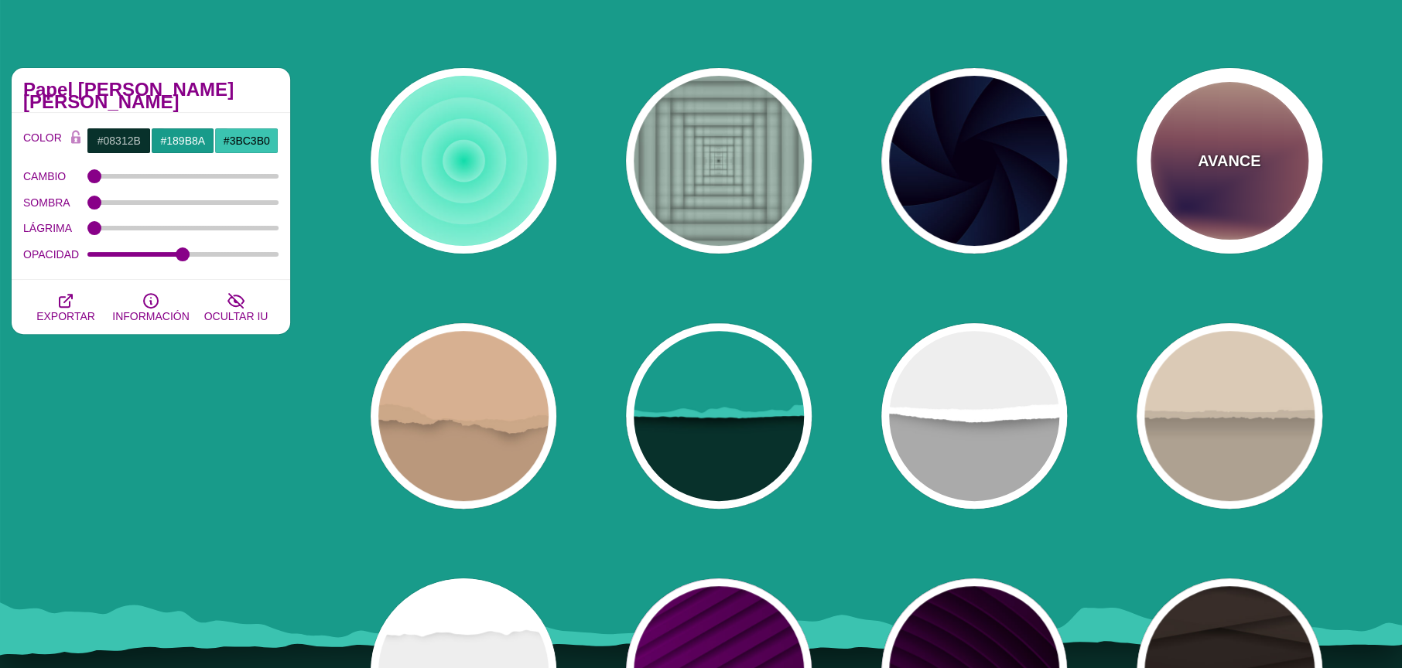
click at [1172, 177] on div "AVANCE" at bounding box center [1230, 161] width 186 height 186
type input "#EEC6AB"
type input "#170346"
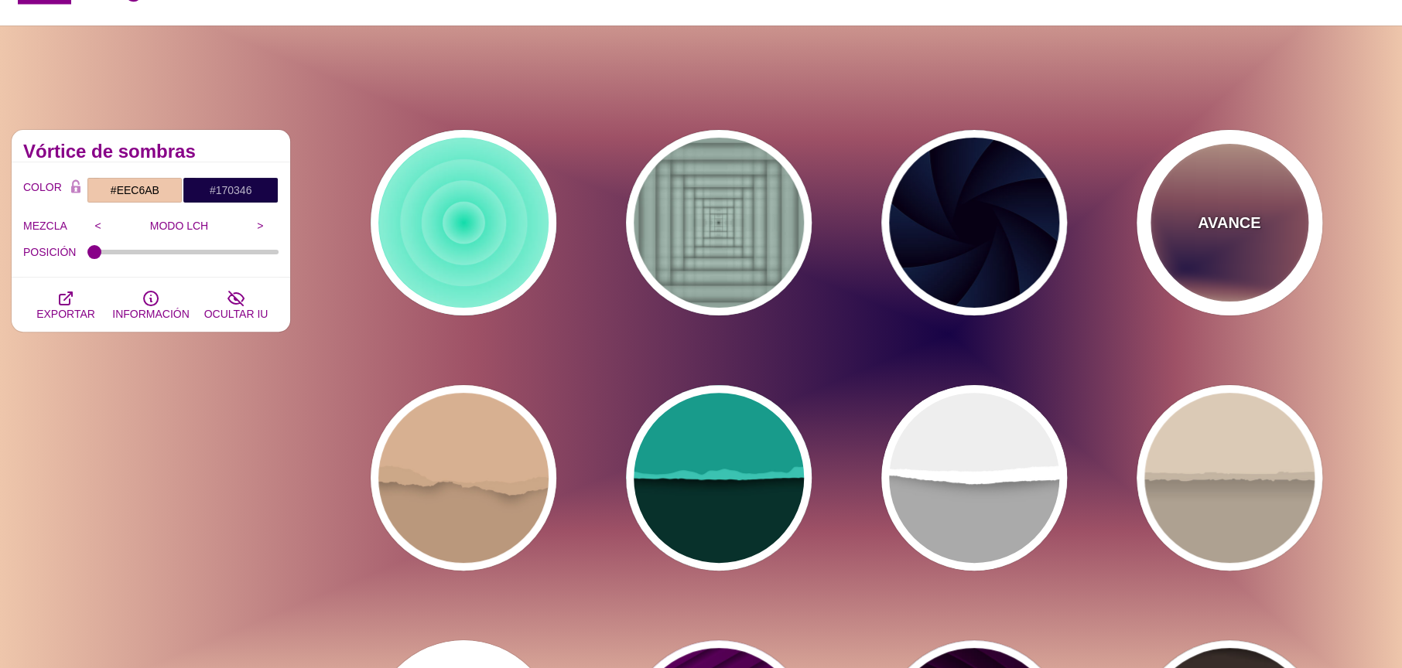
scroll to position [0, 0]
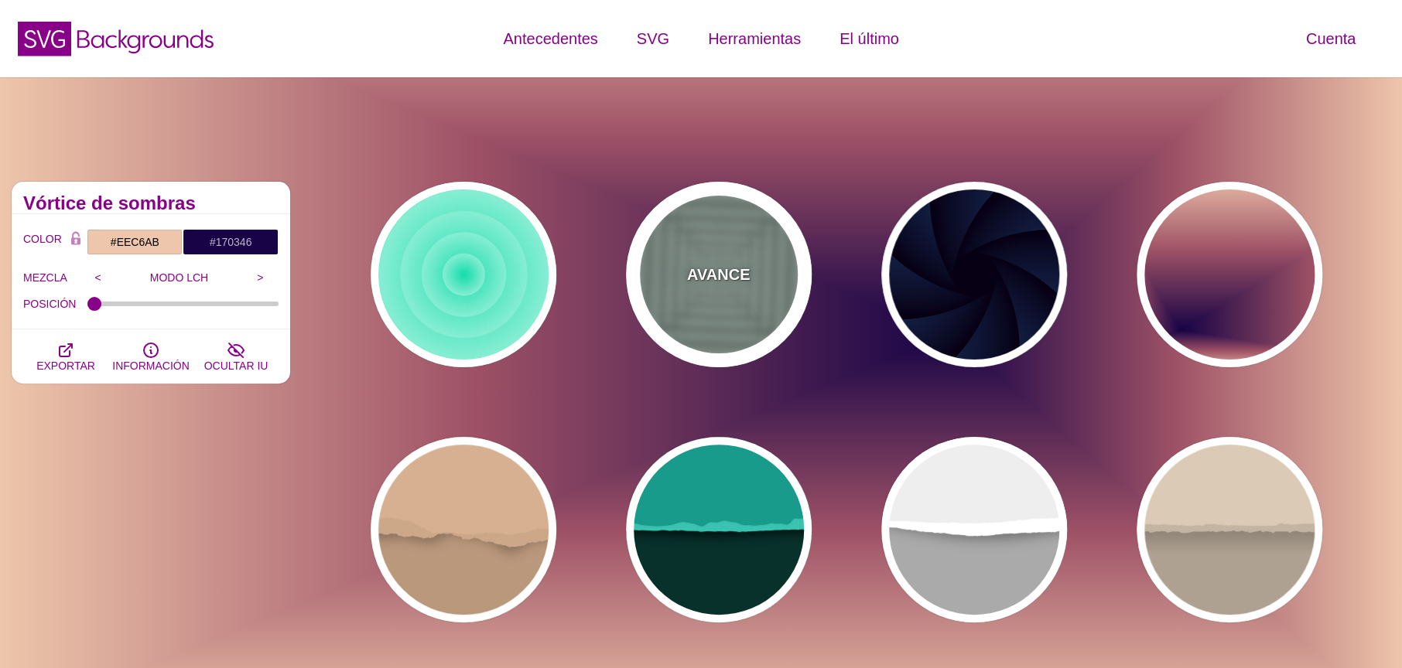
click at [731, 255] on div "AVANCE" at bounding box center [719, 275] width 186 height 186
type input "#ABC3B9"
type input "0.5"
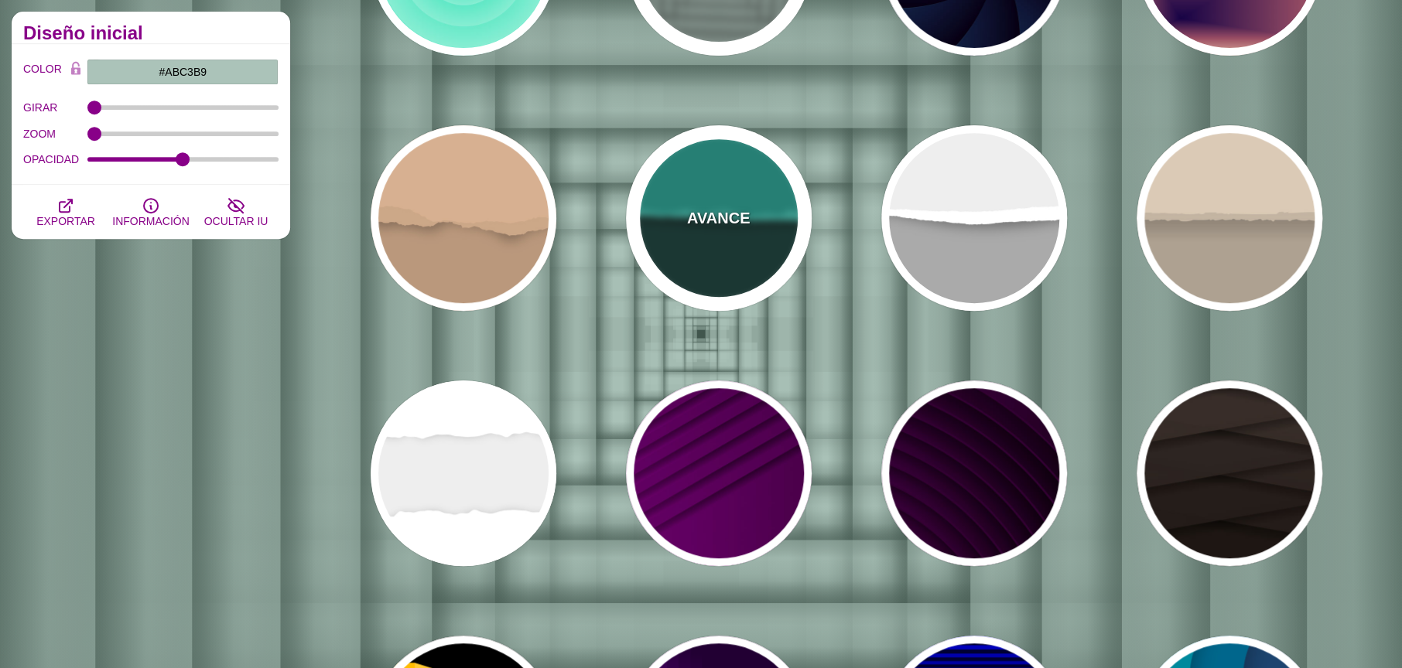
scroll to position [346, 0]
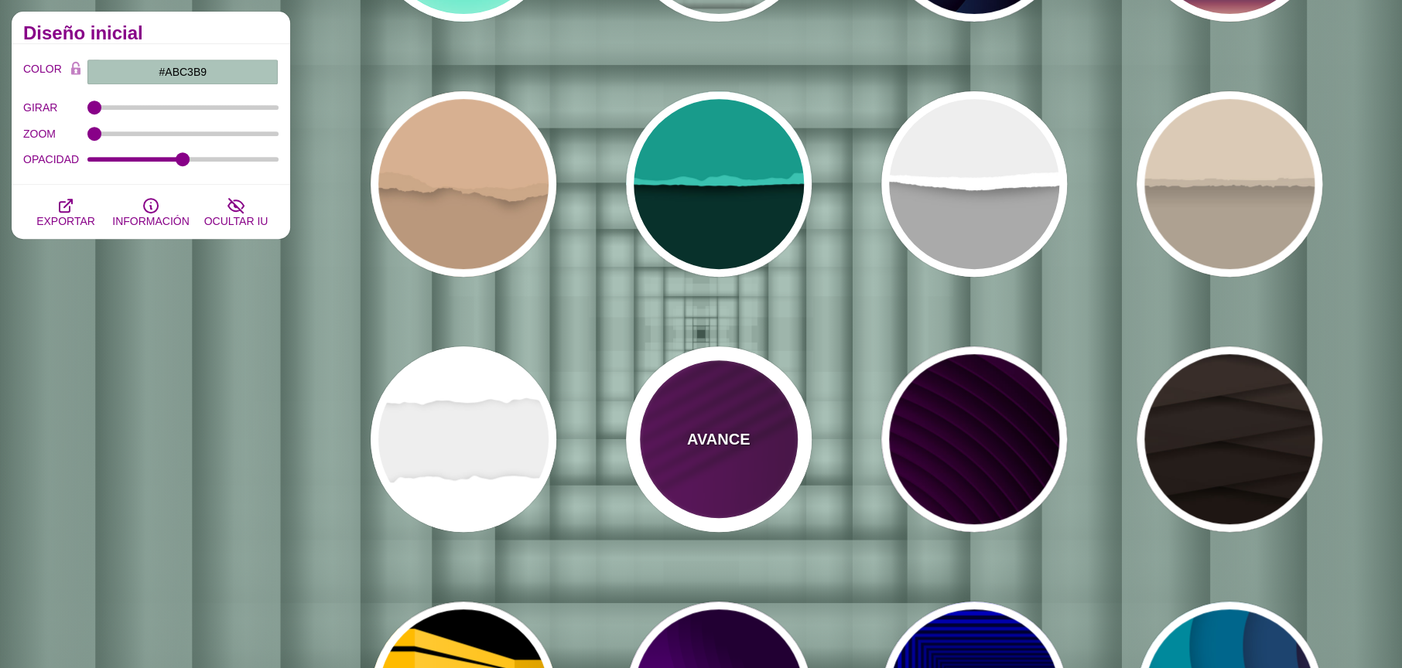
click at [670, 431] on div "AVANCE" at bounding box center [719, 440] width 186 height 186
type input "#330033"
type input "#770077"
type input "#000000"
type input "1"
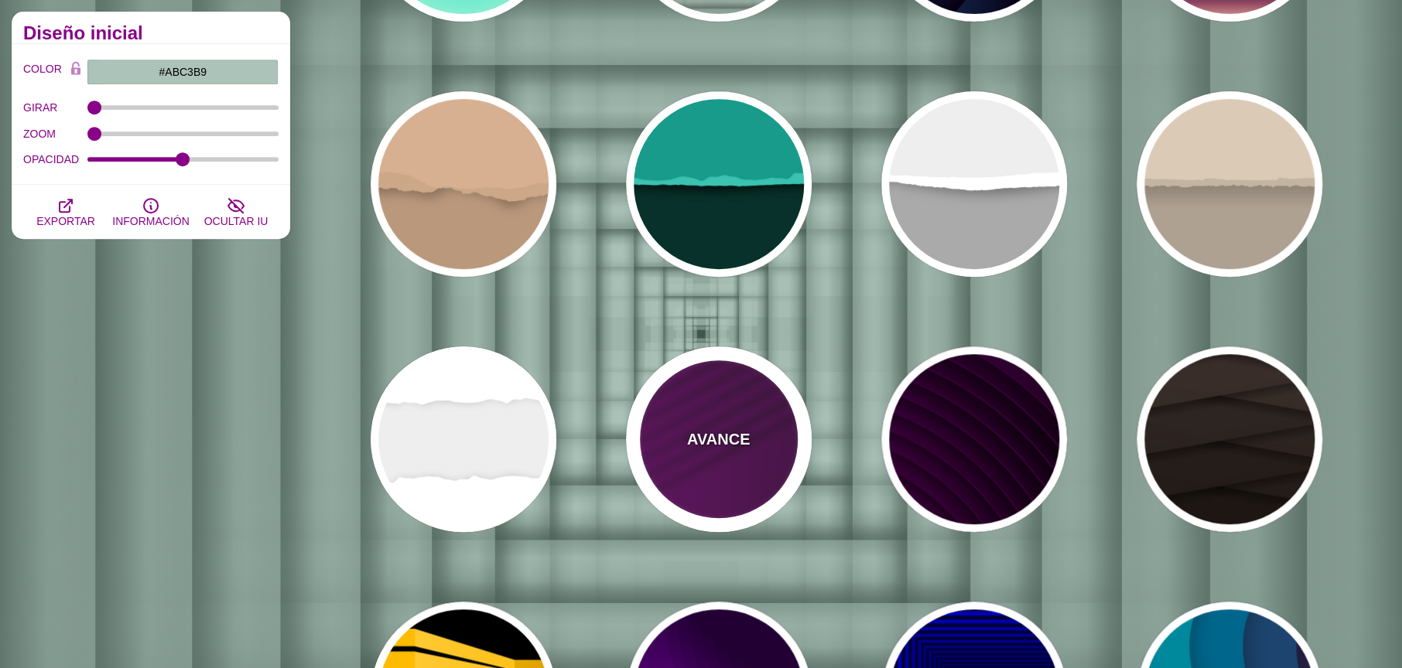
type input "1"
type input "0.5"
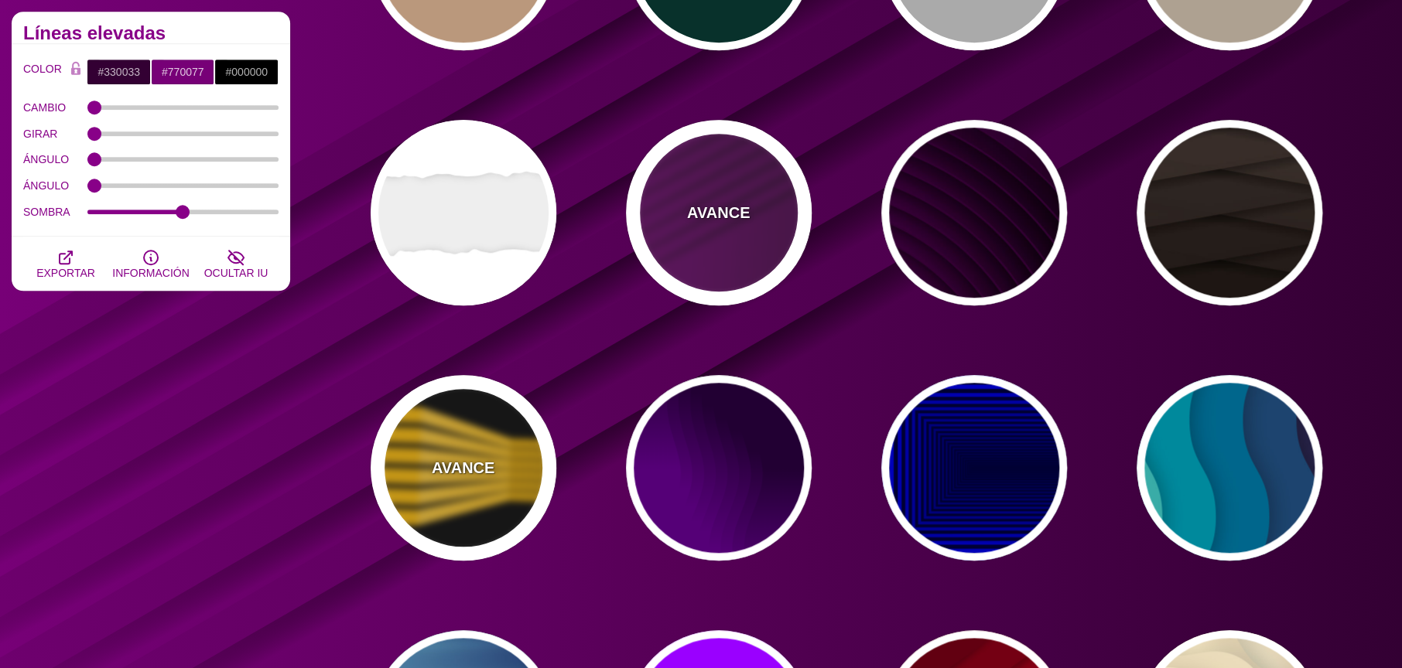
scroll to position [577, 0]
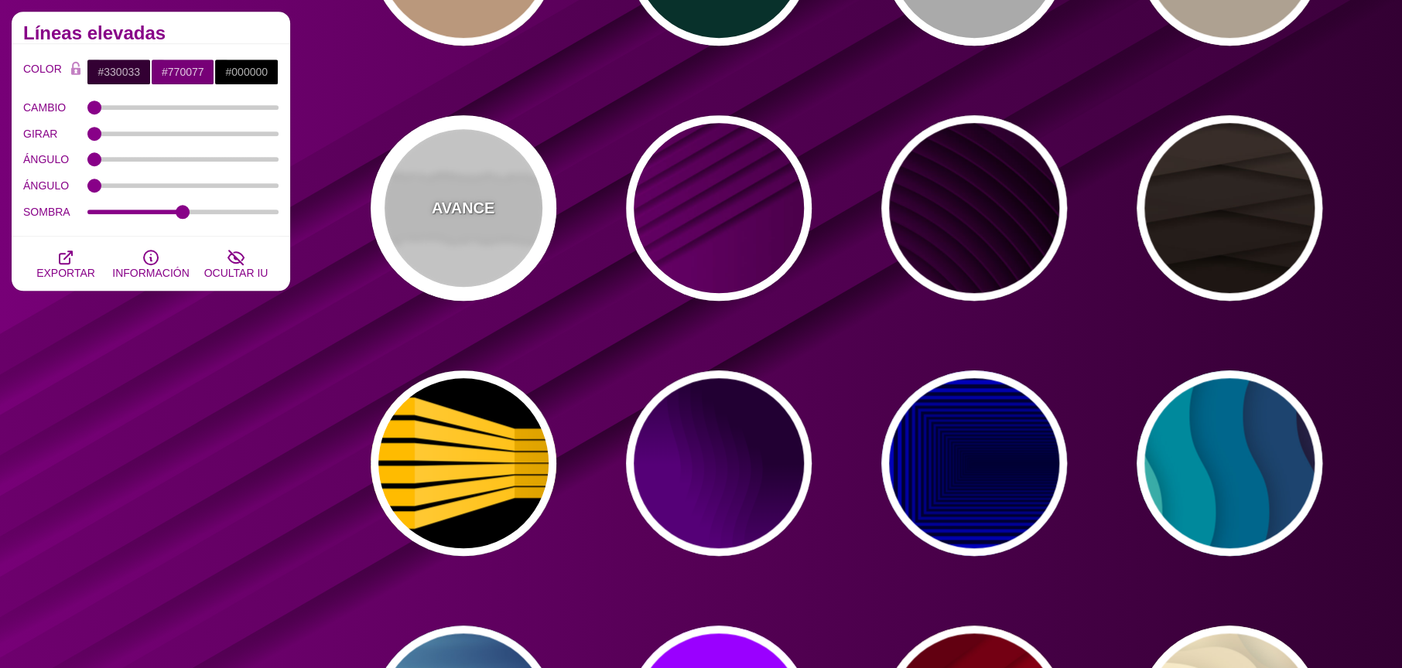
click at [398, 240] on div "AVANCE" at bounding box center [464, 208] width 186 height 186
type input "#EEEEEE"
type input "#FFFFFF"
type input "0.2"
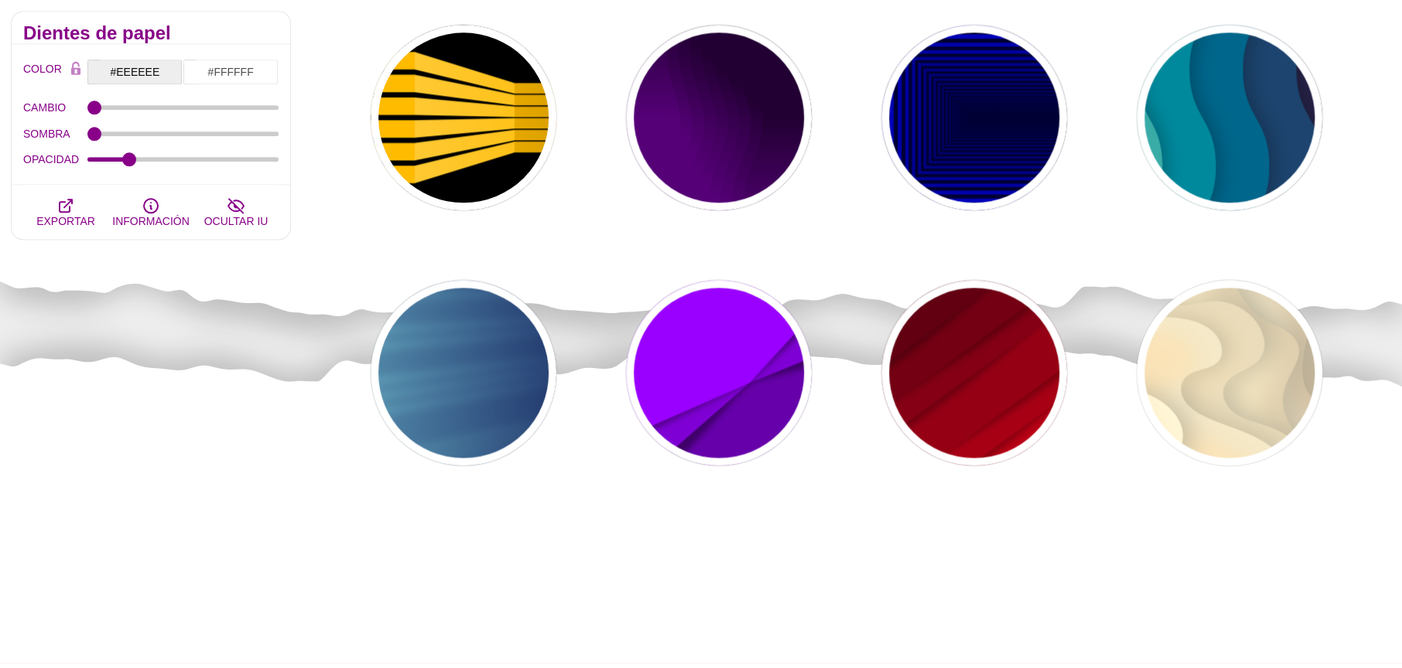
scroll to position [926, 0]
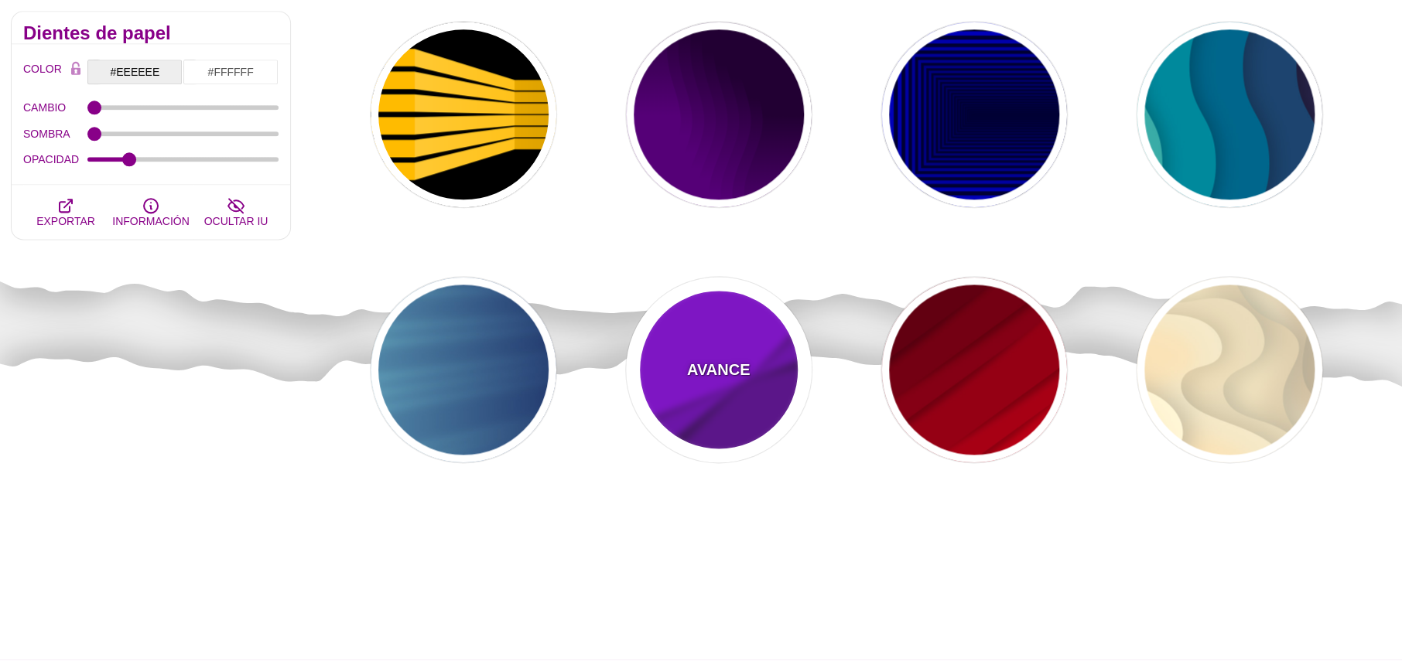
click at [755, 388] on div "AVANCE" at bounding box center [719, 370] width 186 height 186
type input "#9900FF"
type input "#6600AA"
type input "0.5"
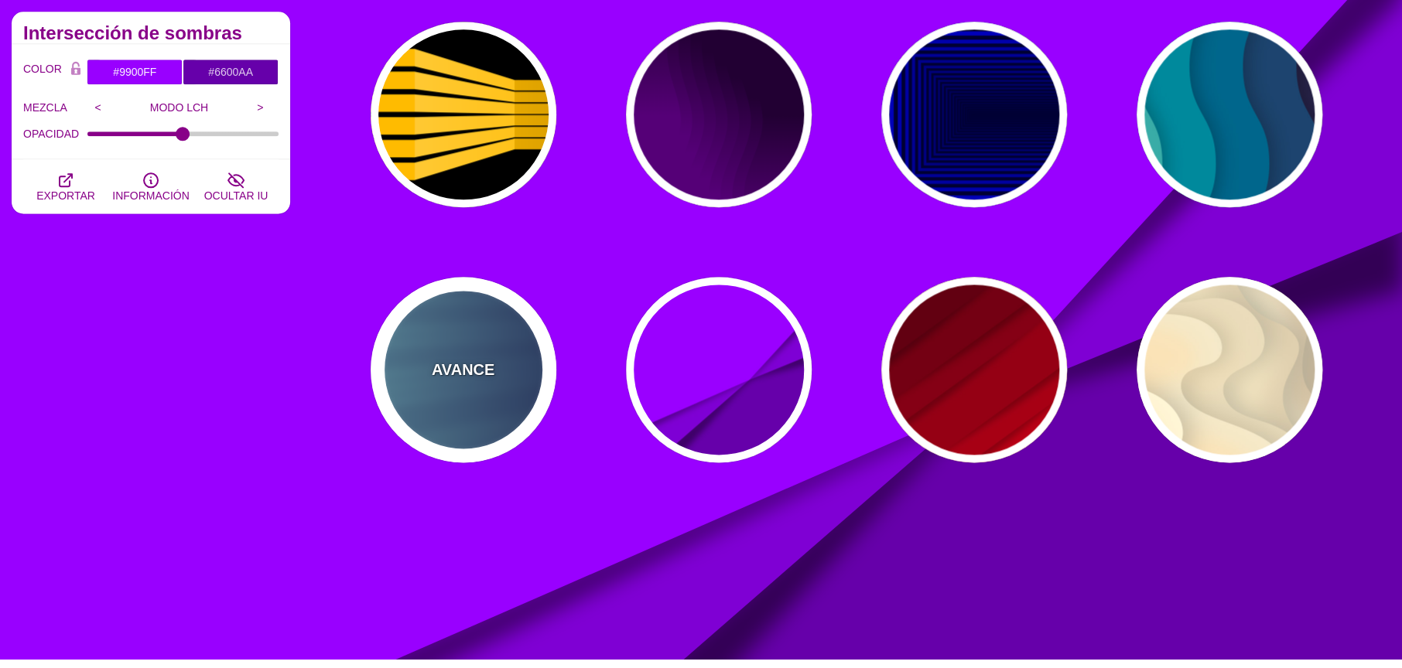
click at [470, 383] on div "AVANCE" at bounding box center [464, 370] width 186 height 186
type input "#000044"
type input "#99FFFF"
type input "1"
type input "0.25"
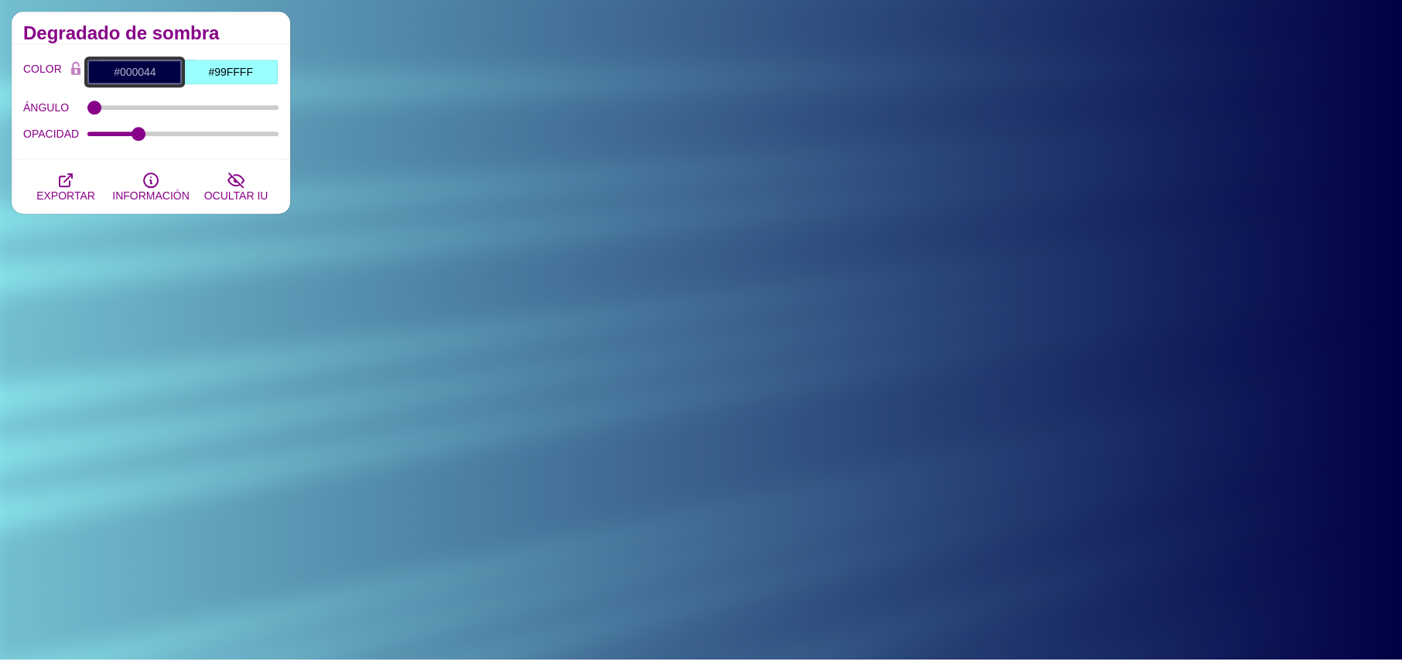
click at [132, 73] on input "#000044" at bounding box center [135, 72] width 96 height 26
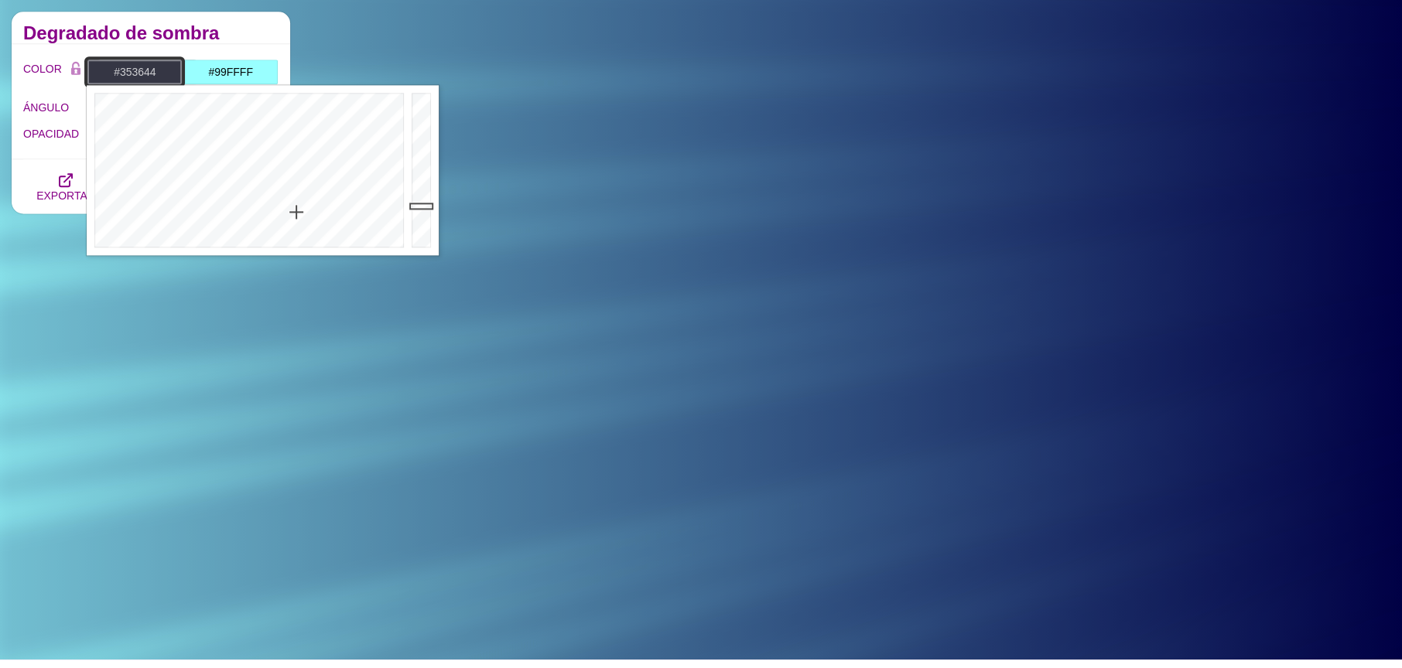
click at [296, 212] on div at bounding box center [247, 170] width 321 height 170
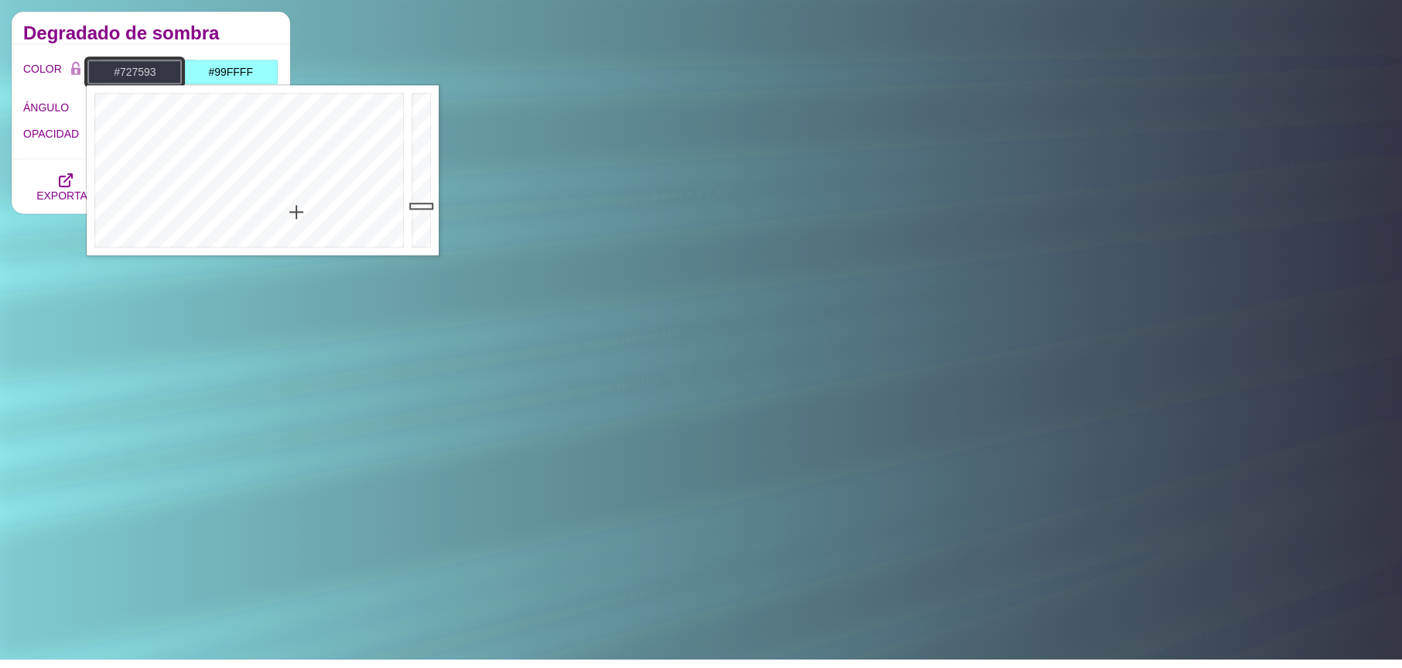
click at [419, 158] on div at bounding box center [423, 170] width 31 height 170
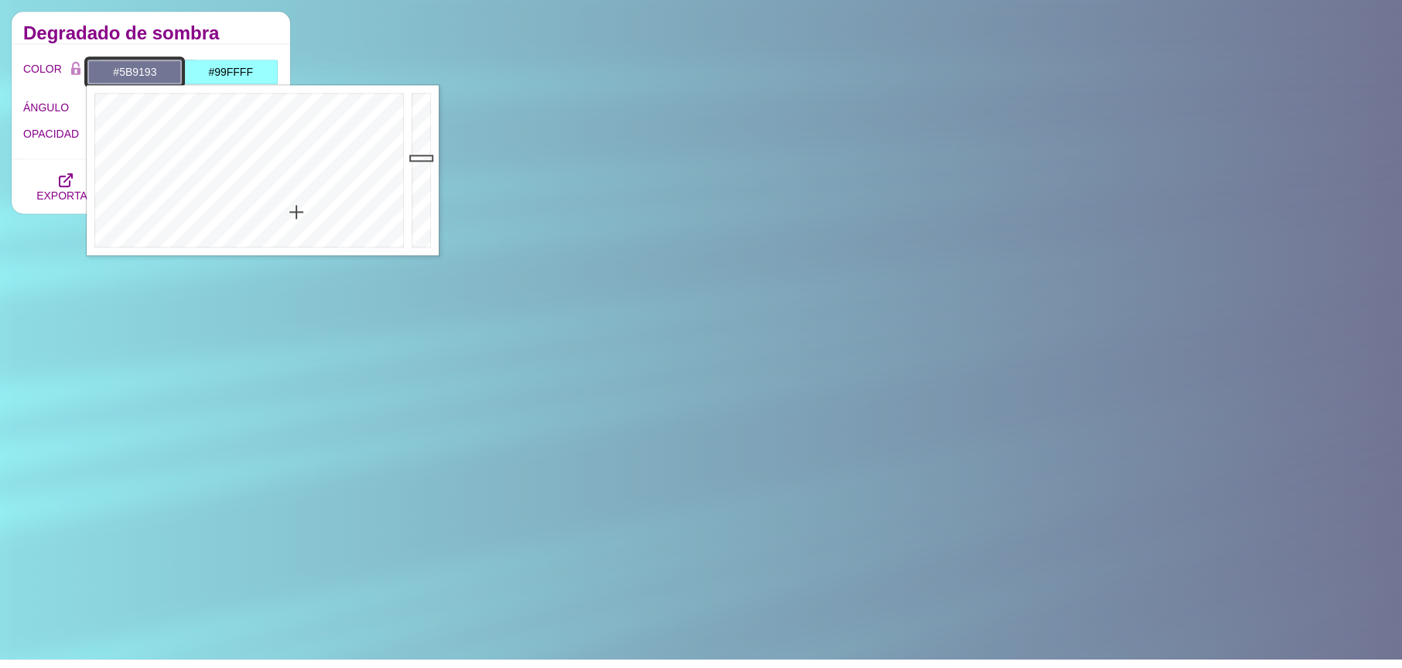
click at [251, 188] on div at bounding box center [247, 170] width 321 height 170
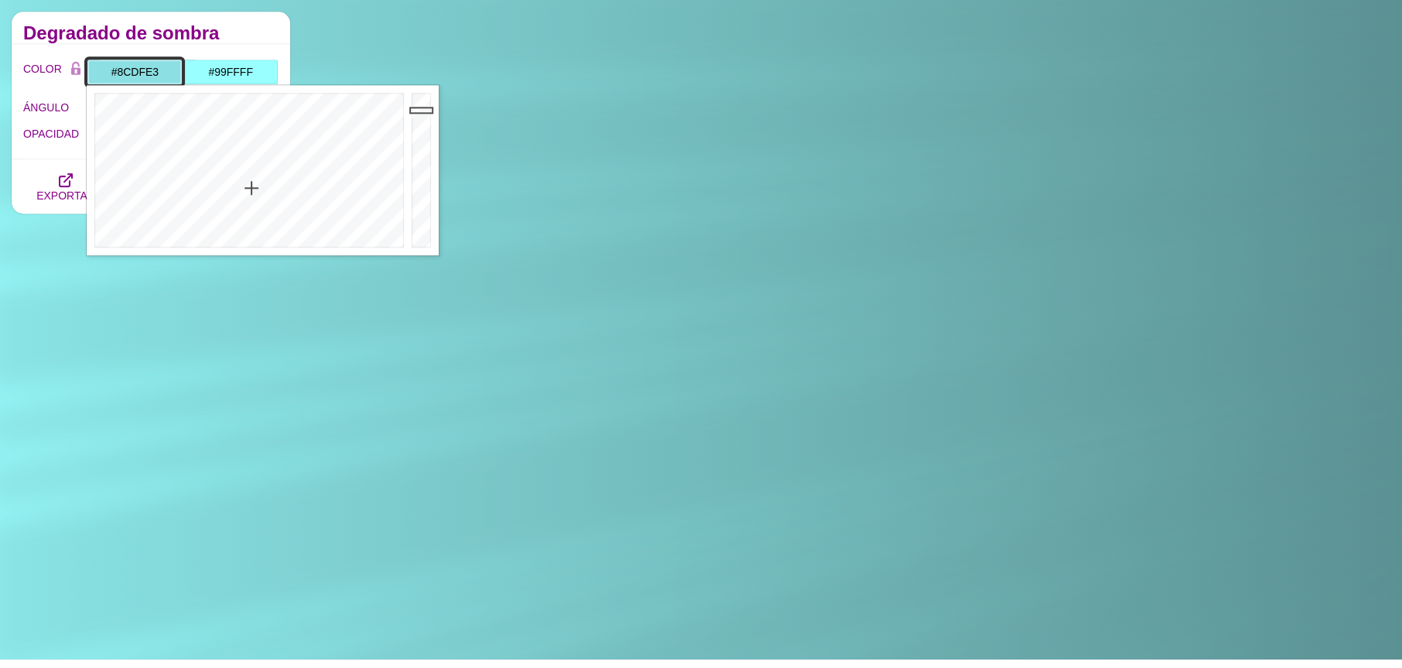
click at [422, 110] on div at bounding box center [423, 170] width 31 height 170
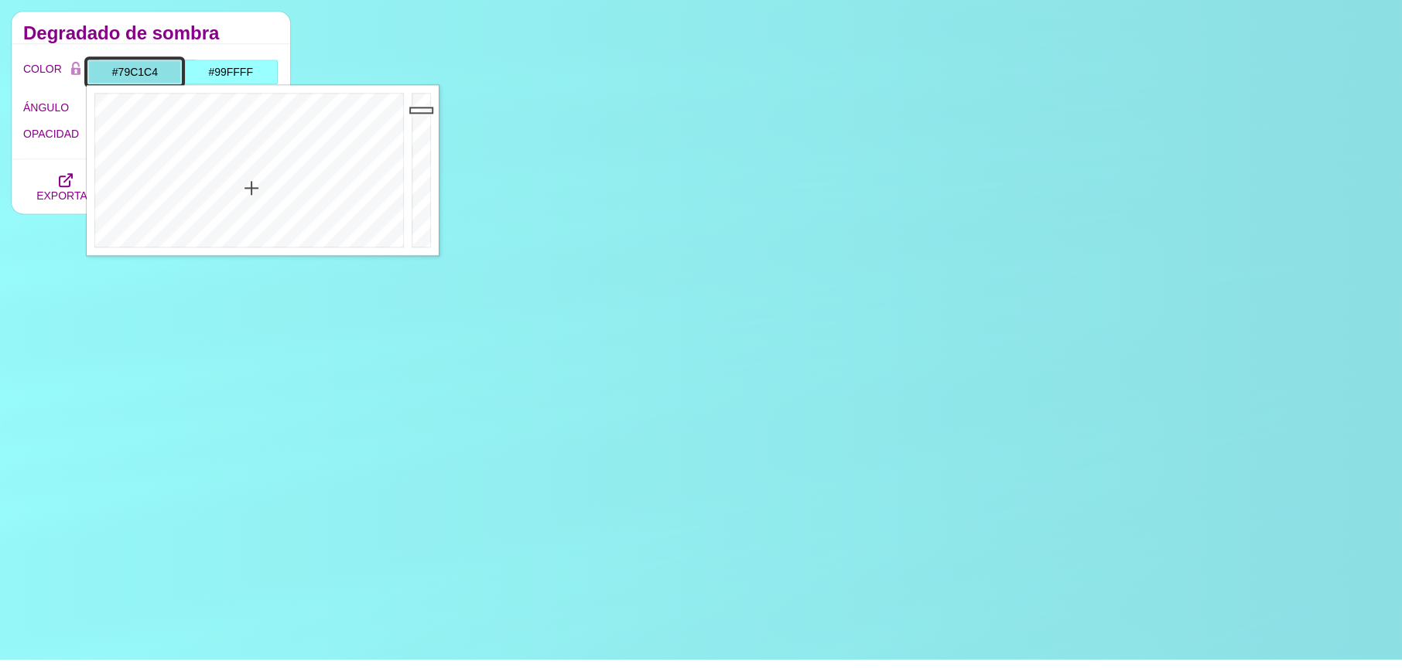
drag, startPoint x: 409, startPoint y: 128, endPoint x: 407, endPoint y: 136, distance: 8.1
click at [409, 128] on div at bounding box center [423, 170] width 31 height 170
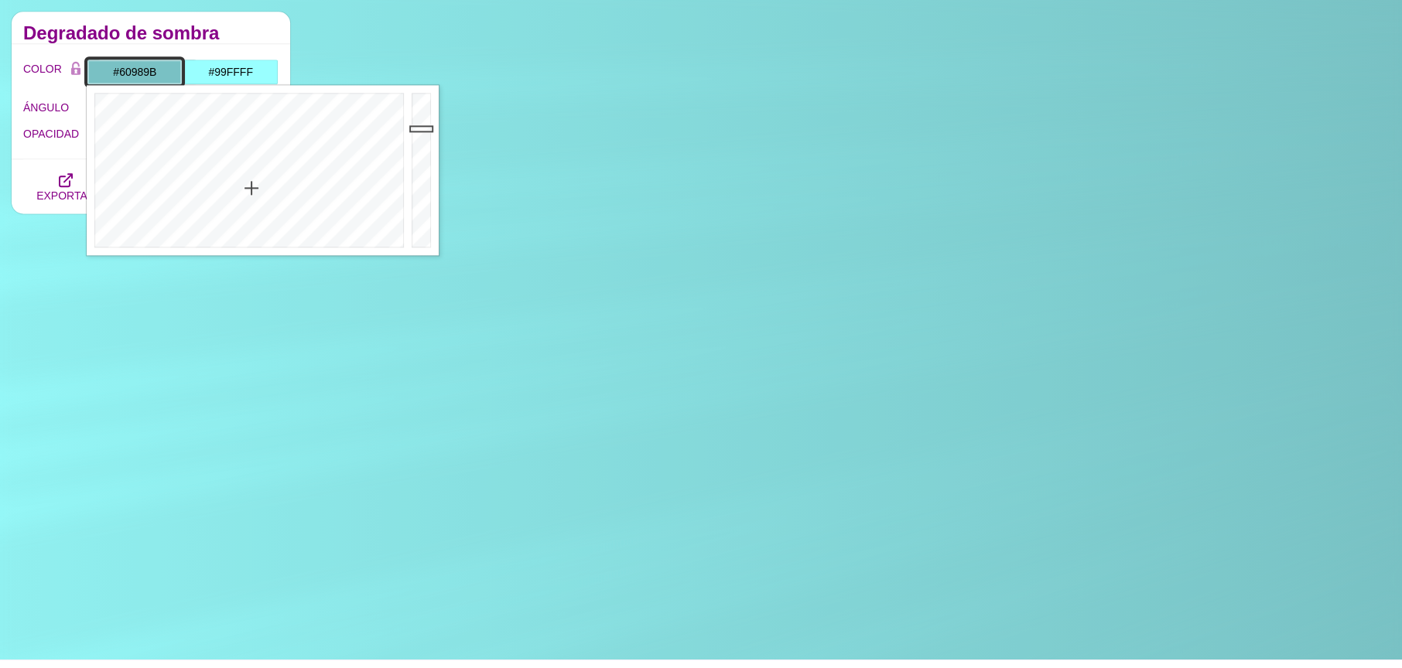
click at [415, 157] on div at bounding box center [423, 170] width 31 height 170
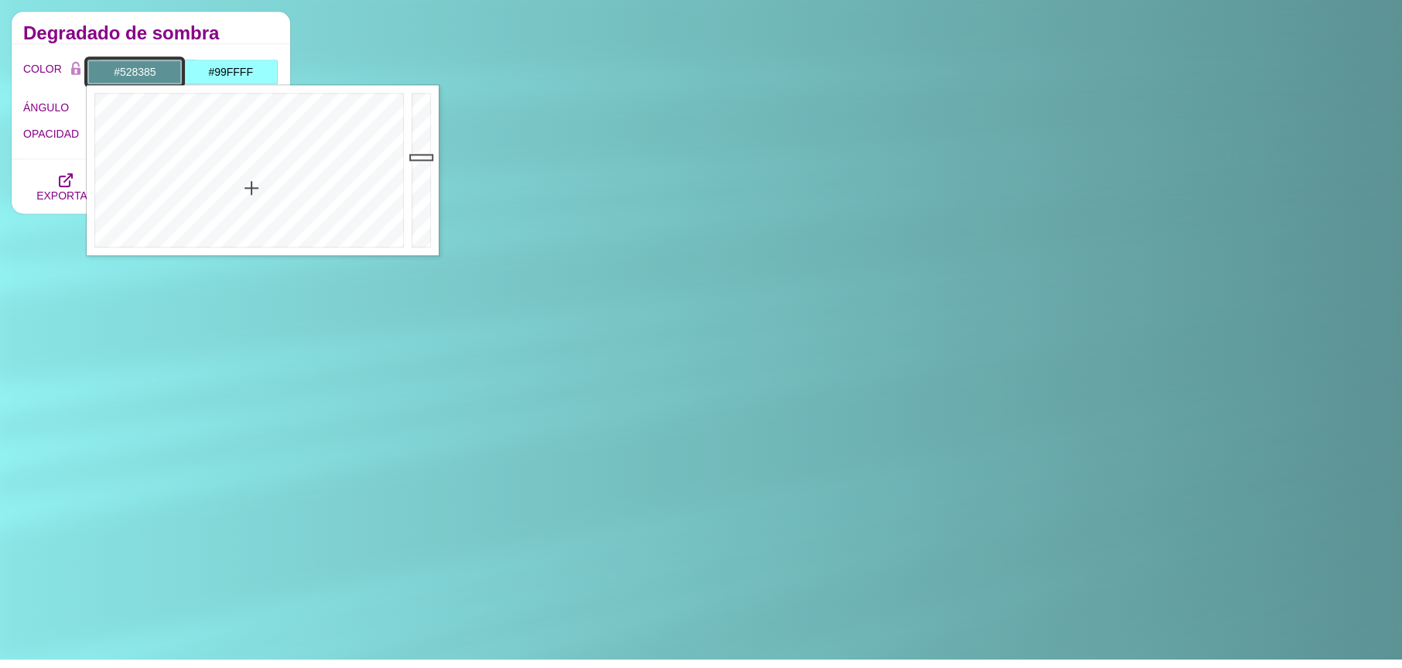
click at [419, 166] on div at bounding box center [423, 170] width 31 height 170
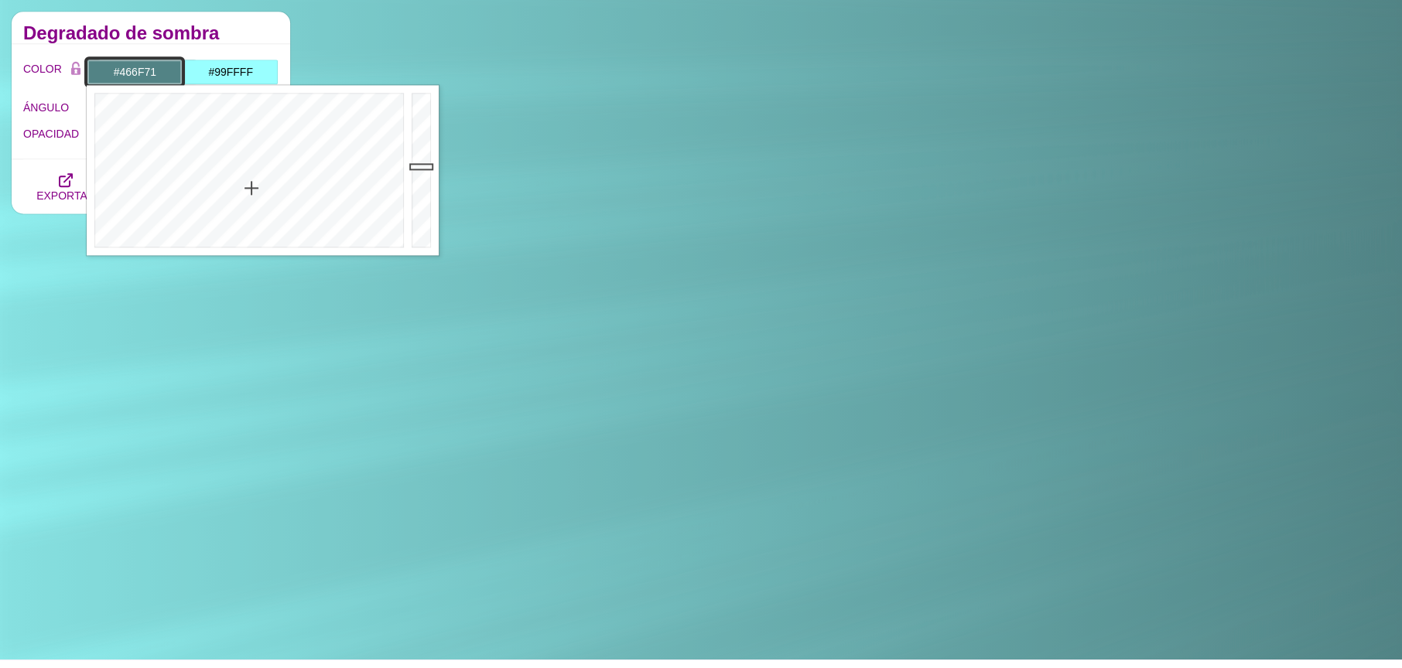
click at [421, 179] on div at bounding box center [423, 170] width 31 height 170
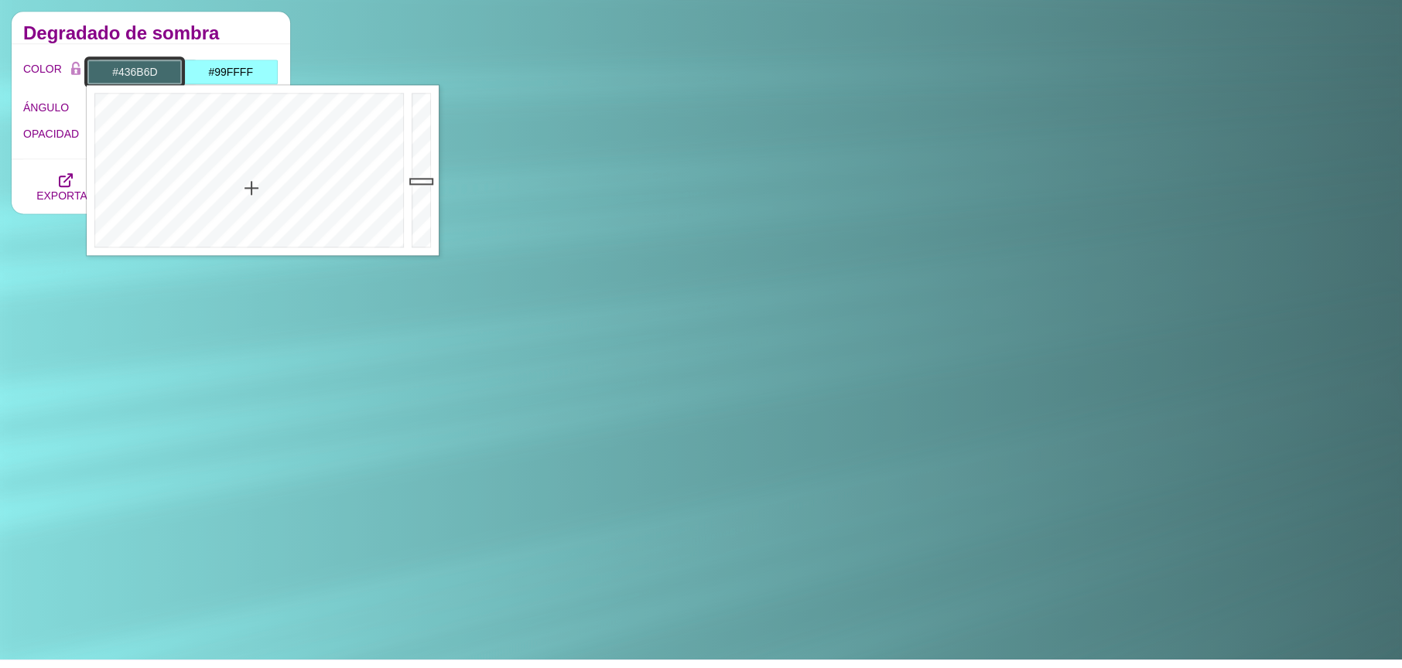
click at [420, 181] on div at bounding box center [423, 170] width 31 height 170
type input "#528385"
click at [425, 166] on div at bounding box center [423, 170] width 31 height 170
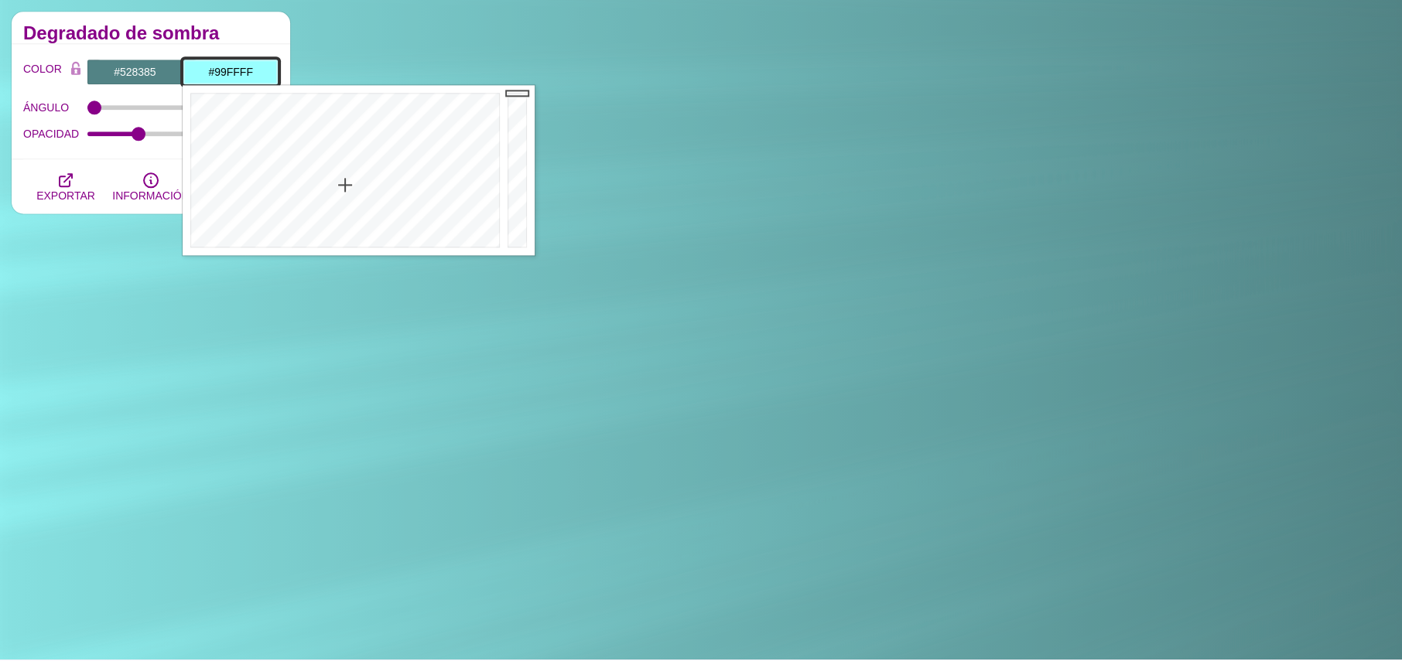
click at [220, 70] on input "#99FFFF" at bounding box center [231, 72] width 96 height 26
click at [344, 166] on div at bounding box center [343, 170] width 321 height 170
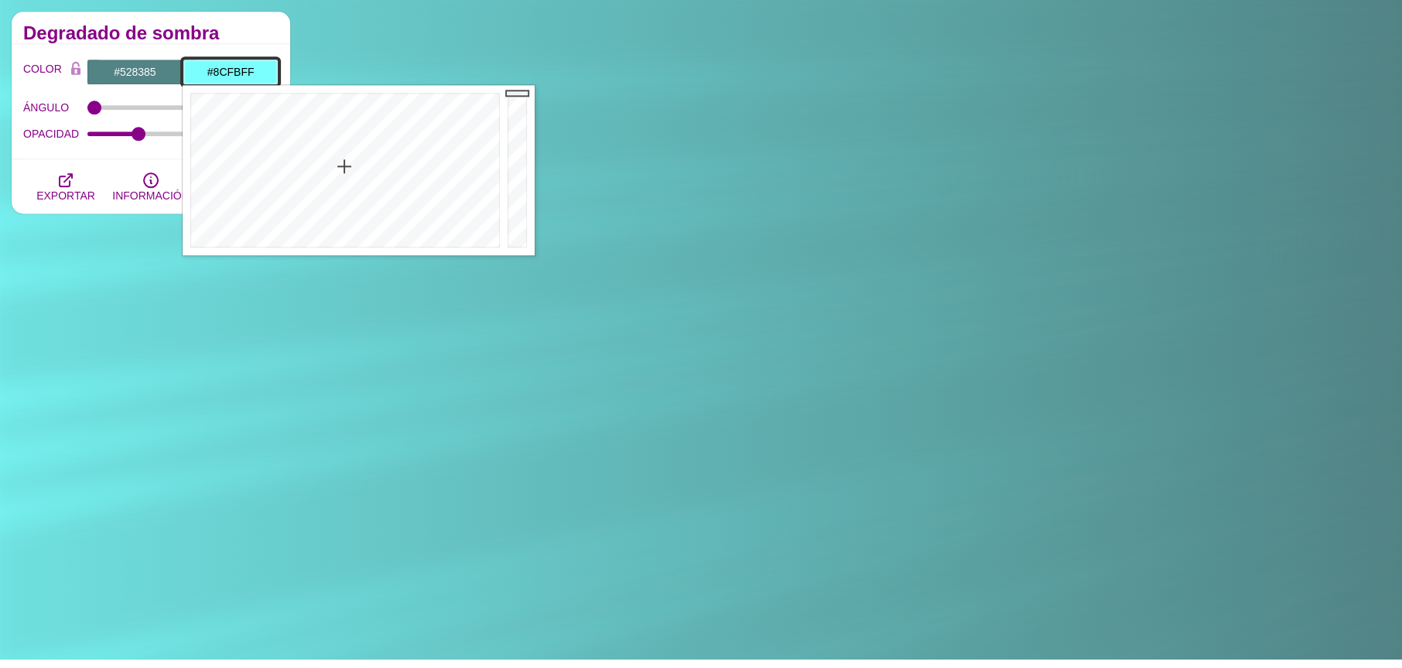
click at [347, 177] on div at bounding box center [343, 170] width 321 height 170
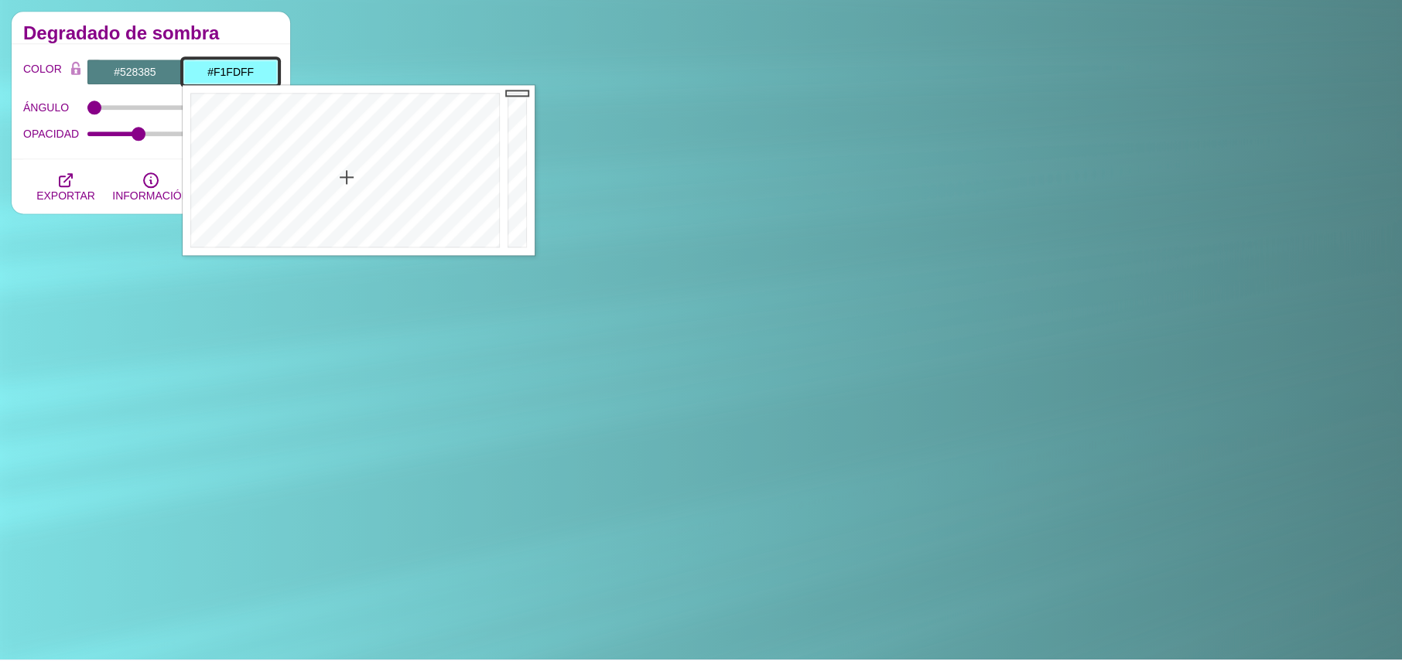
click at [354, 238] on div at bounding box center [343, 170] width 321 height 170
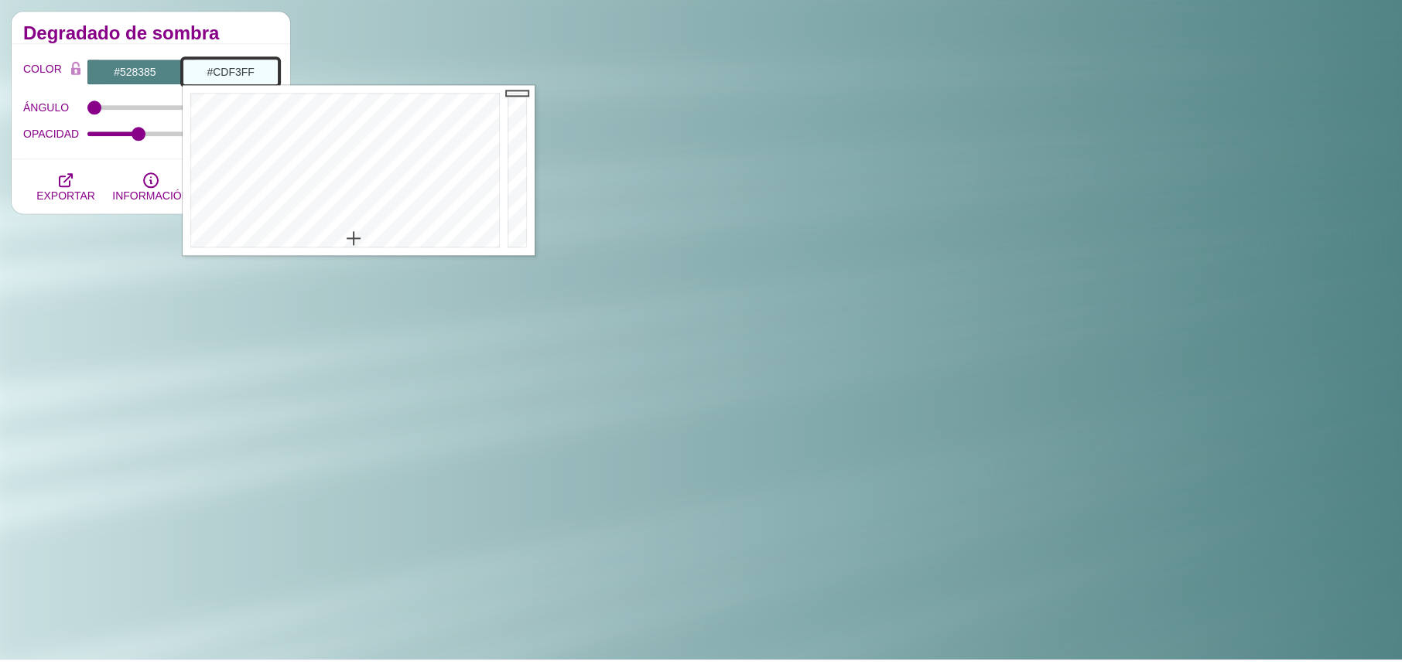
click at [357, 217] on div at bounding box center [343, 170] width 321 height 170
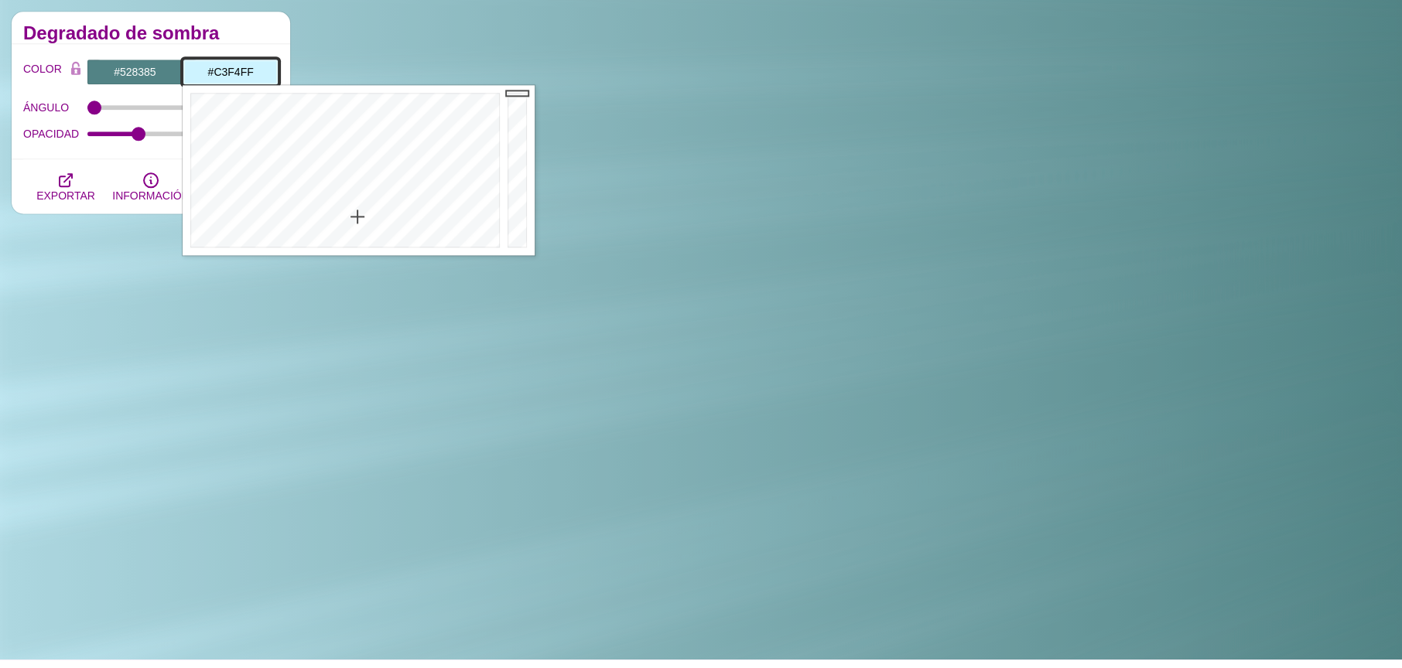
type input "#C2F4FF"
click at [354, 210] on div at bounding box center [343, 170] width 321 height 170
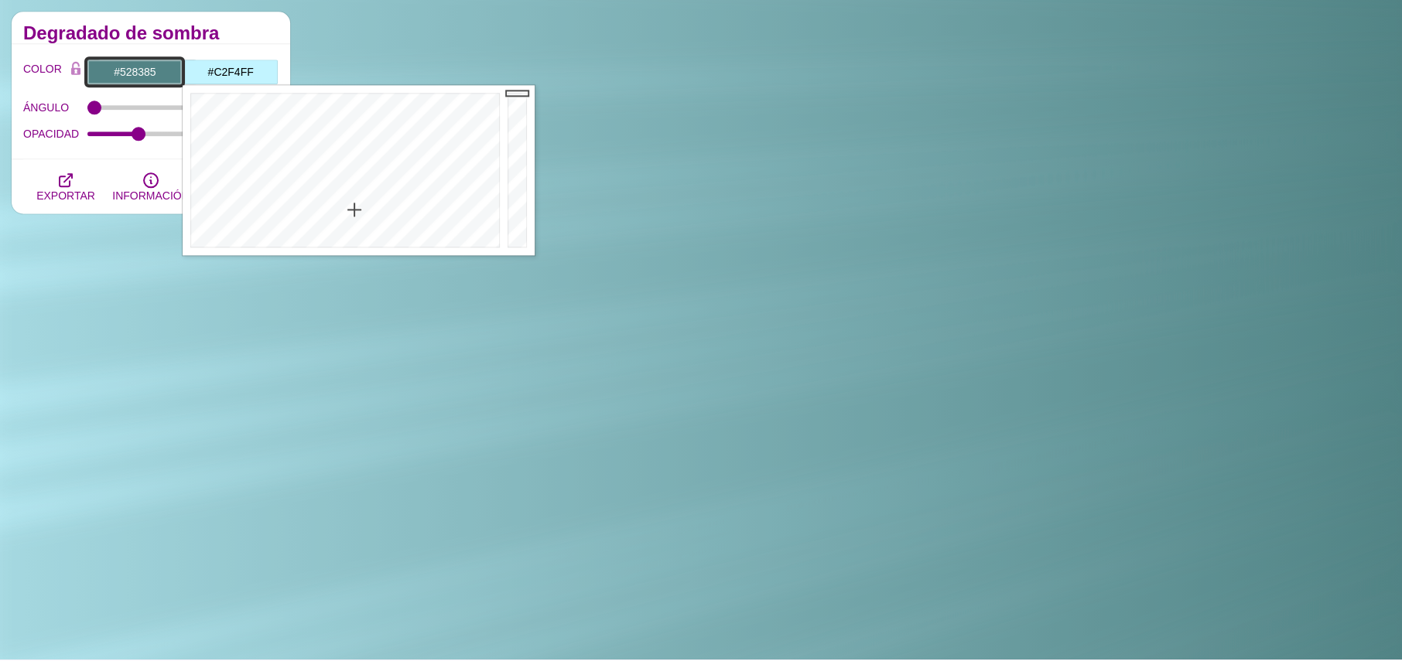
click at [143, 74] on input "#528385" at bounding box center [135, 72] width 96 height 26
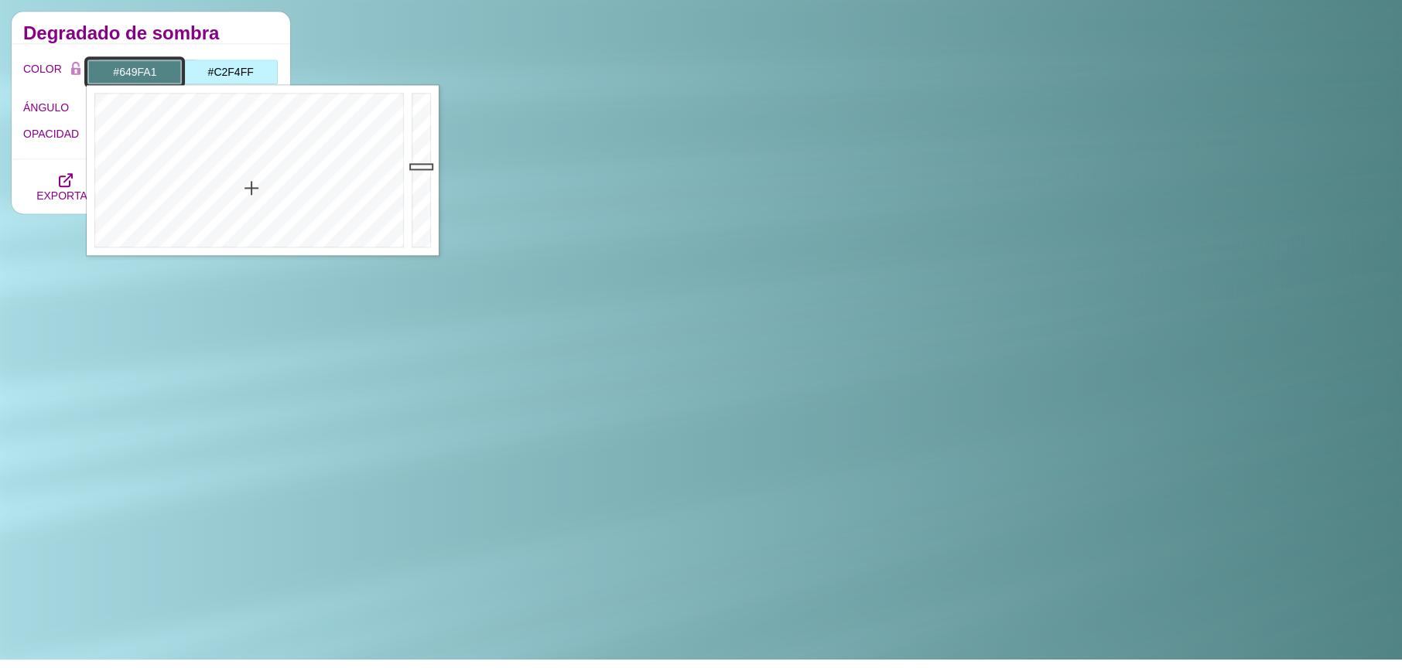
click at [426, 149] on div at bounding box center [423, 170] width 31 height 170
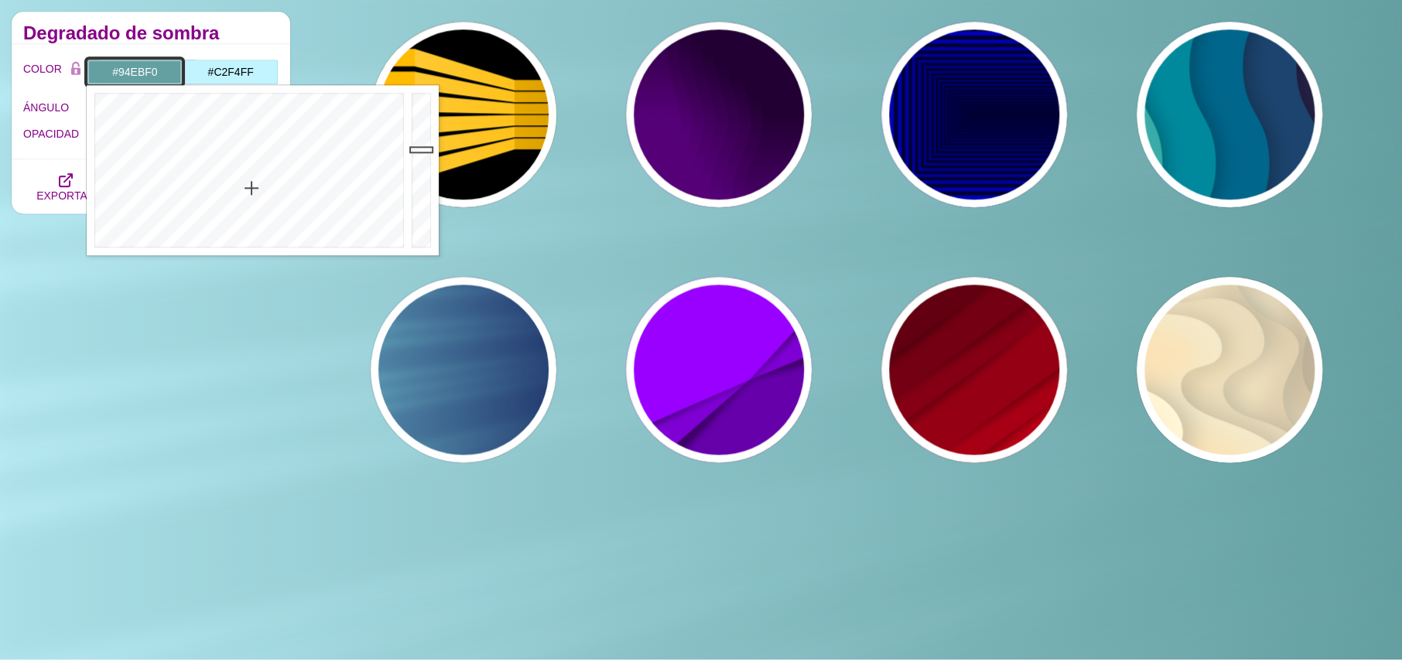
click at [420, 102] on div at bounding box center [423, 170] width 31 height 170
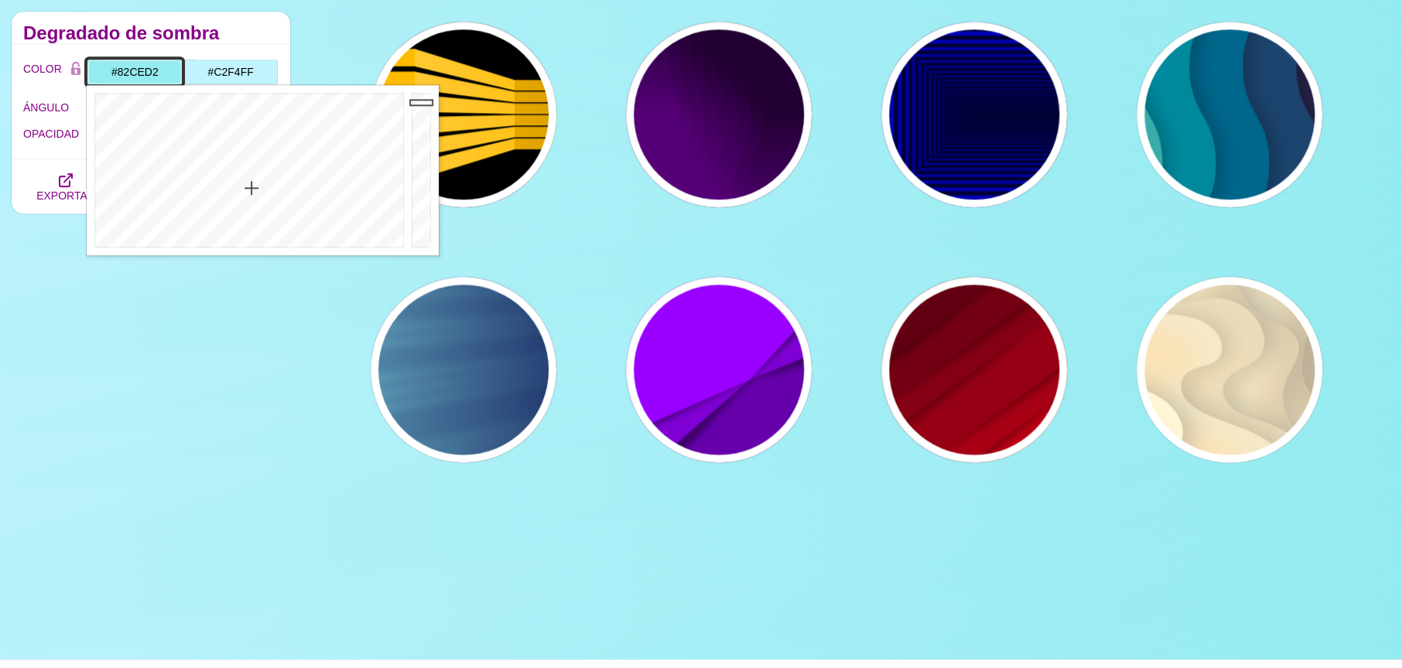
click at [422, 120] on div at bounding box center [423, 170] width 31 height 170
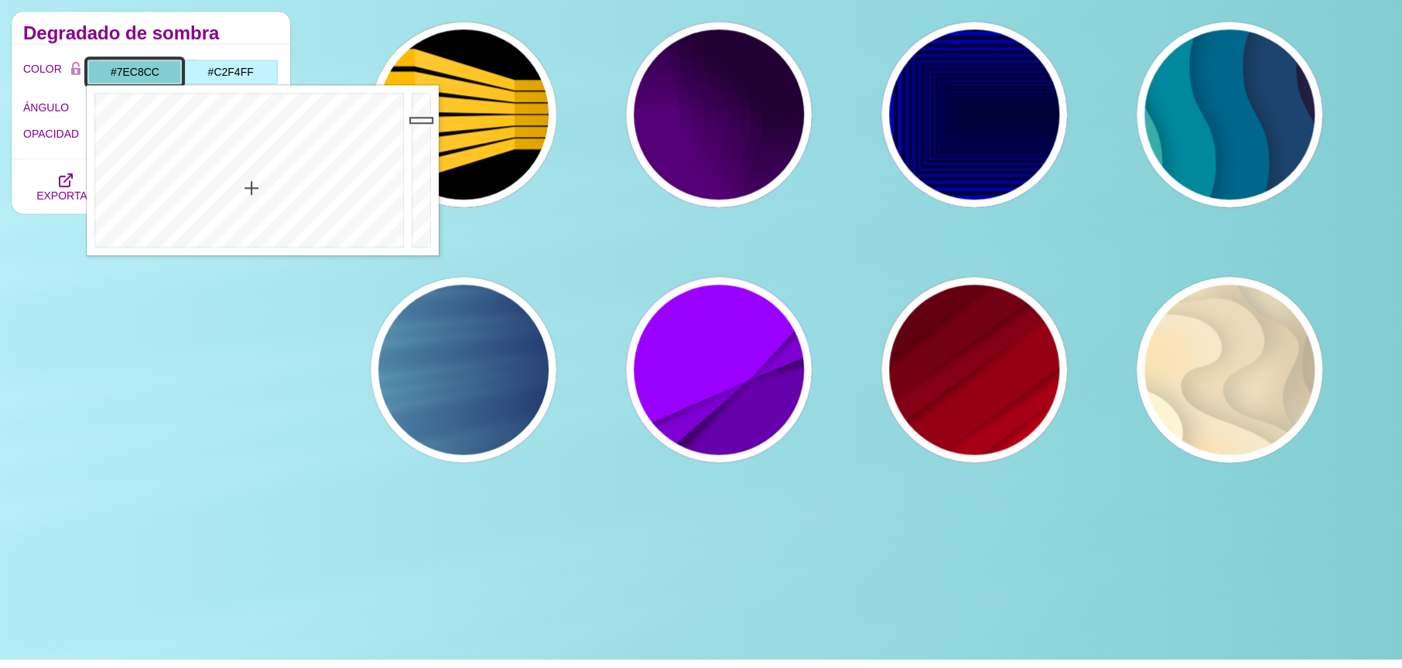
click at [422, 124] on div at bounding box center [423, 170] width 31 height 170
drag, startPoint x: 422, startPoint y: 125, endPoint x: 421, endPoint y: 142, distance: 16.3
click at [421, 127] on div at bounding box center [423, 170] width 31 height 170
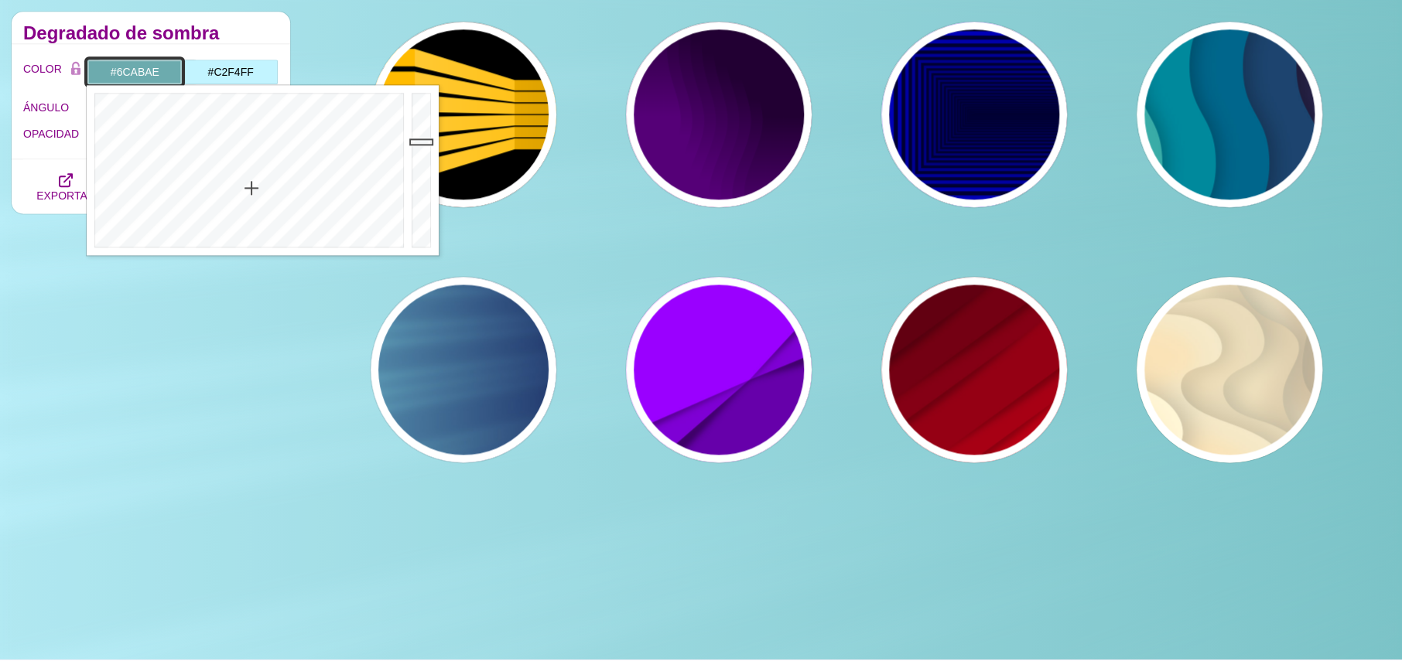
click at [421, 143] on div at bounding box center [423, 170] width 31 height 170
type input "#68A5A8"
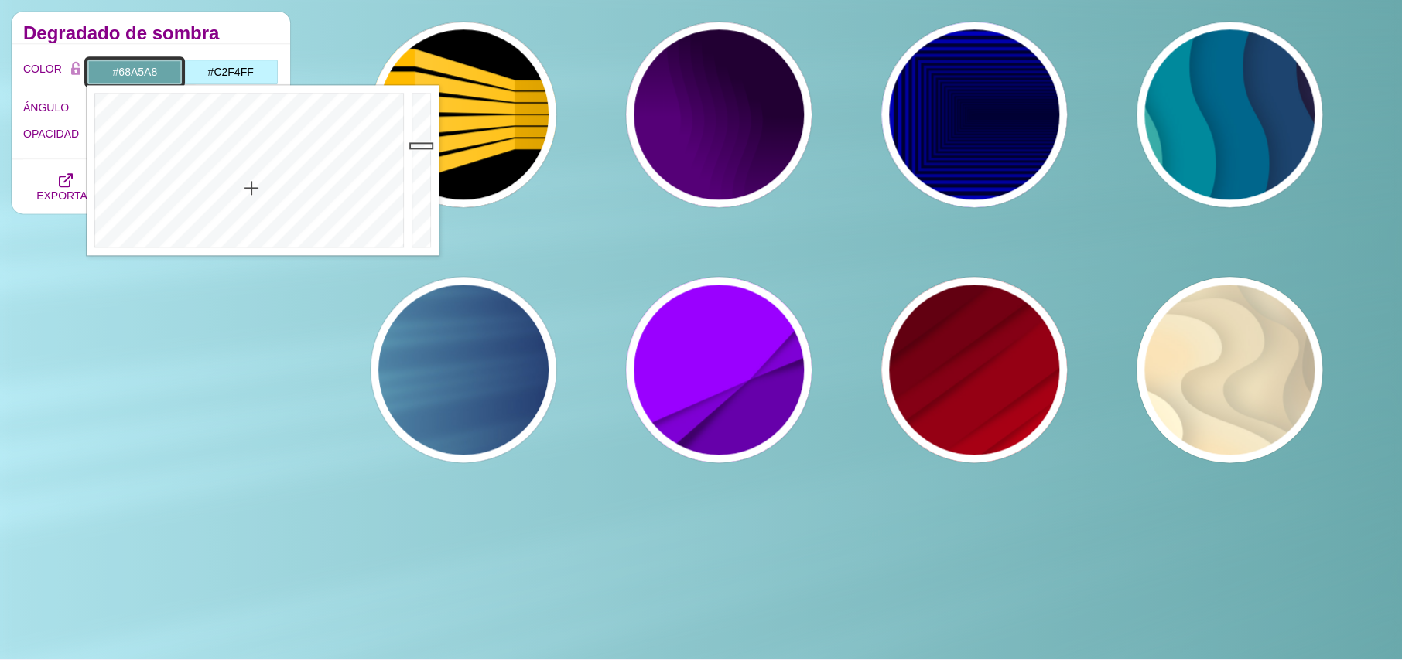
click at [420, 145] on div at bounding box center [423, 170] width 31 height 170
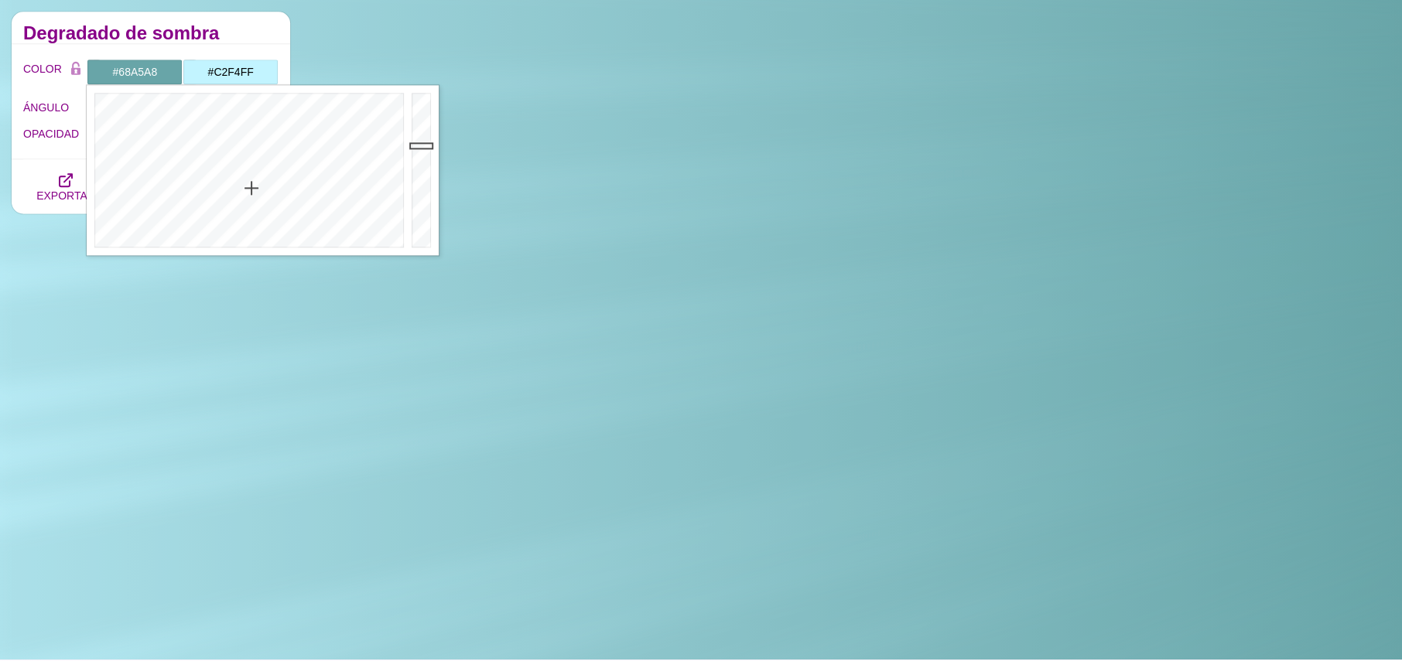
click at [251, 46] on div "COLOR #68A5A8 #C2F4FF #000000 #444444 #555555 #666666 #777777 #888888 #999999 M…" at bounding box center [151, 101] width 279 height 115
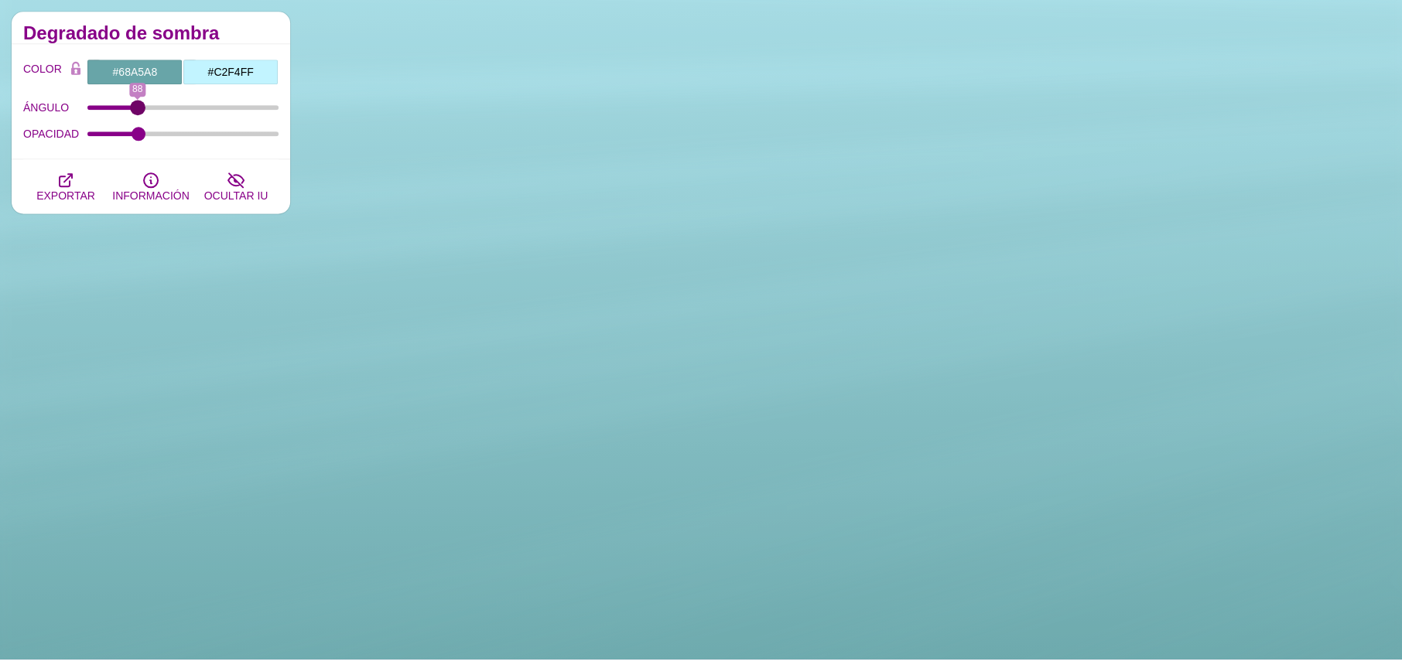
drag, startPoint x: 169, startPoint y: 111, endPoint x: 150, endPoint y: 123, distance: 23.0
type input "95"
click at [140, 111] on input "ÁNGULO" at bounding box center [183, 107] width 192 height 6
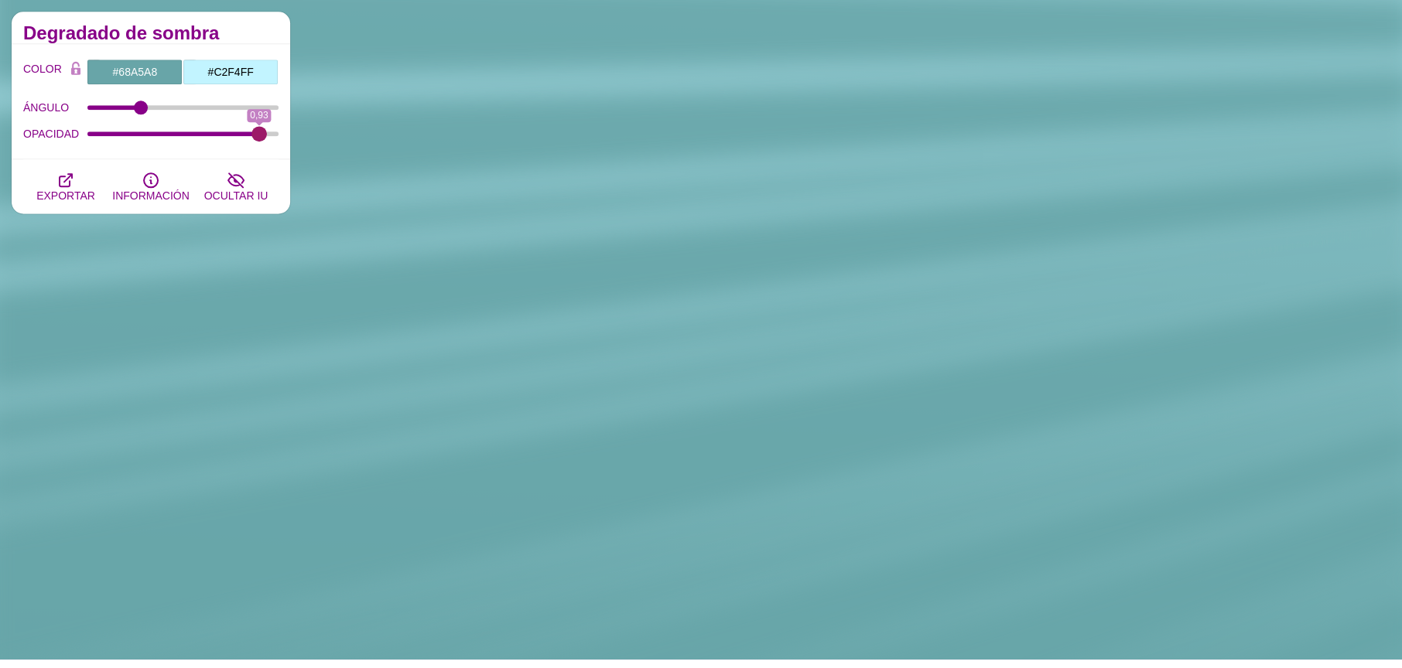
drag, startPoint x: 179, startPoint y: 132, endPoint x: 259, endPoint y: 138, distance: 80.7
type input "0.93"
click at [259, 137] on input "OPACIDAD" at bounding box center [183, 134] width 192 height 6
click at [142, 69] on input "#68A5A8" at bounding box center [135, 72] width 96 height 26
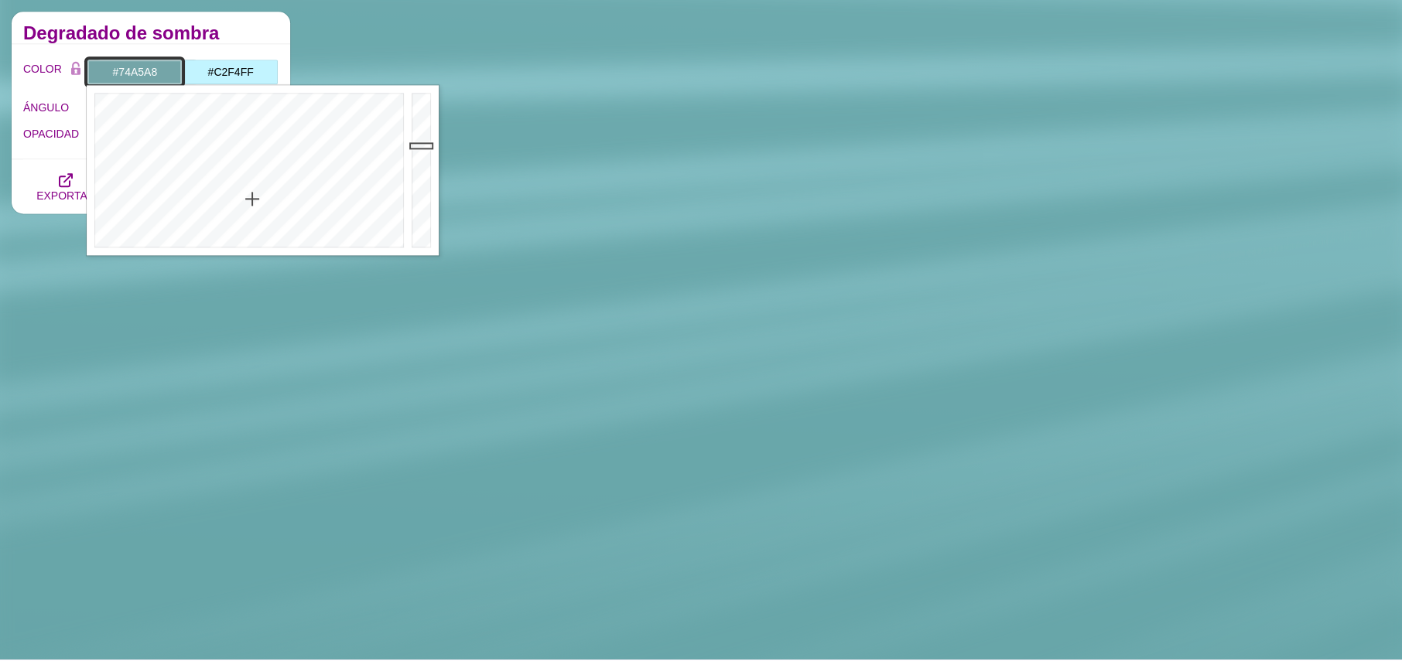
click at [252, 199] on div at bounding box center [247, 170] width 321 height 170
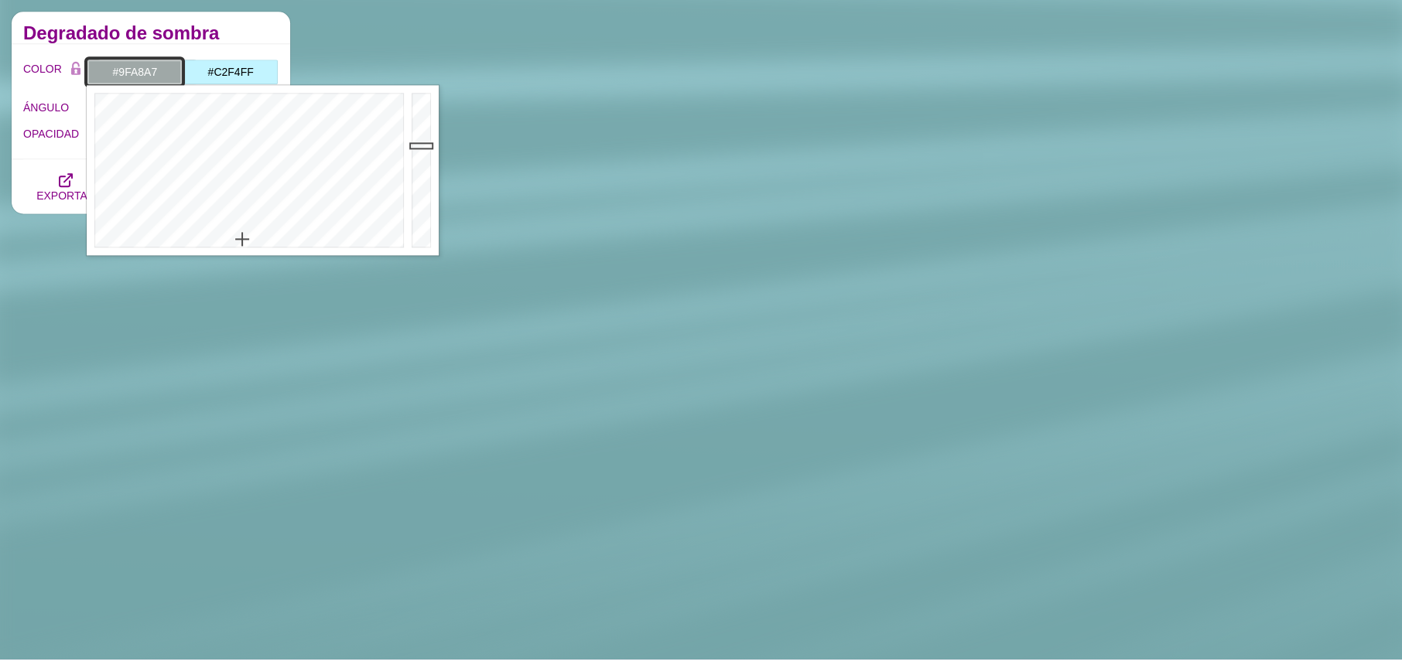
click at [243, 239] on div at bounding box center [247, 170] width 321 height 170
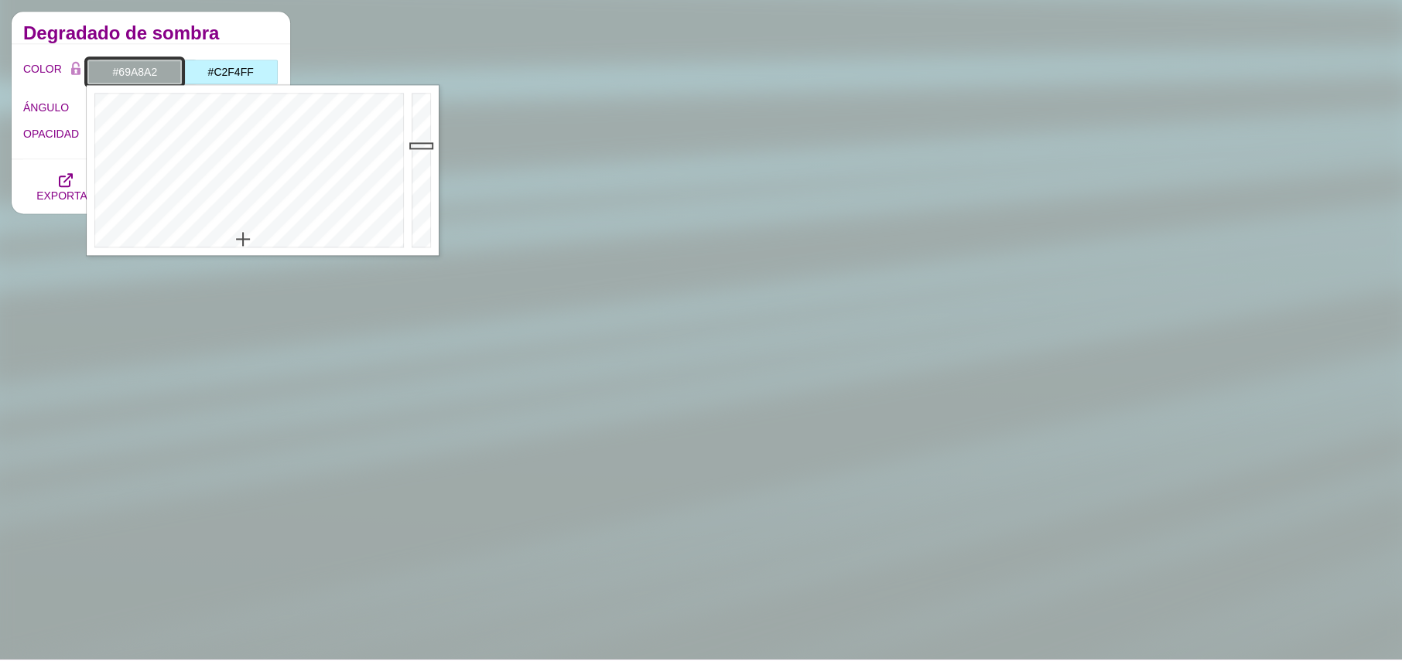
click at [244, 189] on div at bounding box center [247, 170] width 321 height 170
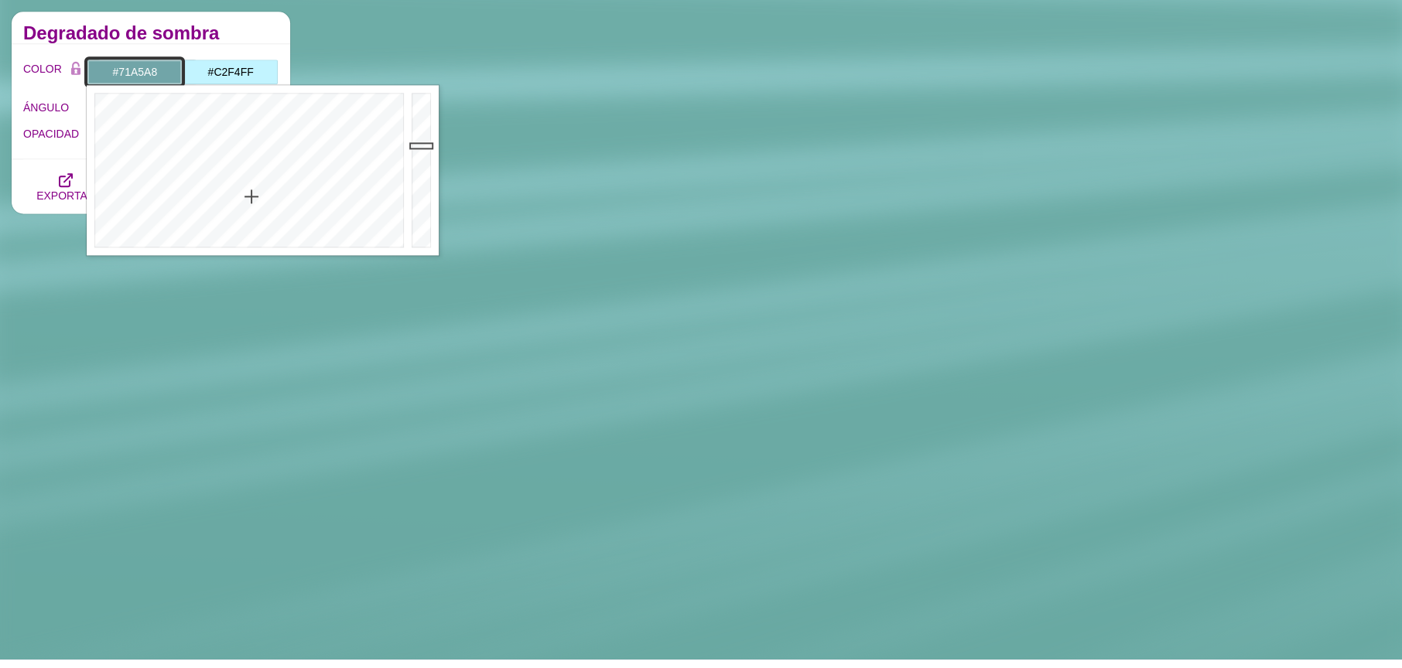
click at [251, 197] on div at bounding box center [247, 170] width 321 height 170
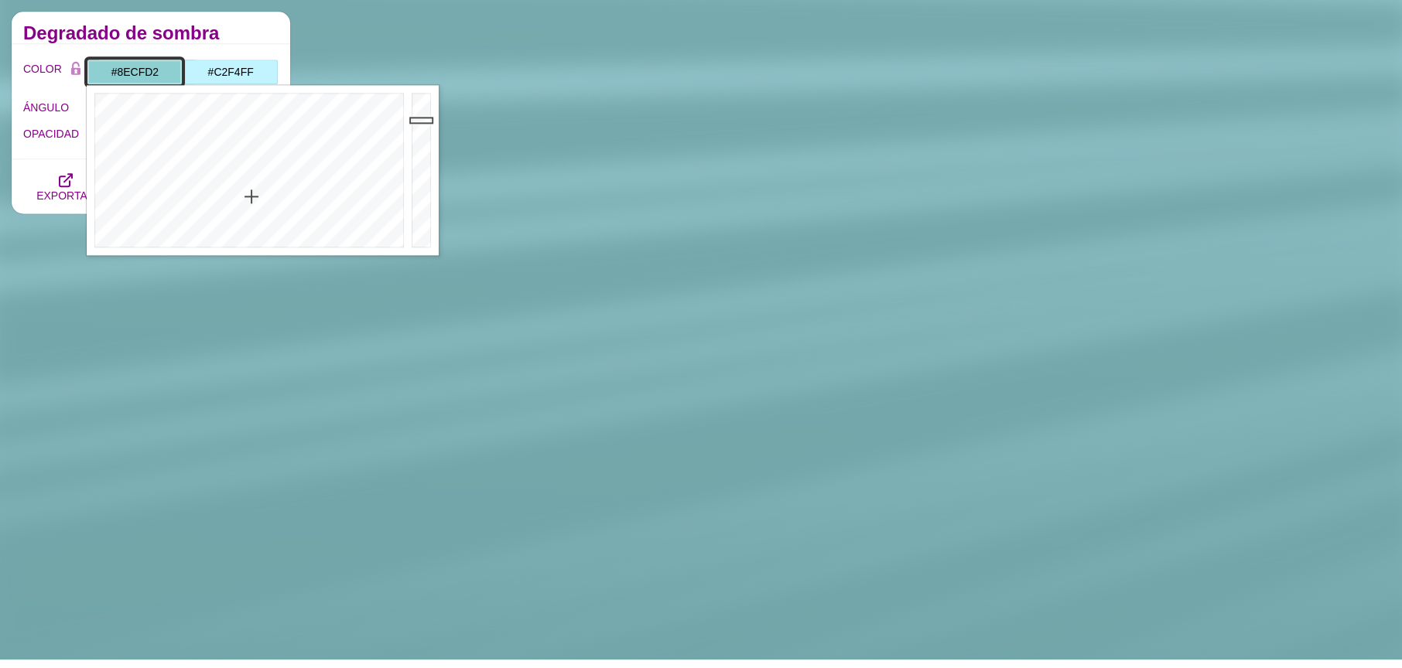
click at [422, 120] on div at bounding box center [423, 170] width 31 height 170
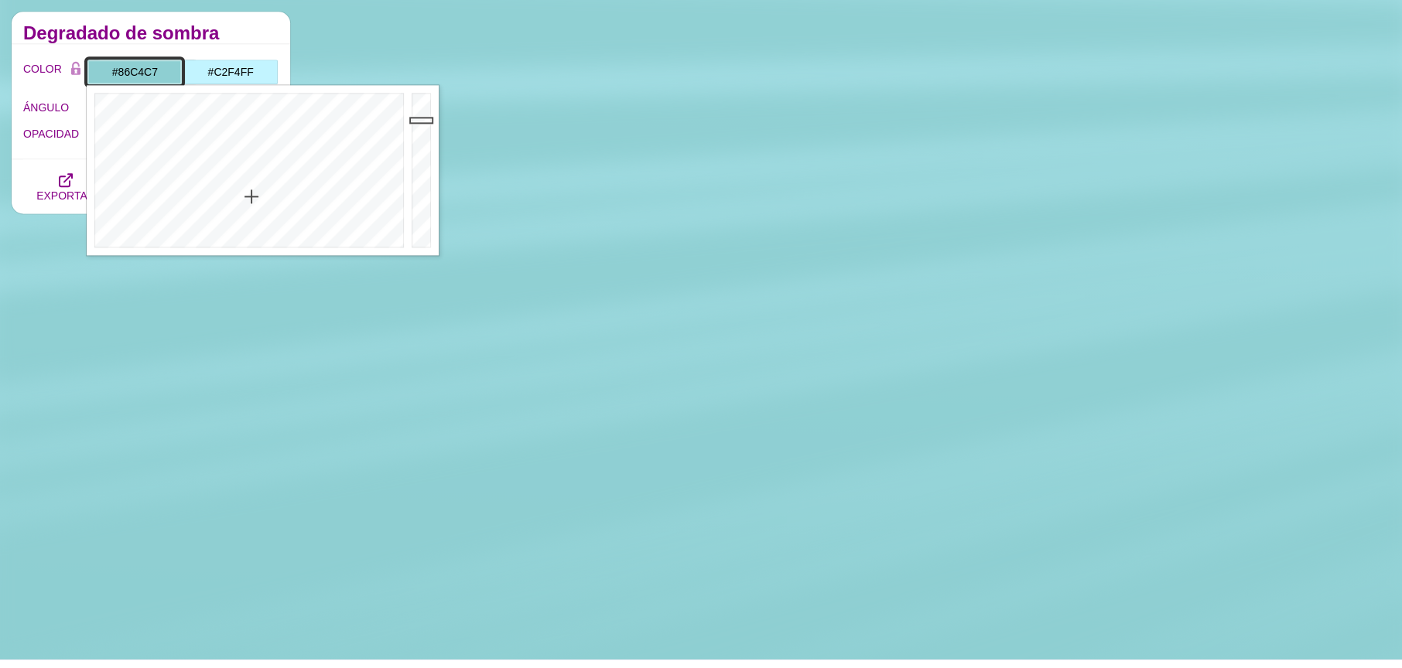
type input "#83C0C3"
click at [420, 129] on div at bounding box center [423, 170] width 31 height 170
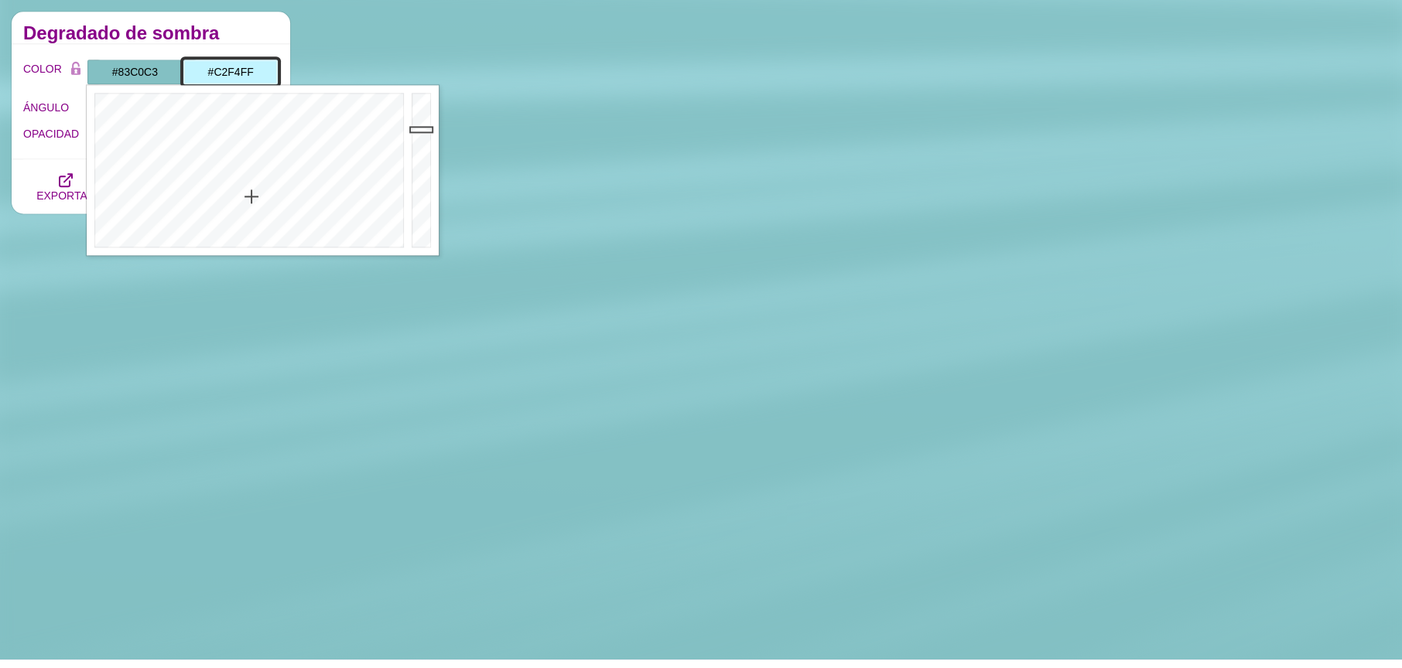
click at [249, 74] on input "#C2F4FF" at bounding box center [231, 72] width 96 height 26
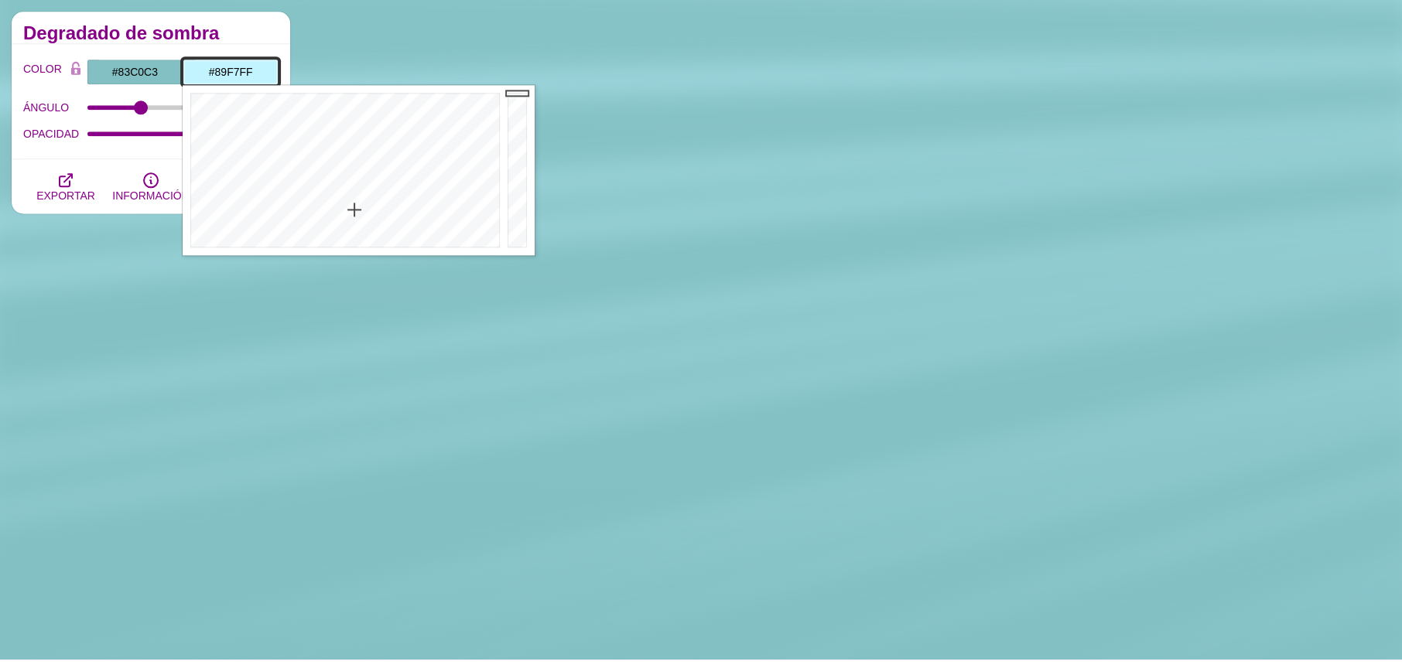
click at [348, 176] on div at bounding box center [343, 170] width 321 height 170
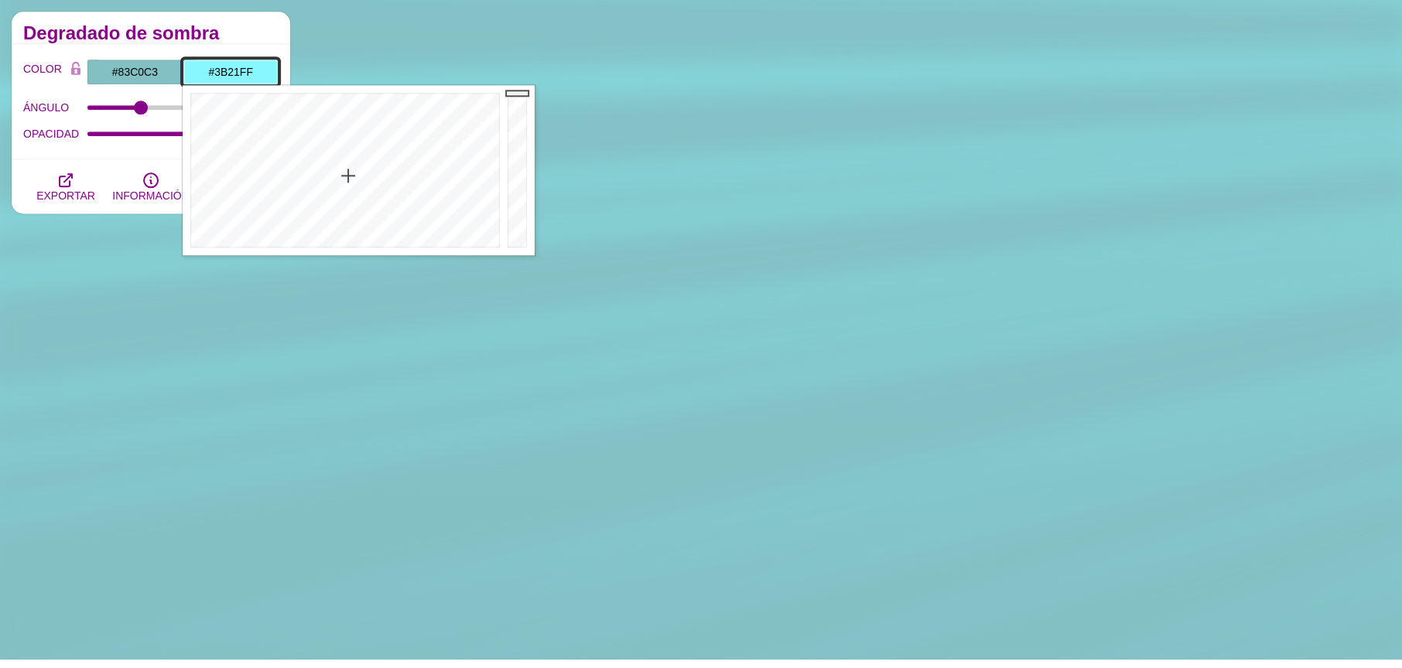
click at [402, 113] on div at bounding box center [343, 170] width 321 height 170
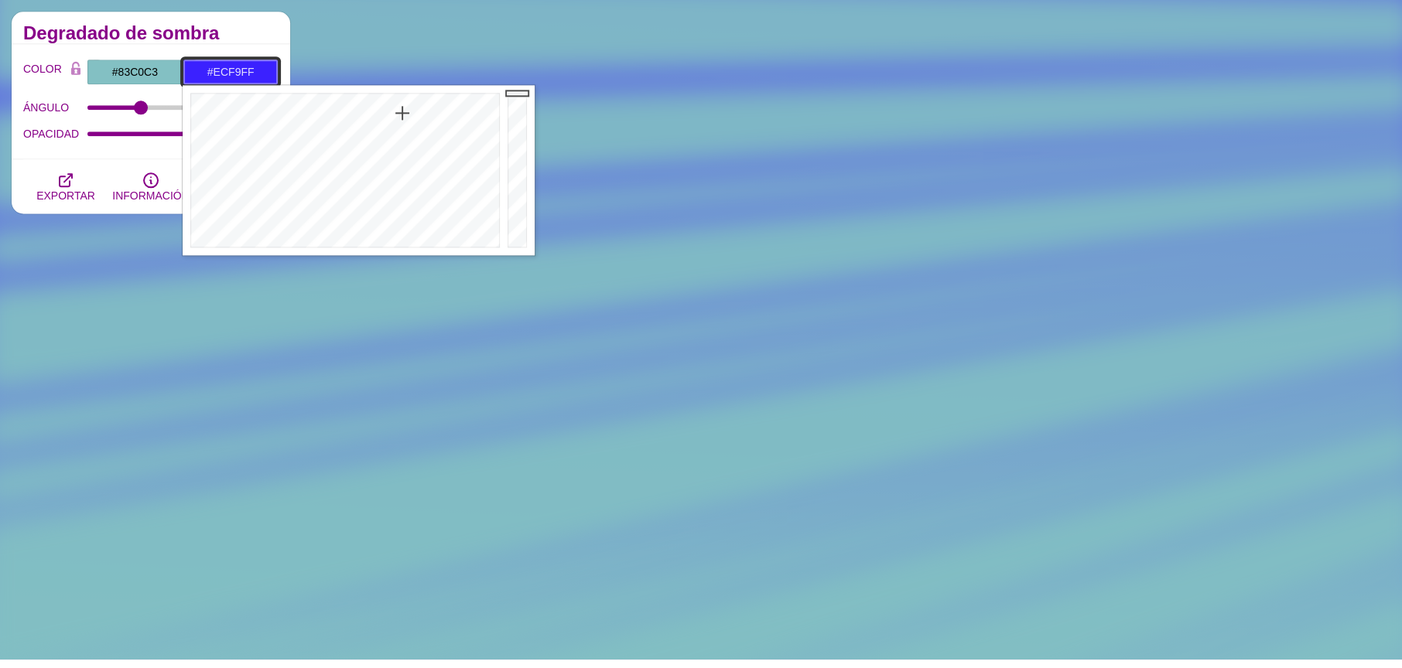
click at [362, 235] on div at bounding box center [343, 170] width 321 height 170
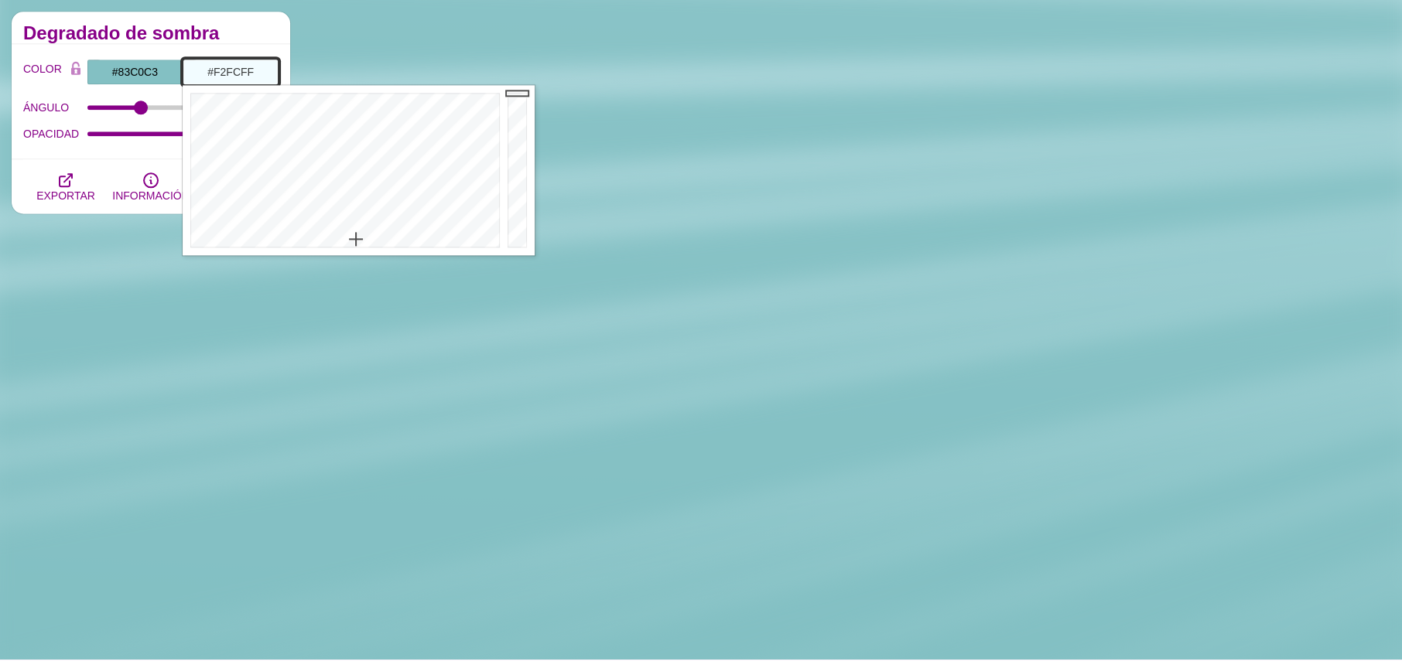
type input "#FFFFFF"
drag, startPoint x: 356, startPoint y: 239, endPoint x: 352, endPoint y: 246, distance: 8.0
click at [350, 249] on div at bounding box center [343, 170] width 321 height 170
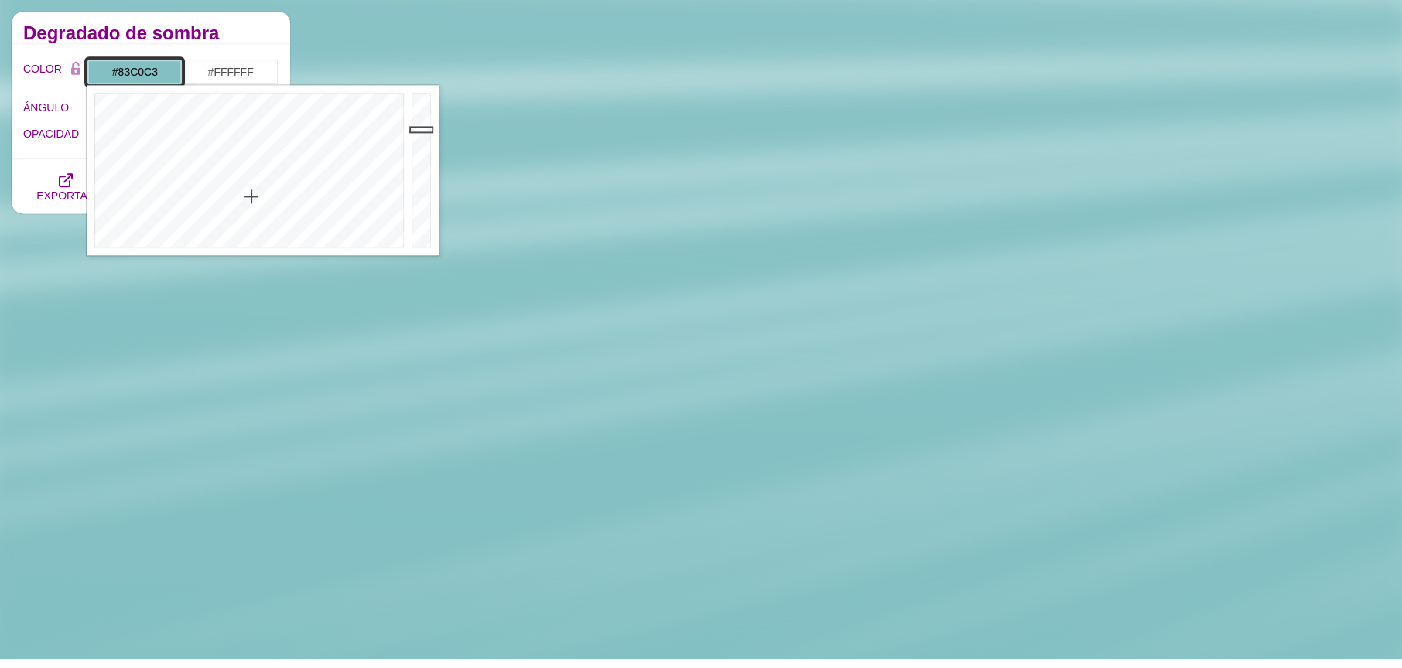
click at [156, 78] on input "#83C0C3" at bounding box center [135, 72] width 96 height 26
click at [251, 200] on div at bounding box center [247, 170] width 321 height 170
click at [248, 186] on div at bounding box center [247, 170] width 321 height 170
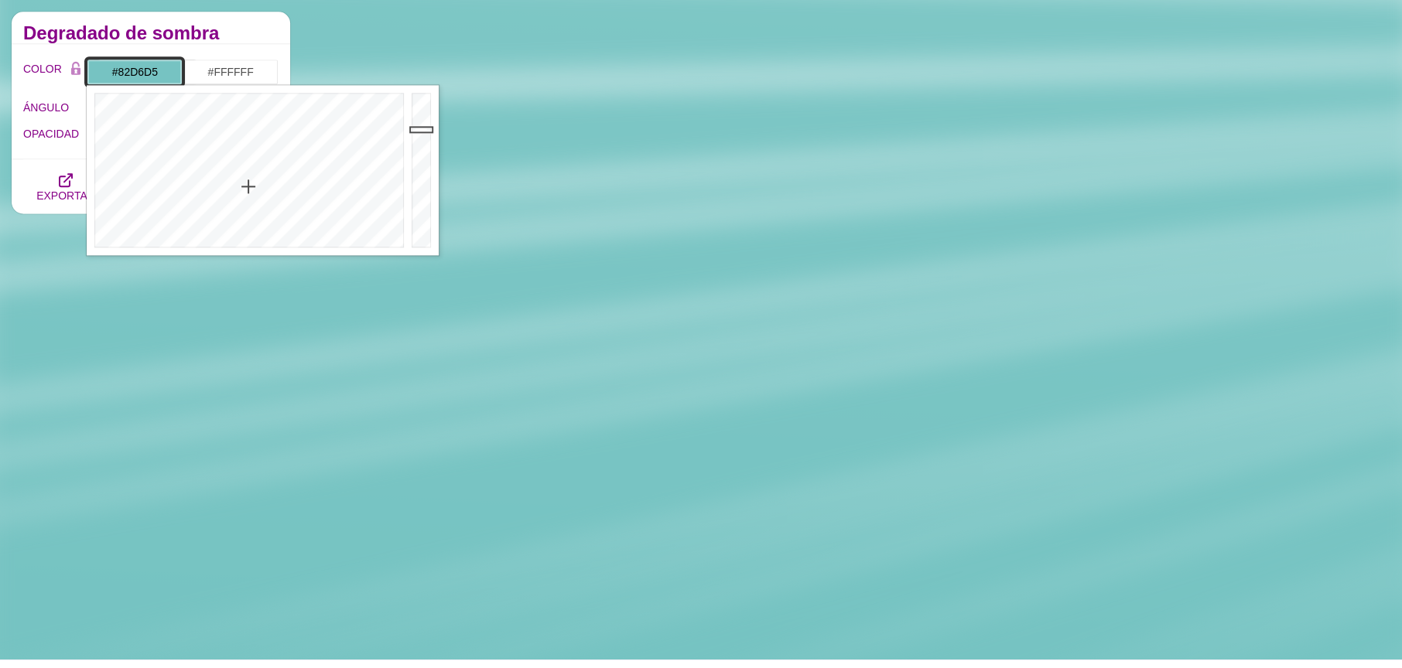
click at [414, 118] on div at bounding box center [423, 170] width 31 height 170
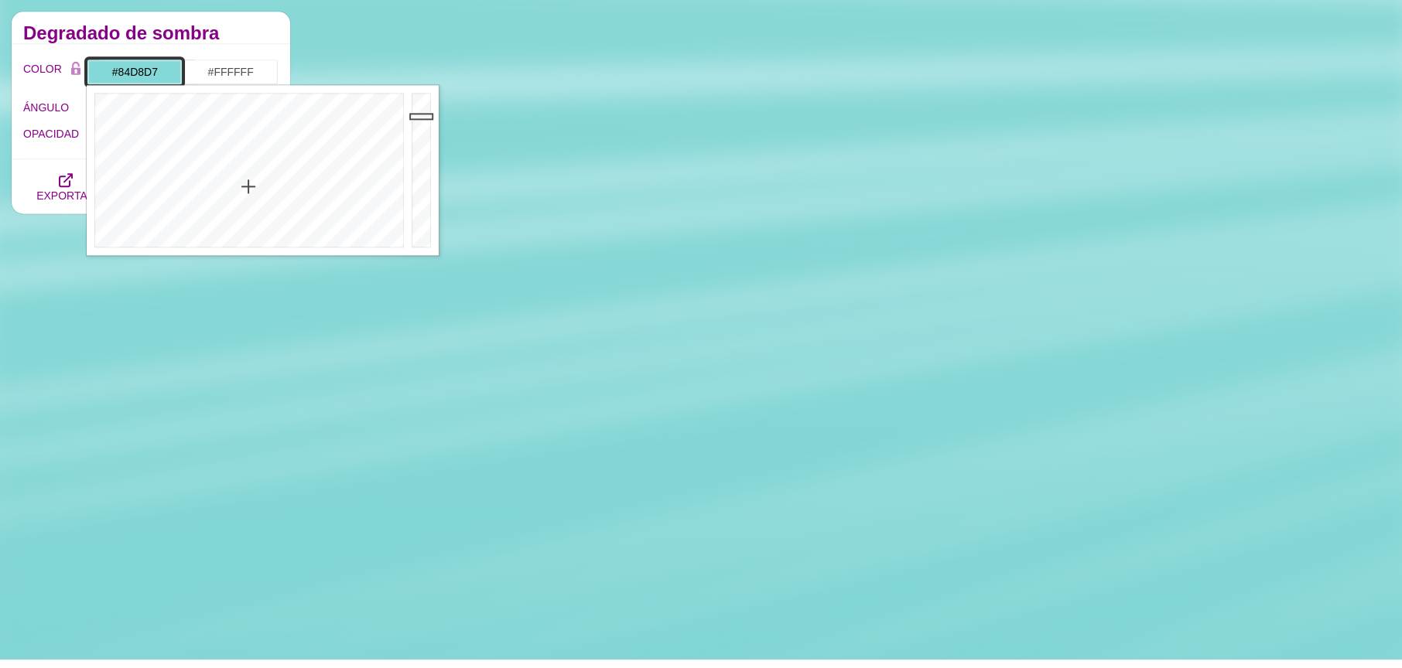
click at [416, 121] on div at bounding box center [423, 170] width 31 height 170
click at [206, 28] on font "Degradado de sombra" at bounding box center [121, 32] width 196 height 21
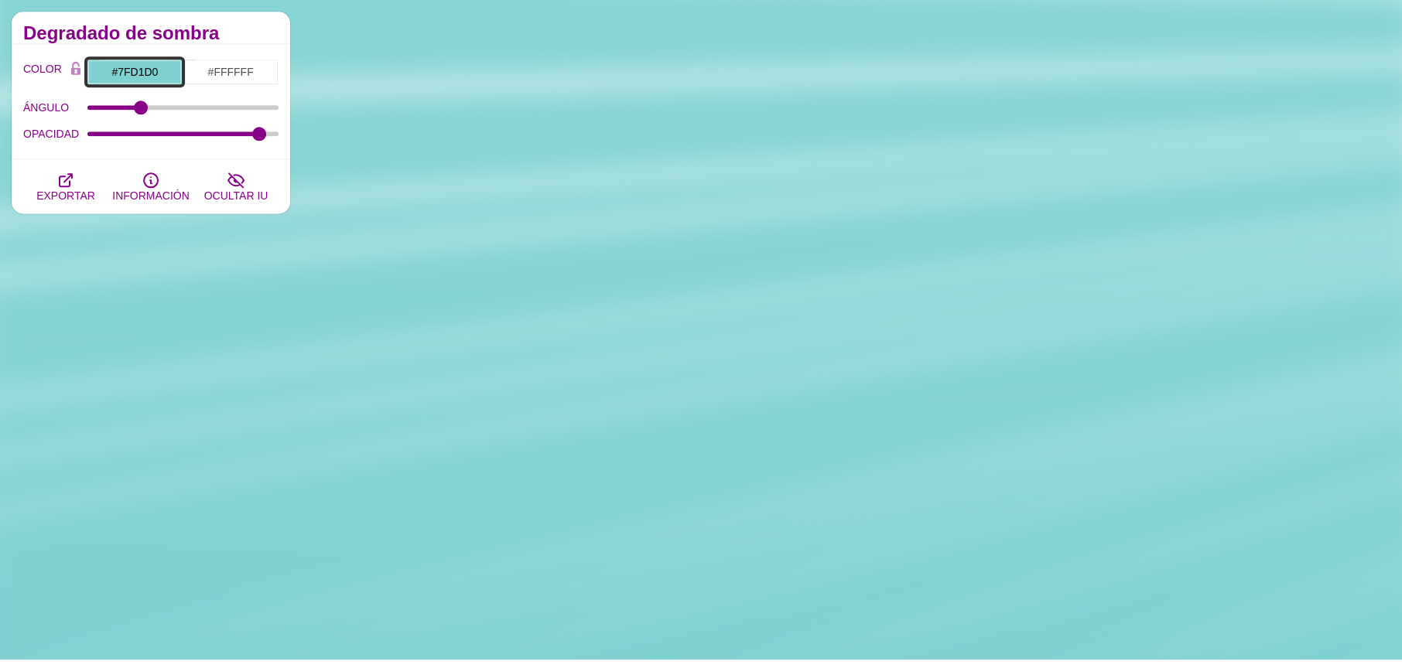
click at [142, 67] on input "#7FD1D0" at bounding box center [135, 72] width 96 height 26
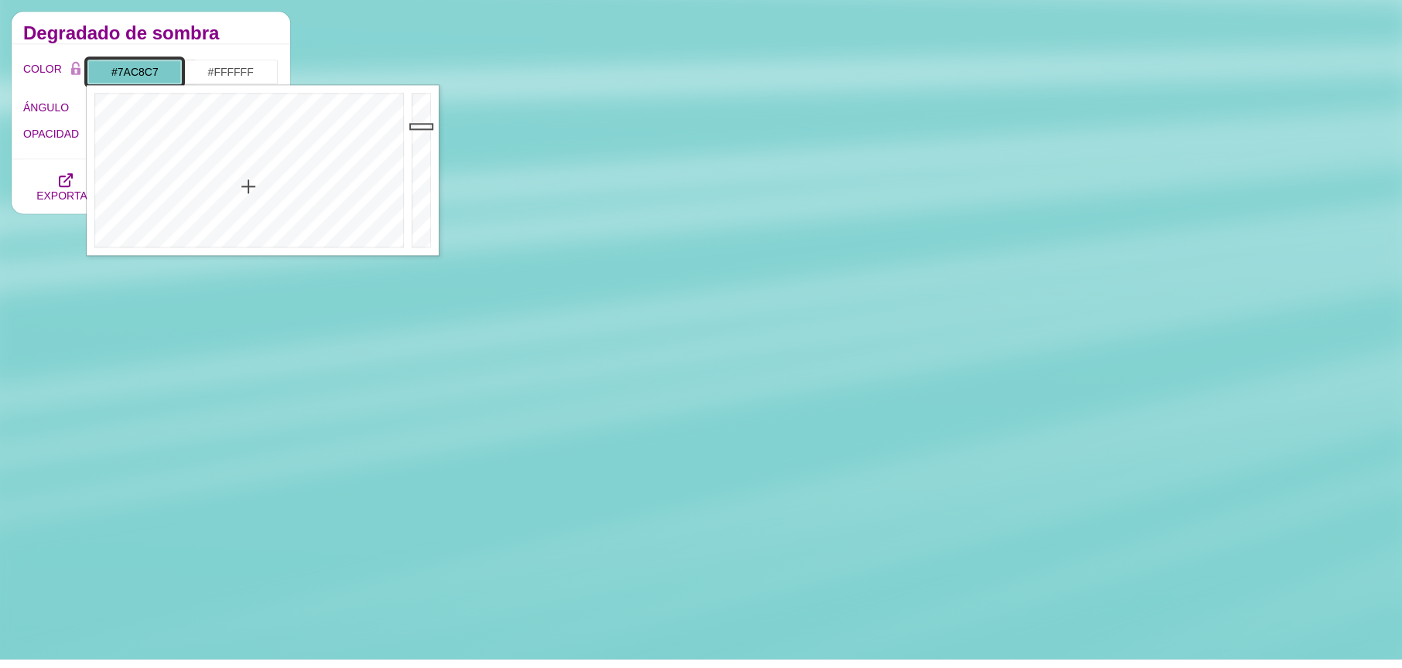
click at [420, 126] on div at bounding box center [423, 170] width 31 height 170
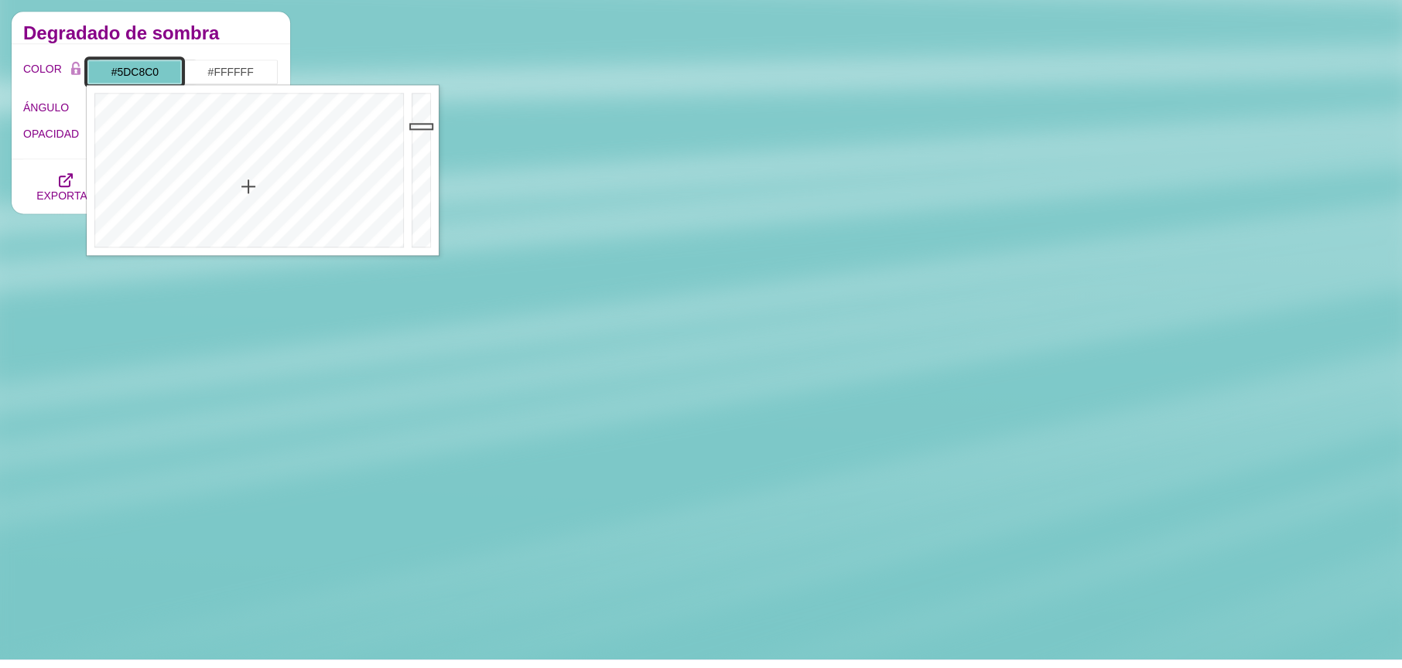
click at [245, 165] on div at bounding box center [247, 170] width 321 height 170
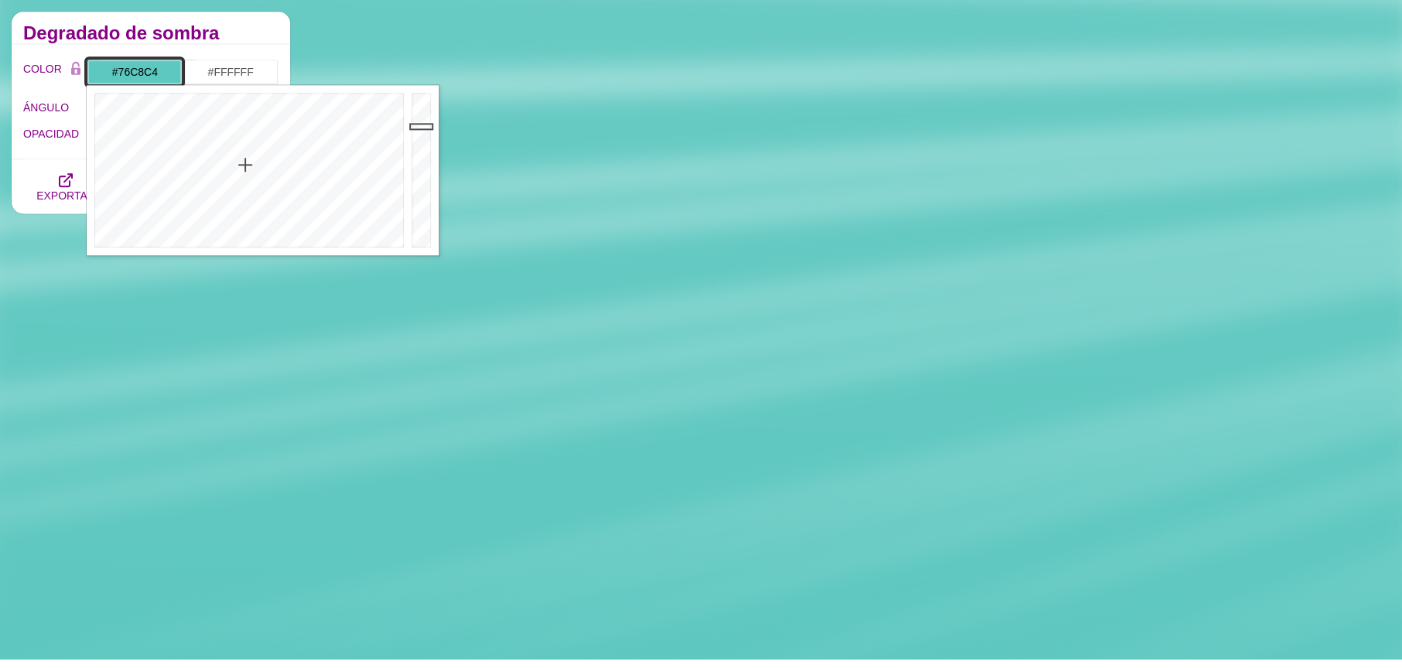
click at [247, 183] on div at bounding box center [247, 170] width 321 height 170
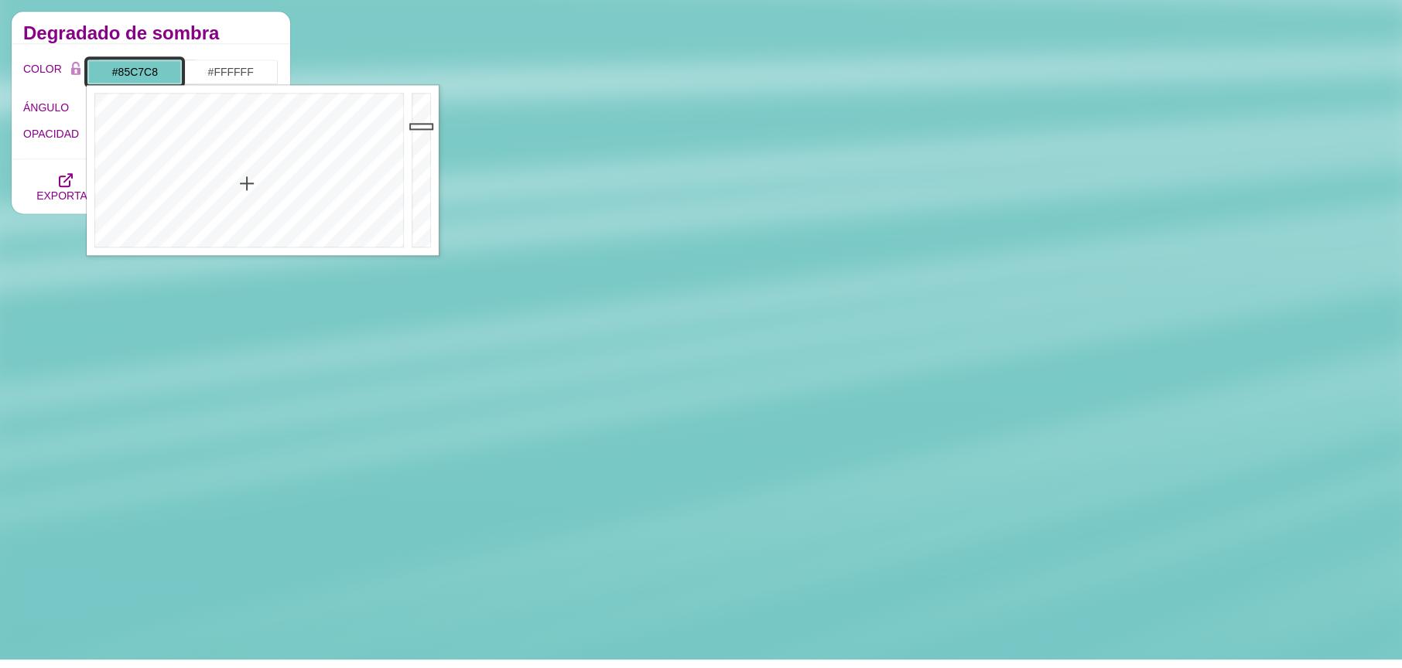
click at [250, 195] on div at bounding box center [247, 170] width 321 height 170
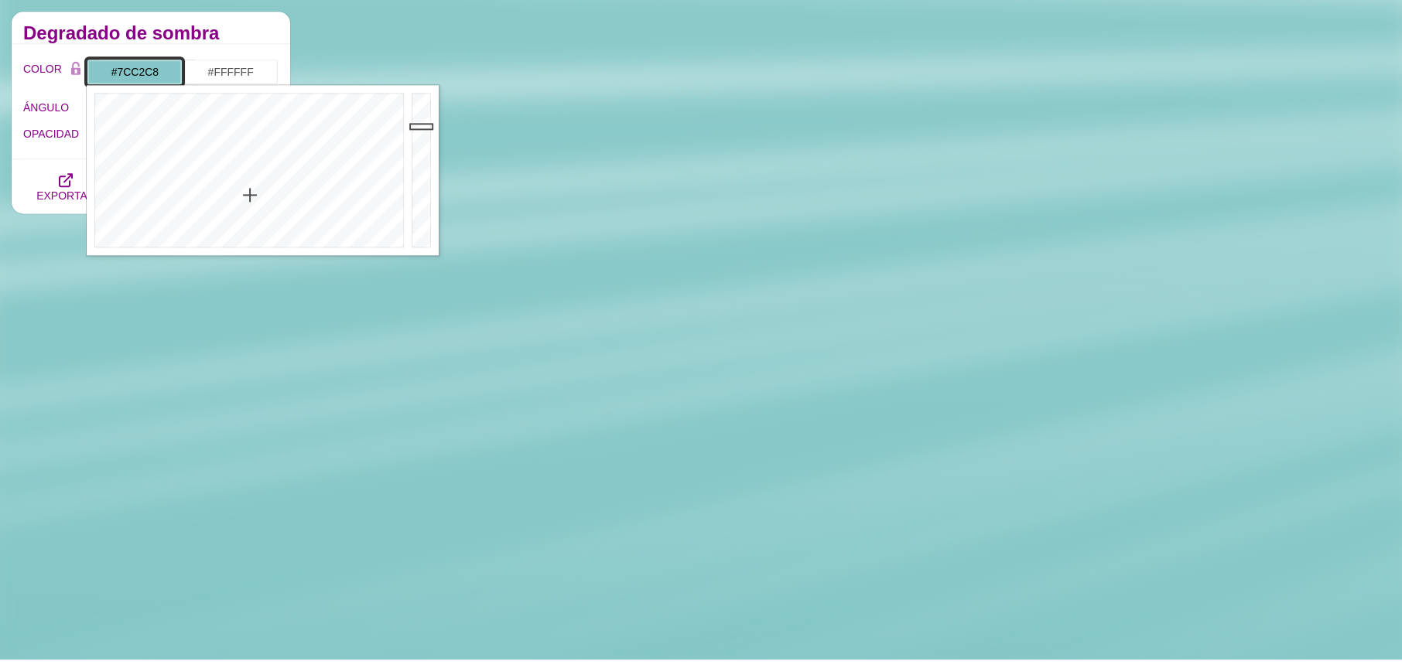
click at [253, 188] on div at bounding box center [247, 170] width 321 height 170
type input "#8AC3C8"
click at [253, 199] on div at bounding box center [247, 170] width 321 height 170
